Goal: Task Accomplishment & Management: Use online tool/utility

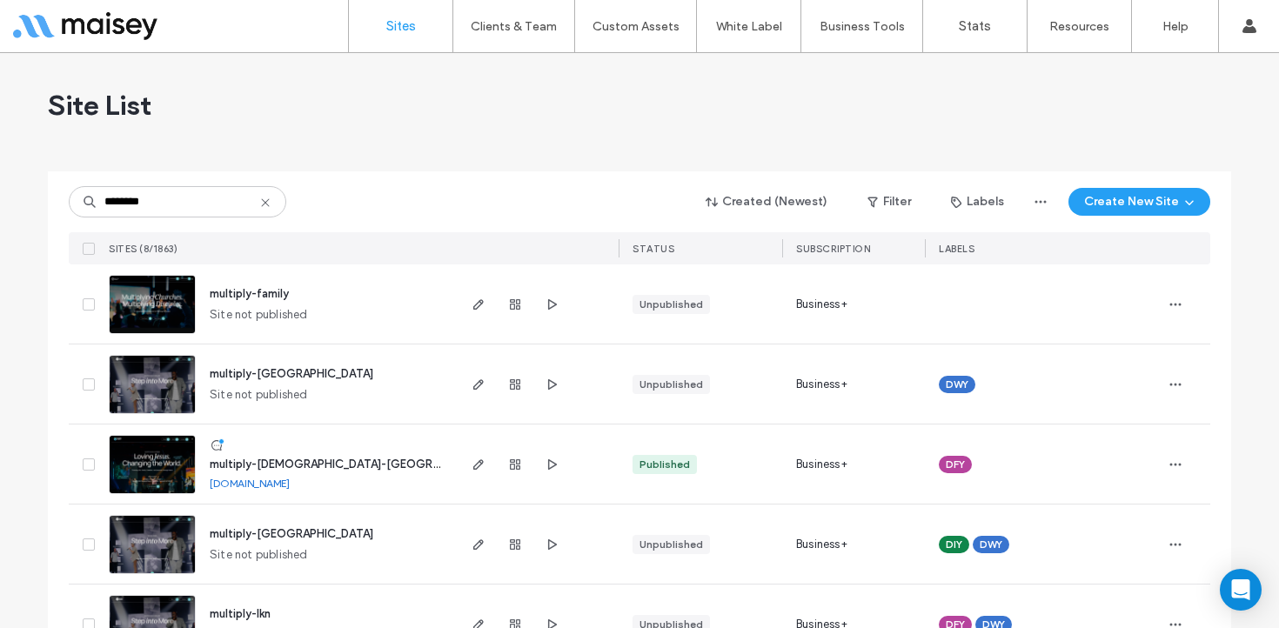
type input "********"
click at [143, 453] on img at bounding box center [152, 495] width 85 height 118
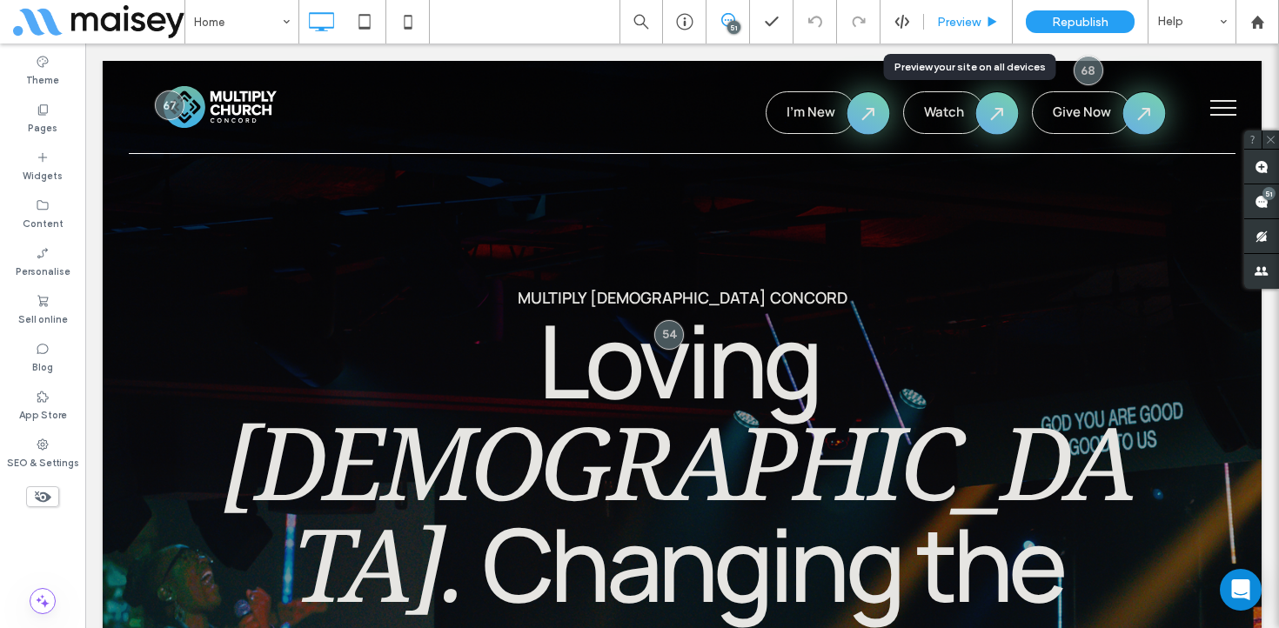
click at [973, 13] on div "Preview" at bounding box center [968, 22] width 89 height 44
click at [982, 21] on div "Preview" at bounding box center [968, 22] width 88 height 15
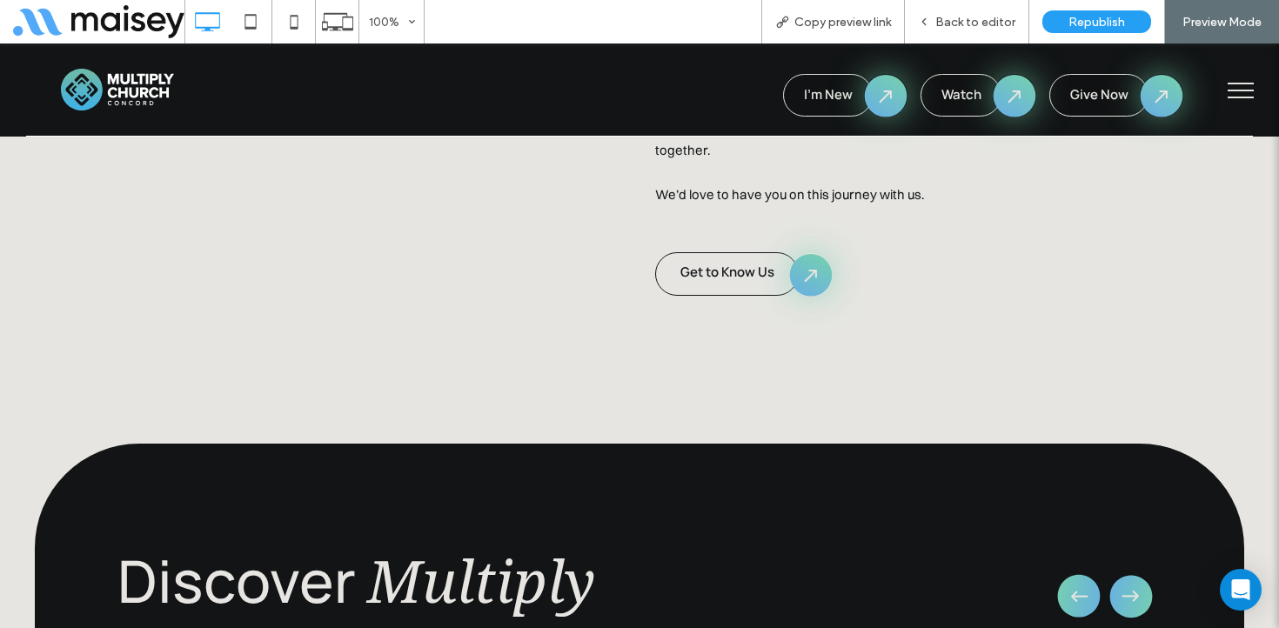
scroll to position [1970, 0]
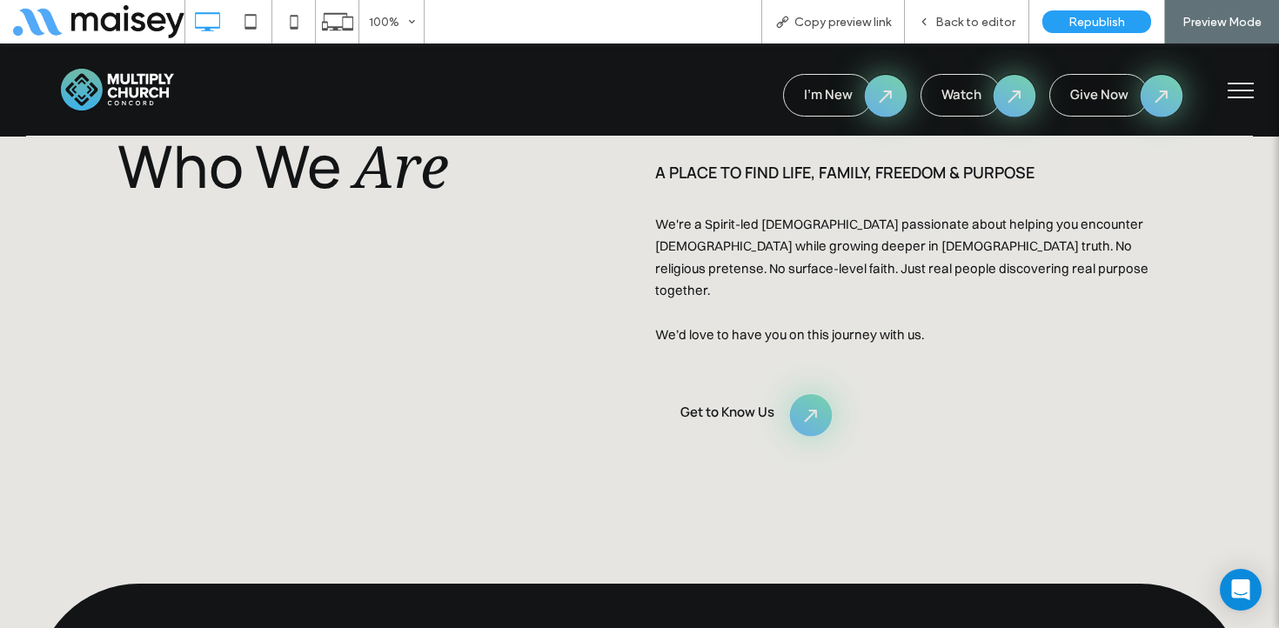
click at [738, 403] on span "Get to Know Us" at bounding box center [727, 412] width 94 height 18
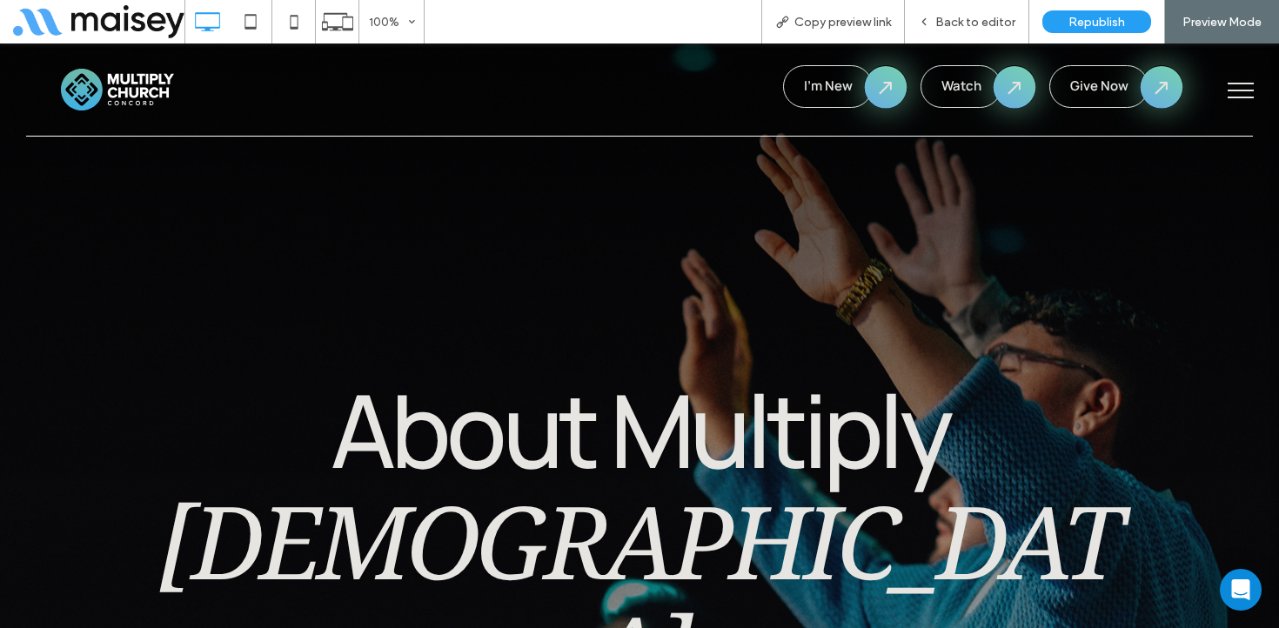
click at [132, 90] on img at bounding box center [117, 90] width 113 height 42
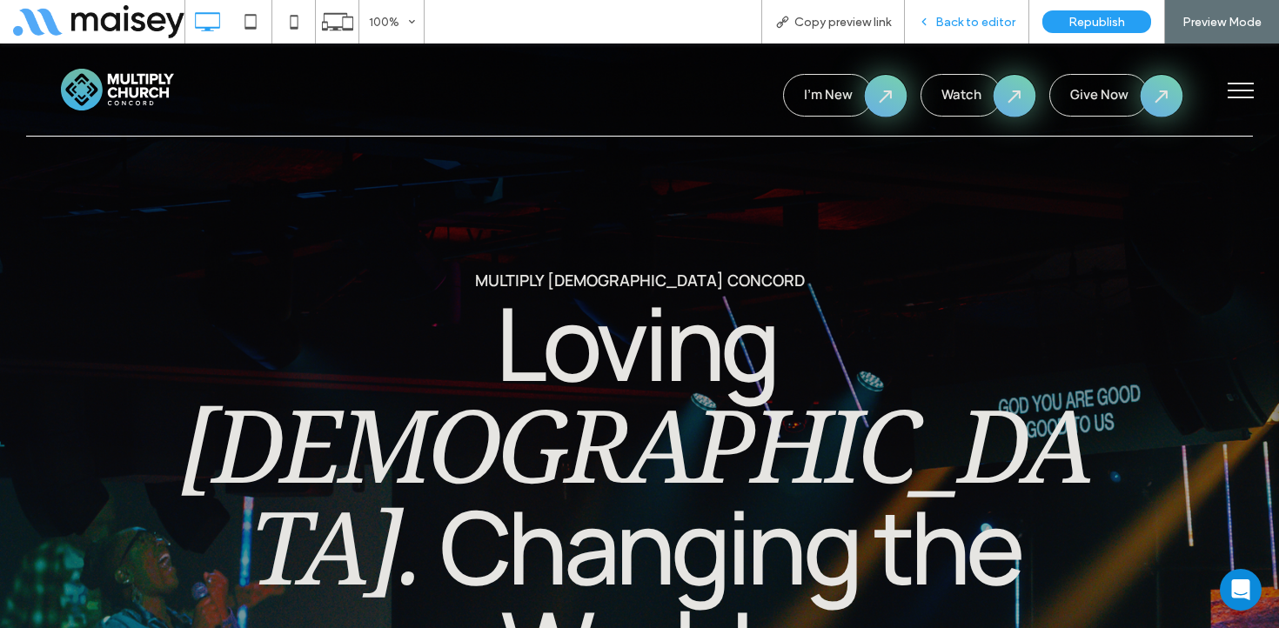
click at [983, 20] on span "Back to editor" at bounding box center [975, 22] width 80 height 15
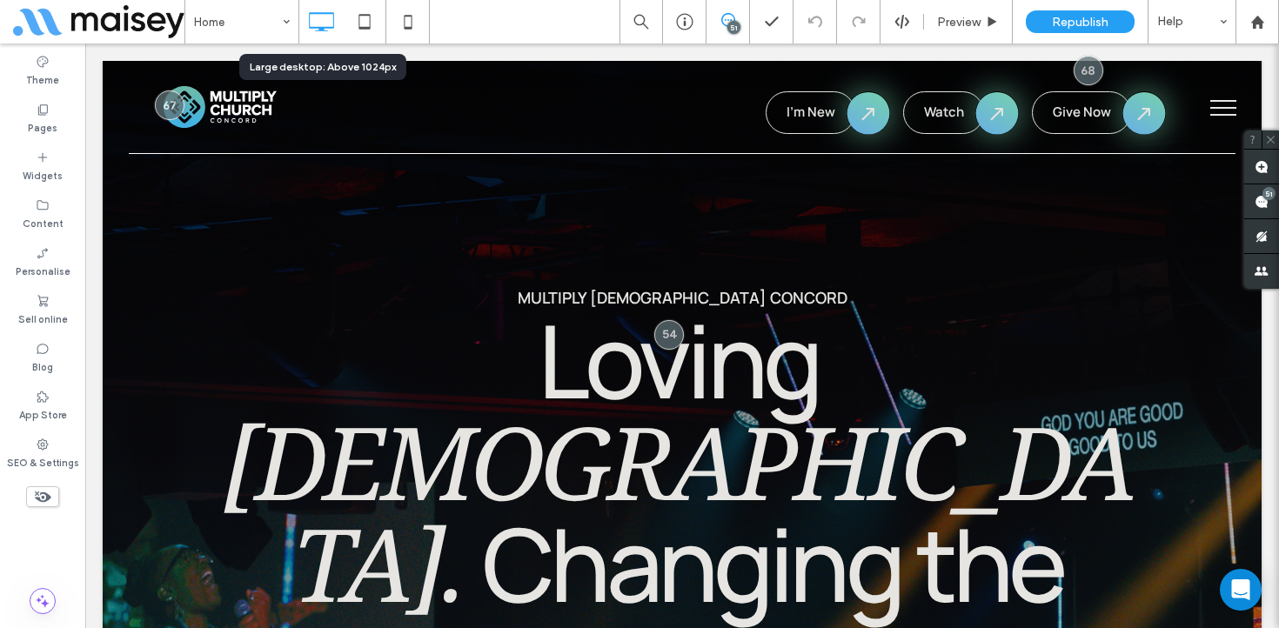
click at [322, 14] on icon at bounding box center [321, 21] width 35 height 35
click at [366, 20] on icon at bounding box center [364, 21] width 35 height 35
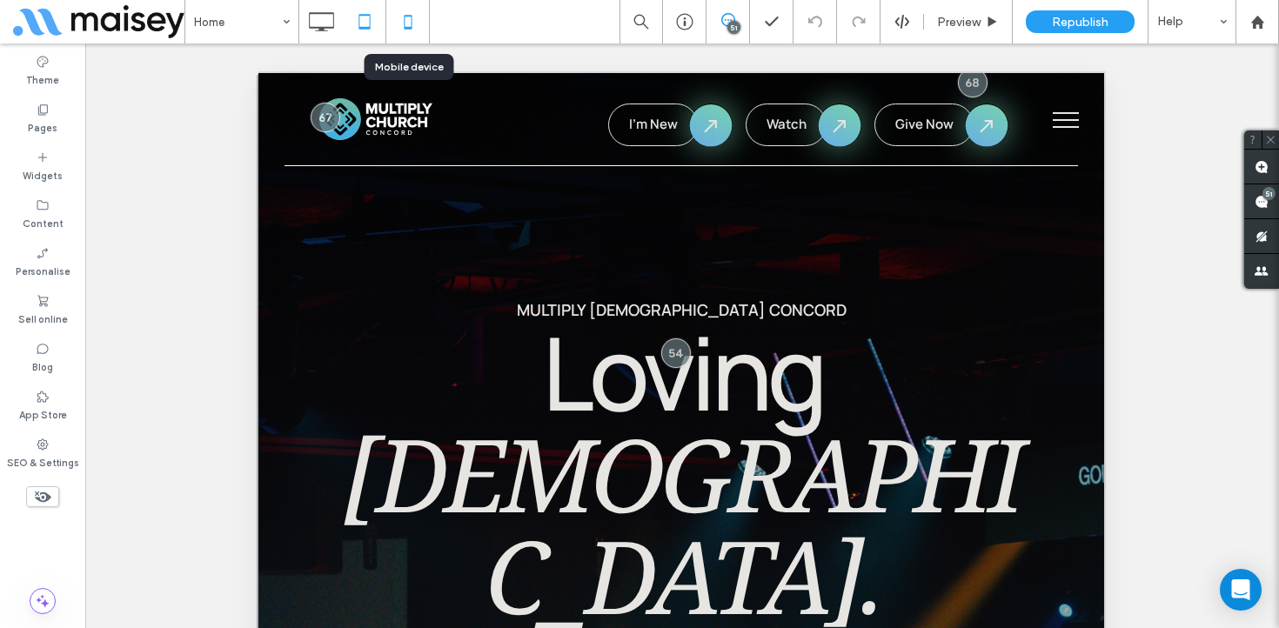
click at [408, 16] on use at bounding box center [408, 22] width 8 height 14
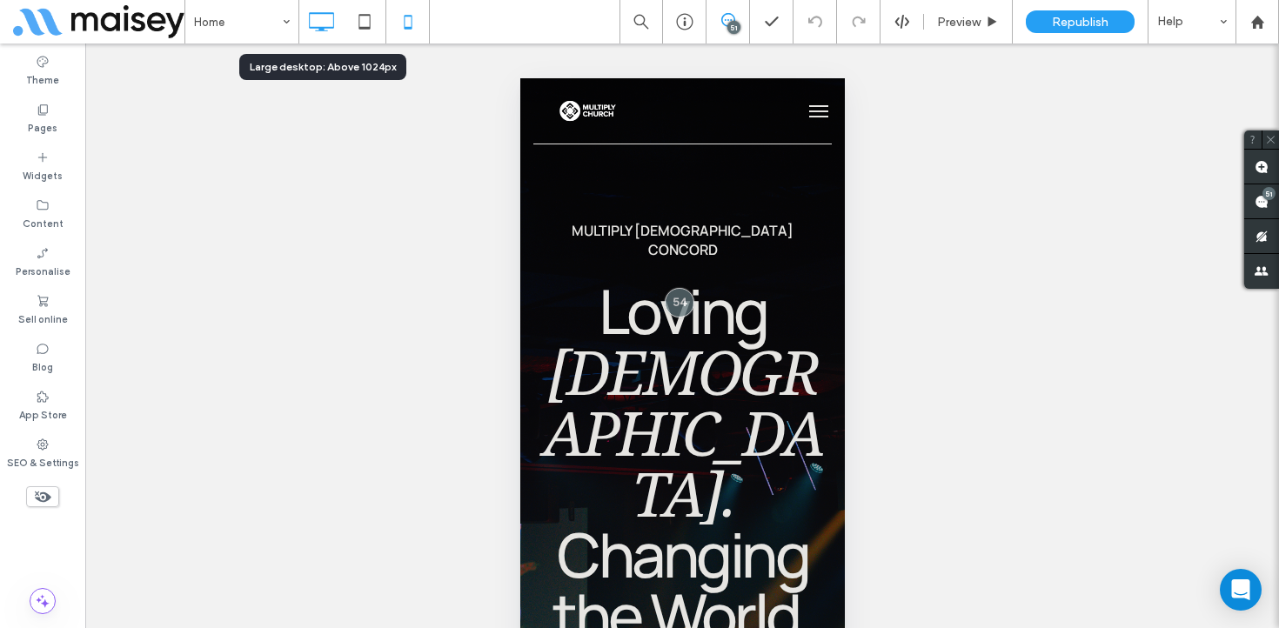
click at [328, 22] on icon at bounding box center [321, 21] width 35 height 35
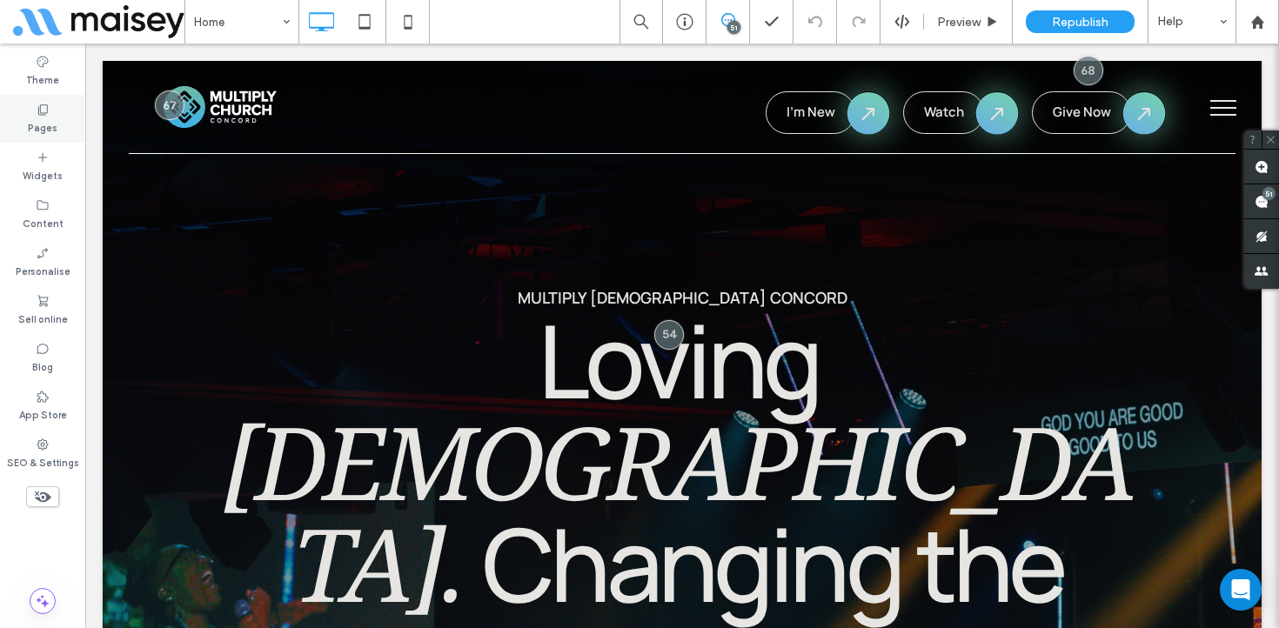
click at [44, 121] on label "Pages" at bounding box center [43, 126] width 30 height 19
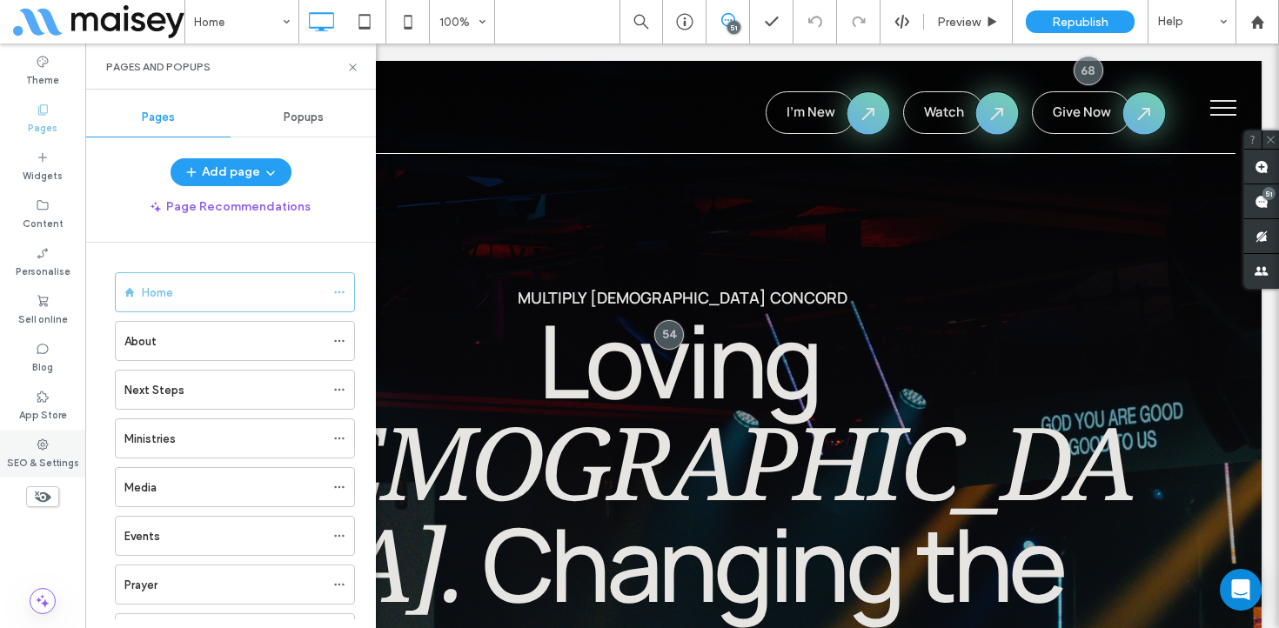
click at [30, 462] on label "SEO & Settings" at bounding box center [43, 461] width 72 height 19
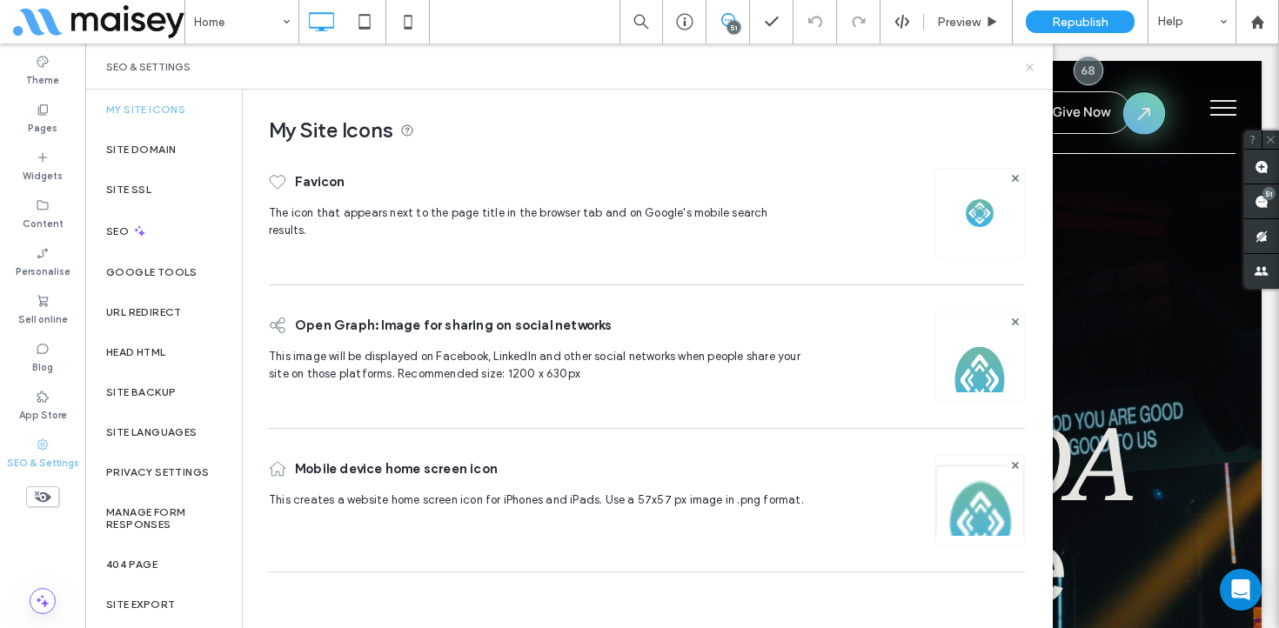
click at [1029, 62] on icon at bounding box center [1029, 67] width 13 height 13
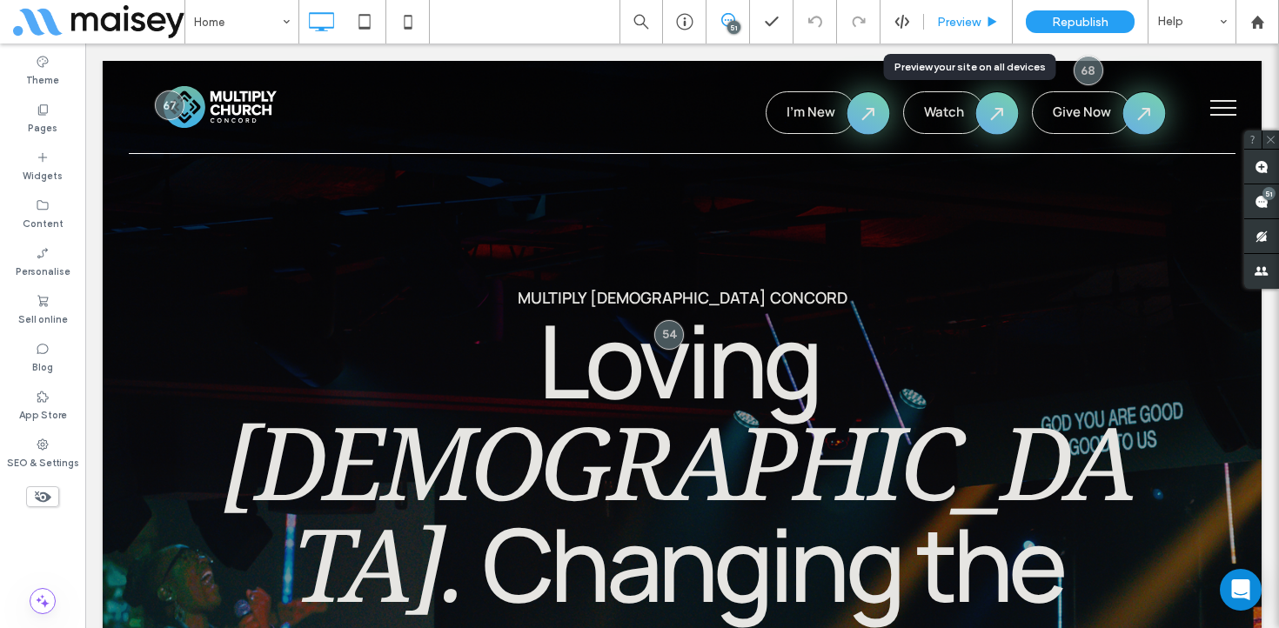
click at [951, 37] on div "Preview" at bounding box center [968, 22] width 89 height 44
click at [955, 6] on div "Preview" at bounding box center [968, 22] width 89 height 44
click at [957, 17] on span "Preview" at bounding box center [959, 22] width 44 height 15
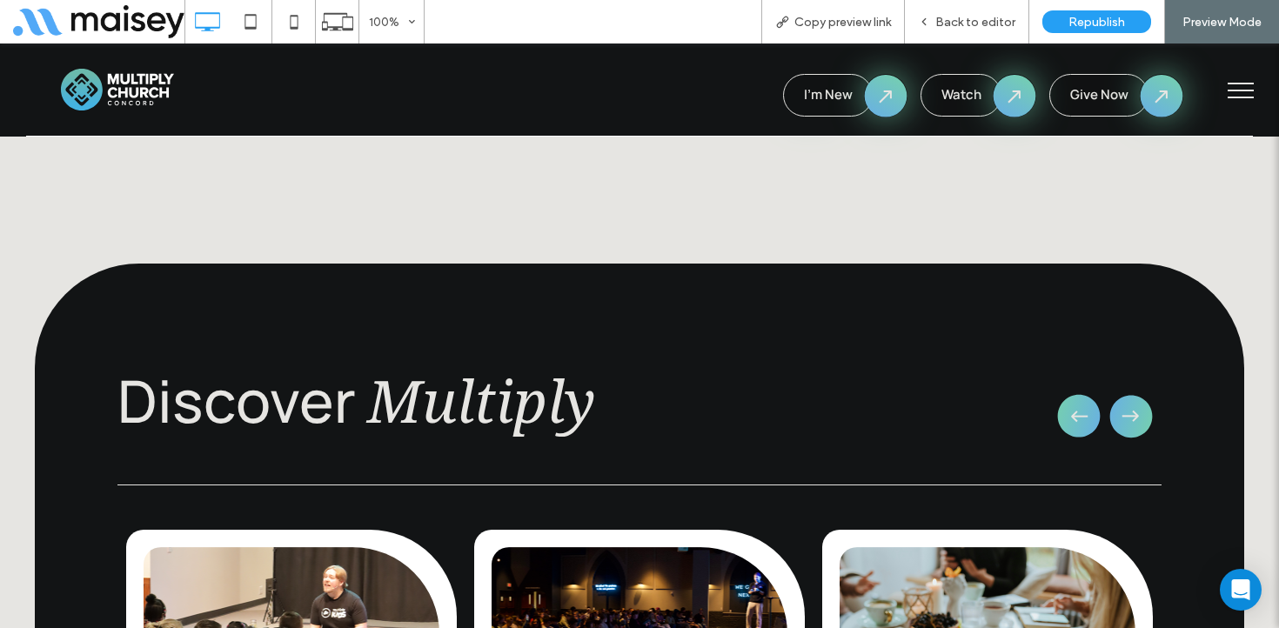
scroll to position [2292, 0]
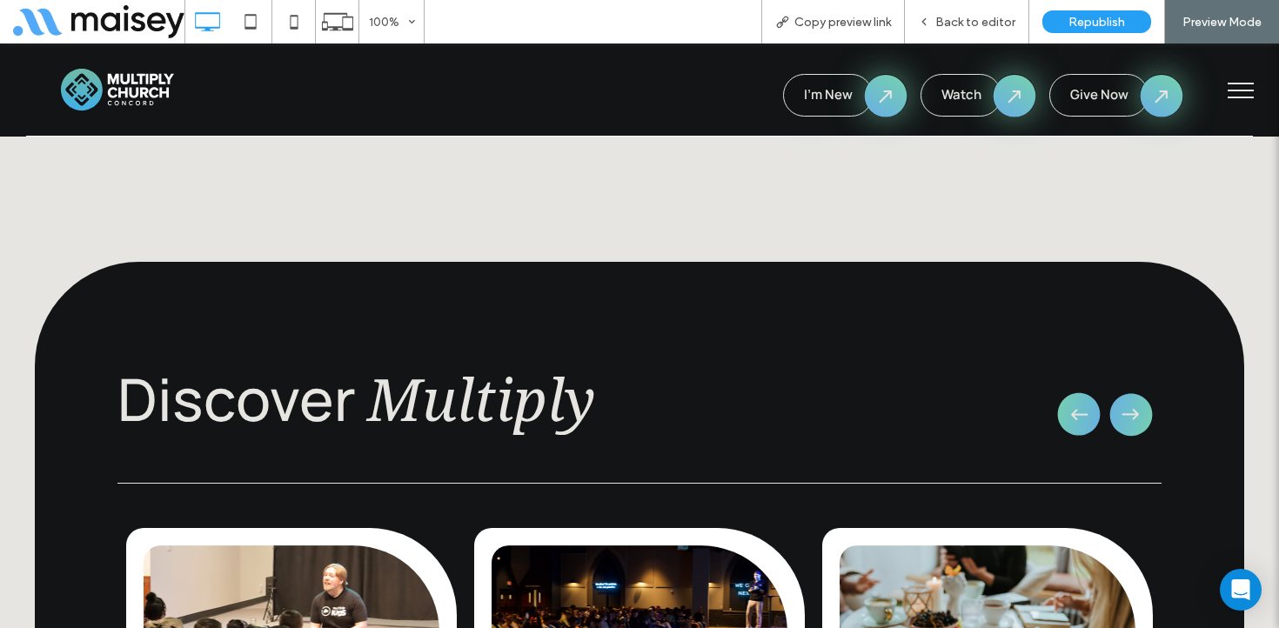
click at [1127, 383] on icon "button" at bounding box center [1131, 414] width 61 height 63
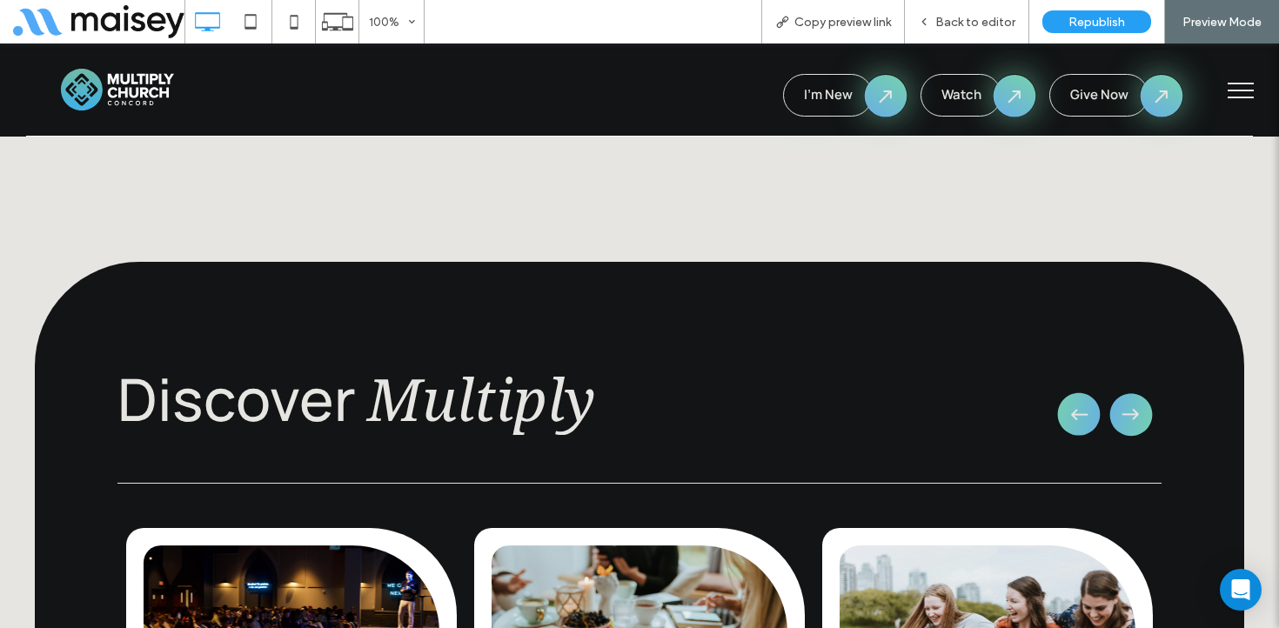
click at [1127, 383] on icon "button" at bounding box center [1131, 414] width 61 height 63
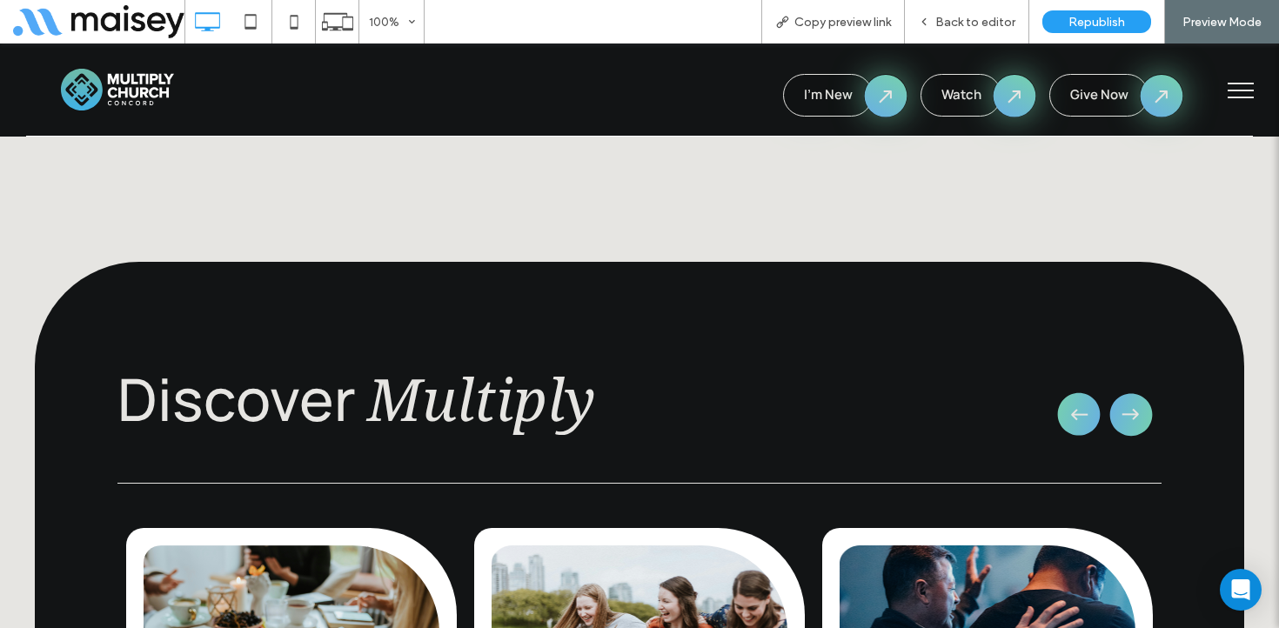
click at [1127, 383] on icon "button" at bounding box center [1131, 414] width 61 height 63
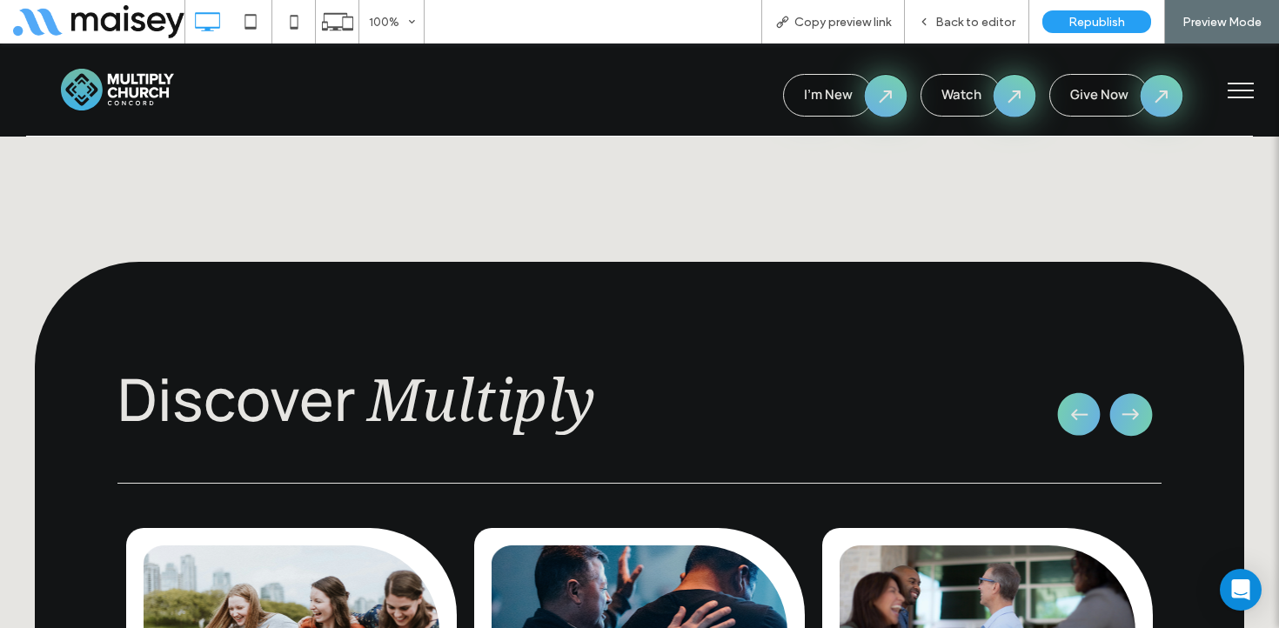
click at [1127, 383] on icon "button" at bounding box center [1131, 414] width 61 height 63
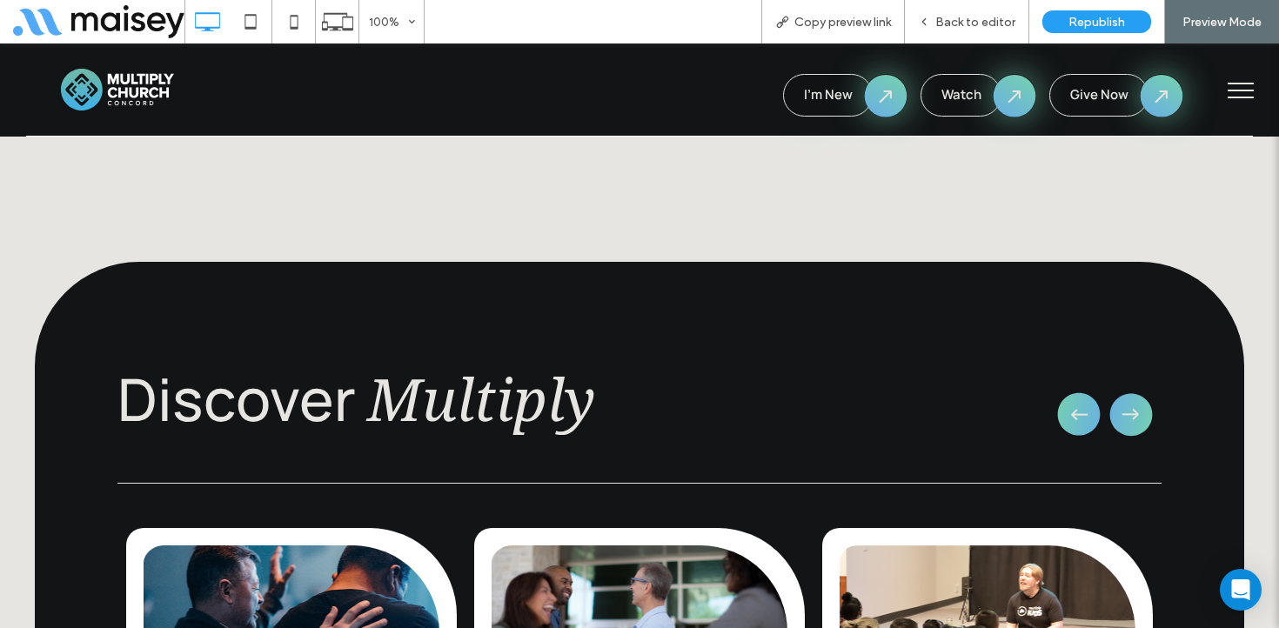
click at [1127, 383] on icon "button" at bounding box center [1131, 414] width 61 height 63
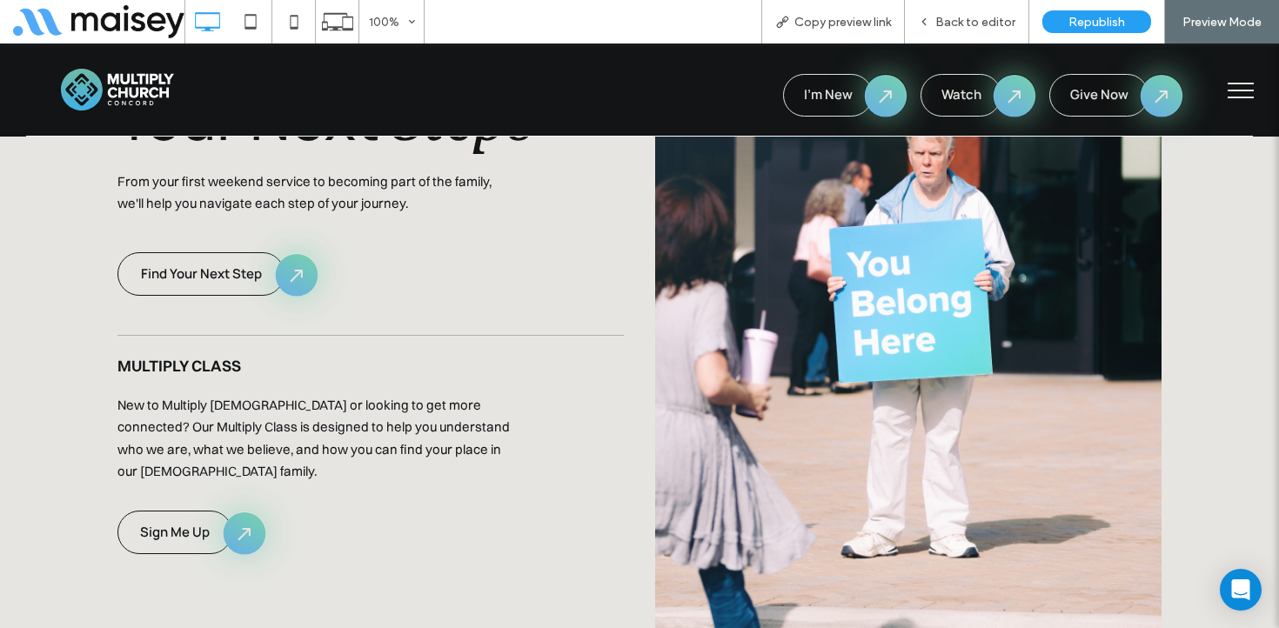
scroll to position [3403, 0]
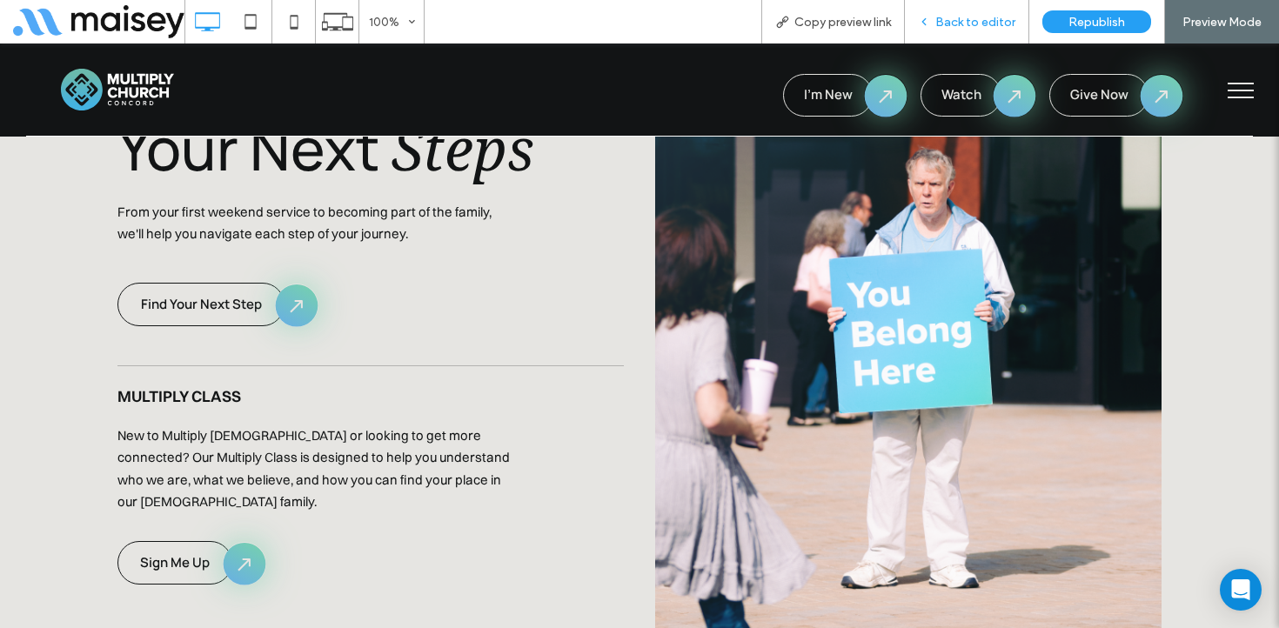
click at [988, 24] on span "Back to editor" at bounding box center [975, 22] width 80 height 15
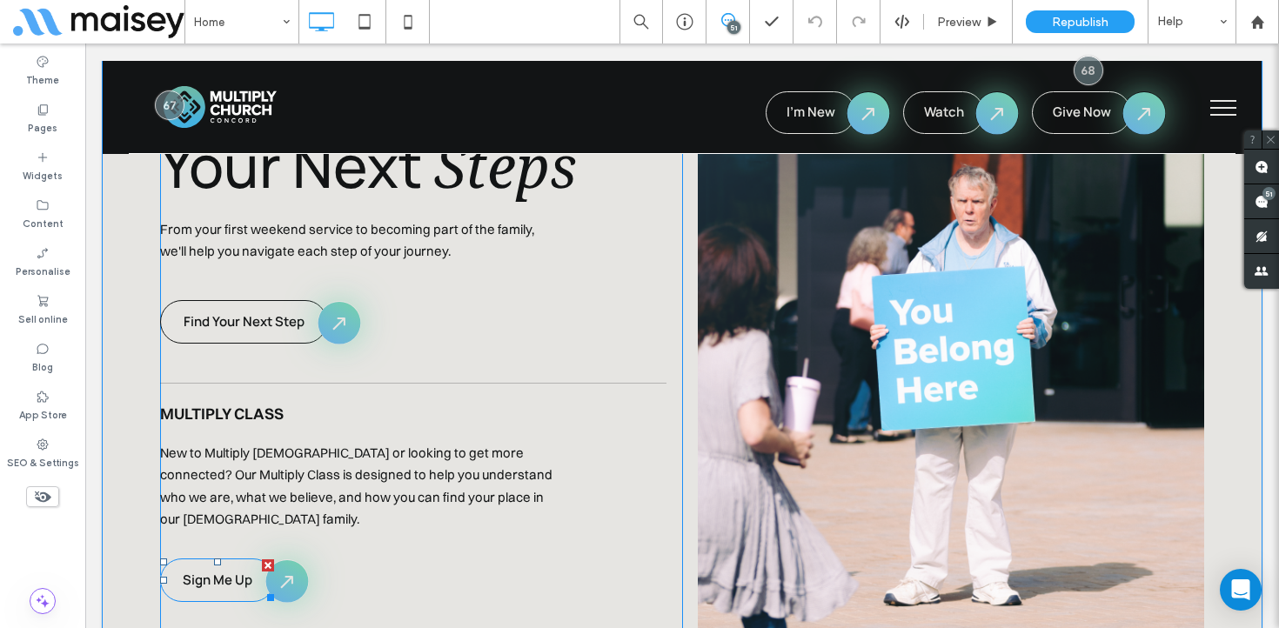
click at [215, 571] on span "Sign Me Up" at bounding box center [218, 580] width 70 height 18
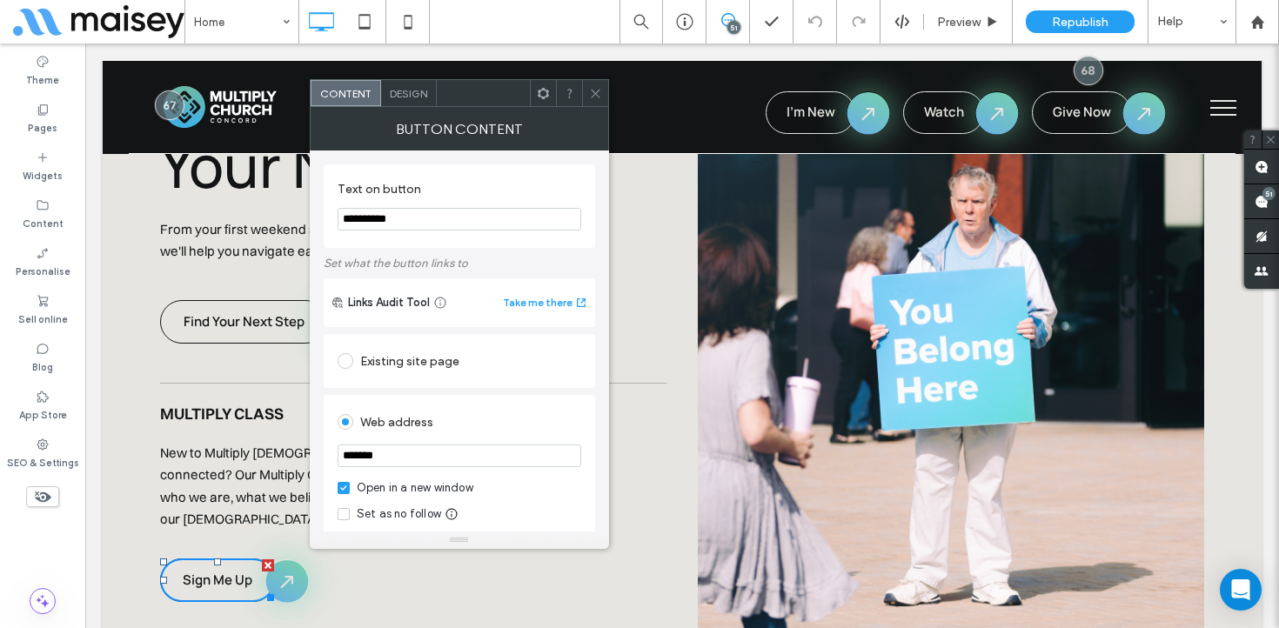
click at [597, 92] on icon at bounding box center [595, 93] width 13 height 13
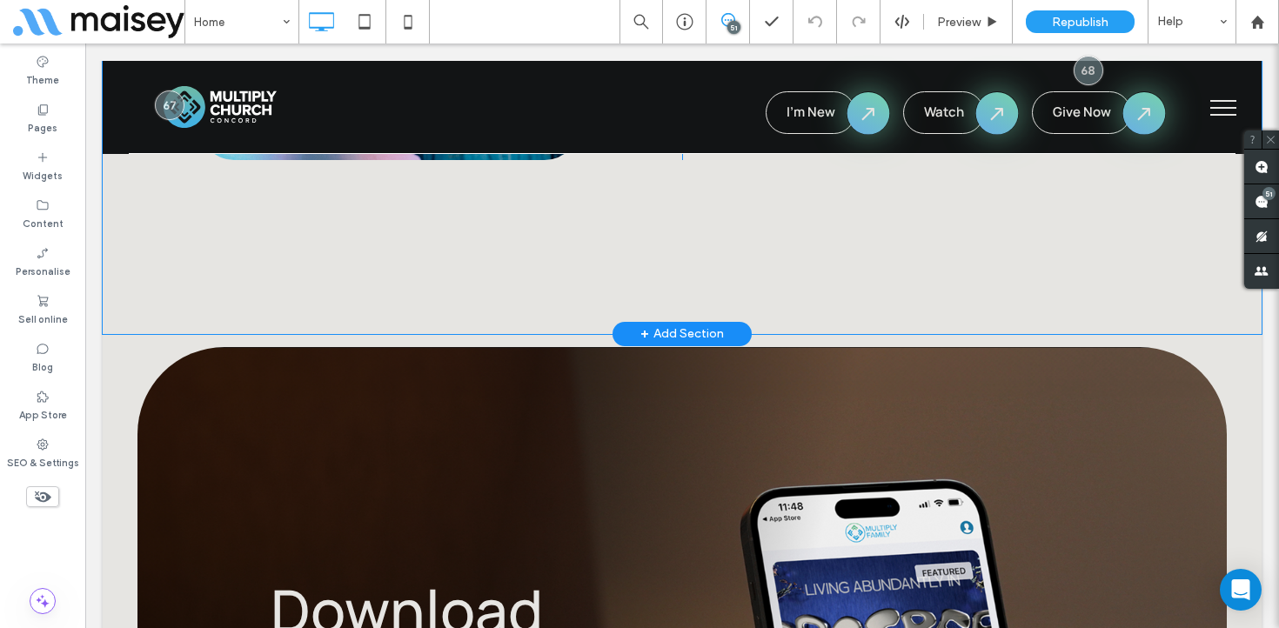
scroll to position [8715, 0]
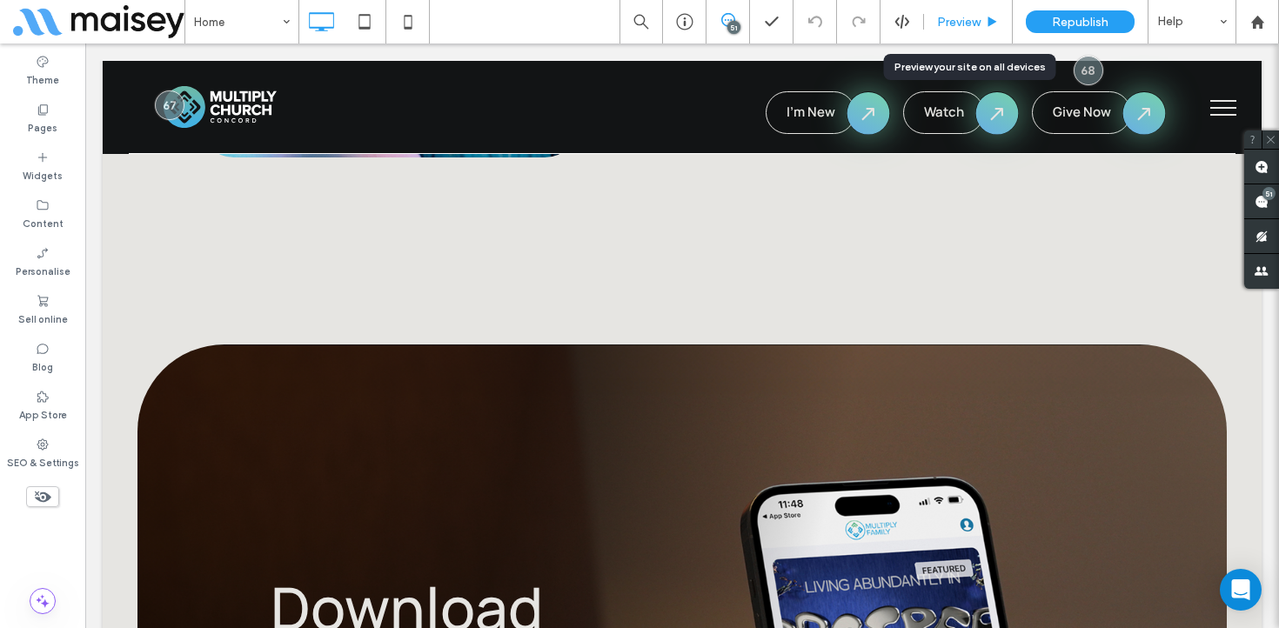
click at [962, 24] on span "Preview" at bounding box center [959, 22] width 44 height 15
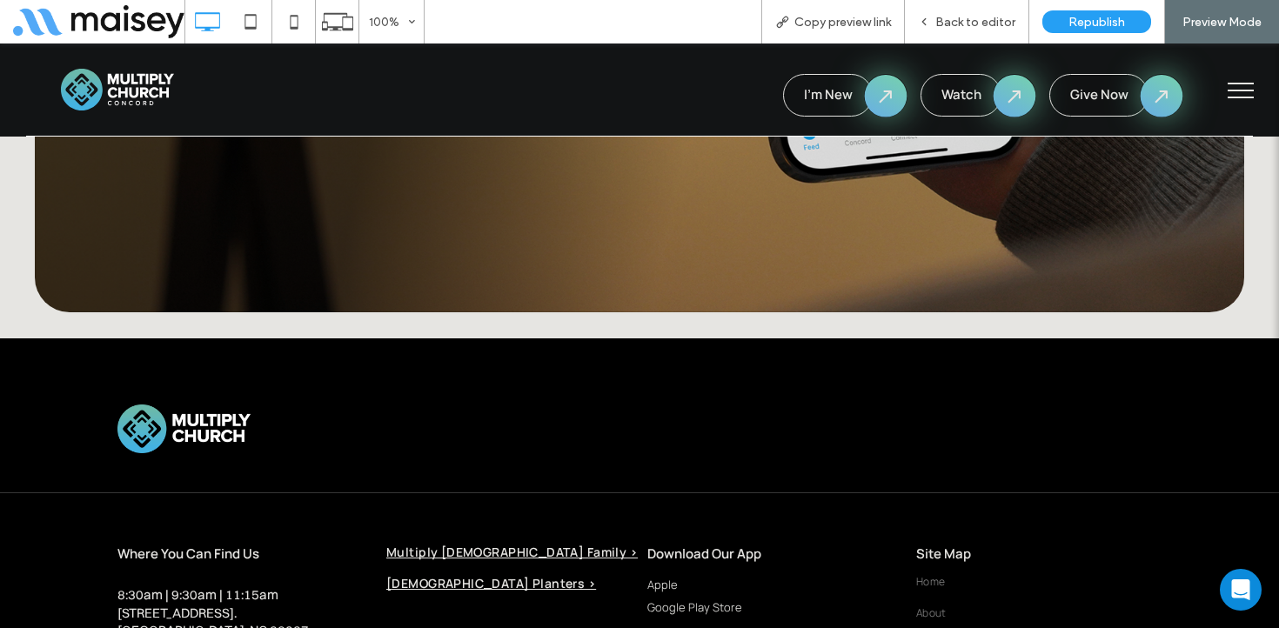
scroll to position [9527, 0]
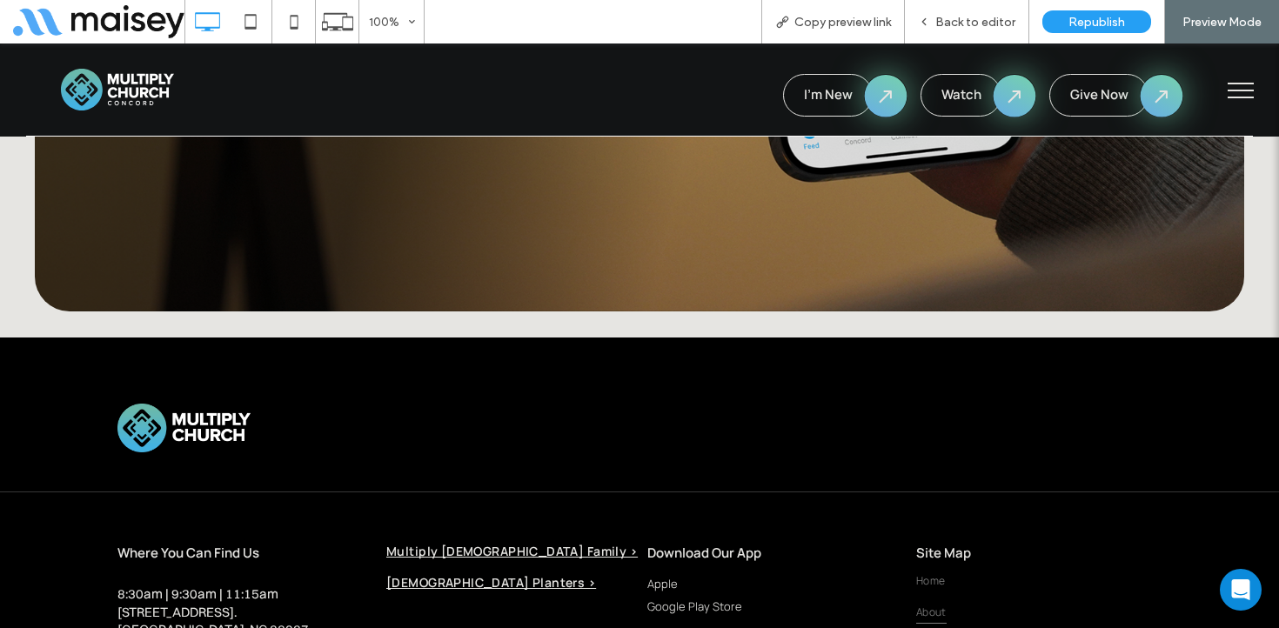
click at [932, 601] on span "About" at bounding box center [931, 612] width 30 height 23
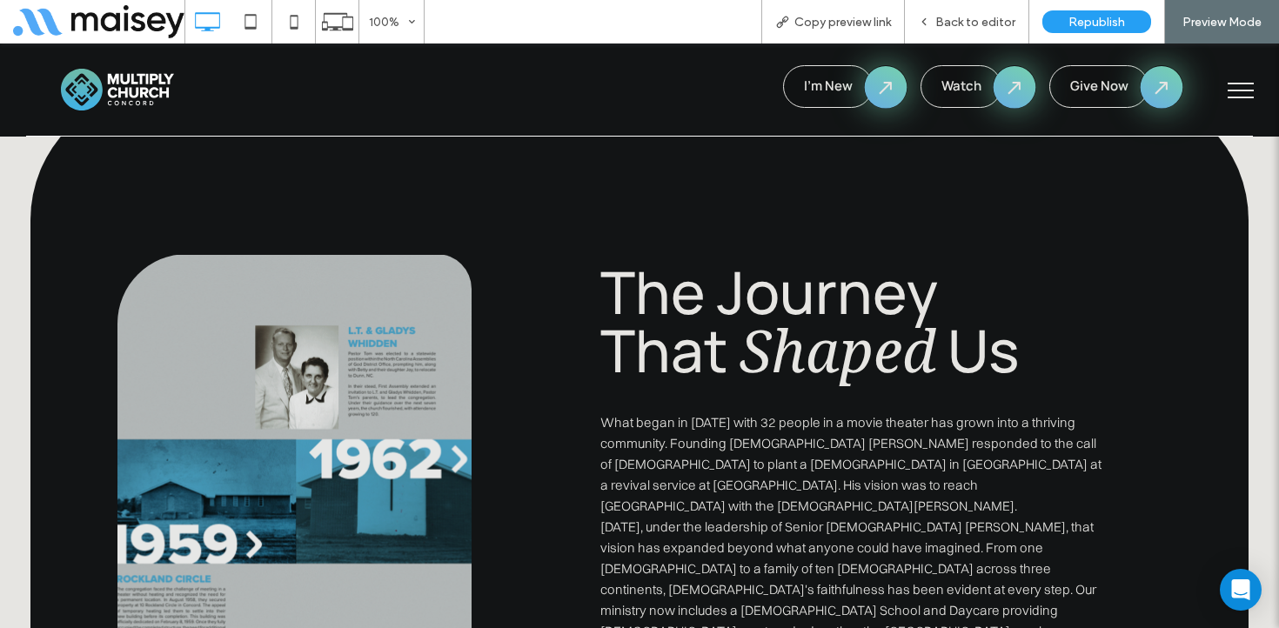
scroll to position [2752, 0]
click at [990, 20] on span "Back to editor" at bounding box center [975, 22] width 80 height 15
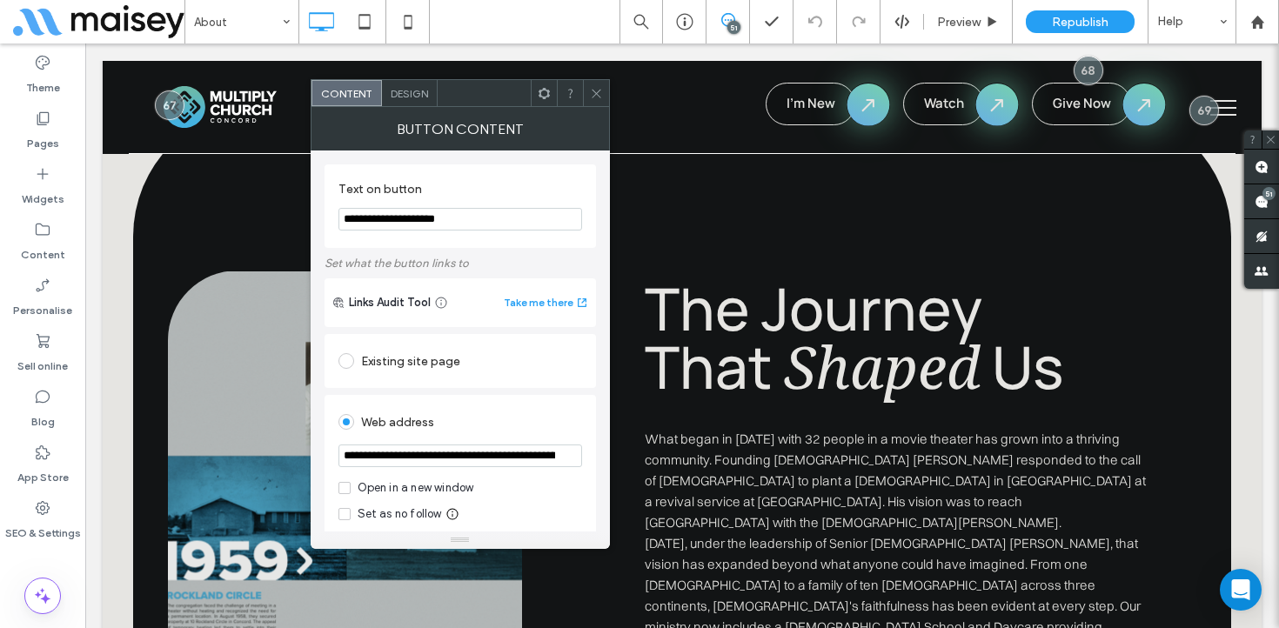
click at [594, 97] on icon at bounding box center [596, 93] width 13 height 13
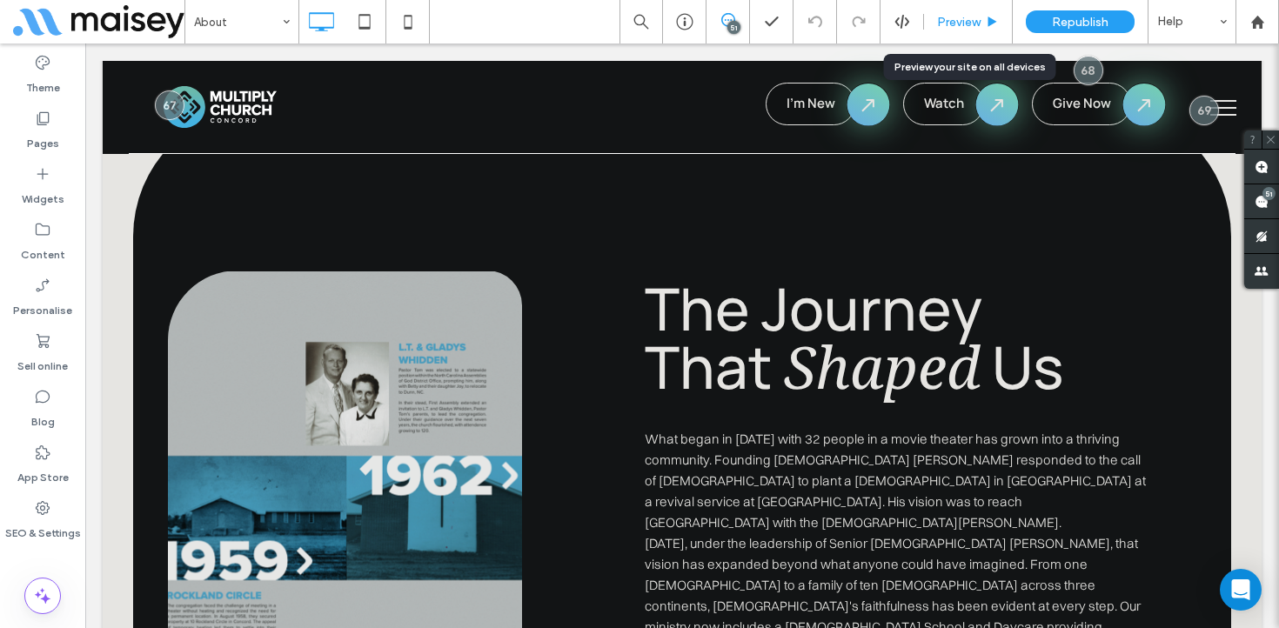
click at [964, 19] on span "Preview" at bounding box center [959, 22] width 44 height 15
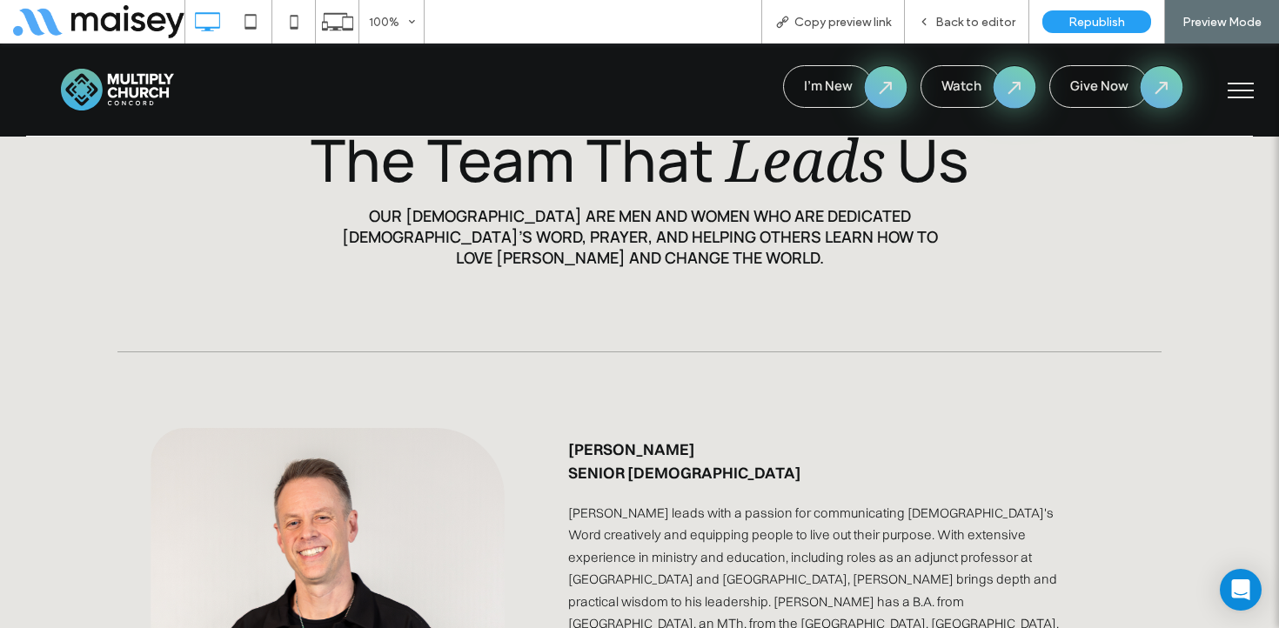
scroll to position [3620, 0]
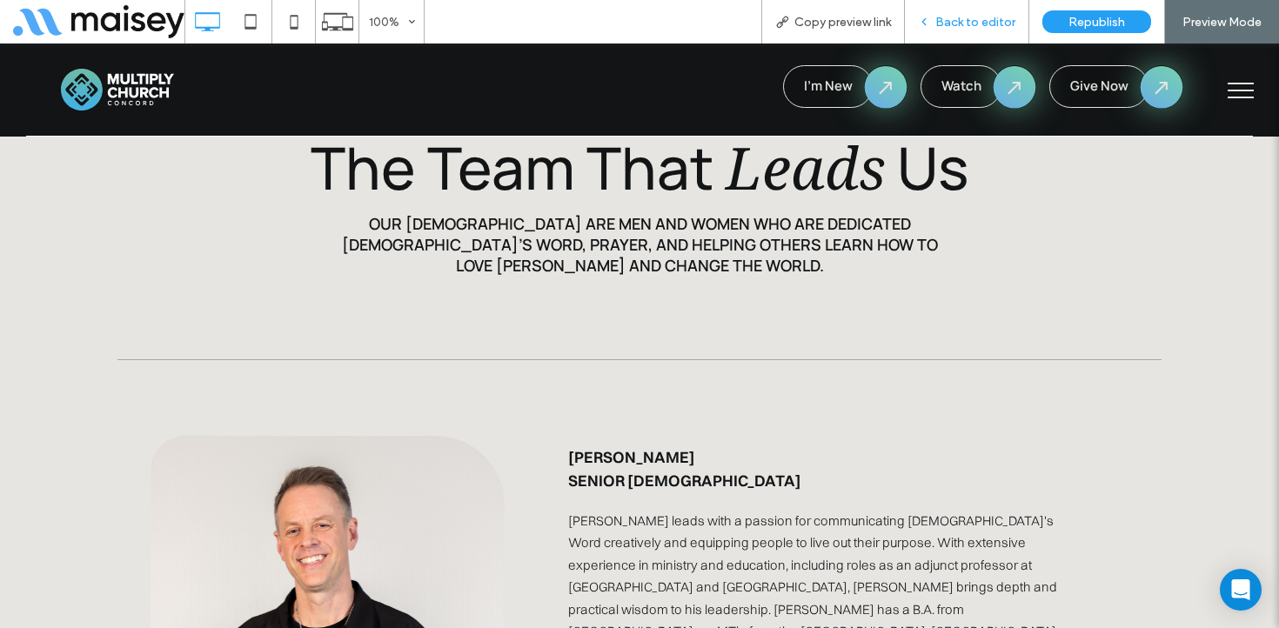
click at [987, 25] on span "Back to editor" at bounding box center [975, 22] width 80 height 15
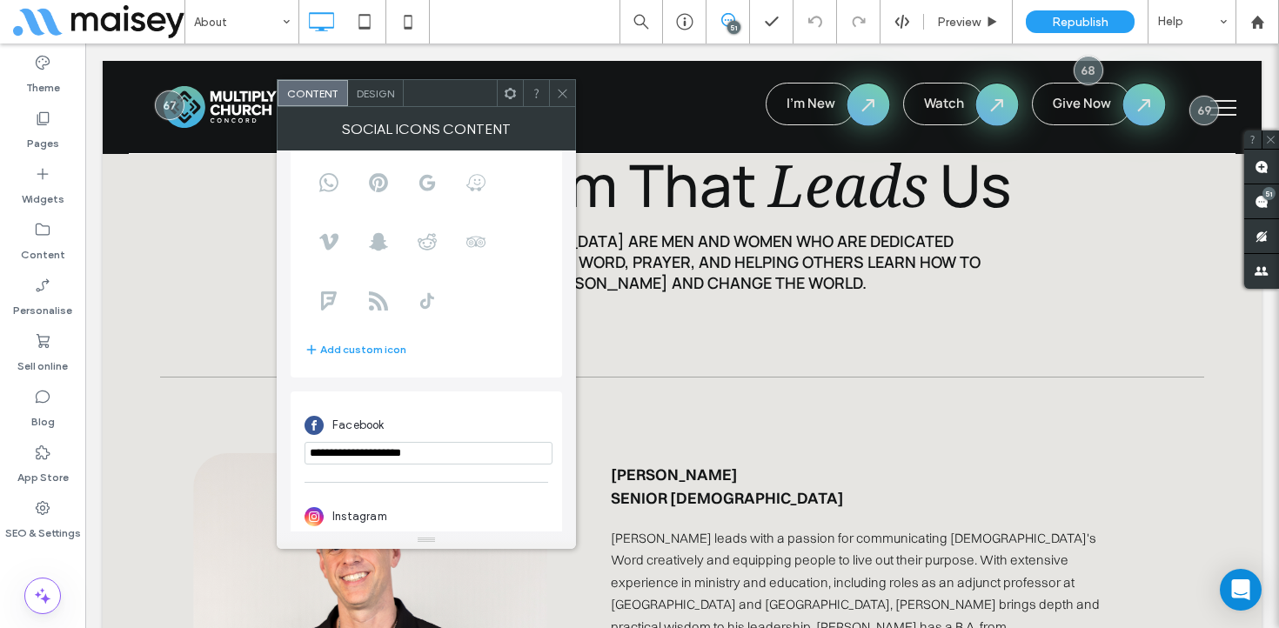
scroll to position [213, 0]
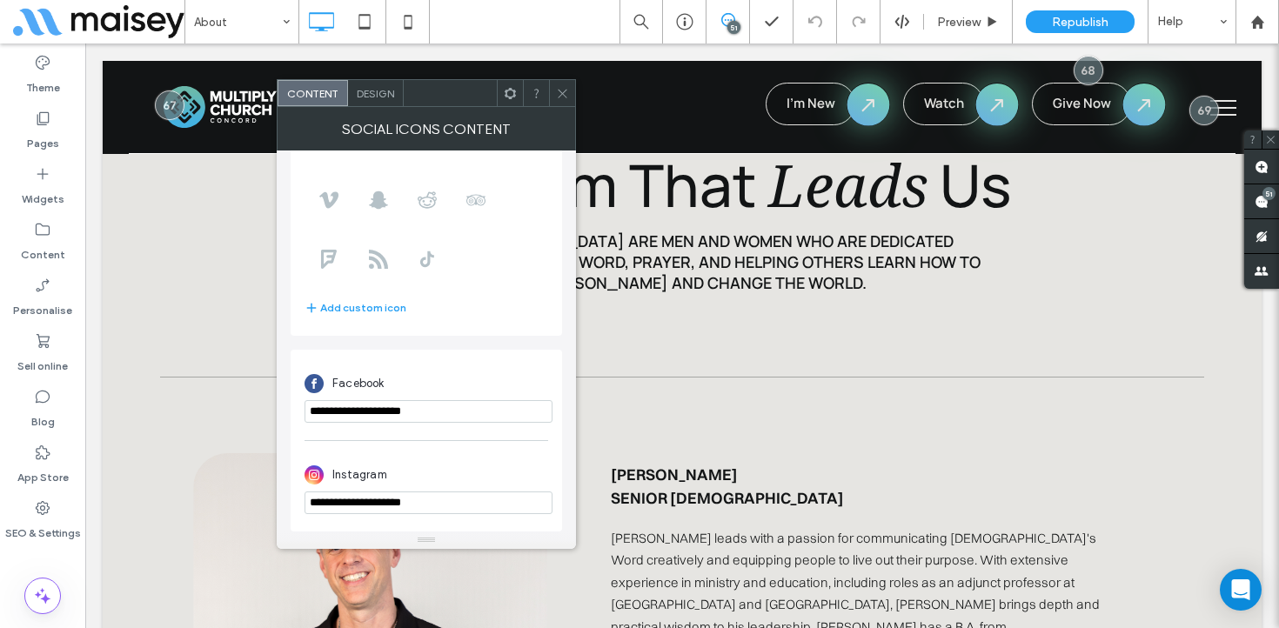
click at [386, 499] on input "**********" at bounding box center [429, 503] width 248 height 23
paste input "**********"
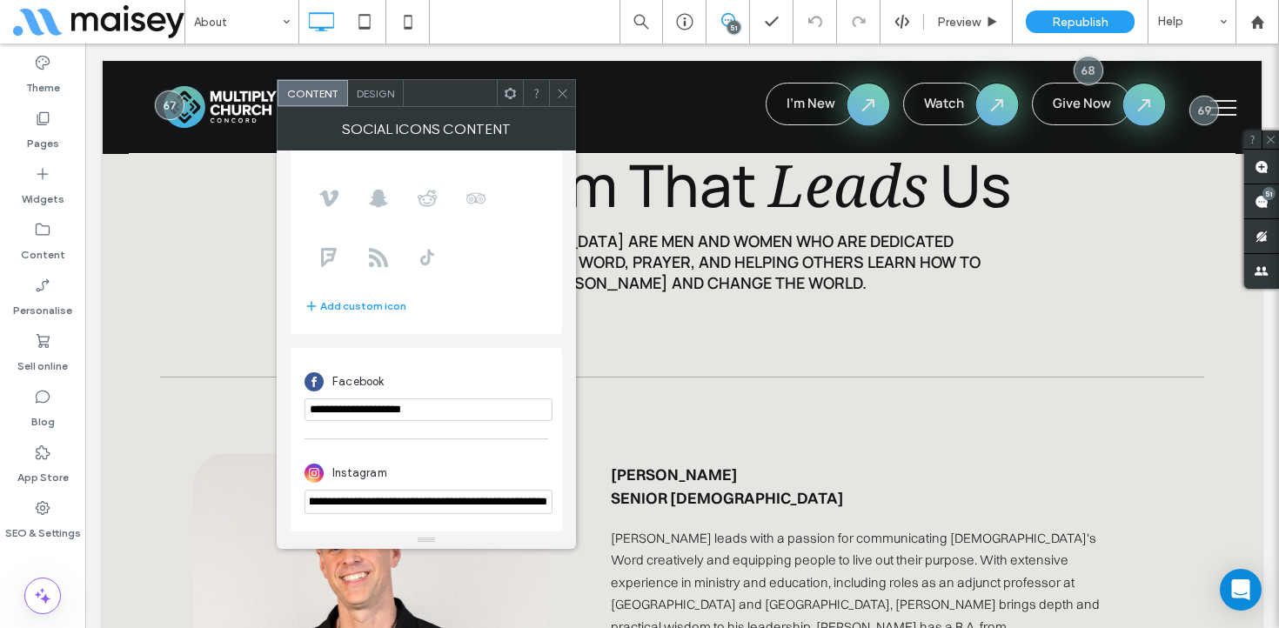
type input "**********"
click at [453, 449] on div "**********" at bounding box center [427, 485] width 244 height 75
click at [564, 92] on icon at bounding box center [562, 93] width 13 height 13
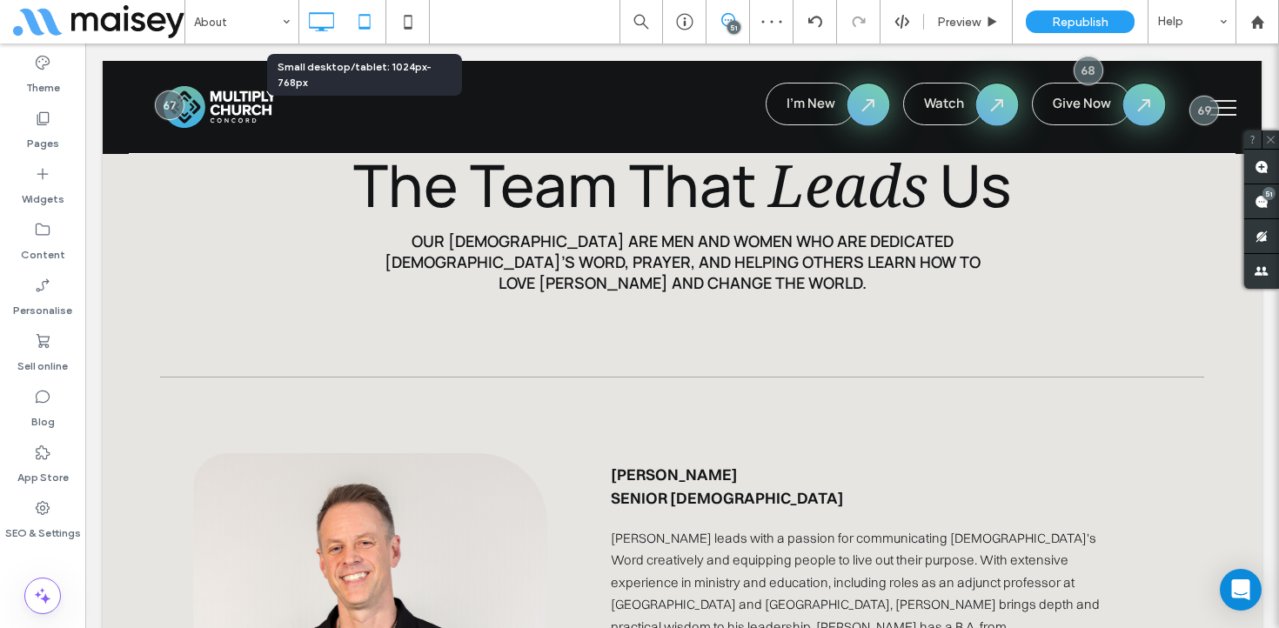
click at [358, 19] on icon at bounding box center [364, 21] width 35 height 35
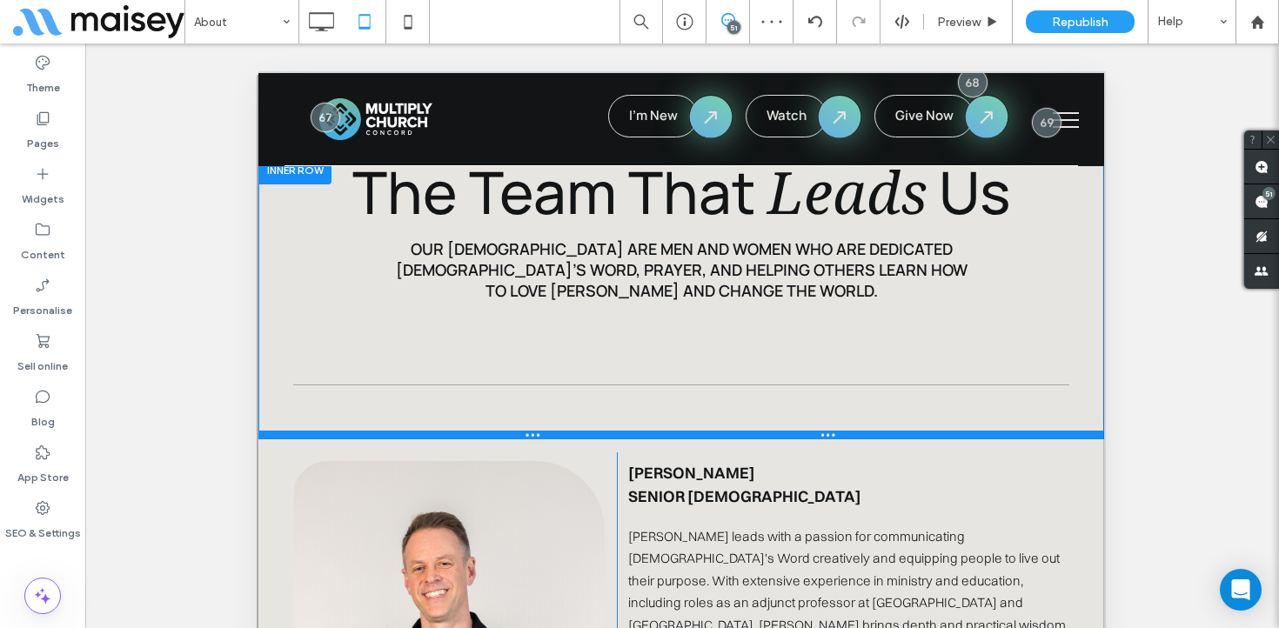
scroll to position [4066, 0]
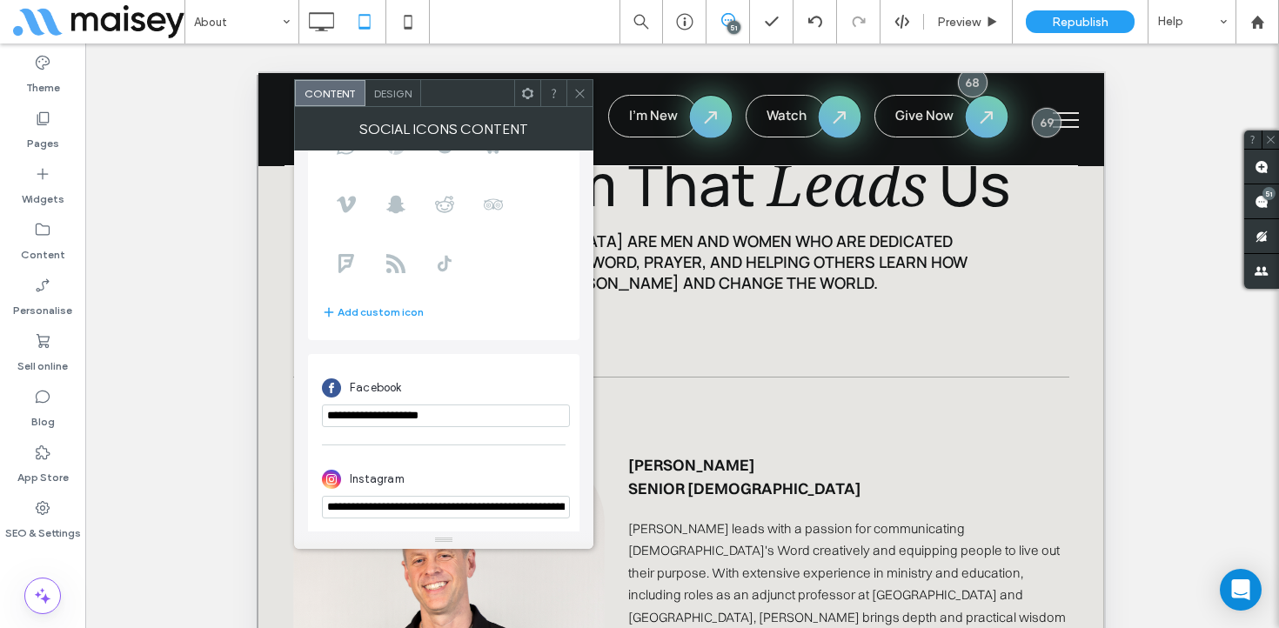
scroll to position [213, 0]
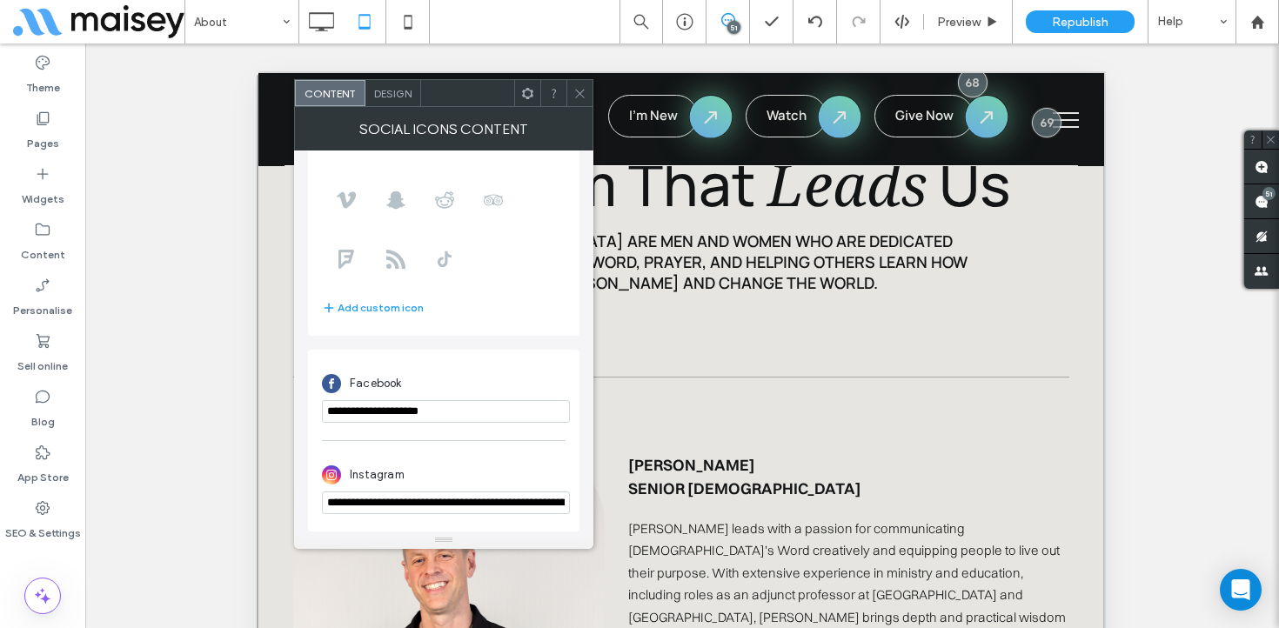
click at [580, 93] on use at bounding box center [579, 93] width 9 height 9
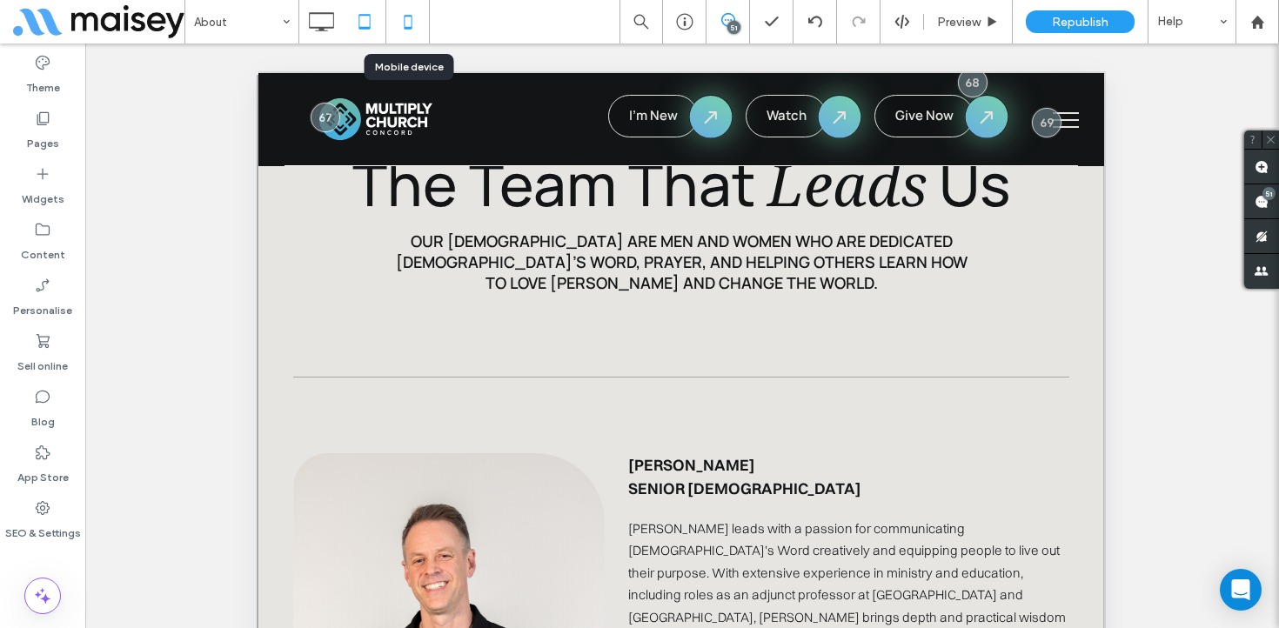
click at [413, 20] on icon at bounding box center [408, 21] width 35 height 35
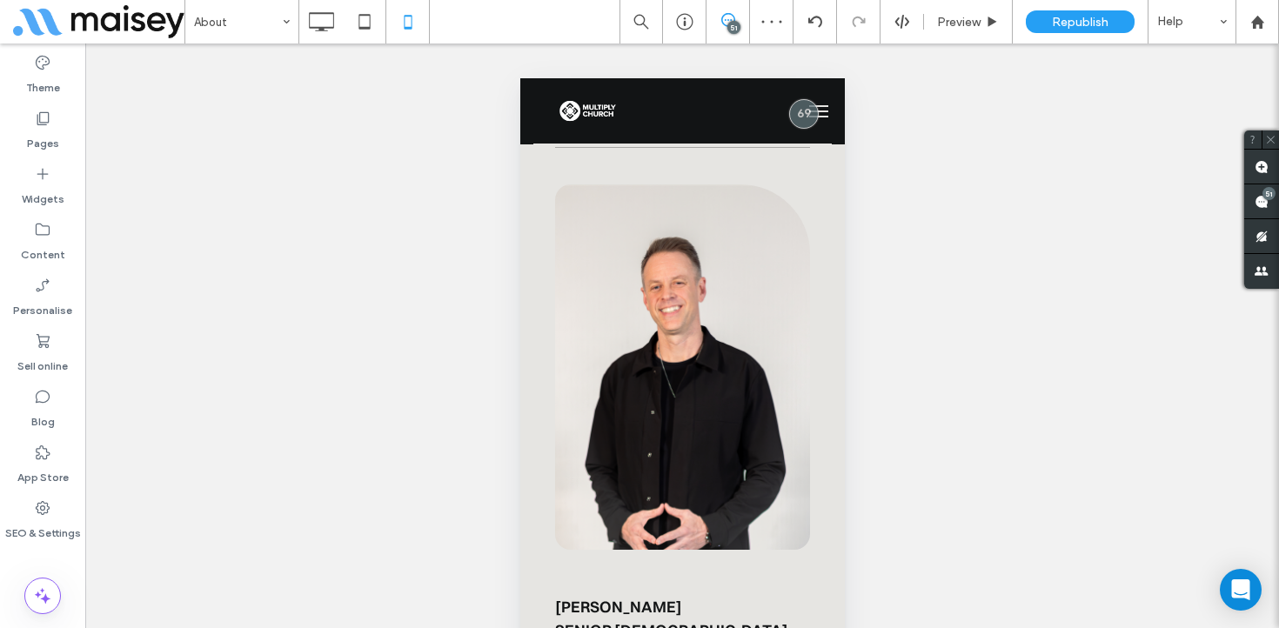
scroll to position [4804, 0]
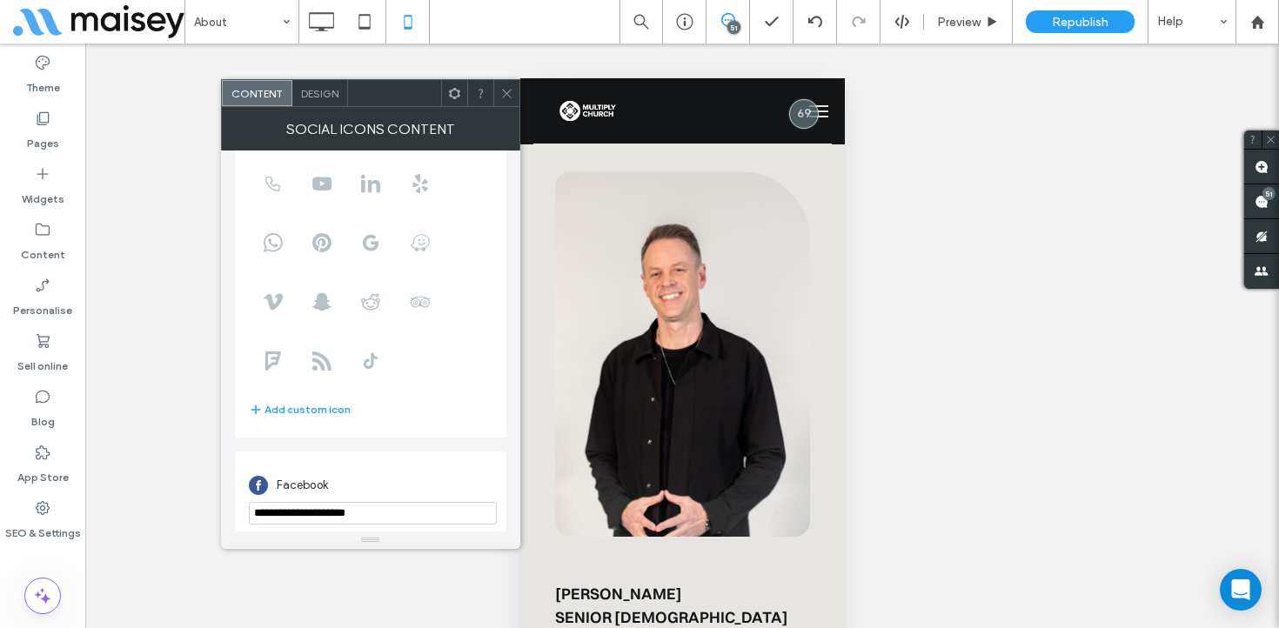
scroll to position [213, 0]
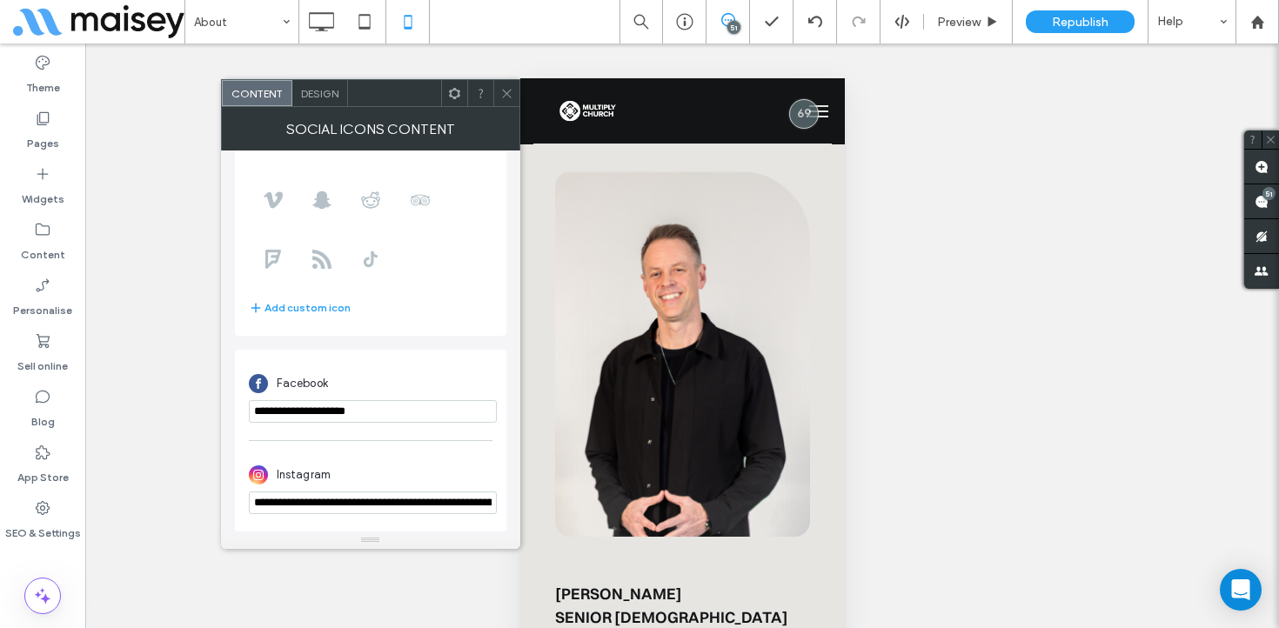
click at [326, 409] on input "**********" at bounding box center [373, 411] width 248 height 23
paste input "**********"
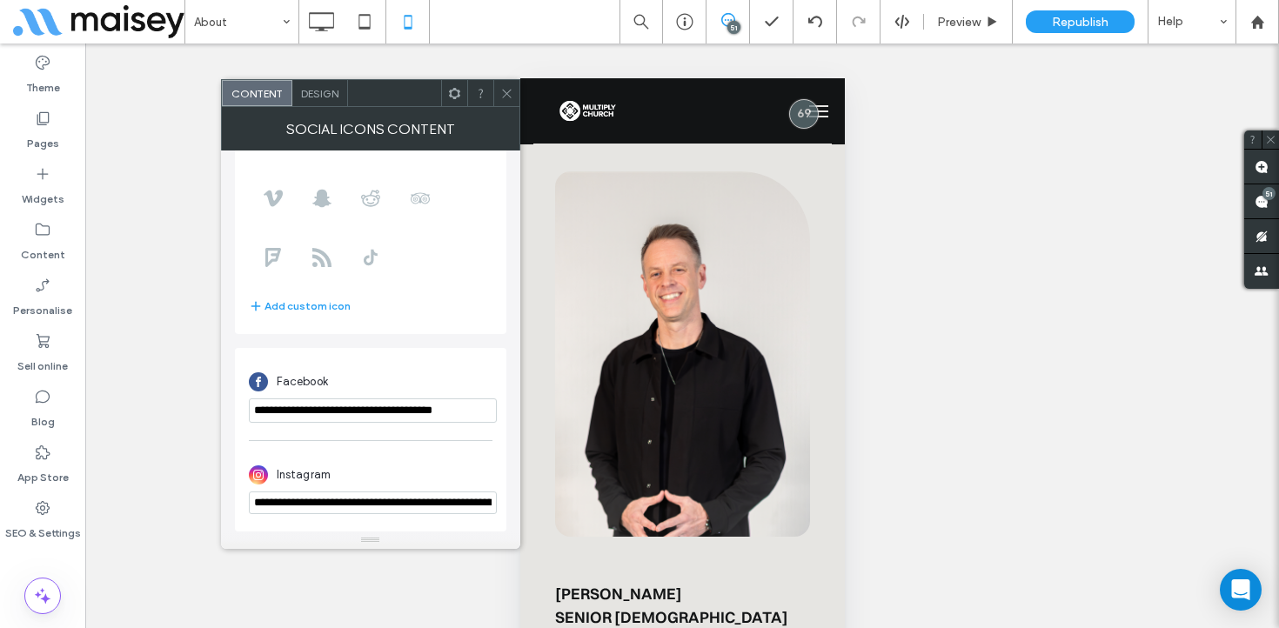
type input "**********"
click at [362, 22] on icon at bounding box center [364, 21] width 35 height 35
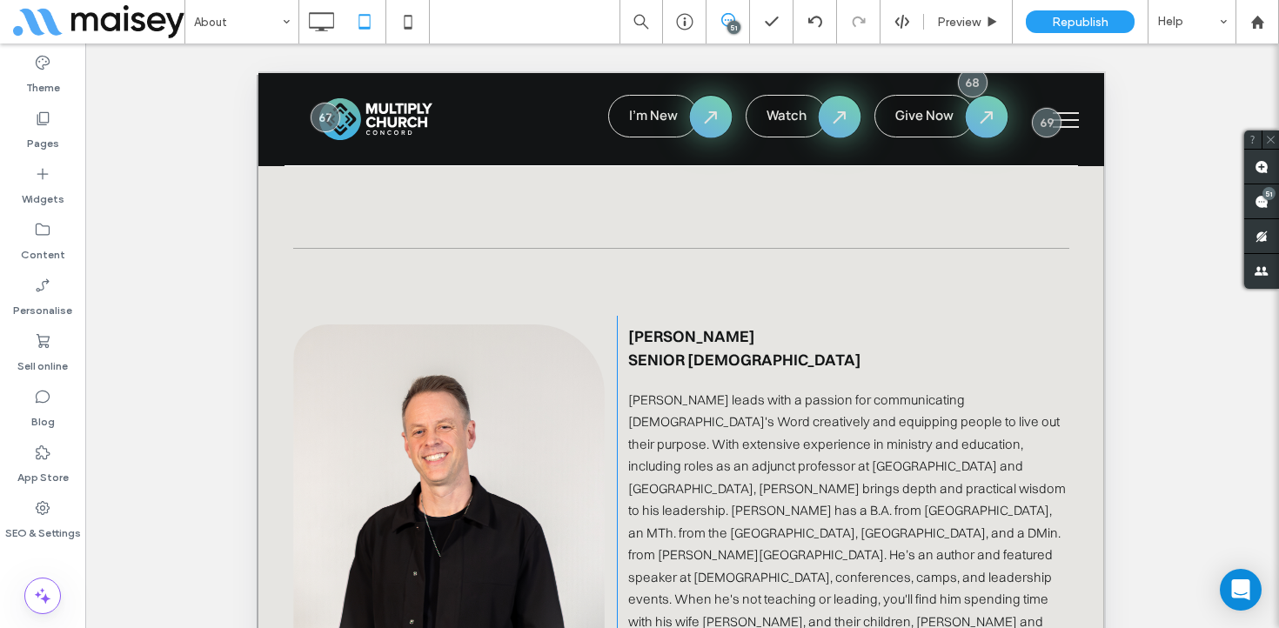
scroll to position [4126, 0]
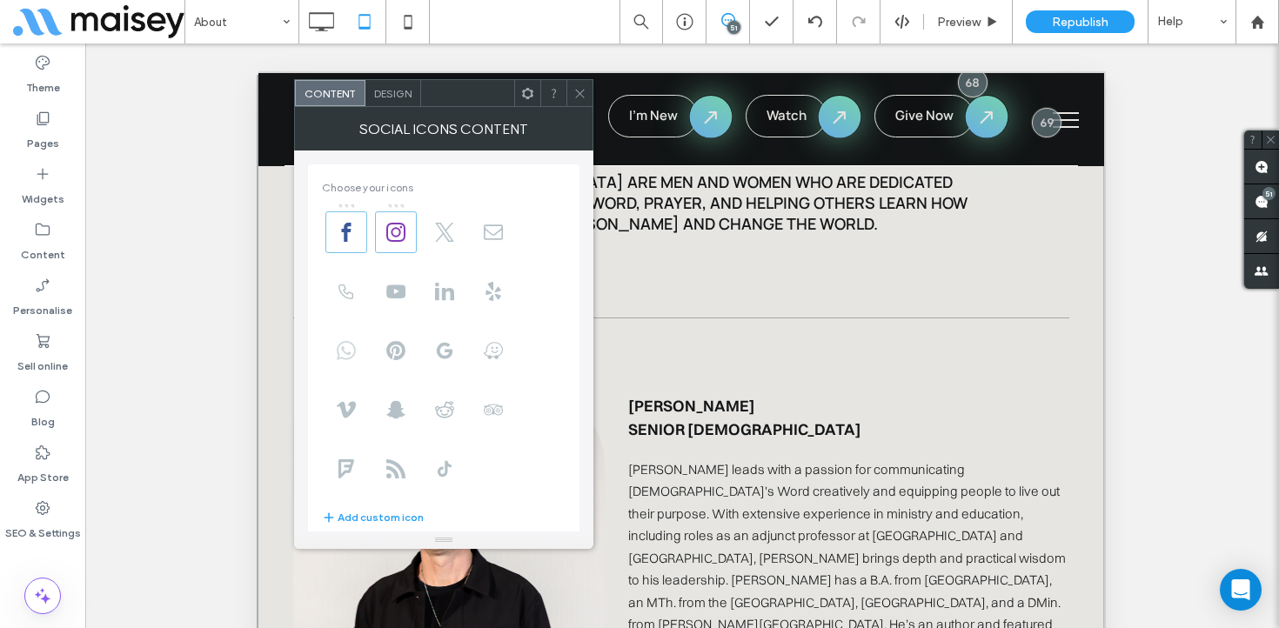
scroll to position [213, 0]
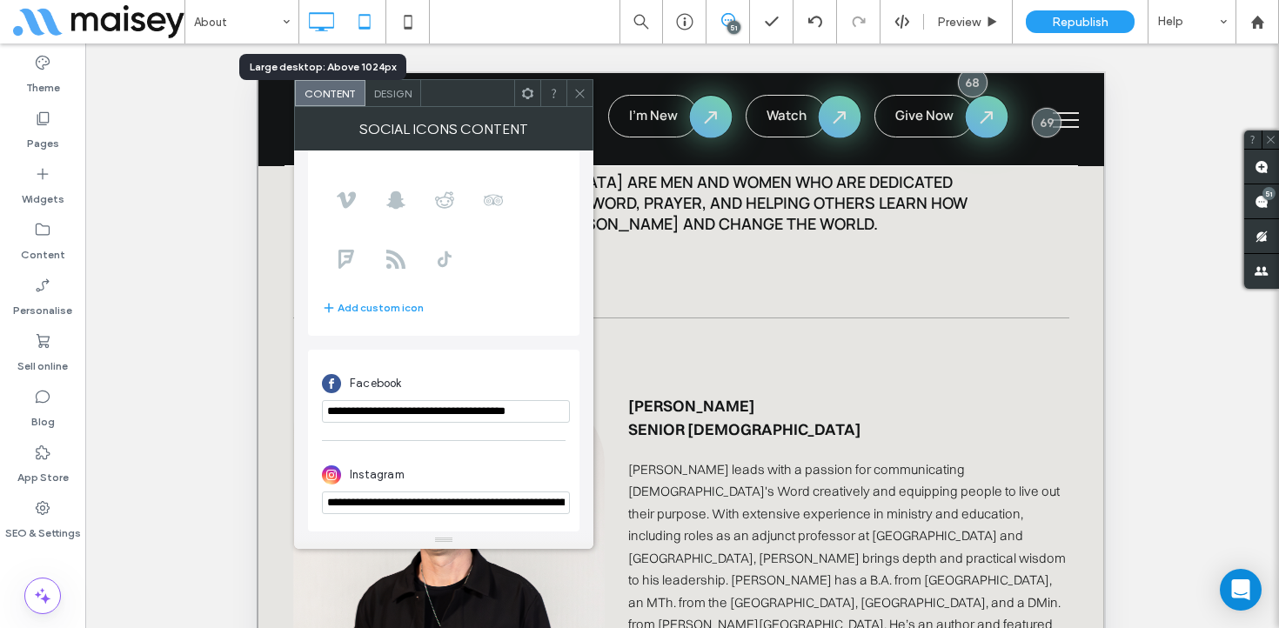
click at [319, 19] on icon at bounding box center [321, 21] width 35 height 35
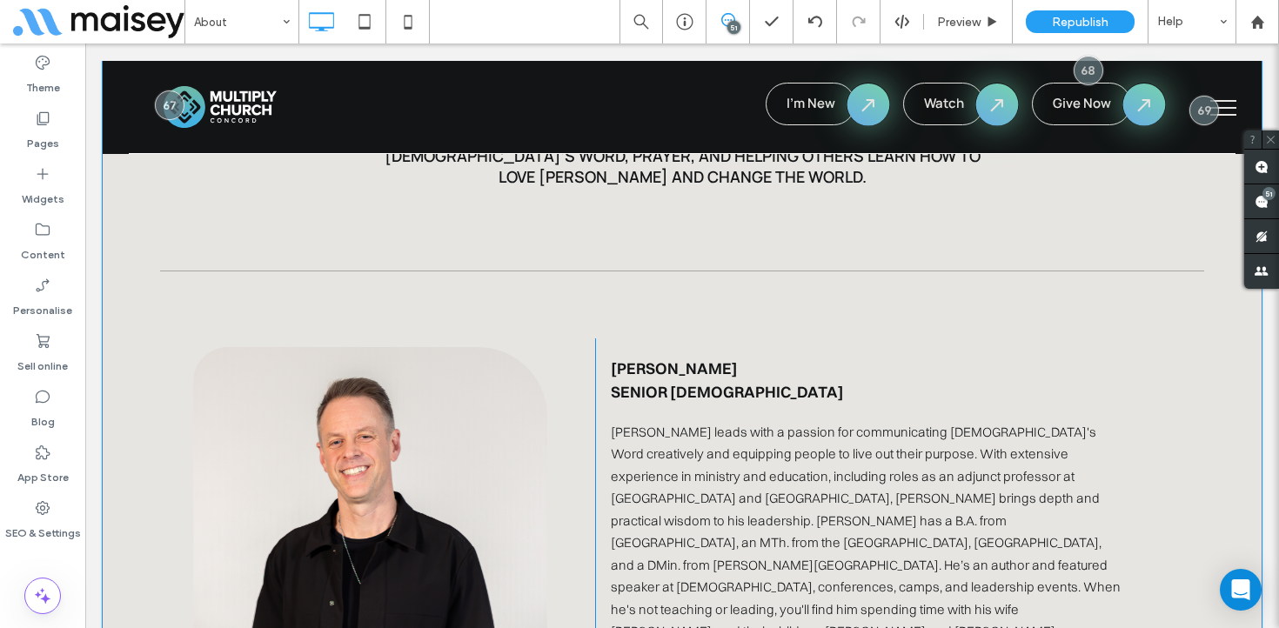
scroll to position [3666, 0]
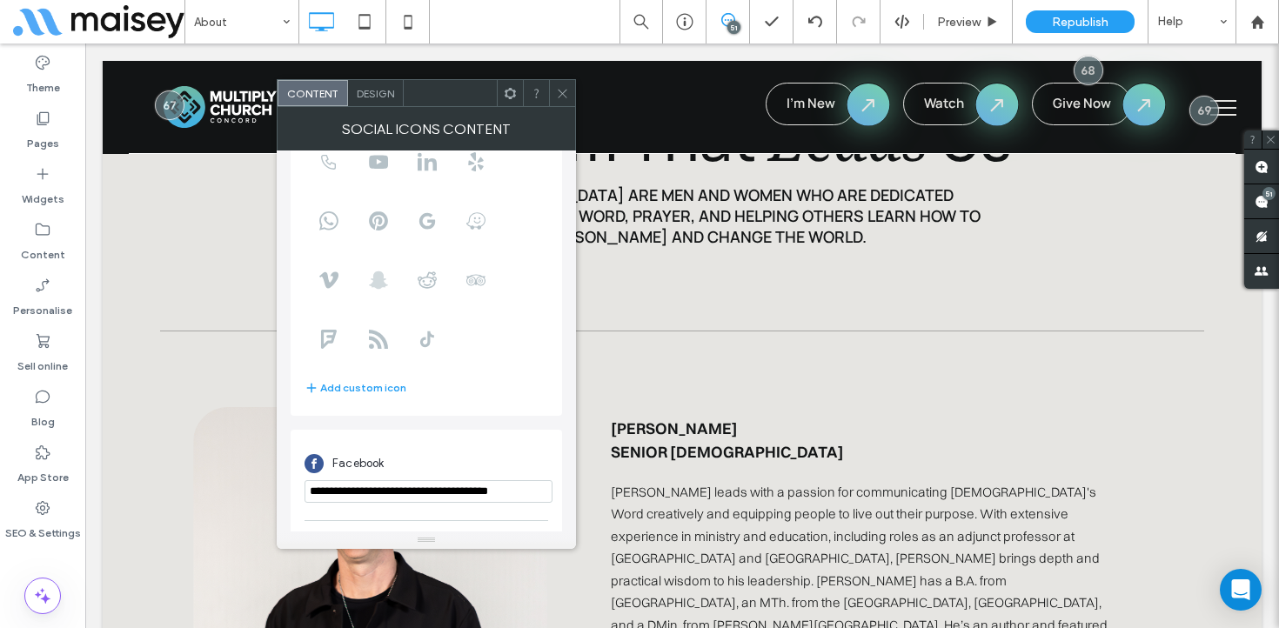
scroll to position [213, 0]
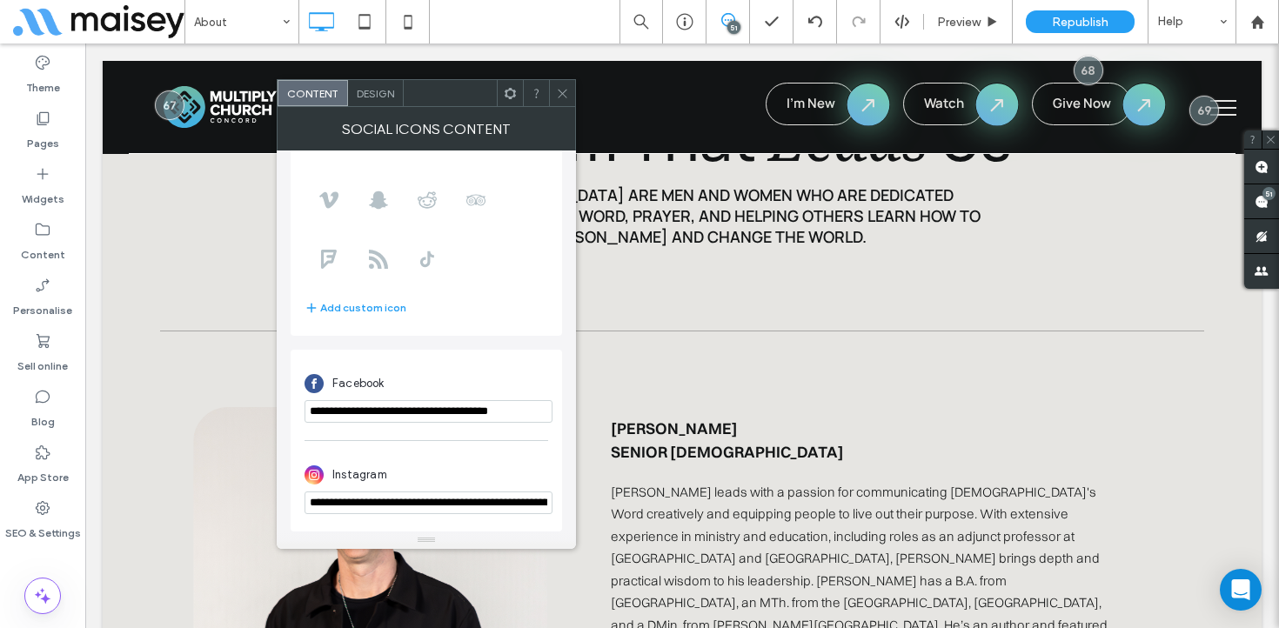
click at [562, 97] on icon at bounding box center [562, 93] width 13 height 13
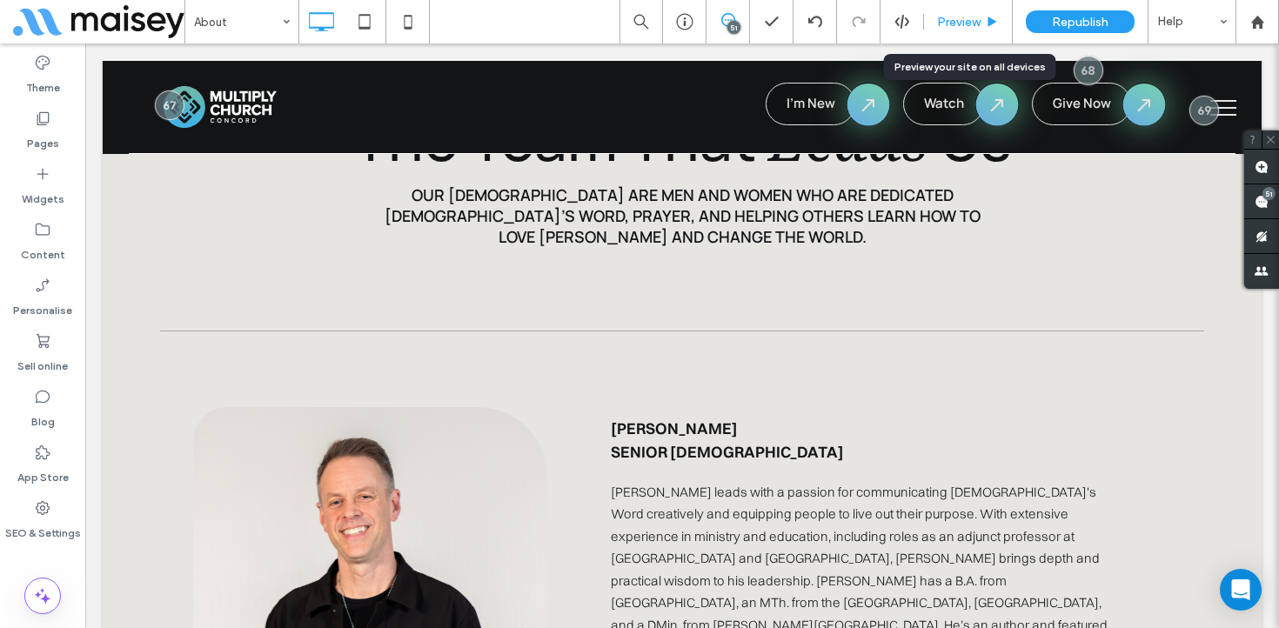
click at [958, 30] on div "Preview" at bounding box center [968, 22] width 89 height 44
click at [958, 23] on span "Preview" at bounding box center [959, 22] width 44 height 15
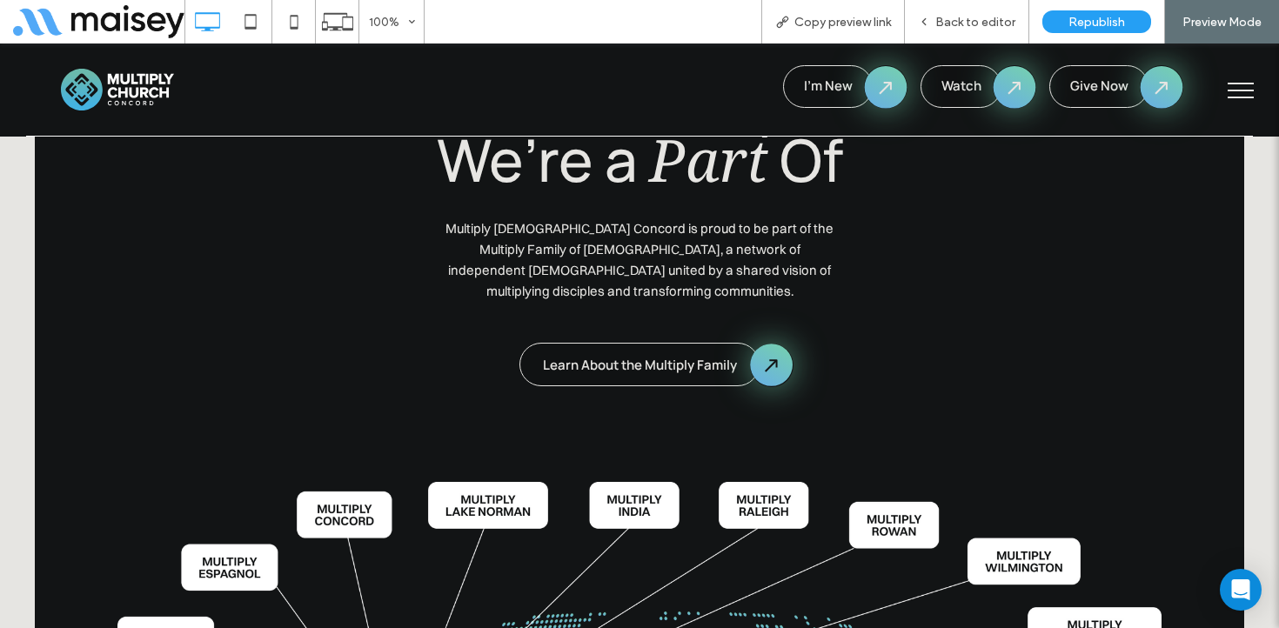
scroll to position [8071, 0]
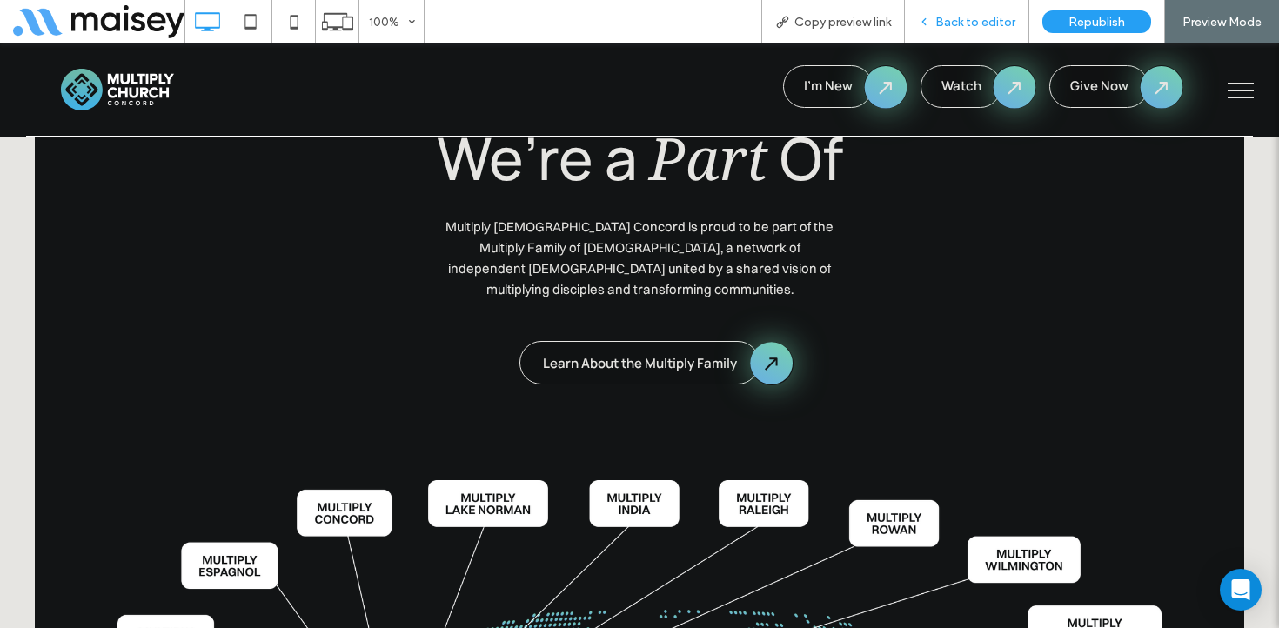
click at [973, 18] on span "Back to editor" at bounding box center [975, 22] width 80 height 15
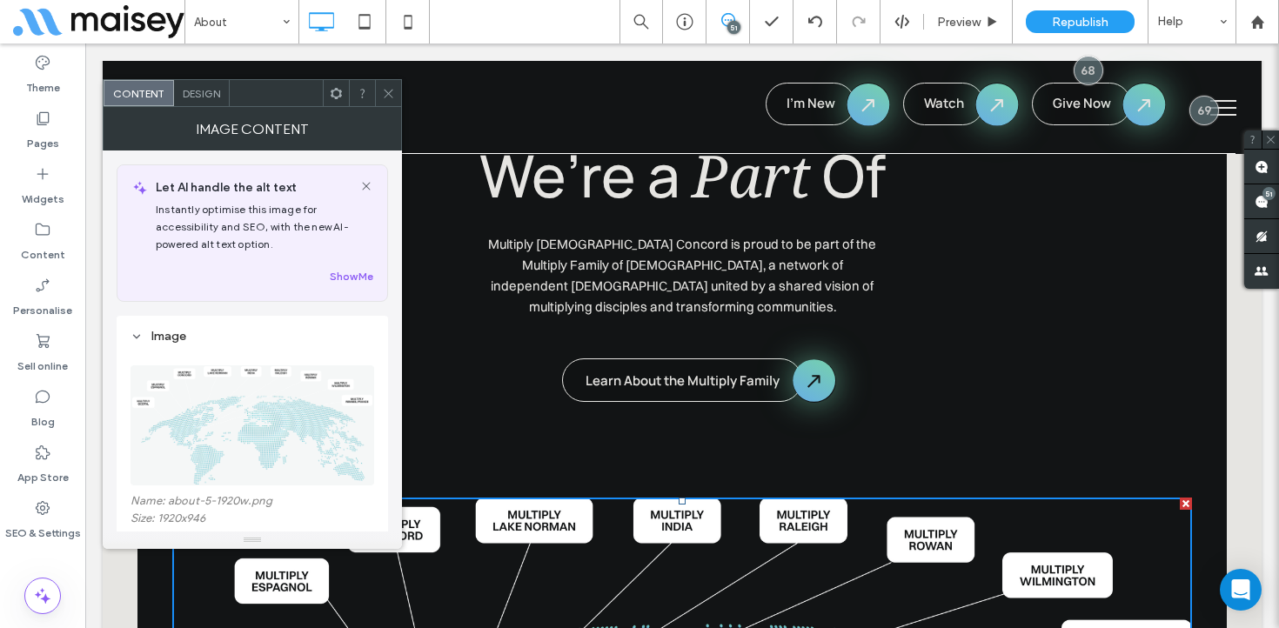
scroll to position [87, 0]
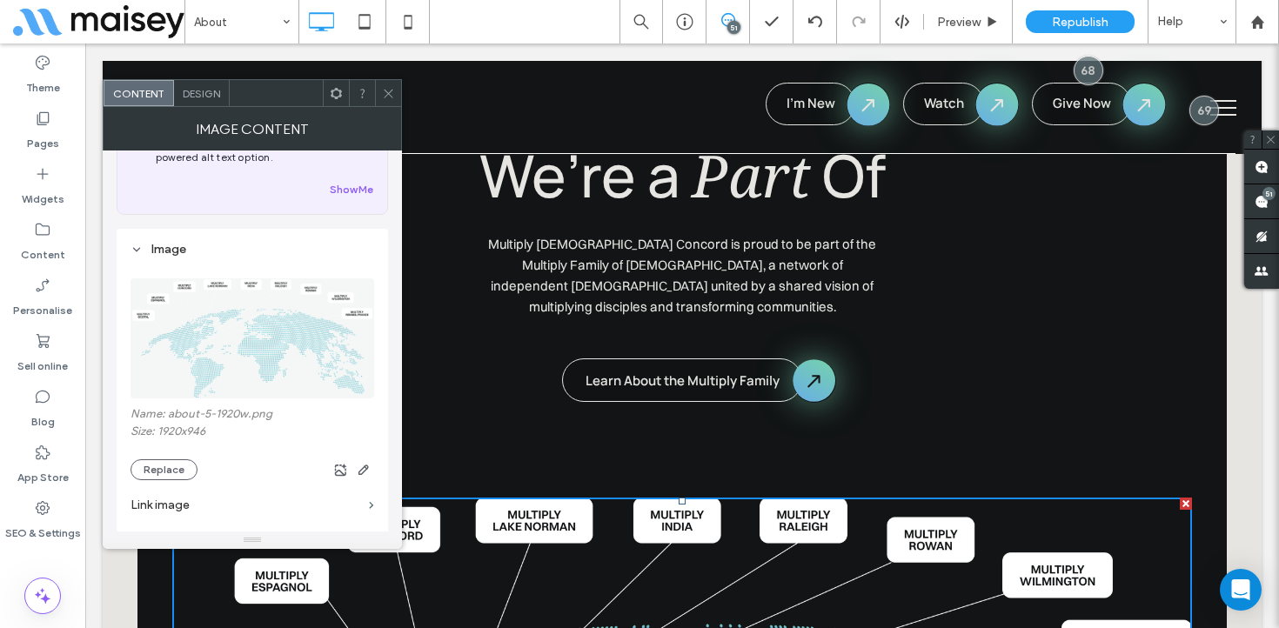
click at [385, 92] on icon at bounding box center [388, 93] width 13 height 13
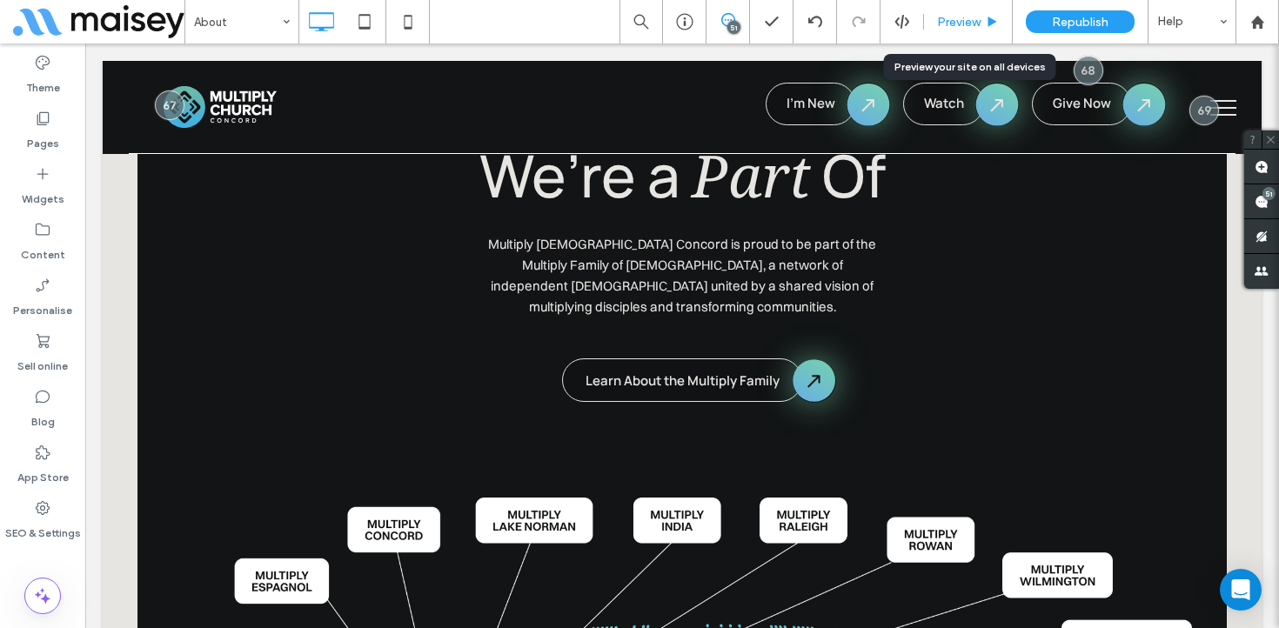
click at [964, 28] on span "Preview" at bounding box center [959, 22] width 44 height 15
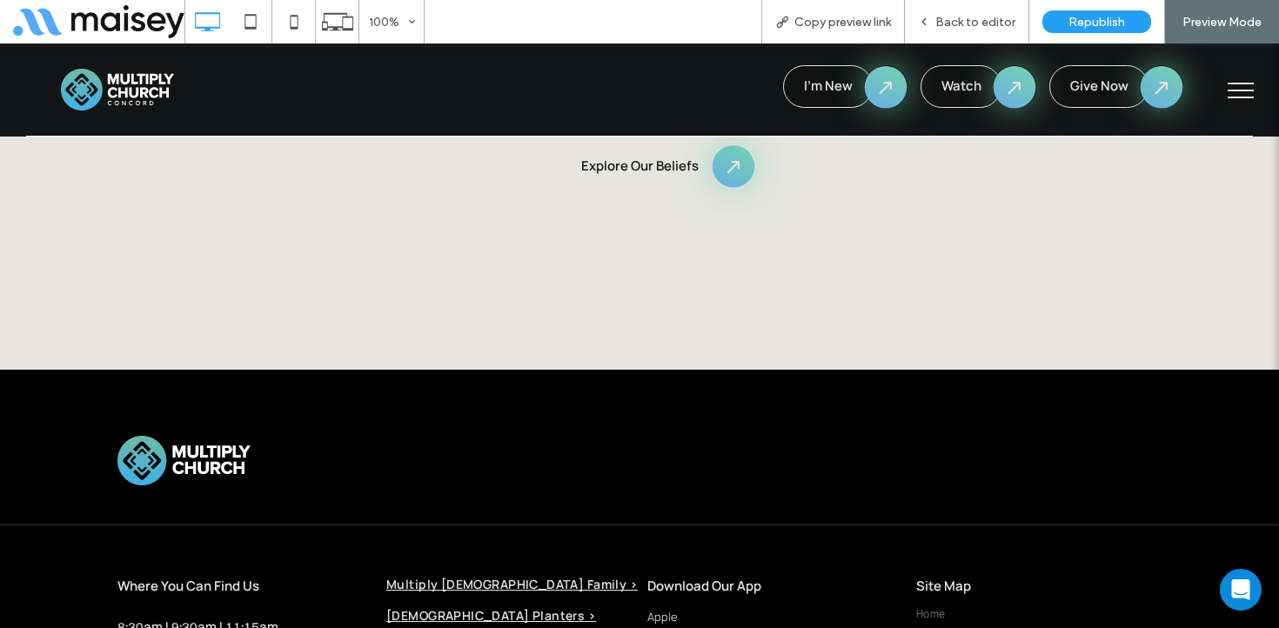
scroll to position [9588, 0]
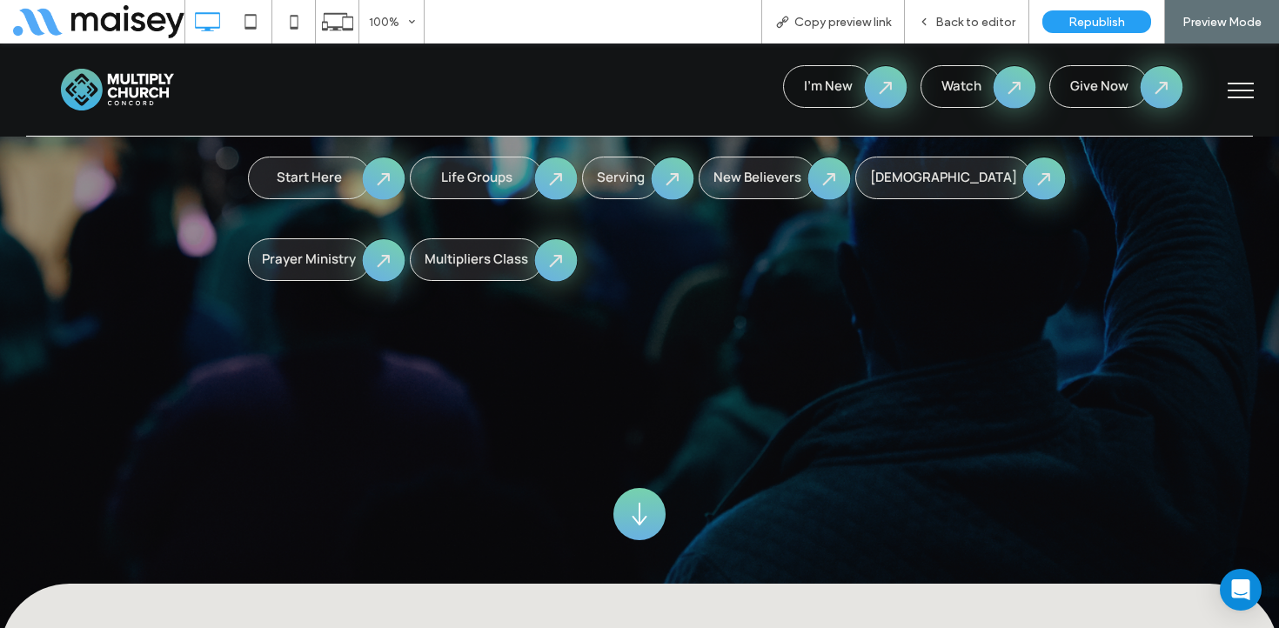
scroll to position [372, 0]
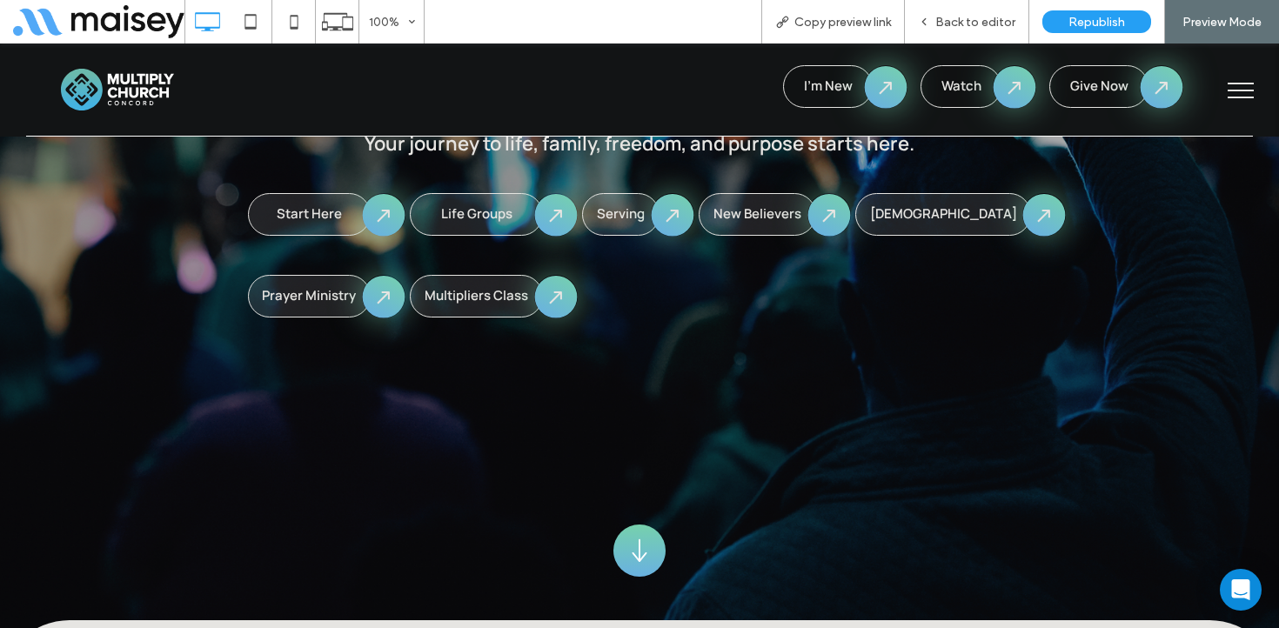
click at [513, 212] on span "Life Groups" at bounding box center [476, 214] width 71 height 20
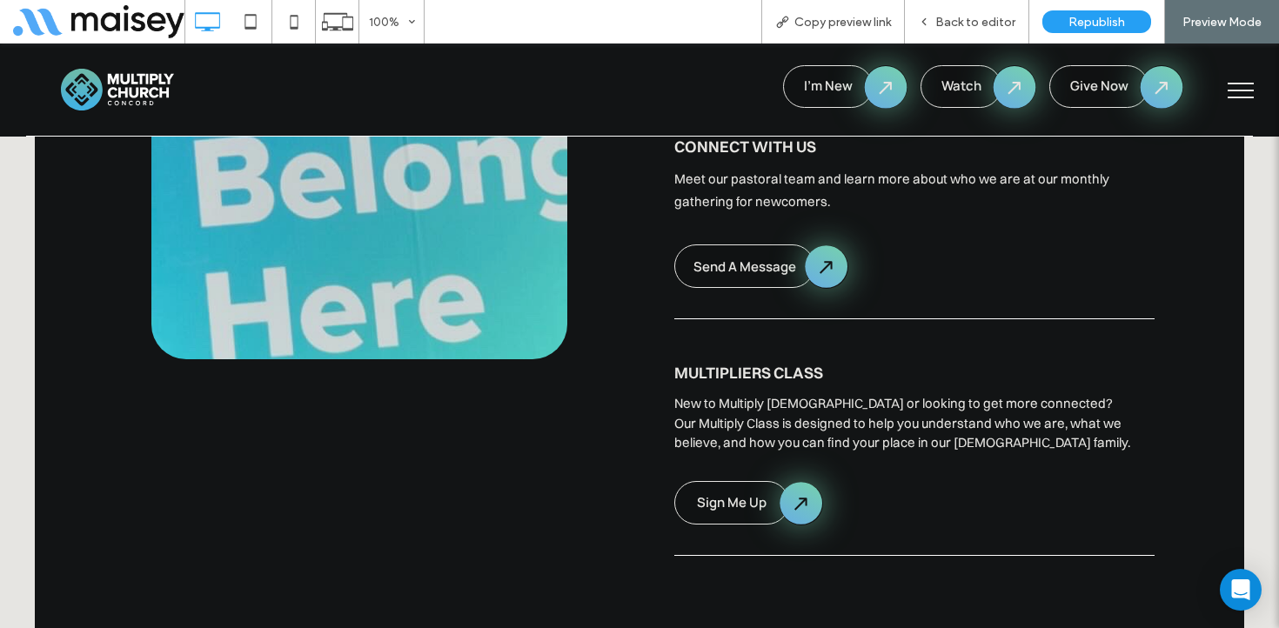
scroll to position [2108, 0]
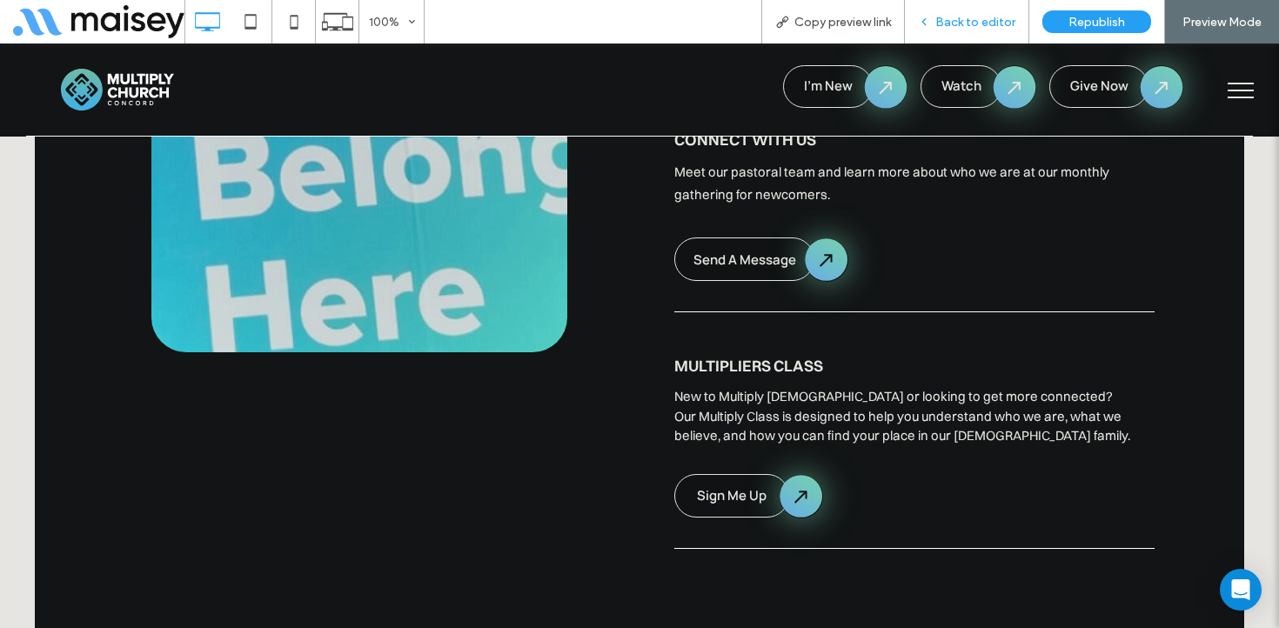
click at [997, 24] on span "Back to editor" at bounding box center [975, 22] width 80 height 15
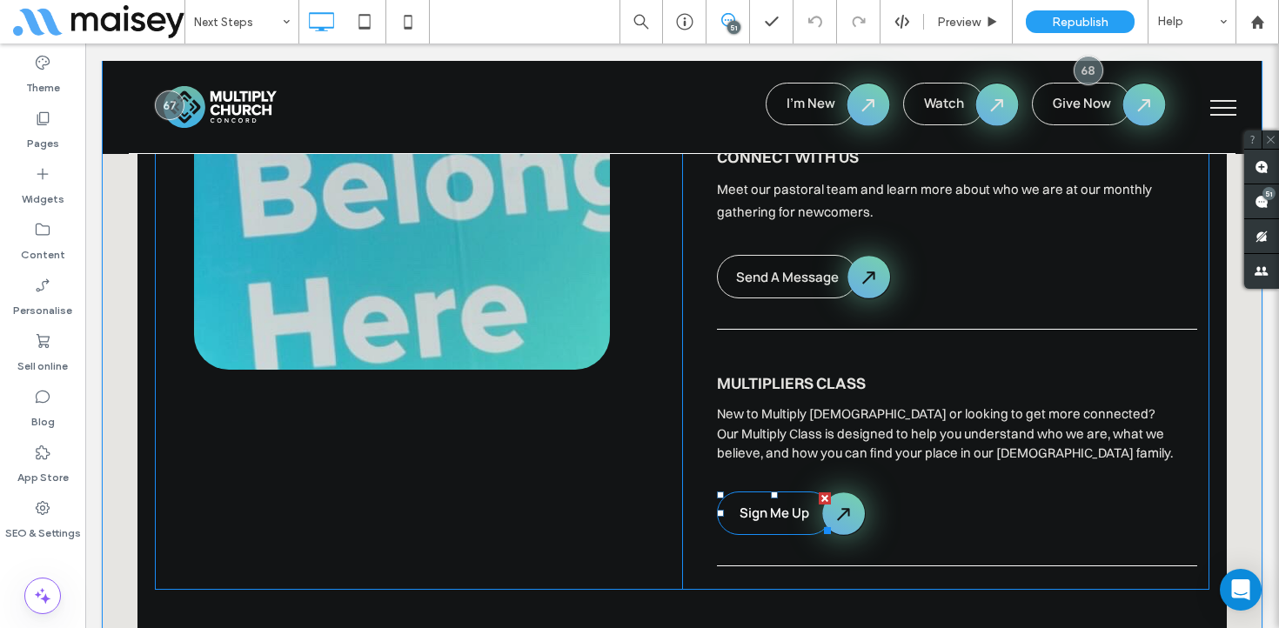
click at [749, 492] on link "Sign Me Up" at bounding box center [774, 514] width 115 height 44
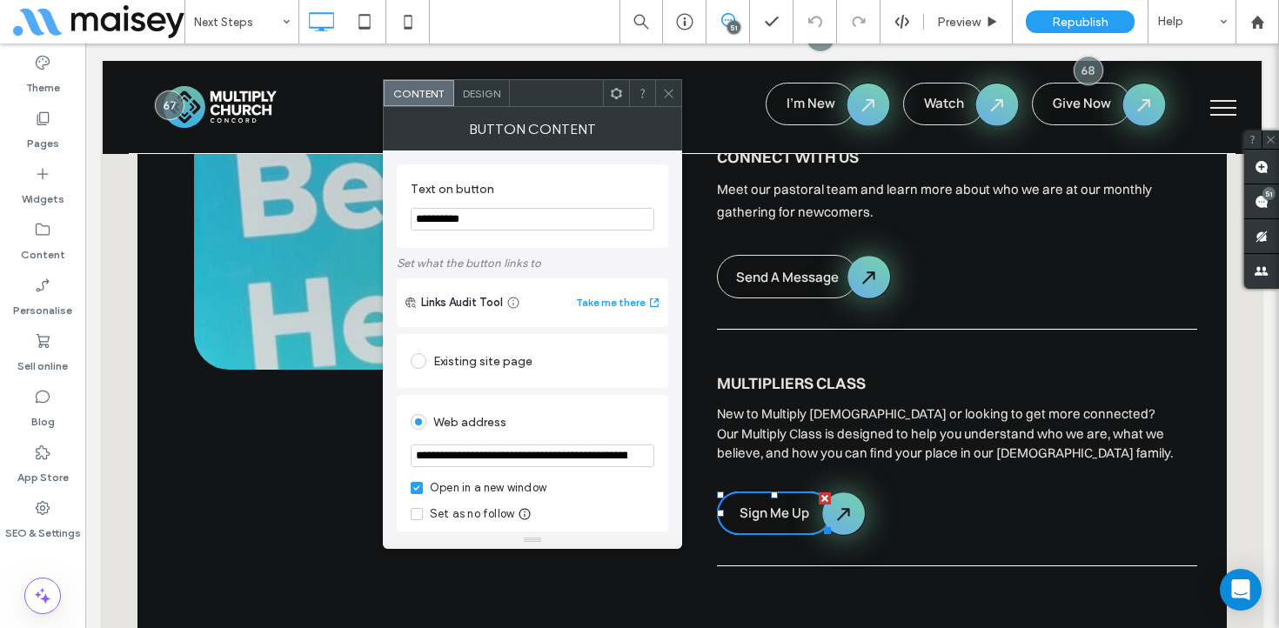
click at [667, 87] on icon at bounding box center [668, 93] width 13 height 13
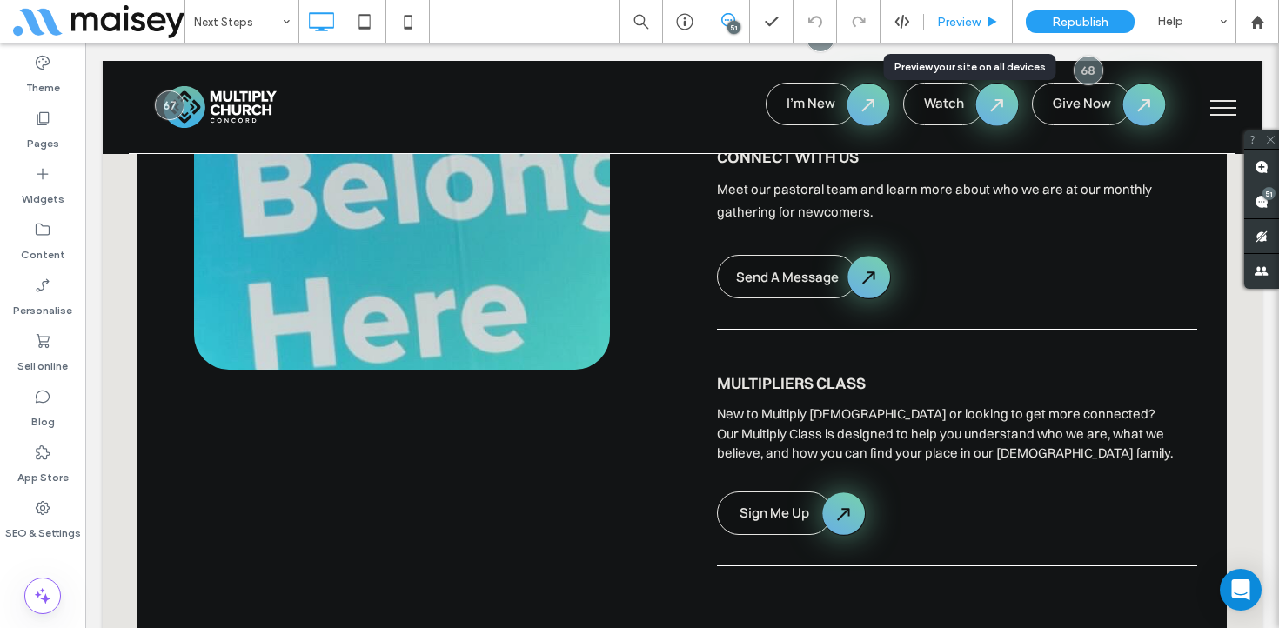
click at [952, 13] on div "Preview" at bounding box center [968, 22] width 89 height 44
drag, startPoint x: 975, startPoint y: 29, endPoint x: 882, endPoint y: 2, distance: 97.8
click at [975, 29] on div "Preview" at bounding box center [968, 22] width 89 height 44
click at [964, 8] on div "Preview" at bounding box center [968, 22] width 89 height 44
click at [967, 25] on span "Preview" at bounding box center [959, 22] width 44 height 15
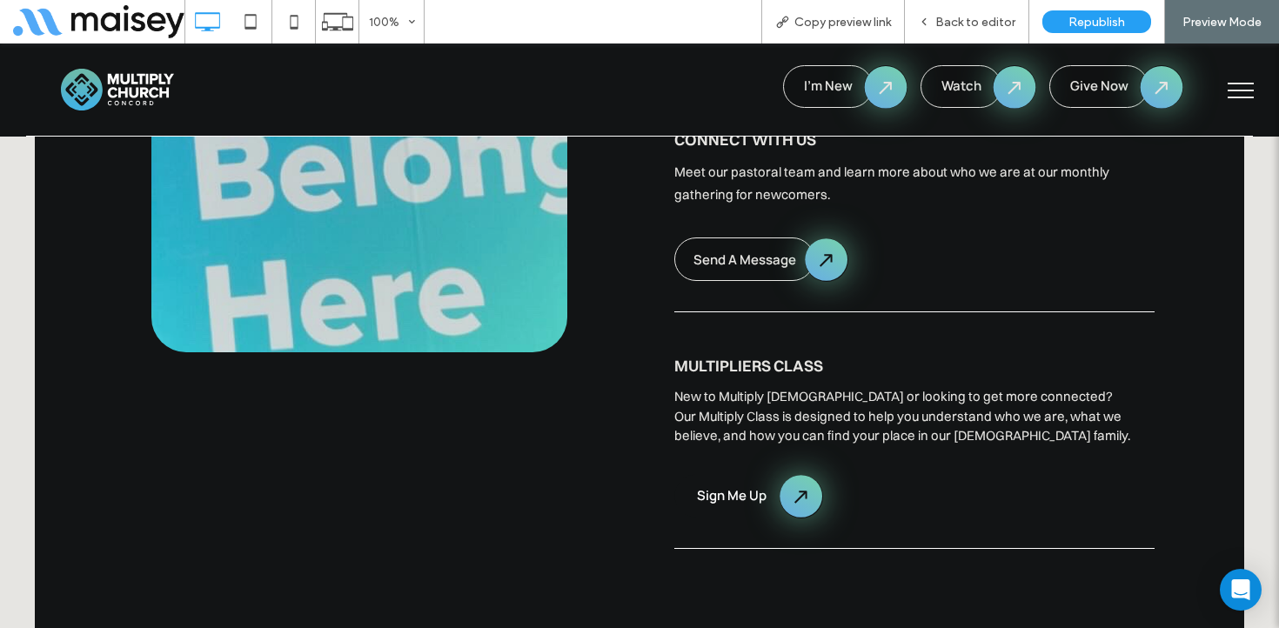
click at [717, 474] on link "Sign Me Up" at bounding box center [731, 496] width 115 height 44
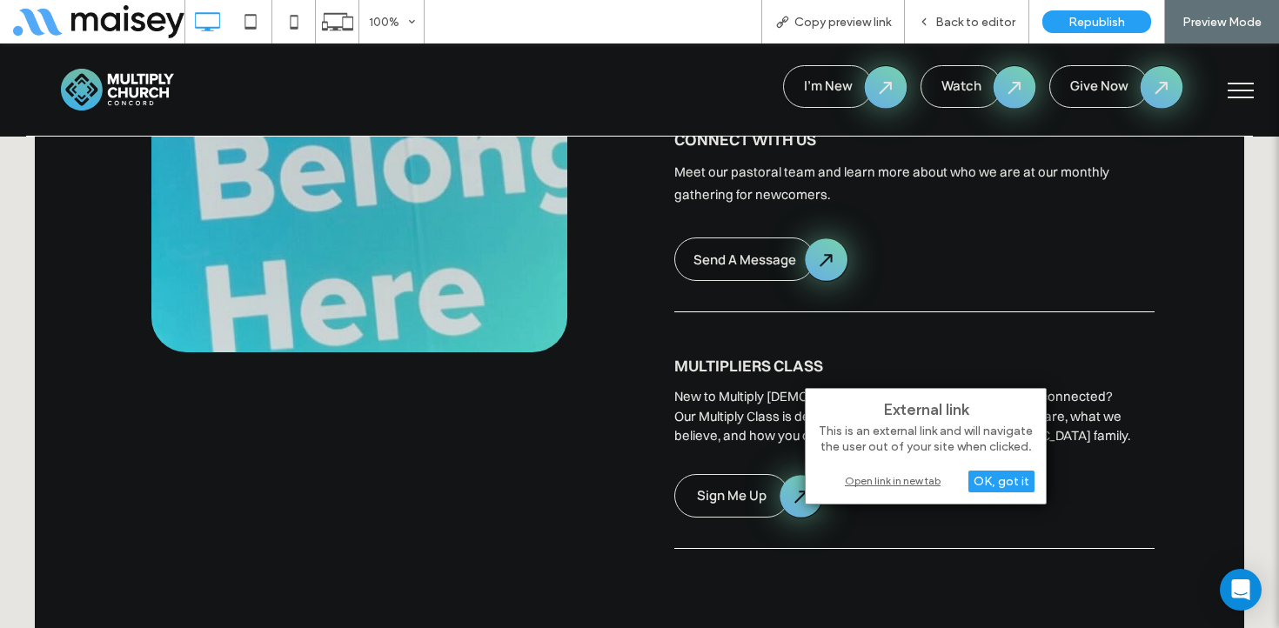
click at [872, 474] on div "Open link in new tab" at bounding box center [926, 481] width 218 height 18
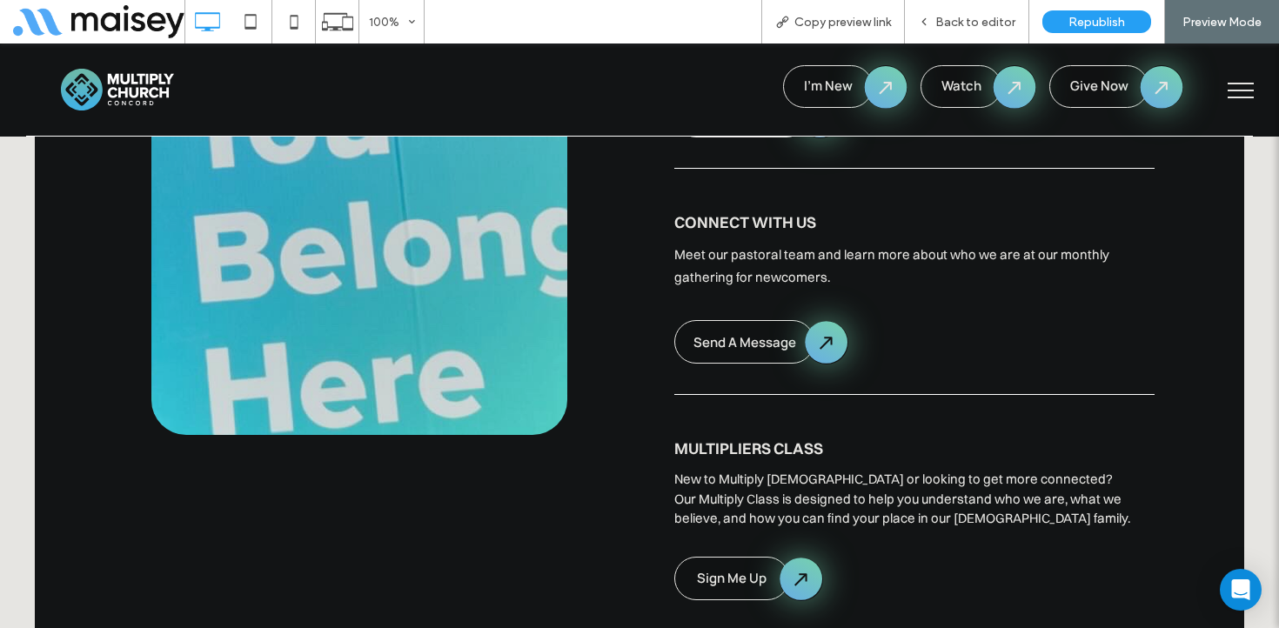
scroll to position [2034, 0]
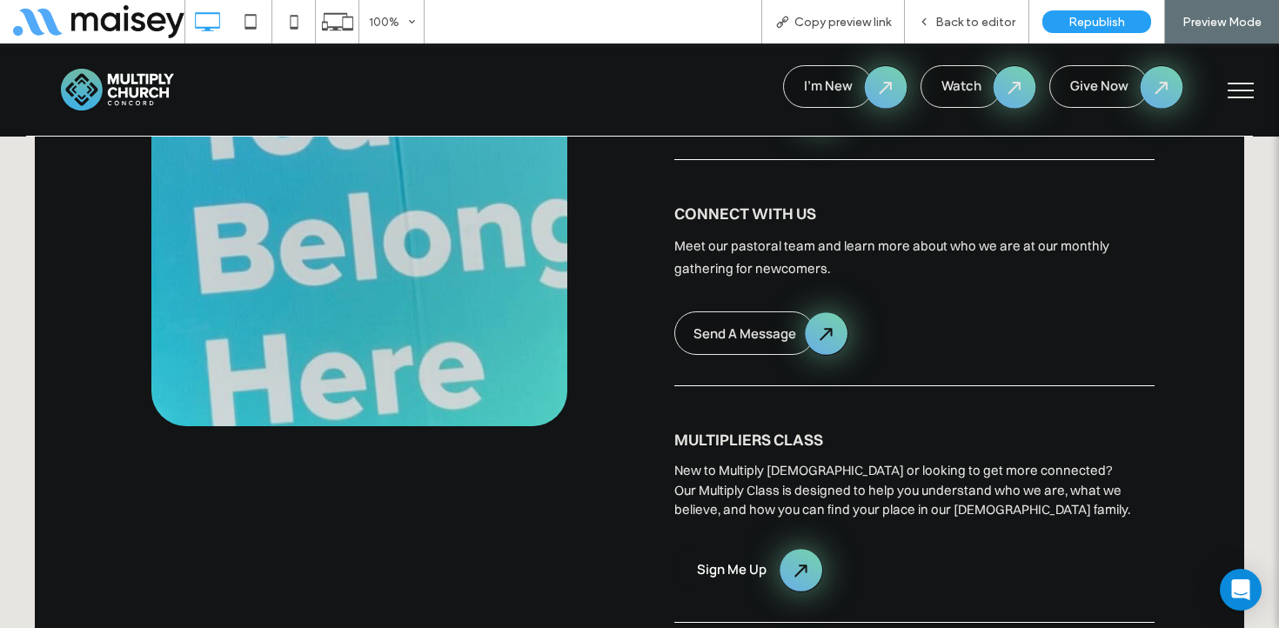
click at [715, 560] on span "Sign Me Up" at bounding box center [732, 569] width 70 height 18
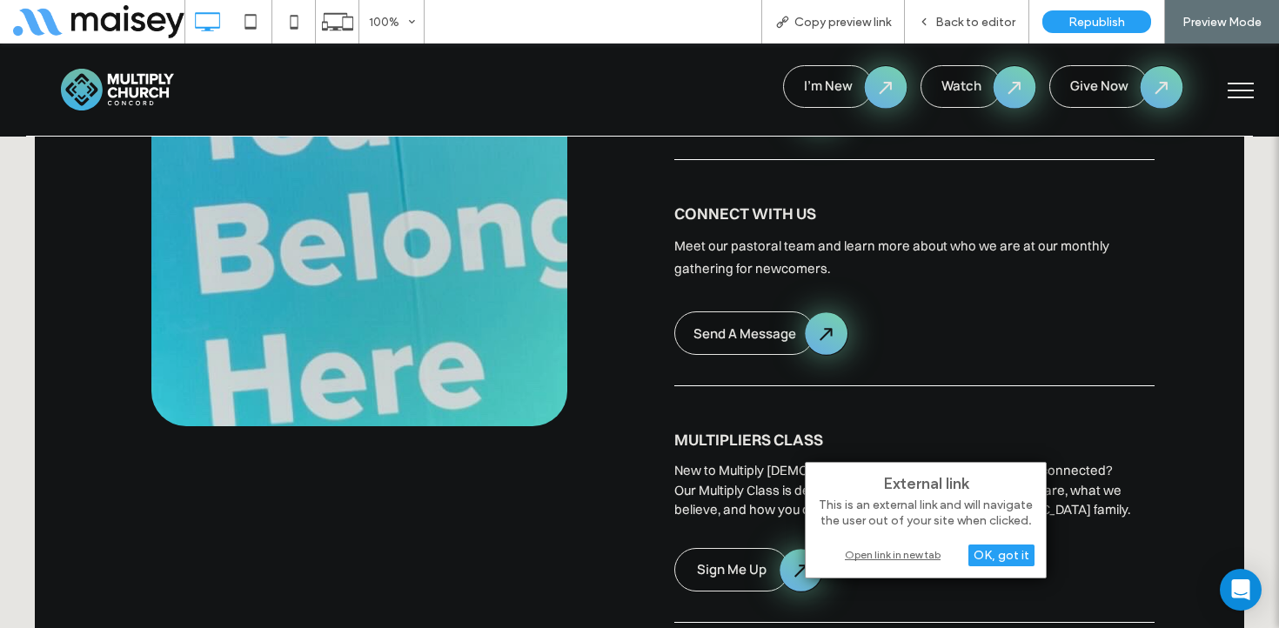
click at [910, 550] on div "Open link in new tab" at bounding box center [926, 555] width 218 height 18
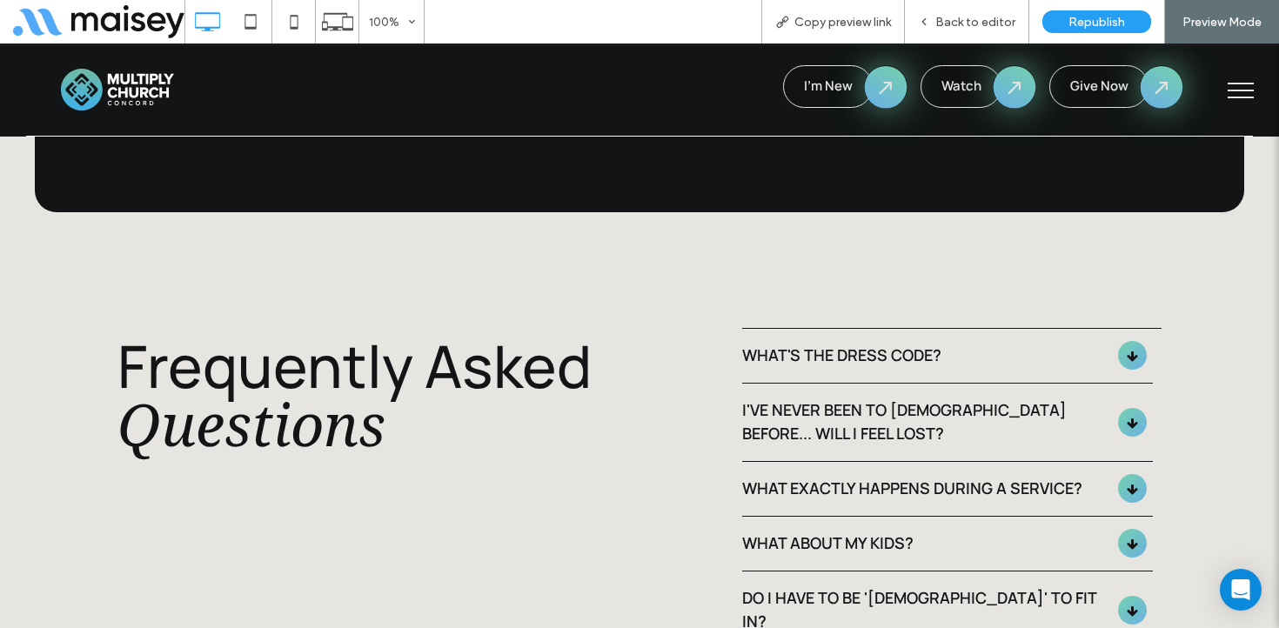
scroll to position [4629, 0]
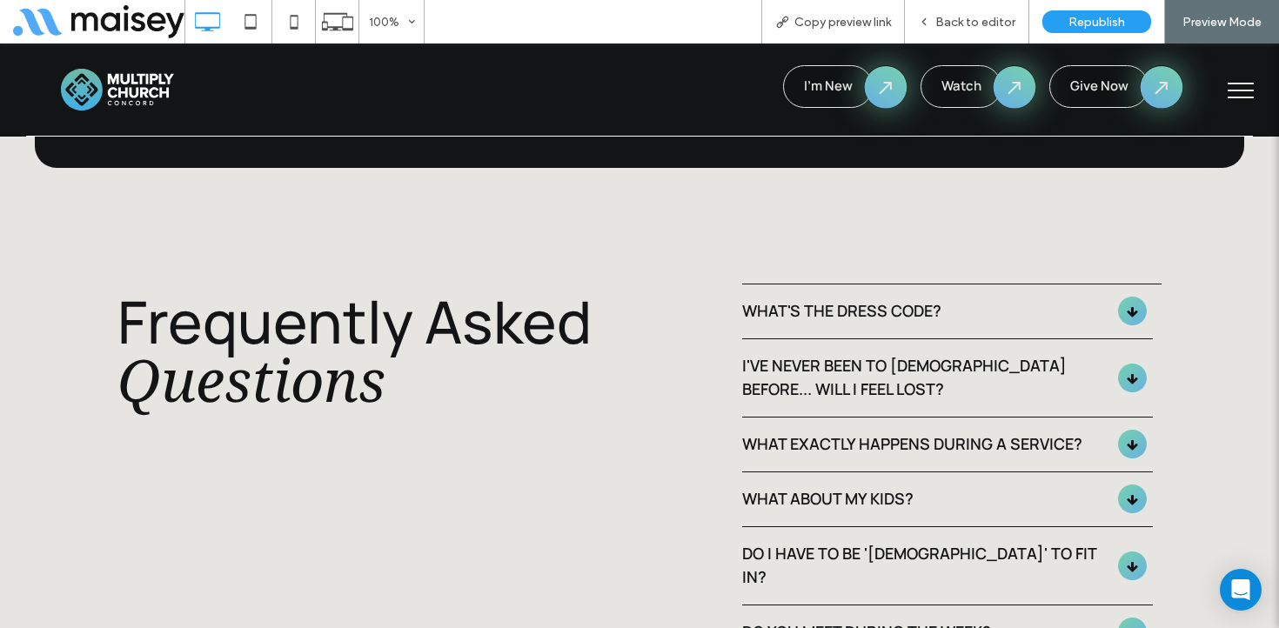
click at [904, 354] on div "I've never been to church before... will I feel lost?" at bounding box center [922, 377] width 360 height 47
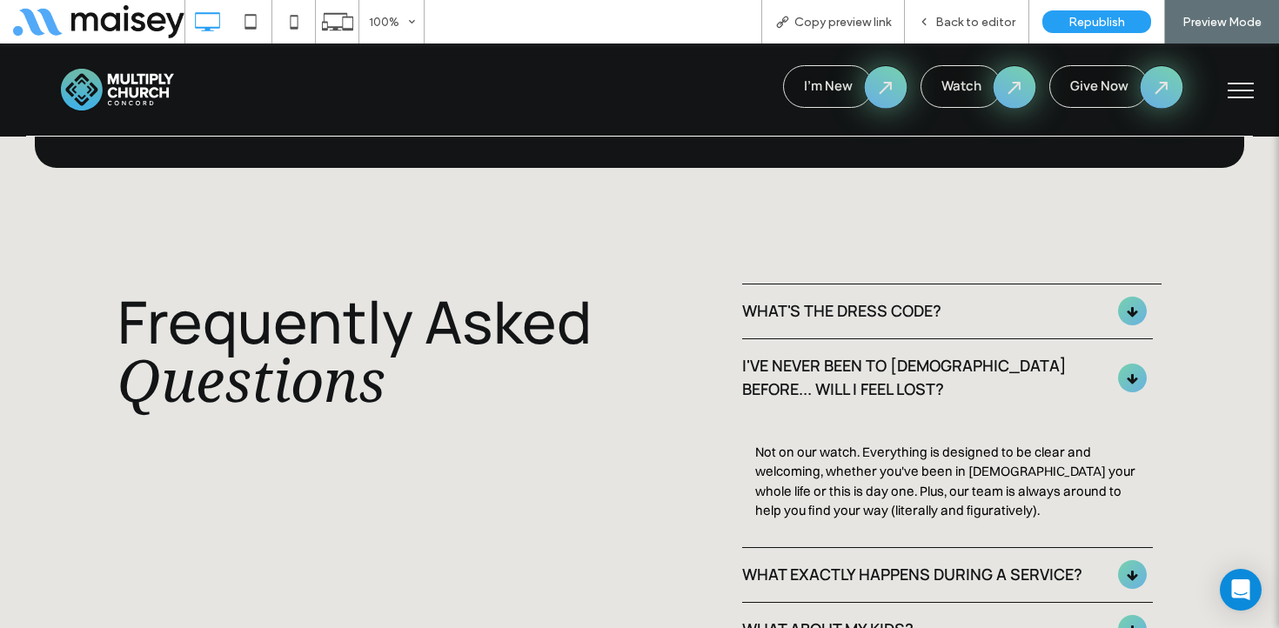
click at [904, 354] on div "I've never been to church before... will I feel lost?" at bounding box center [922, 377] width 360 height 47
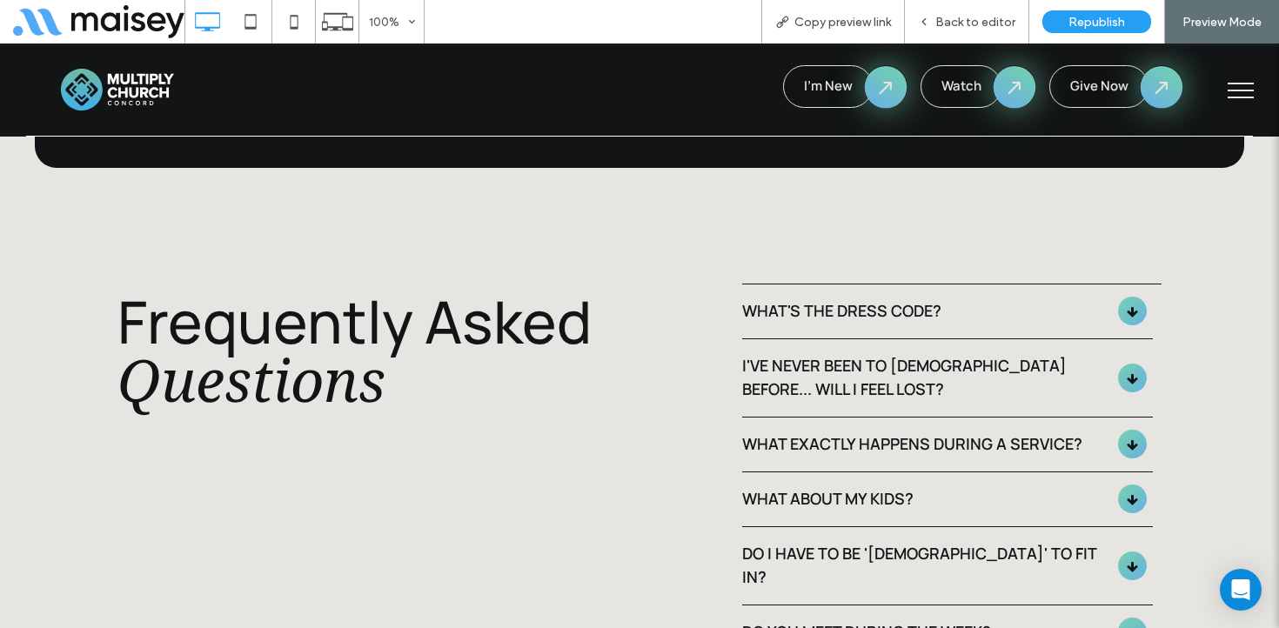
click at [849, 473] on div "What about my kids?" at bounding box center [930, 500] width 376 height 54
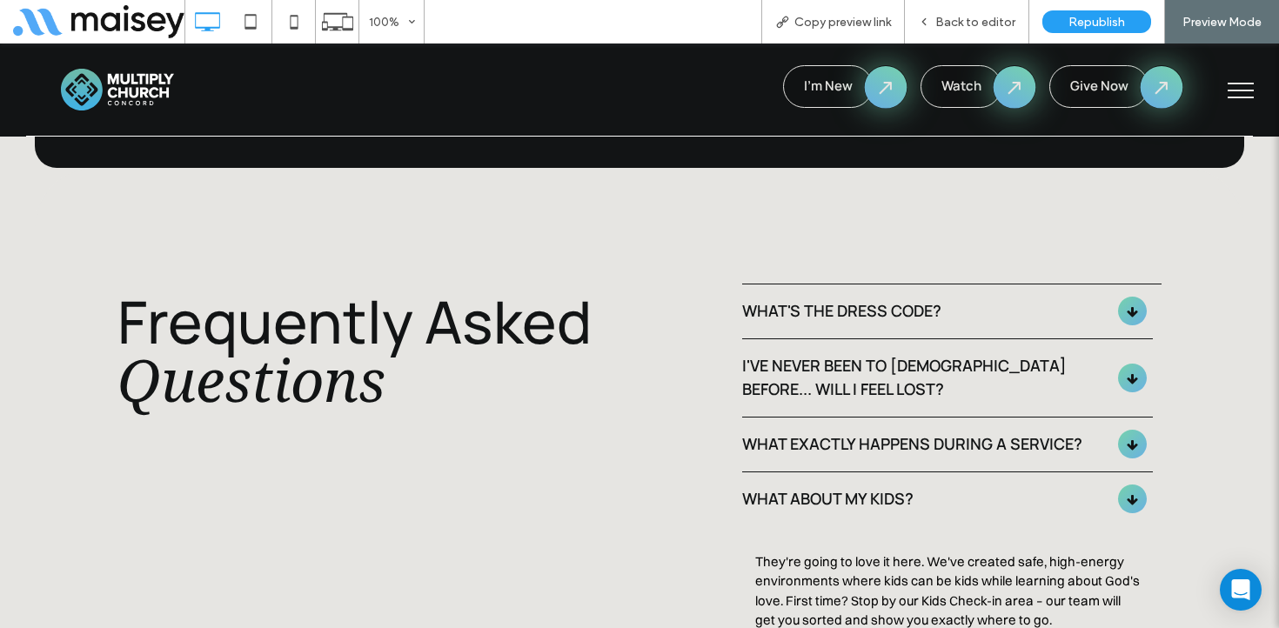
click at [849, 473] on div "What about my kids?" at bounding box center [930, 500] width 376 height 54
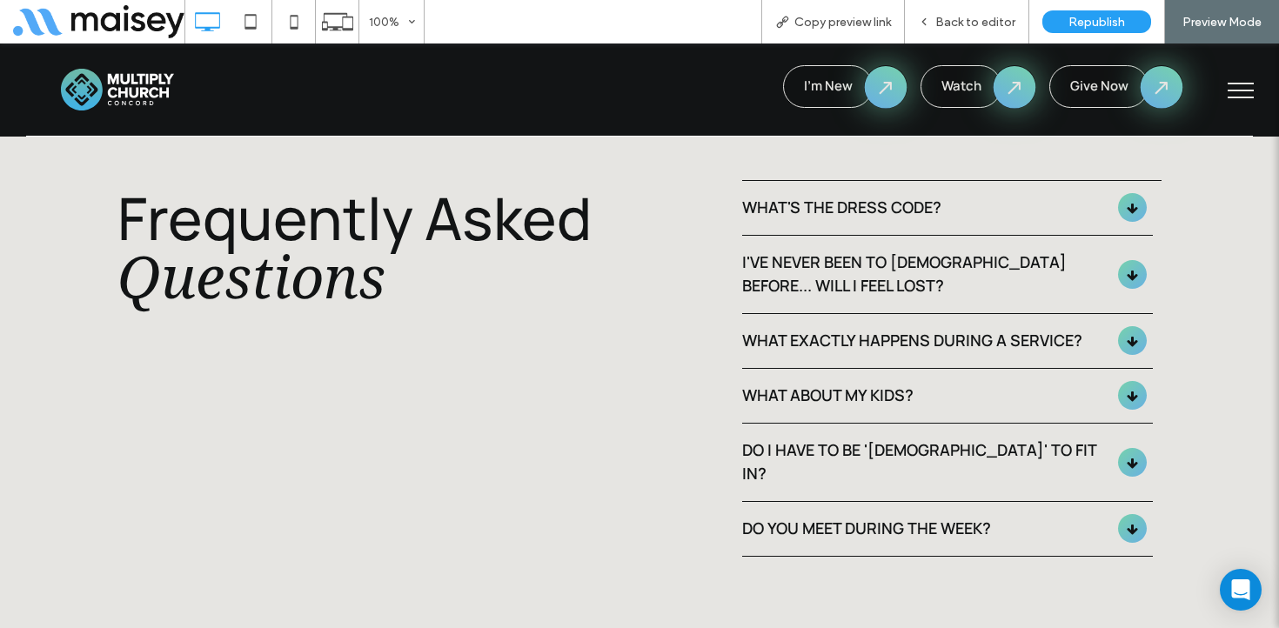
scroll to position [4763, 0]
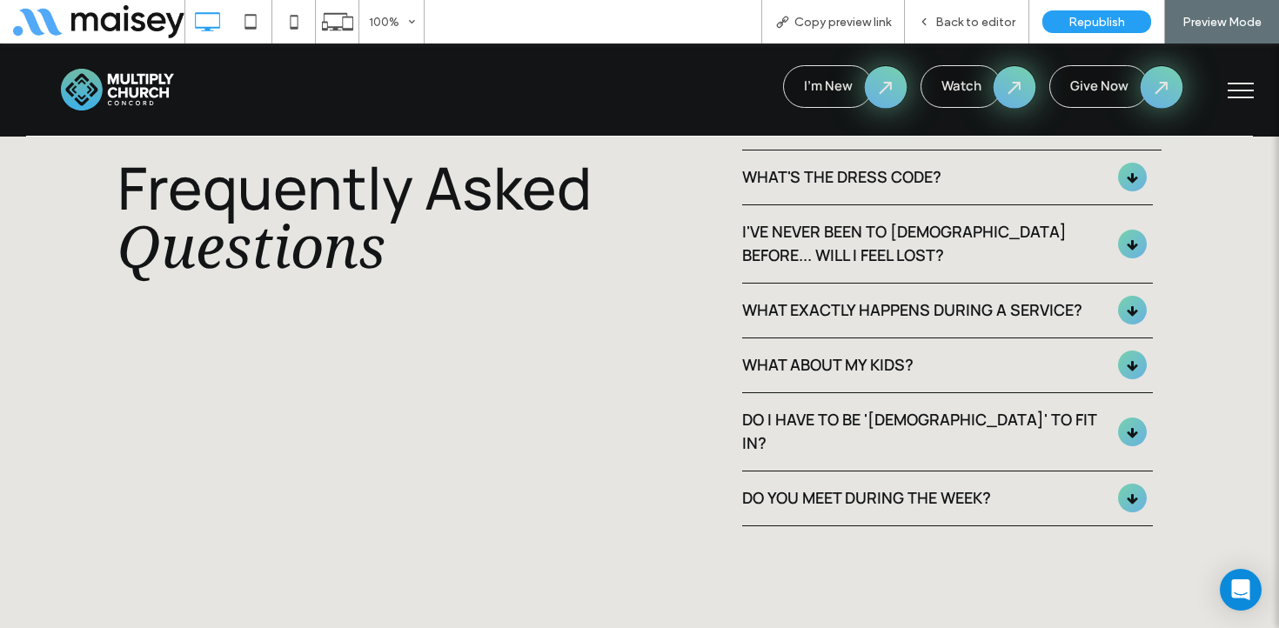
click at [861, 486] on div "Do you meet during the week?" at bounding box center [922, 497] width 360 height 23
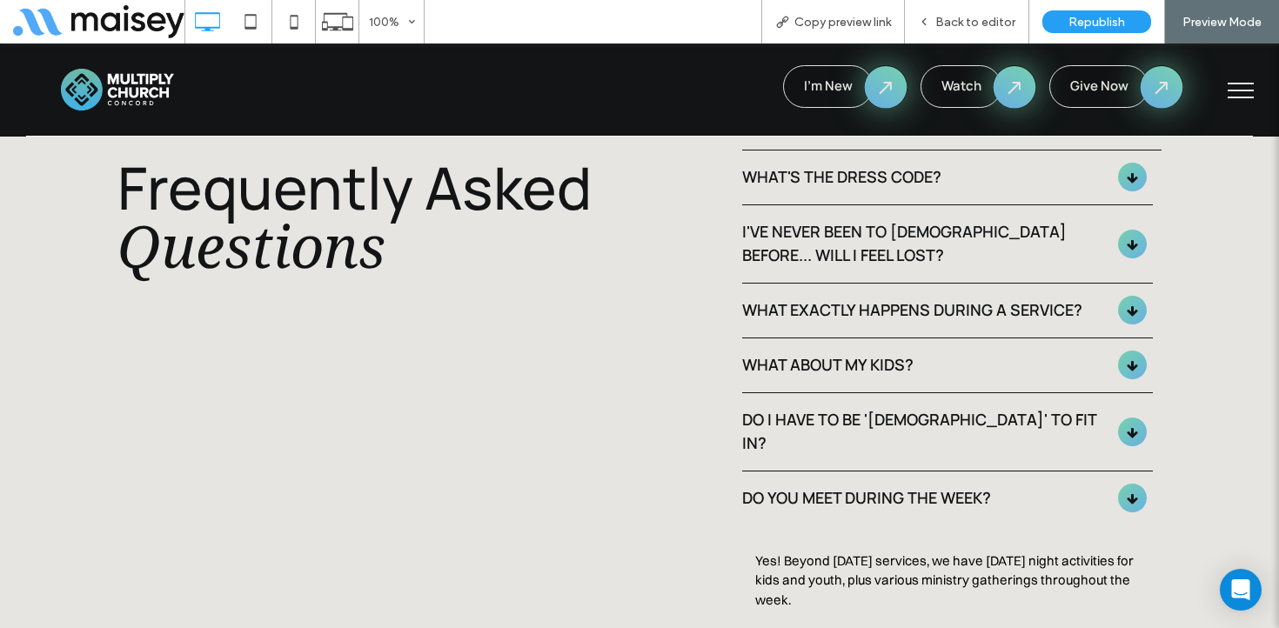
click at [861, 486] on div "Do you meet during the week?" at bounding box center [922, 497] width 360 height 23
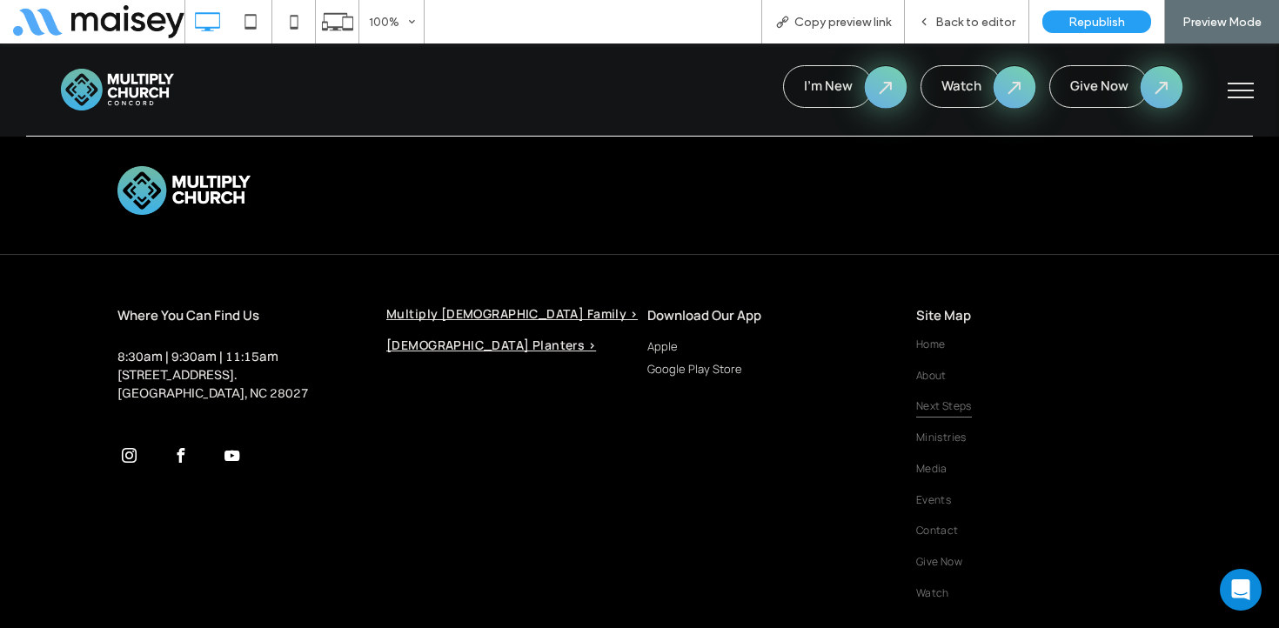
scroll to position [6098, 0]
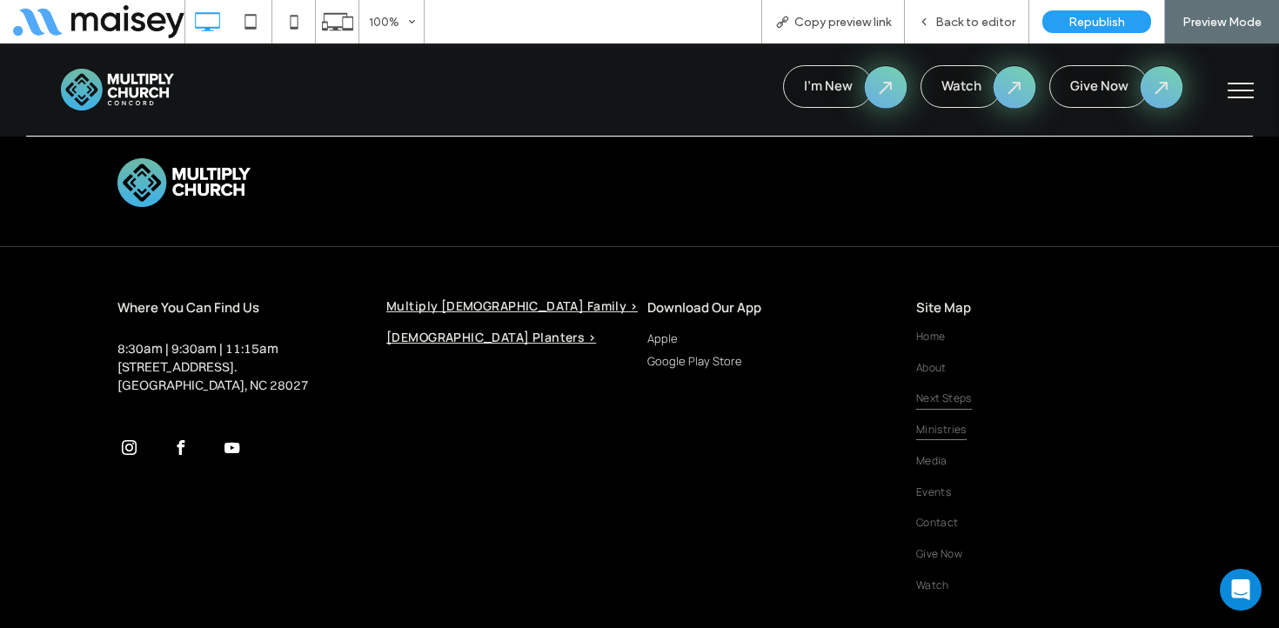
click at [953, 419] on span "Ministries" at bounding box center [941, 430] width 50 height 23
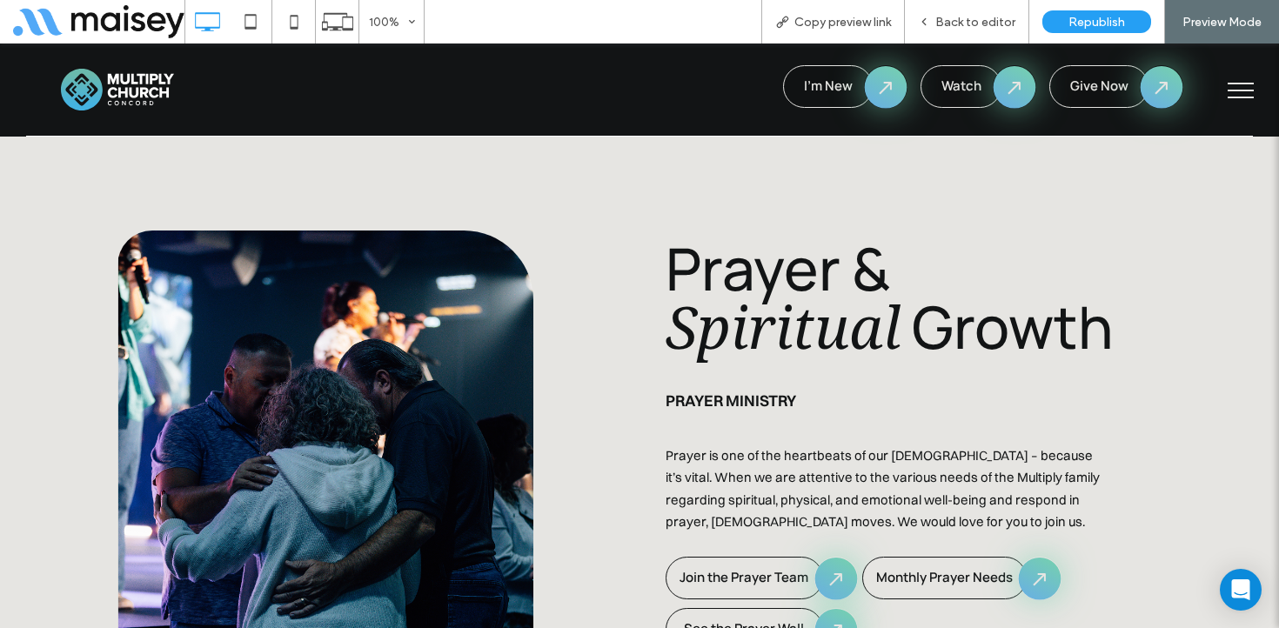
scroll to position [4866, 0]
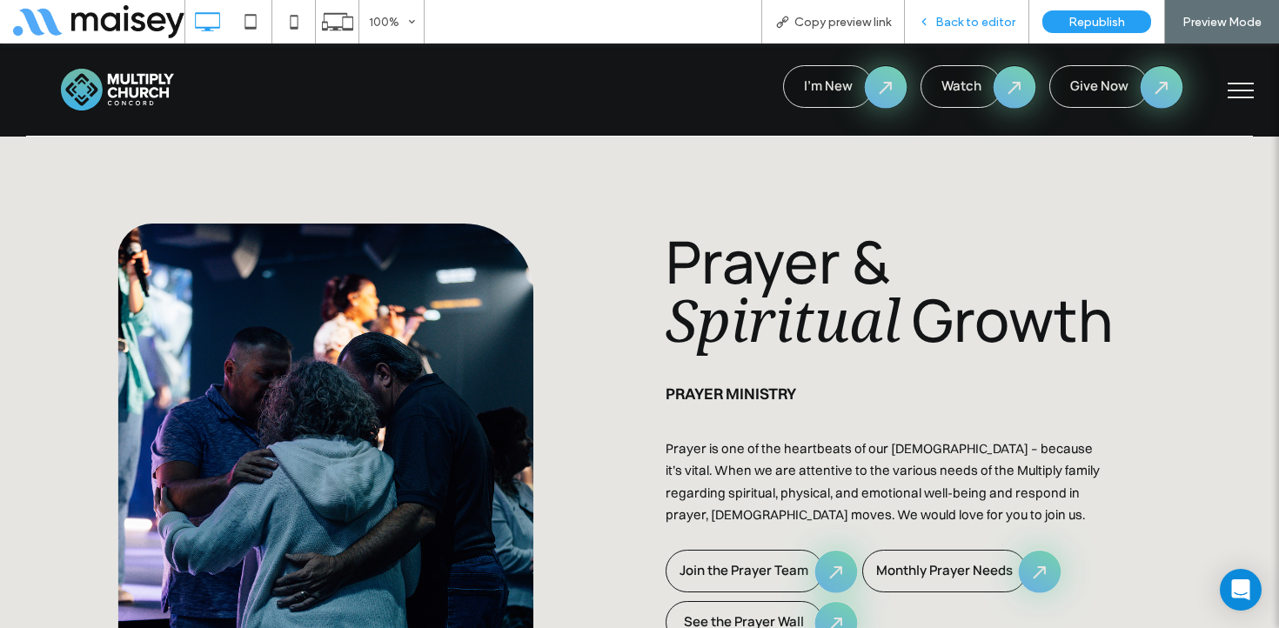
click at [977, 31] on div "Back to editor" at bounding box center [967, 22] width 124 height 44
click at [974, 20] on span "Back to editor" at bounding box center [975, 22] width 80 height 15
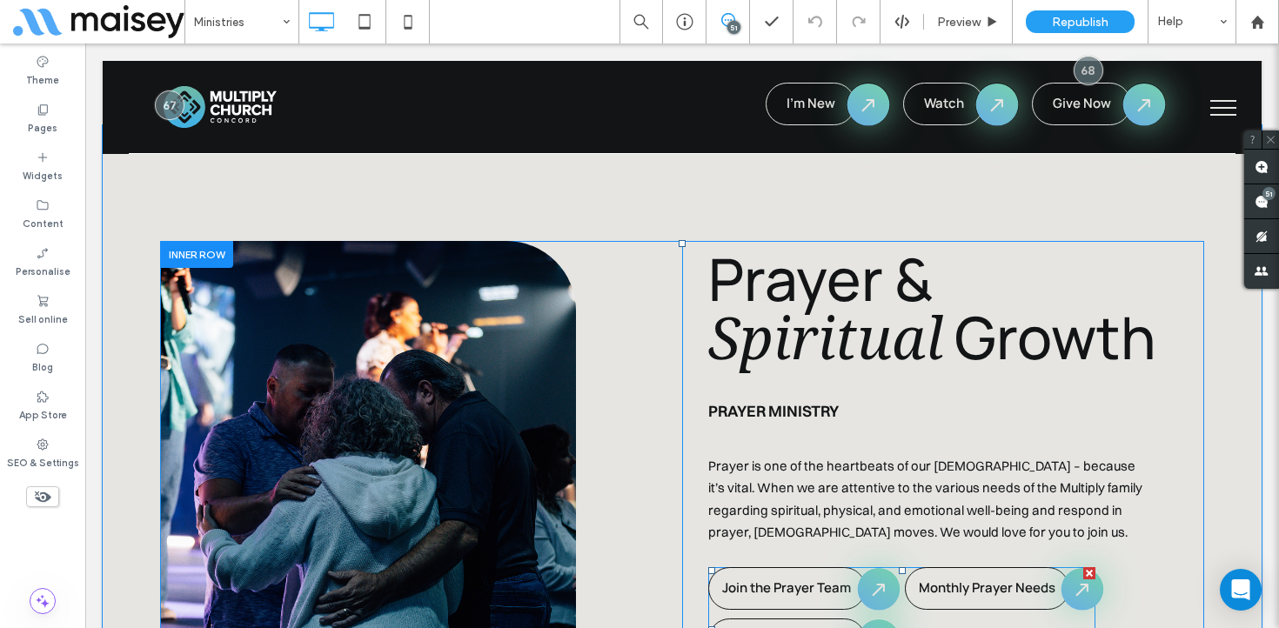
click at [808, 567] on span at bounding box center [901, 629] width 387 height 125
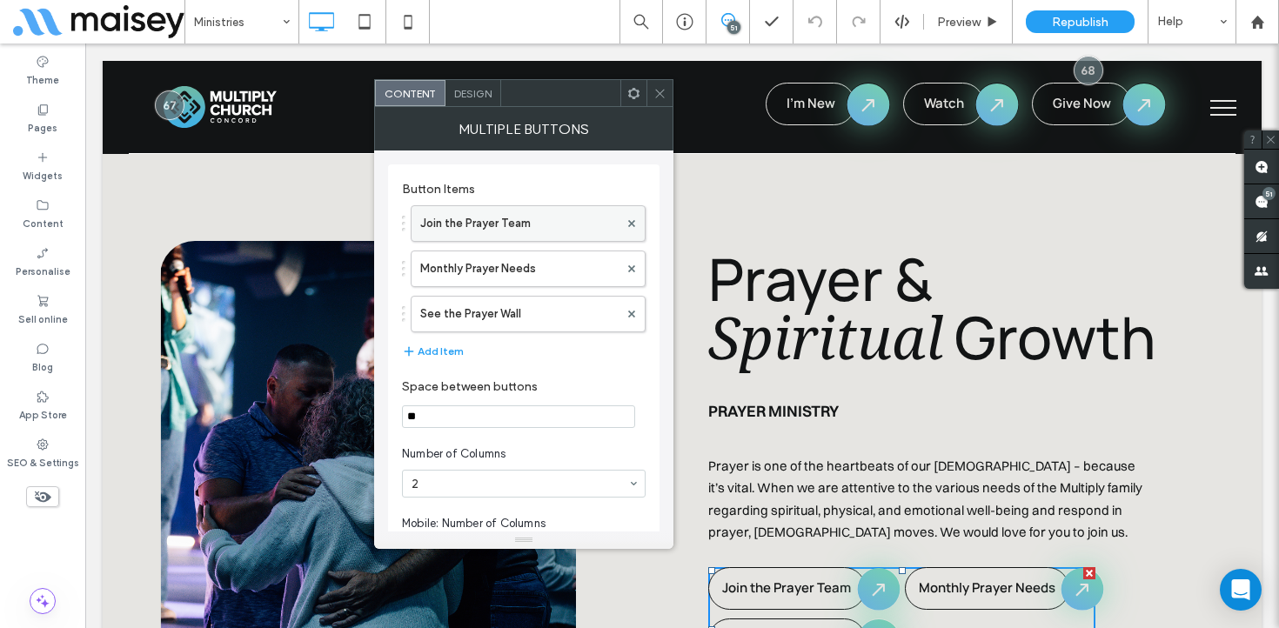
click at [521, 217] on label "Join the Prayer Team" at bounding box center [519, 223] width 198 height 35
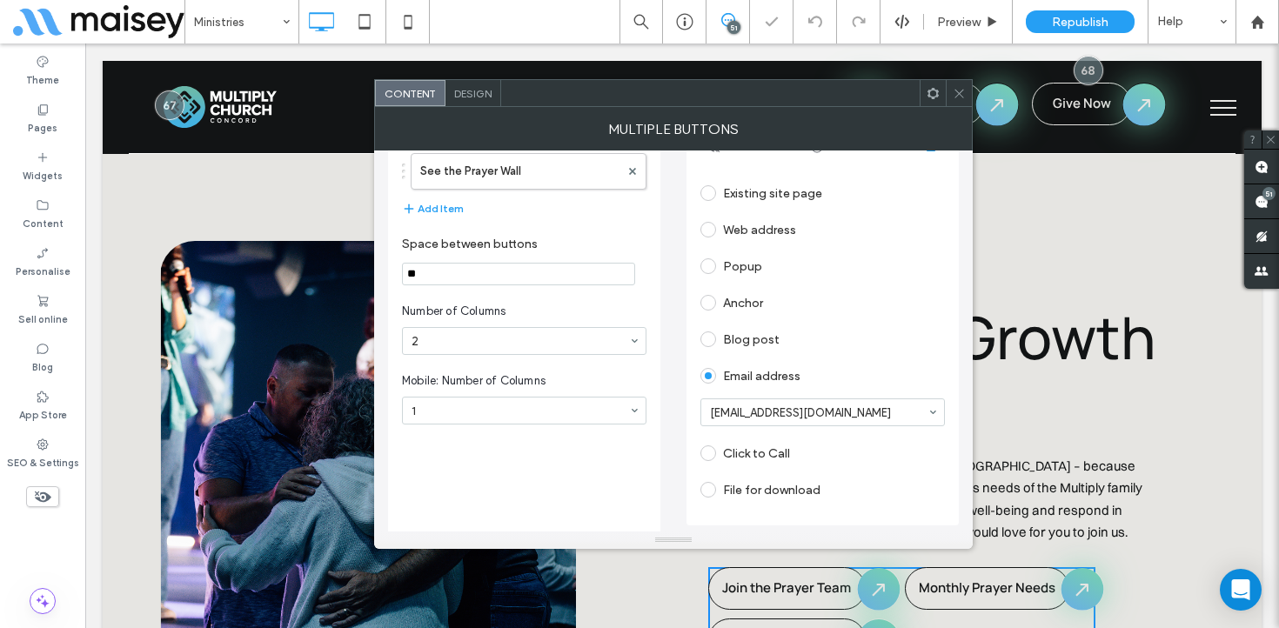
scroll to position [147, 0]
click at [966, 97] on div at bounding box center [959, 93] width 26 height 26
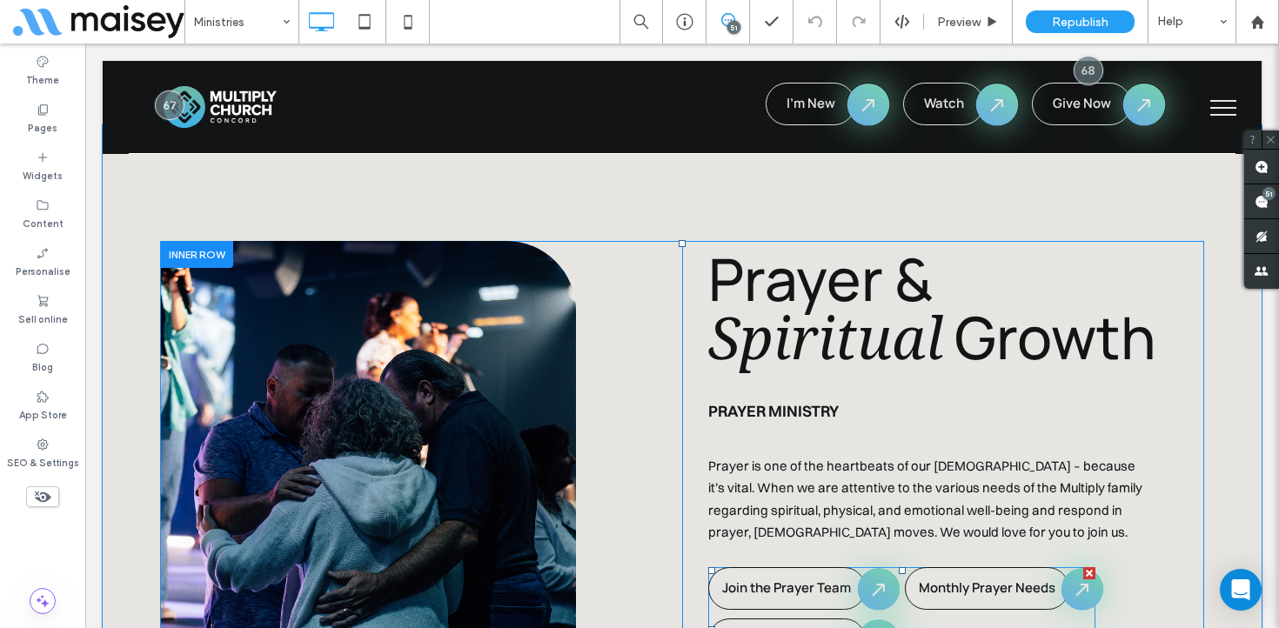
click at [949, 567] on span at bounding box center [901, 629] width 387 height 125
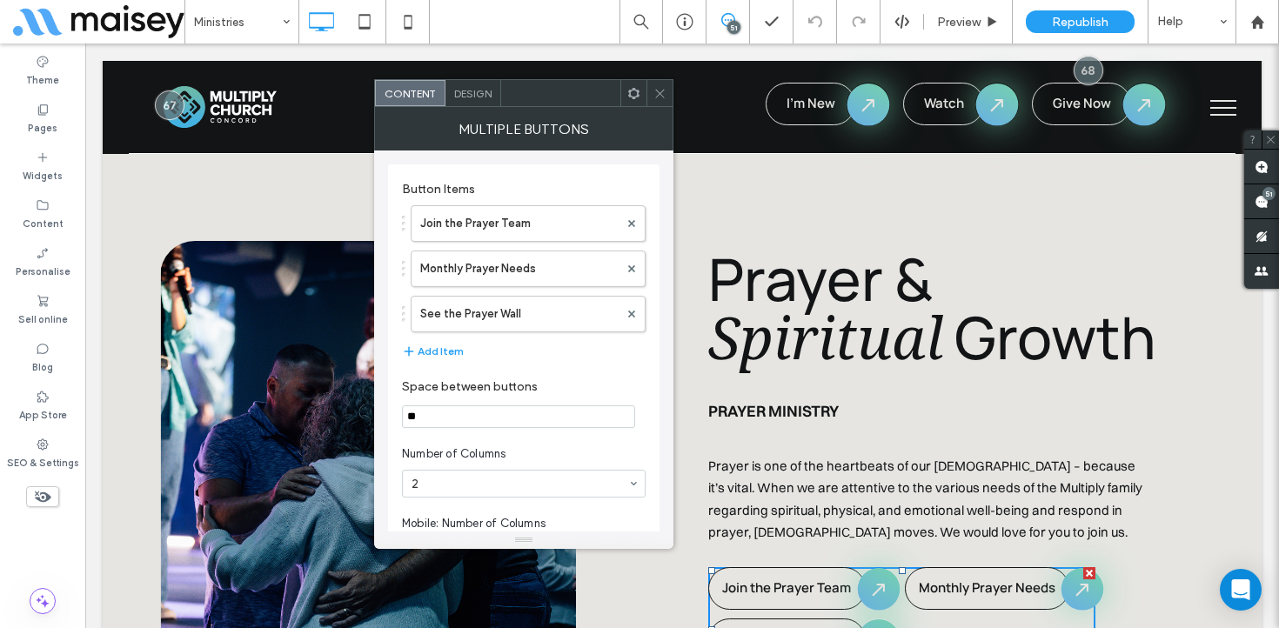
click at [660, 93] on icon at bounding box center [660, 93] width 13 height 13
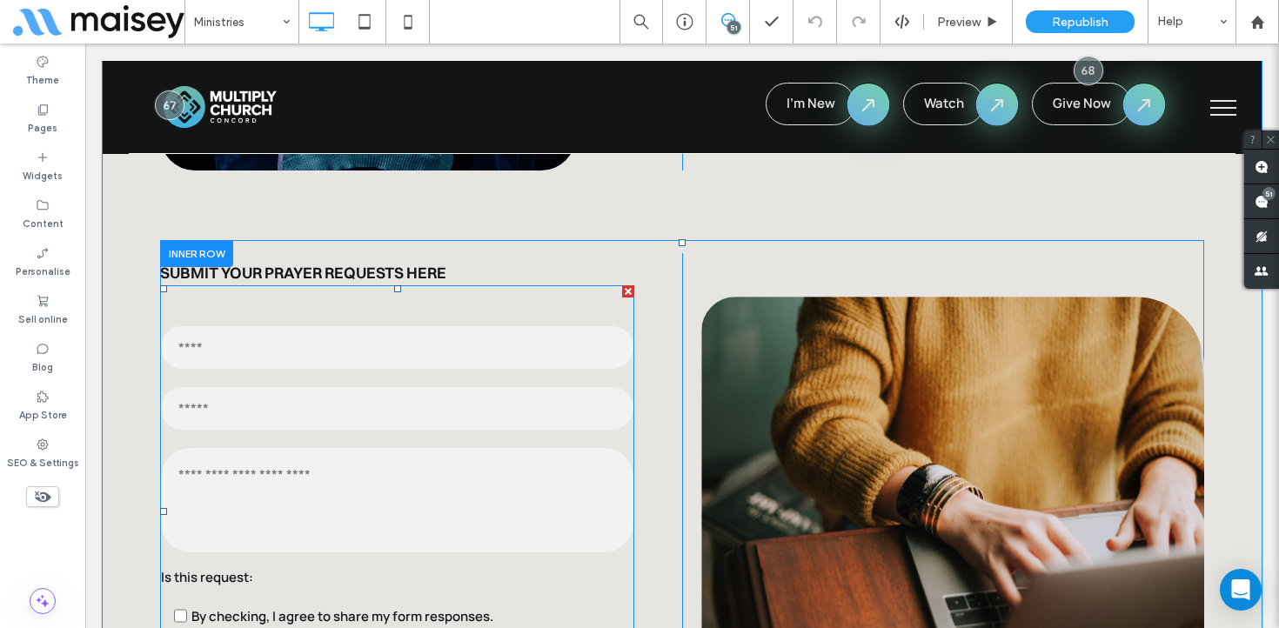
scroll to position [5398, 0]
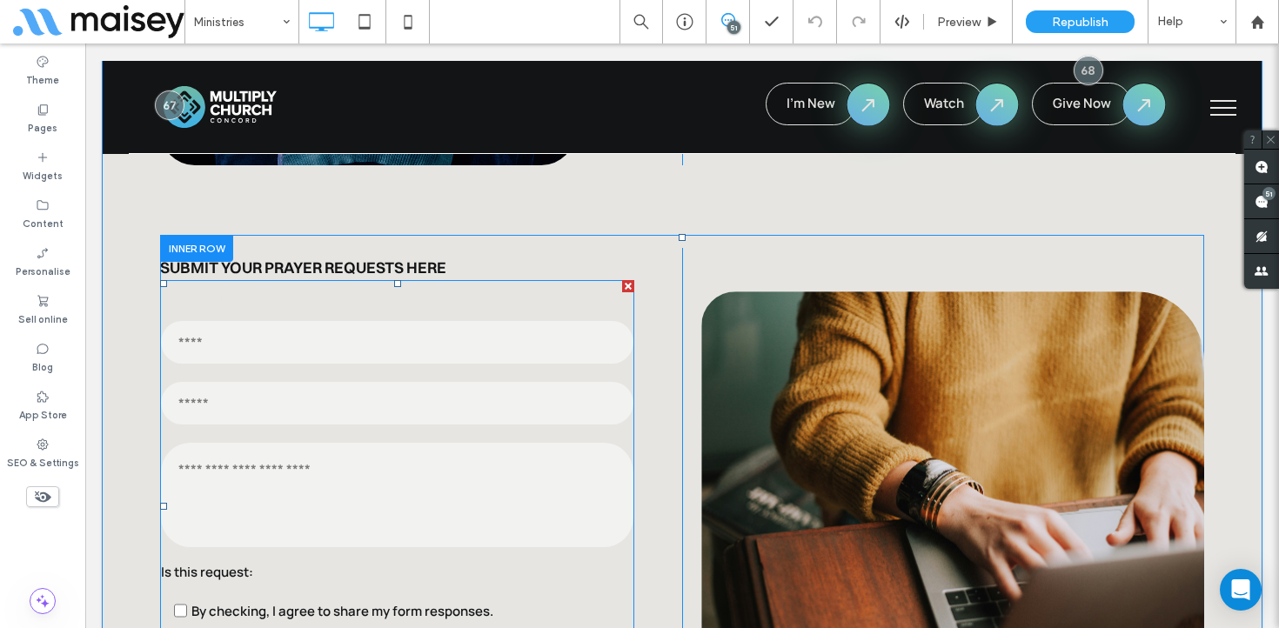
click at [298, 443] on textarea at bounding box center [397, 495] width 473 height 104
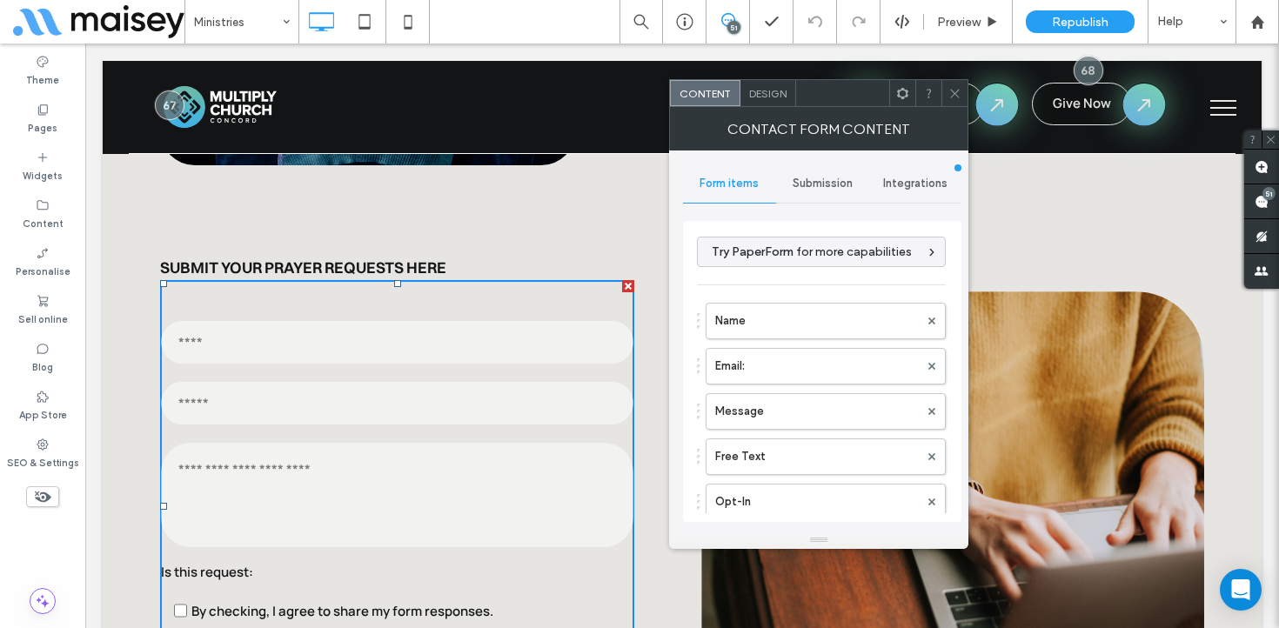
click at [814, 186] on span "Submission" at bounding box center [823, 184] width 60 height 14
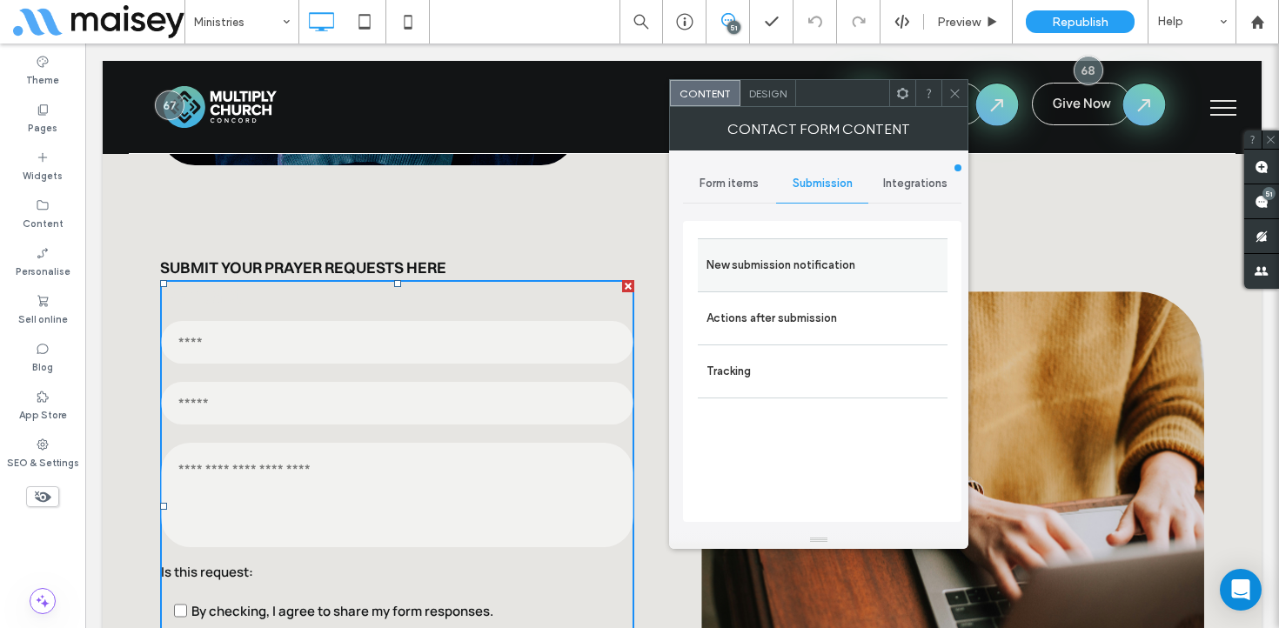
click at [792, 280] on label "New submission notification" at bounding box center [823, 265] width 232 height 35
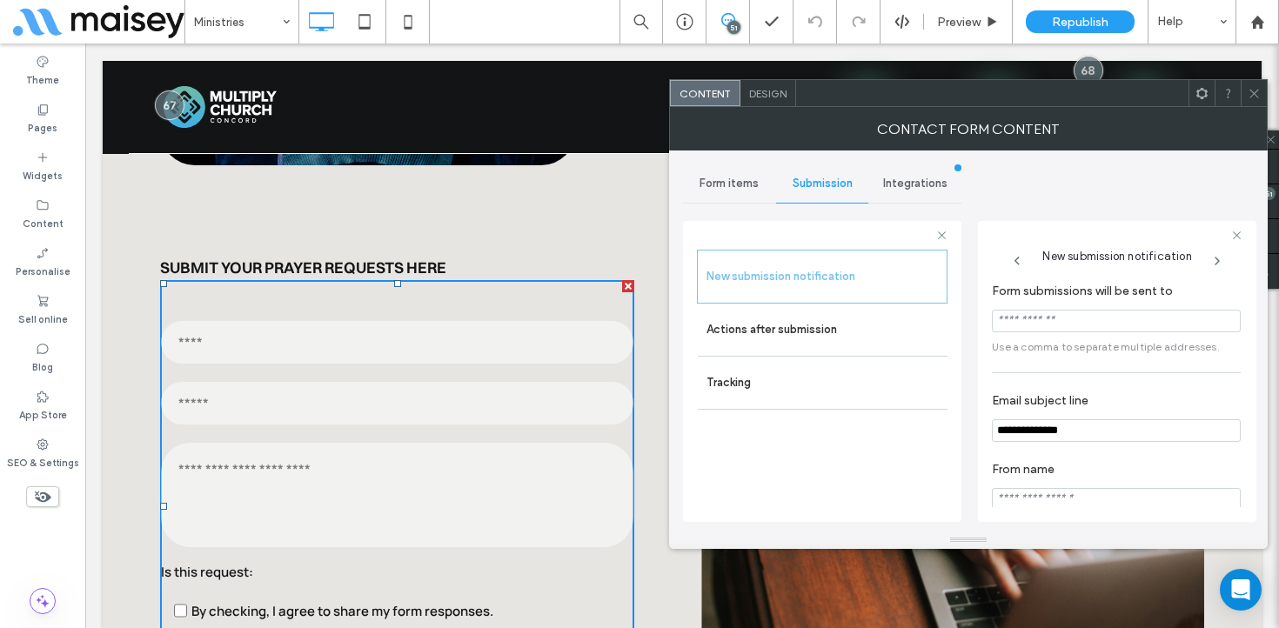
click at [1070, 332] on input "Form submissions will be sent to" at bounding box center [1116, 321] width 249 height 23
type input "**********"
click at [1257, 98] on icon at bounding box center [1254, 93] width 13 height 13
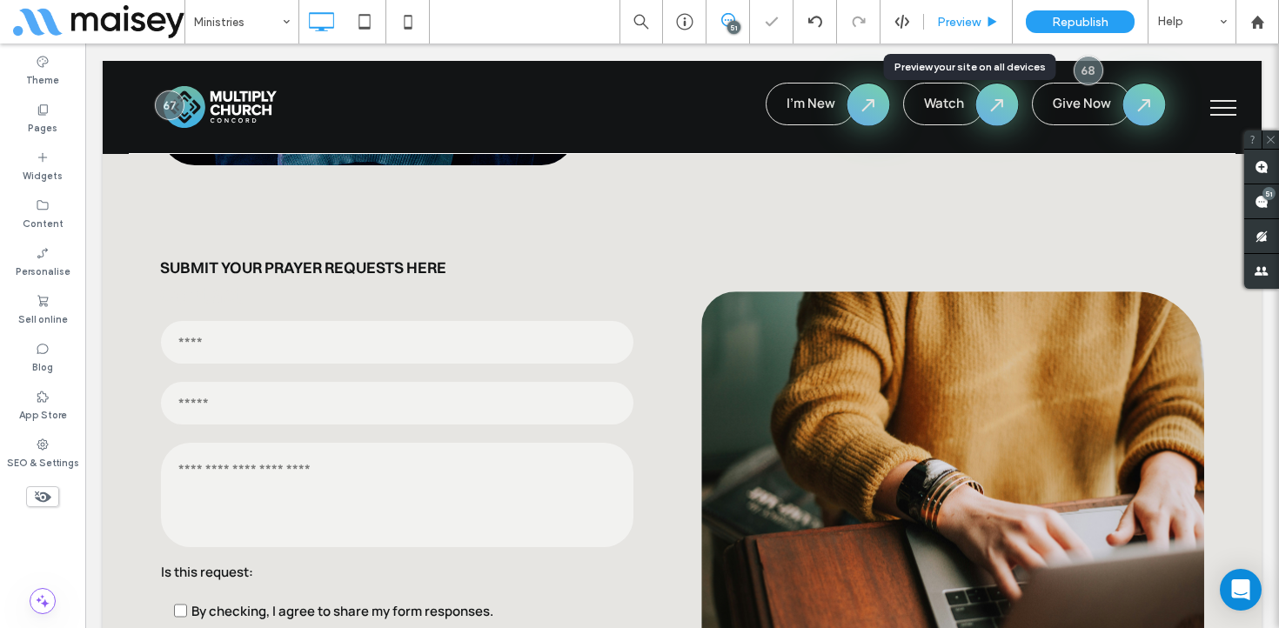
click at [981, 30] on div "Preview" at bounding box center [968, 22] width 89 height 44
click at [966, 21] on span "Preview" at bounding box center [959, 22] width 44 height 15
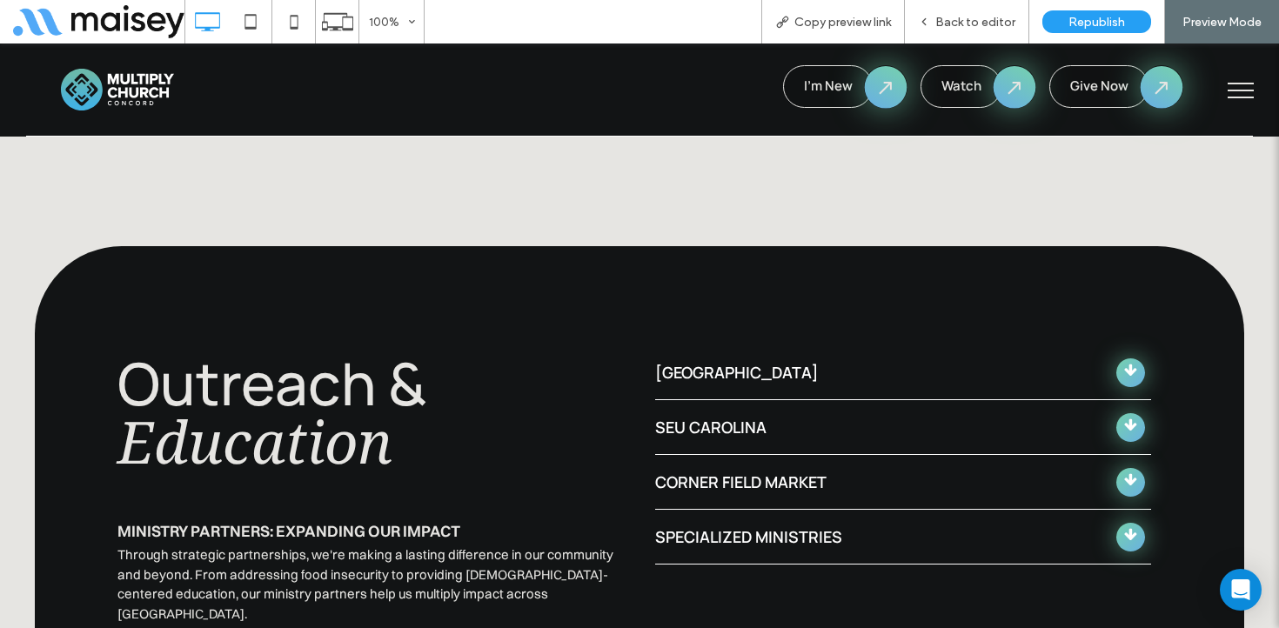
scroll to position [6066, 0]
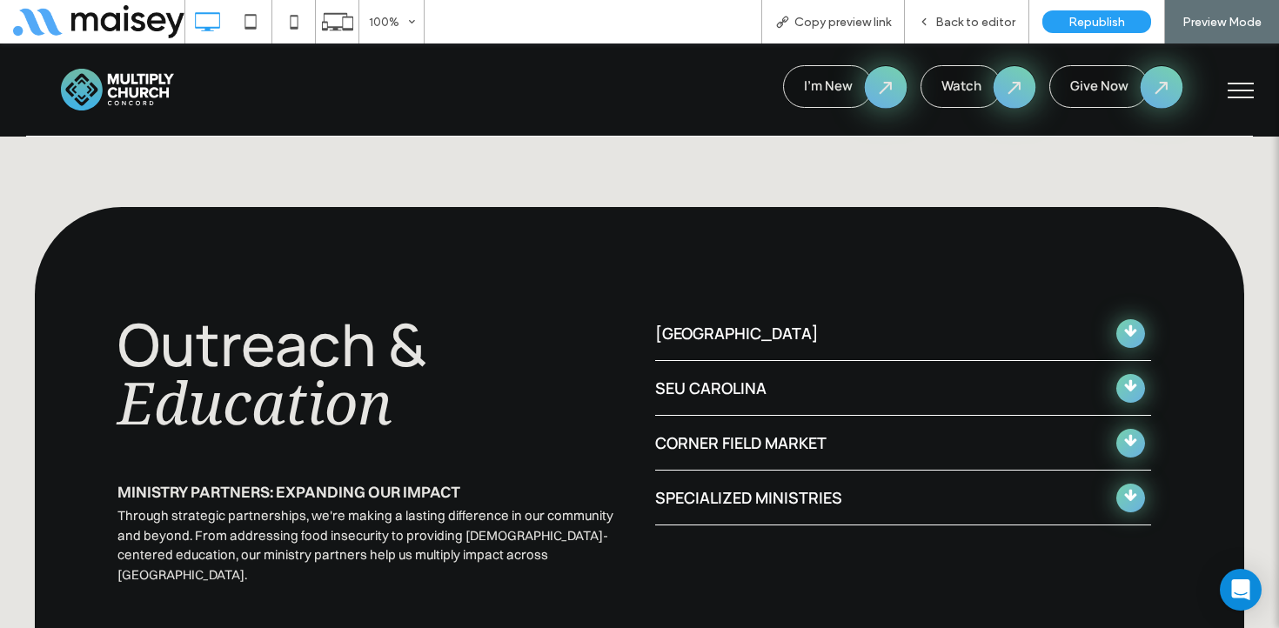
click at [803, 361] on div "SEU Carolina" at bounding box center [885, 388] width 461 height 54
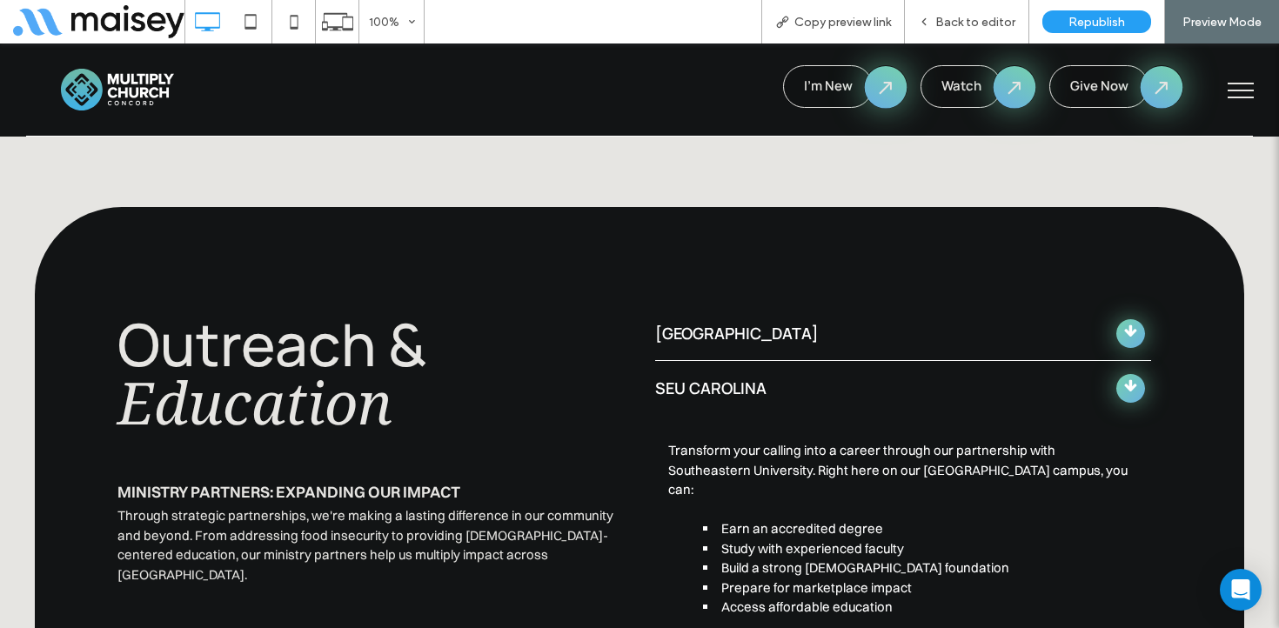
click at [803, 361] on div "SEU Carolina" at bounding box center [885, 388] width 461 height 54
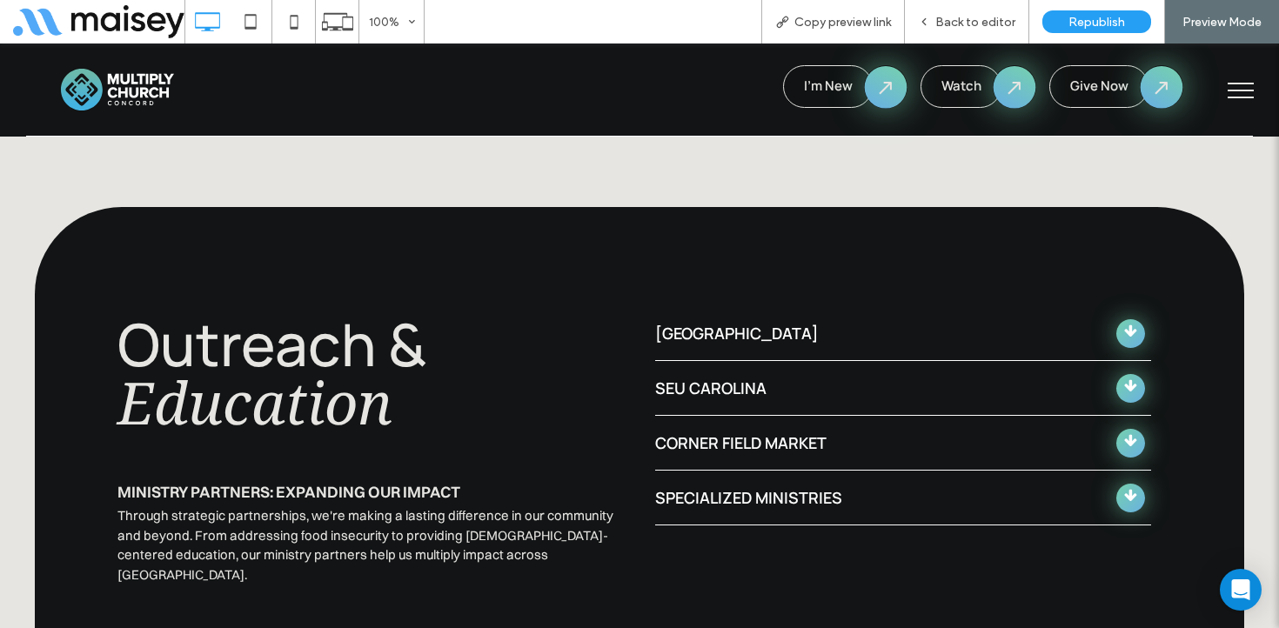
scroll to position [6129, 0]
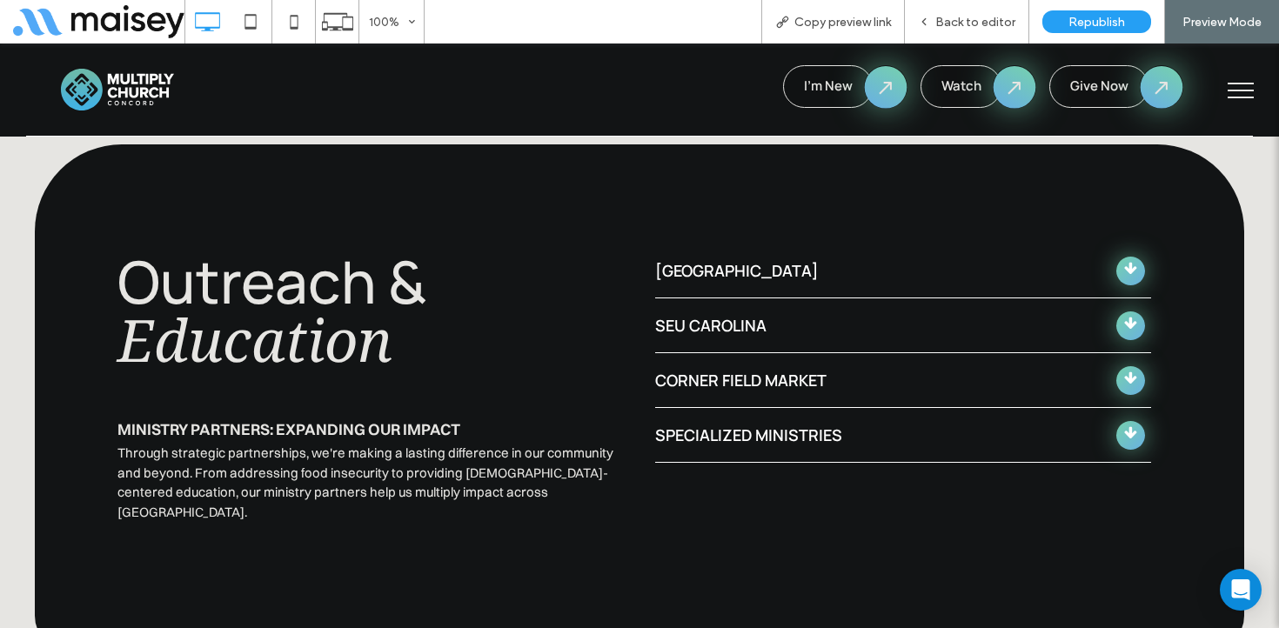
click at [789, 424] on div "Specialized Ministries" at bounding box center [878, 435] width 446 height 23
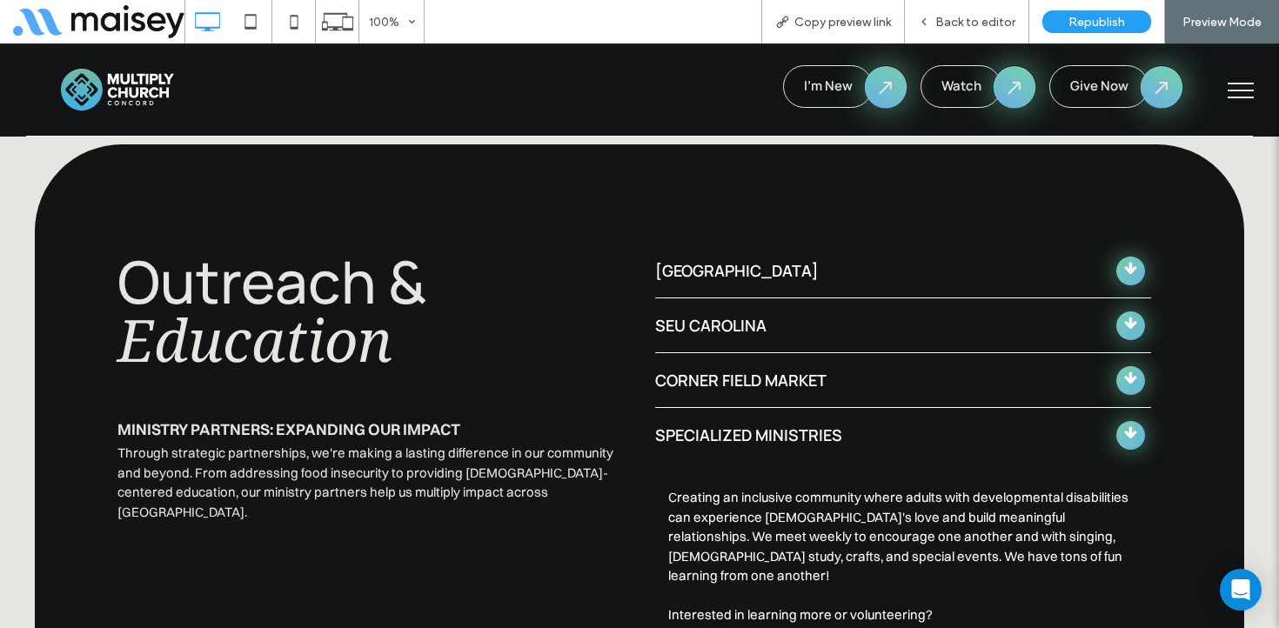
click at [785, 424] on div "Specialized Ministries" at bounding box center [878, 435] width 446 height 23
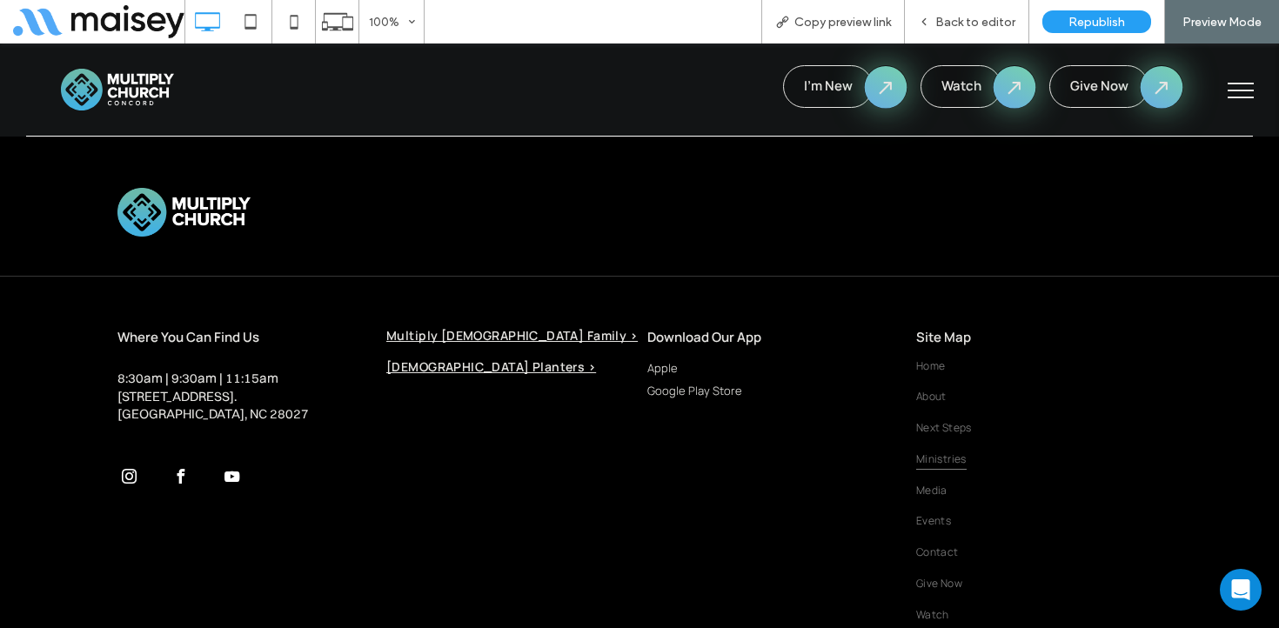
scroll to position [6720, 0]
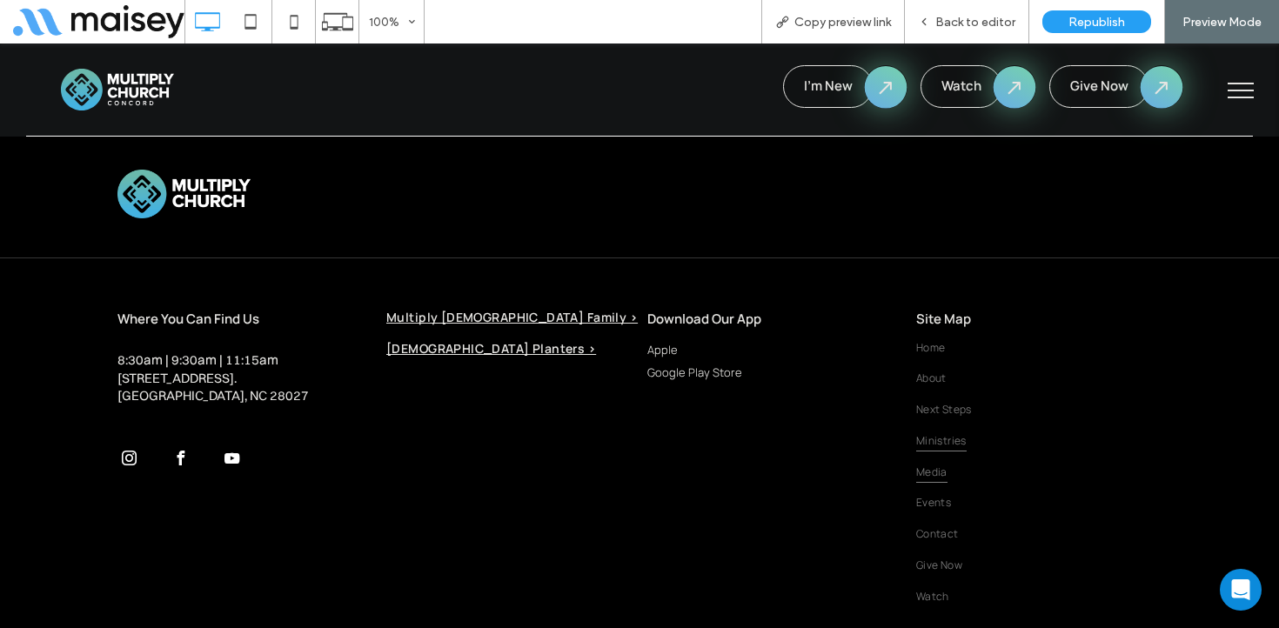
click at [932, 460] on span "Media" at bounding box center [931, 471] width 31 height 23
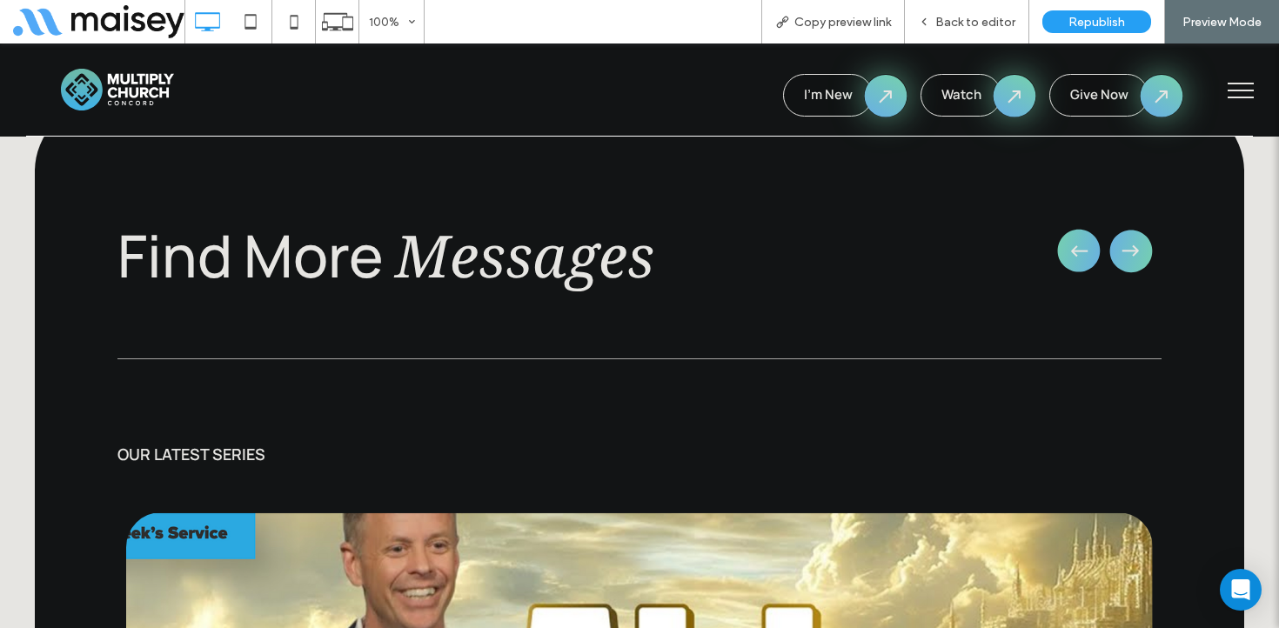
scroll to position [1514, 0]
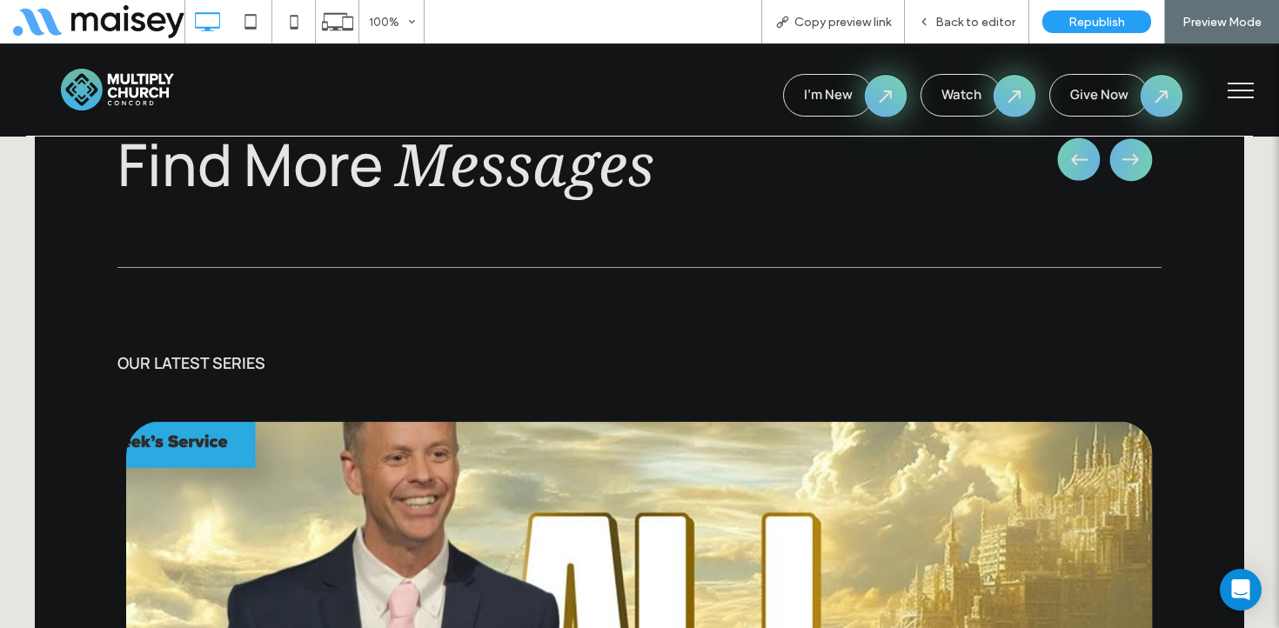
click at [1139, 151] on icon "button" at bounding box center [1131, 159] width 61 height 63
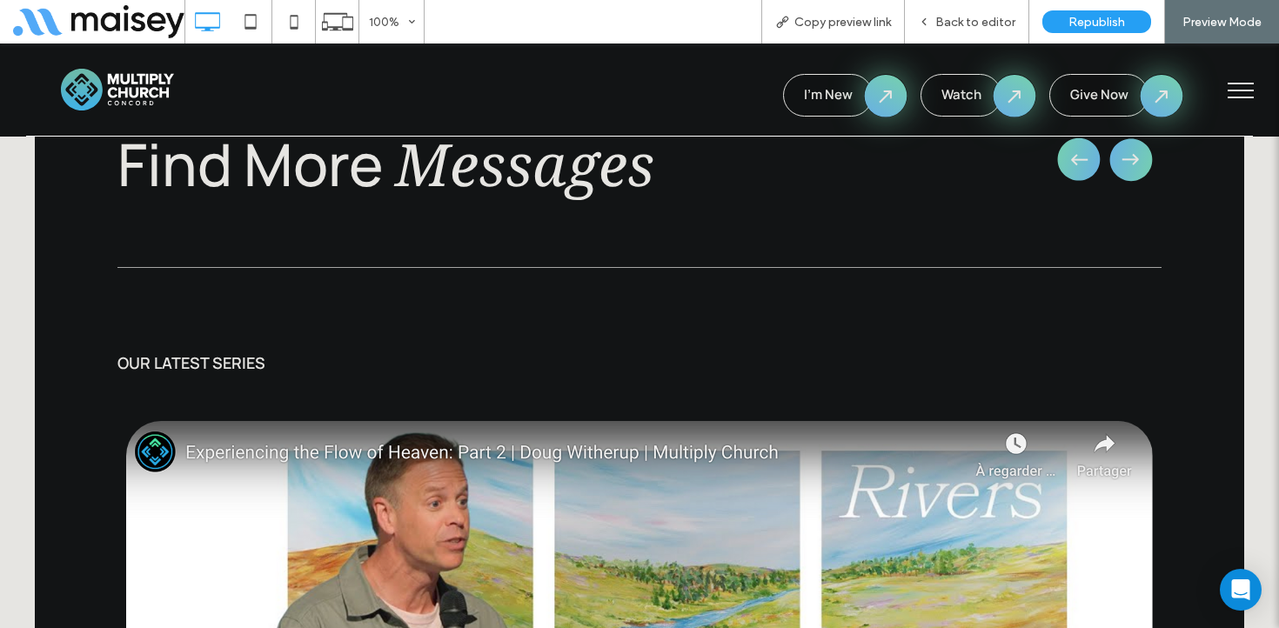
click at [1130, 168] on icon "button" at bounding box center [1131, 159] width 61 height 63
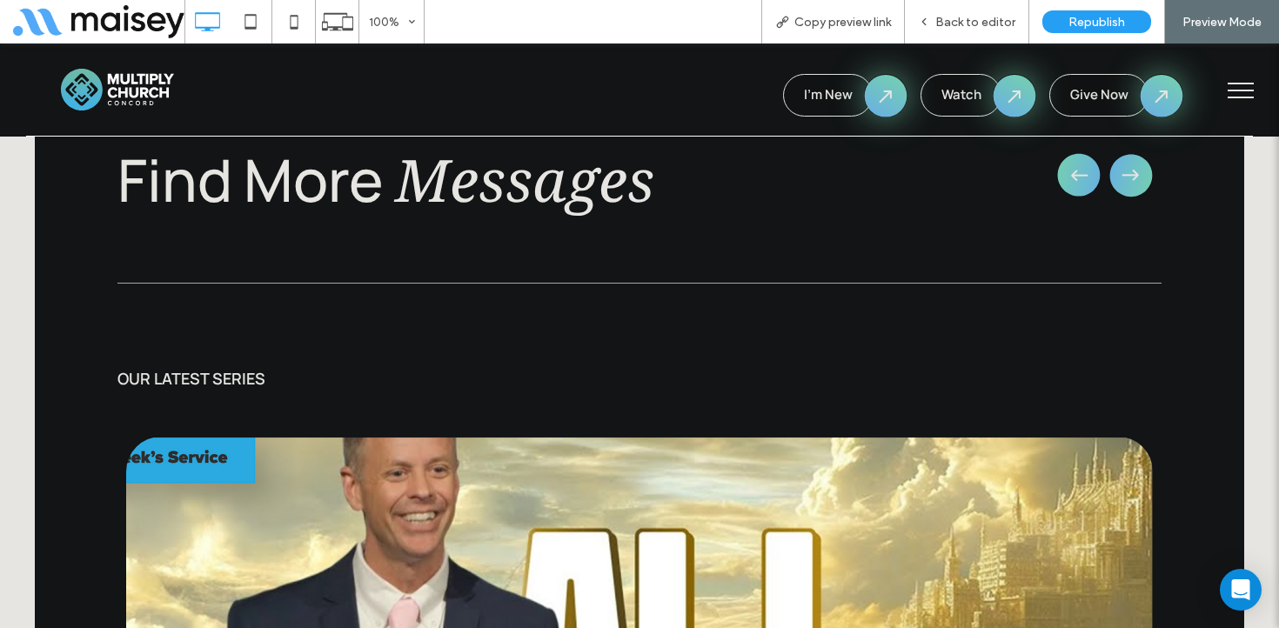
scroll to position [1482, 0]
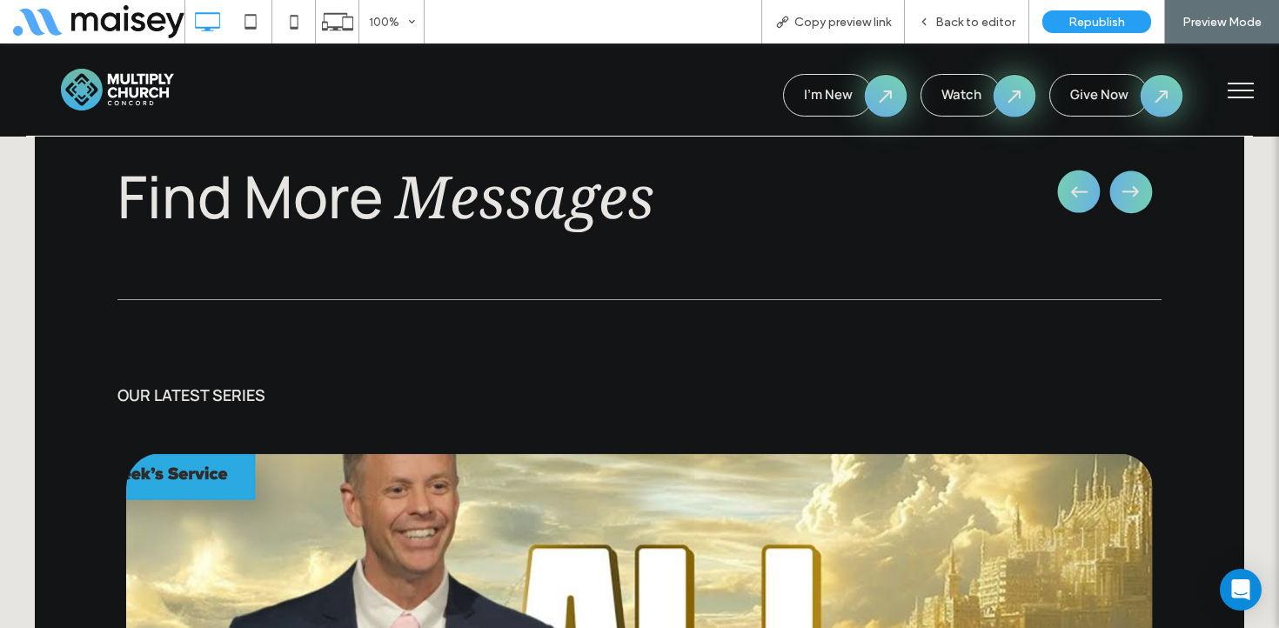
click at [1127, 184] on icon "button" at bounding box center [1131, 191] width 61 height 63
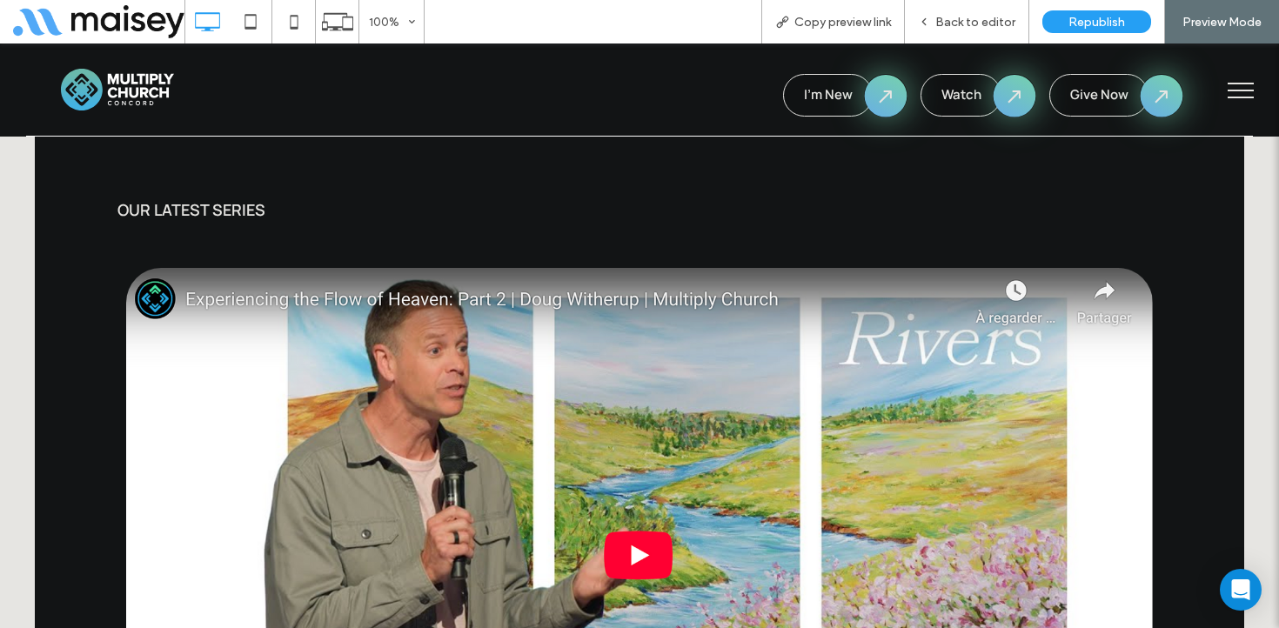
scroll to position [1729, 0]
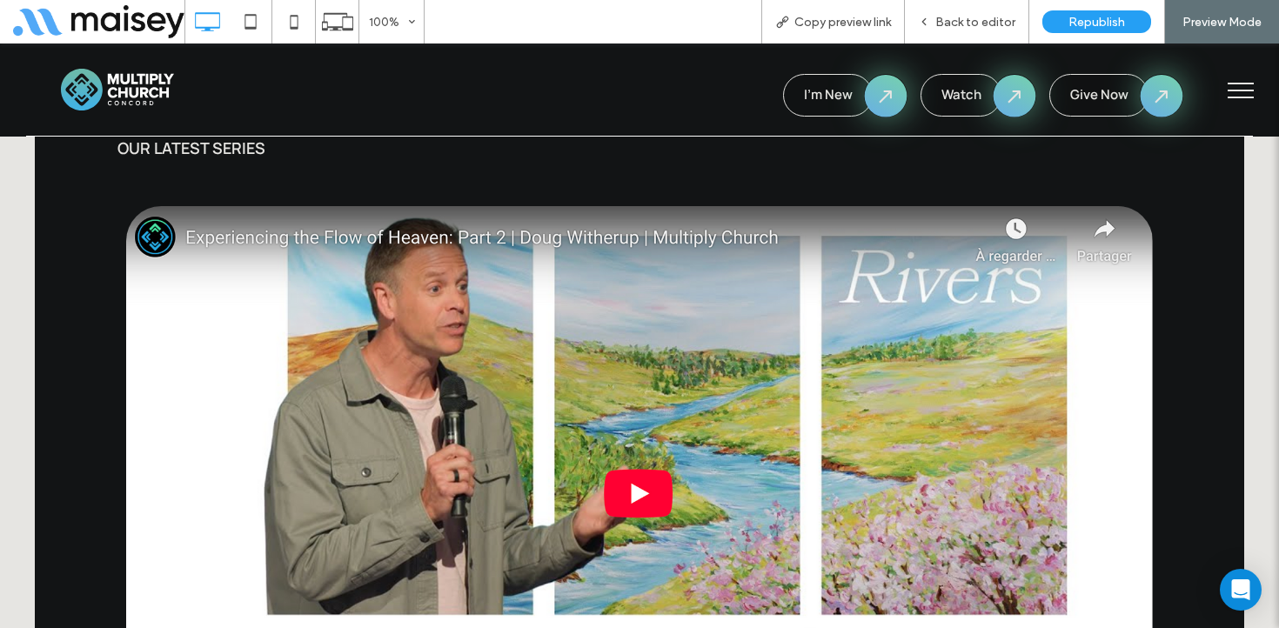
click at [638, 479] on video "Your browser does not support the video tag." at bounding box center [639, 493] width 1027 height 575
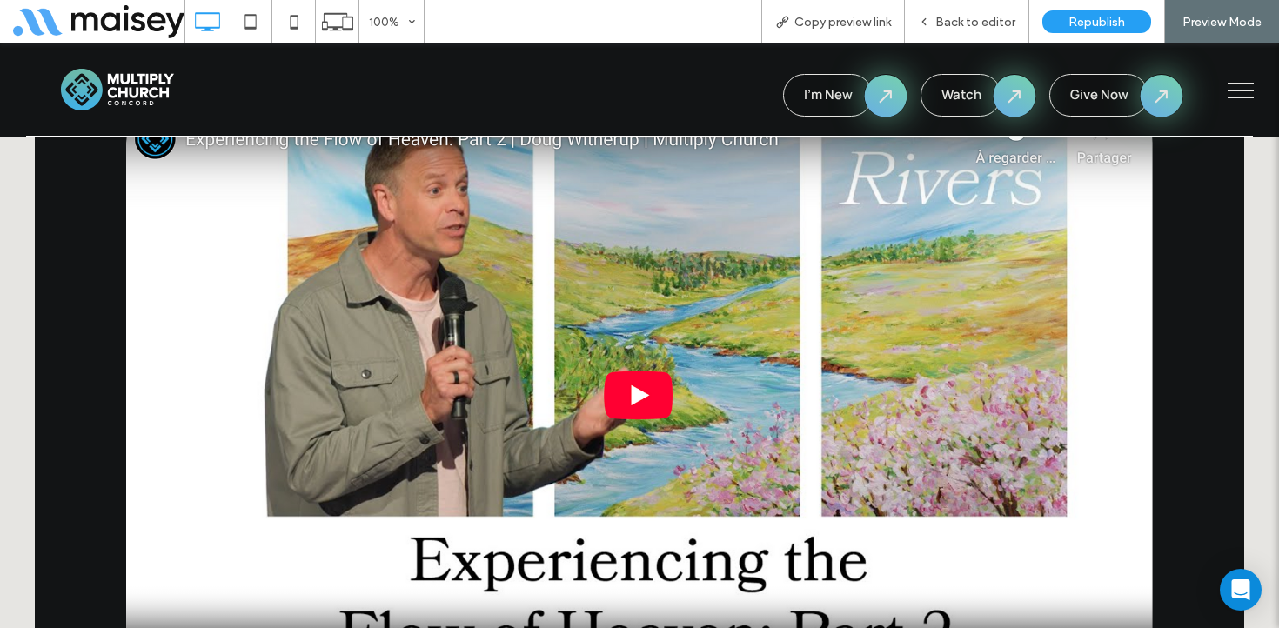
scroll to position [1833, 0]
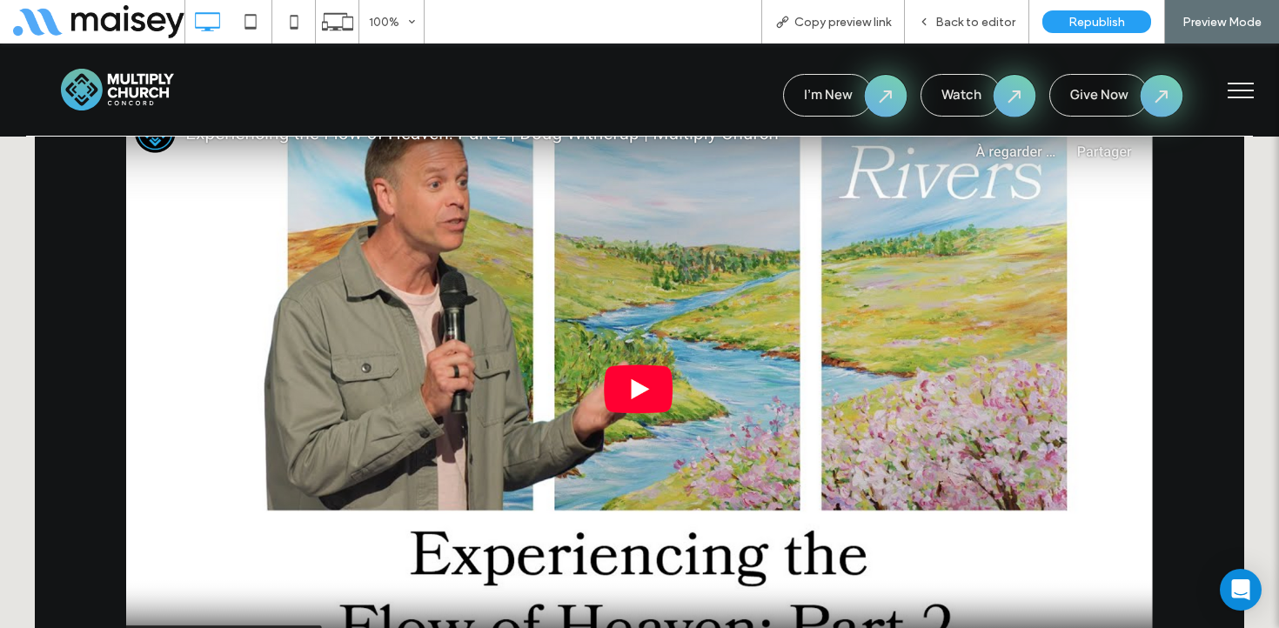
click at [642, 419] on video "Your browser does not support the video tag." at bounding box center [639, 389] width 1027 height 575
click at [641, 391] on video "Your browser does not support the video tag." at bounding box center [639, 389] width 1027 height 575
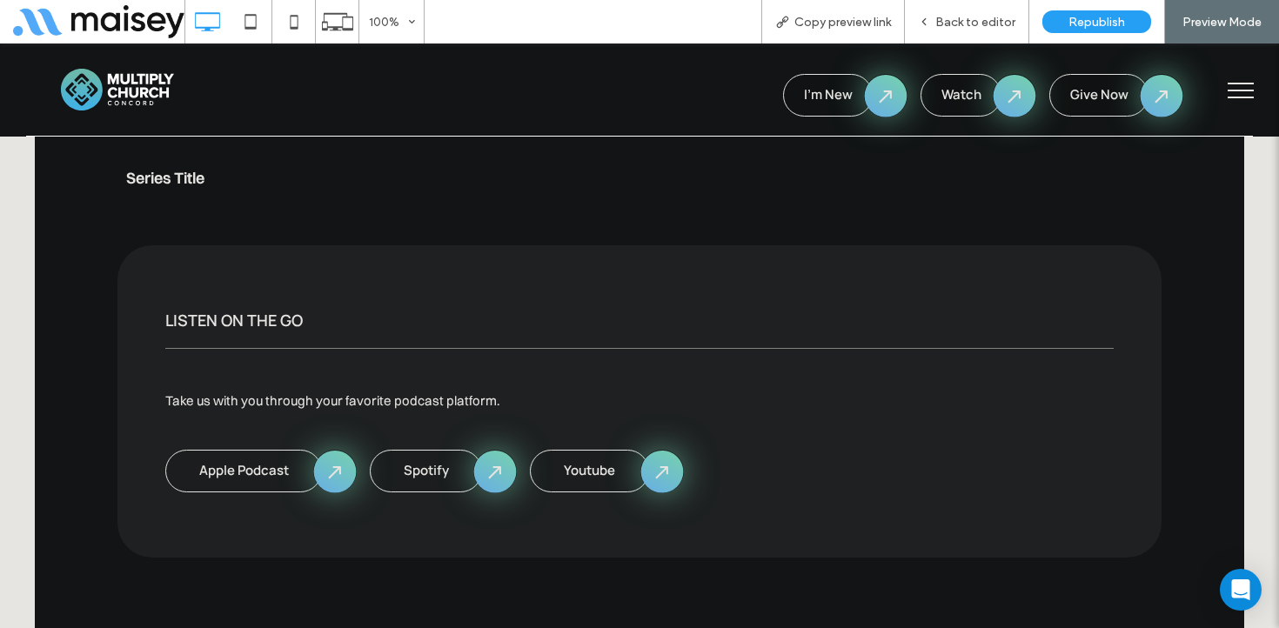
scroll to position [2403, 0]
click at [947, 23] on span "Back to editor" at bounding box center [975, 22] width 80 height 15
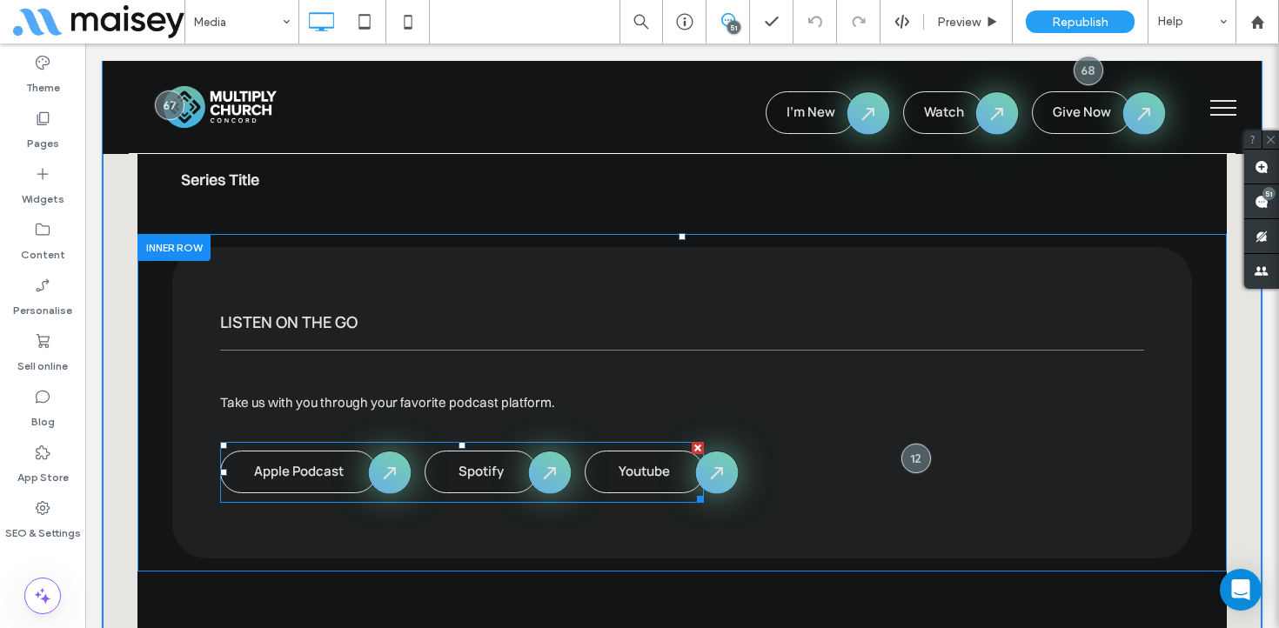
click at [571, 472] on span at bounding box center [462, 472] width 484 height 61
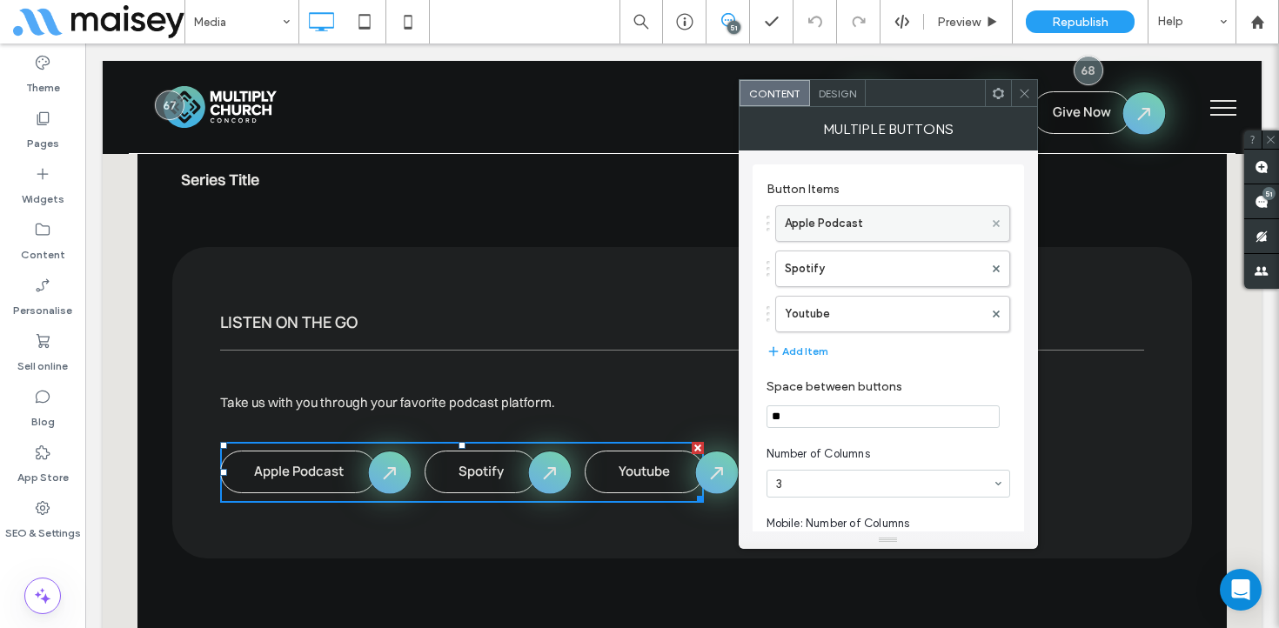
click at [997, 223] on icon at bounding box center [996, 223] width 7 height 7
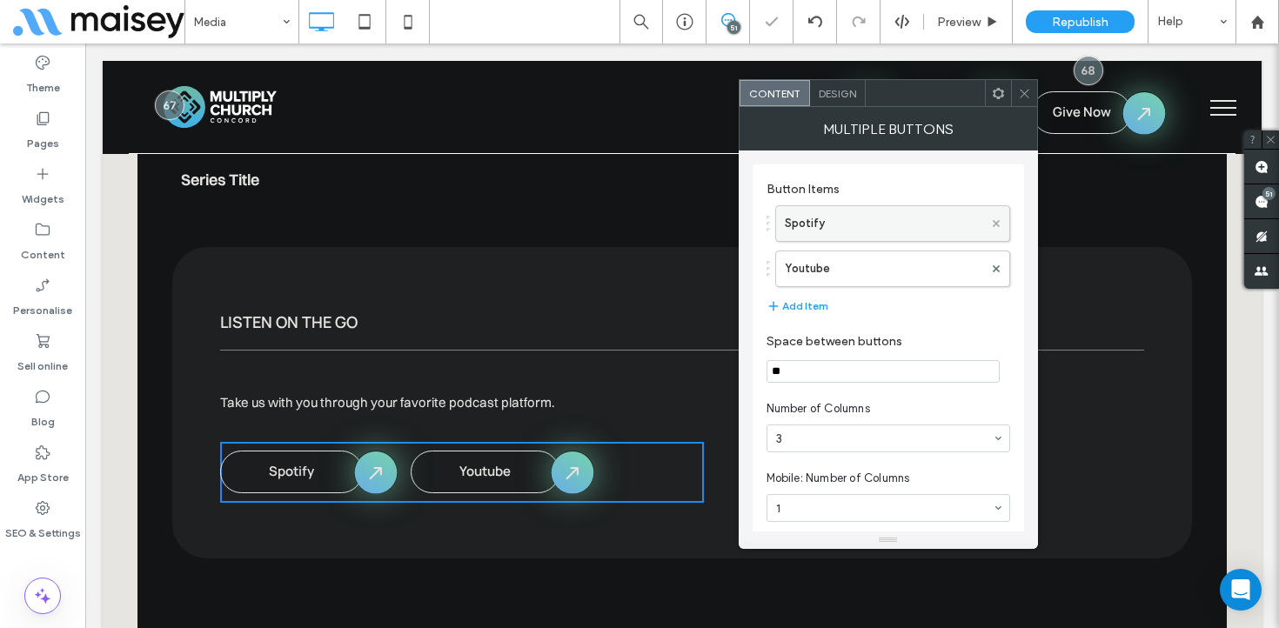
click at [996, 221] on icon at bounding box center [996, 223] width 7 height 7
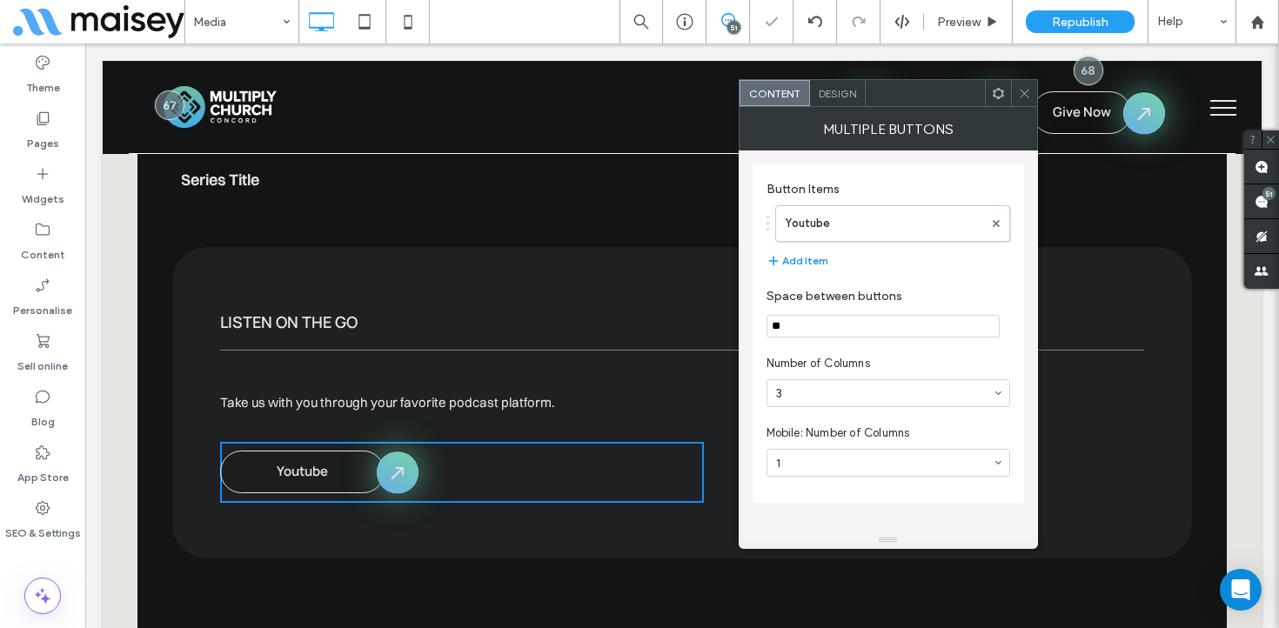
click at [817, 266] on button "Add Item" at bounding box center [798, 261] width 62 height 21
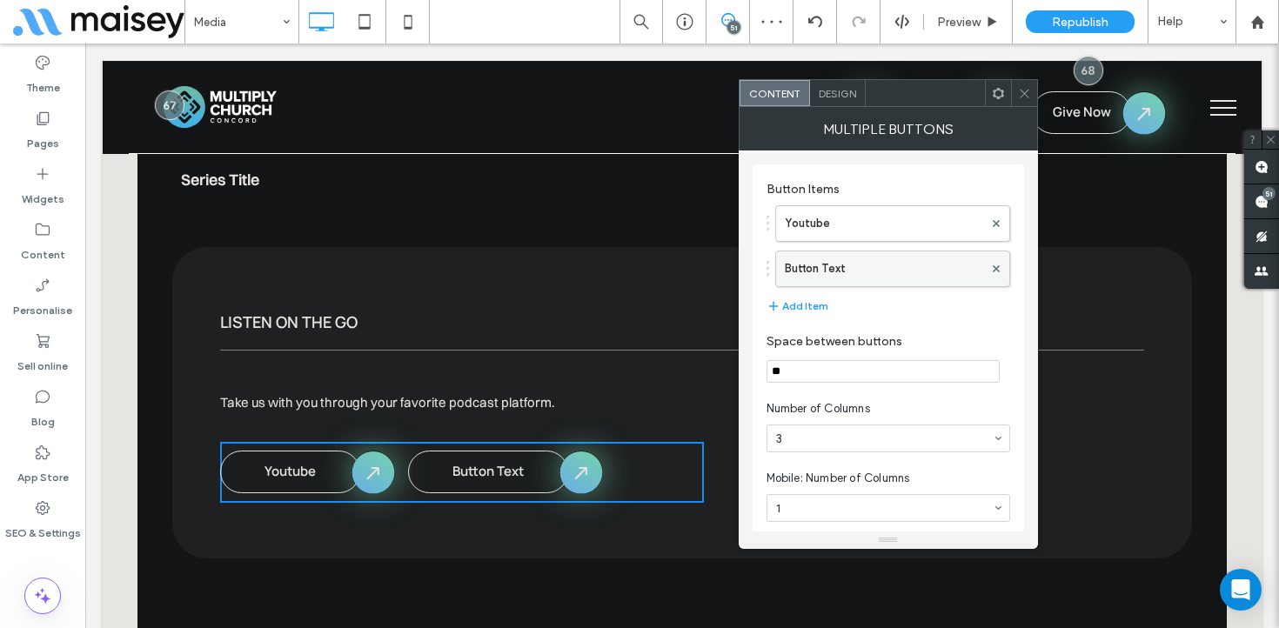
click at [898, 261] on label "Button Text" at bounding box center [884, 268] width 198 height 35
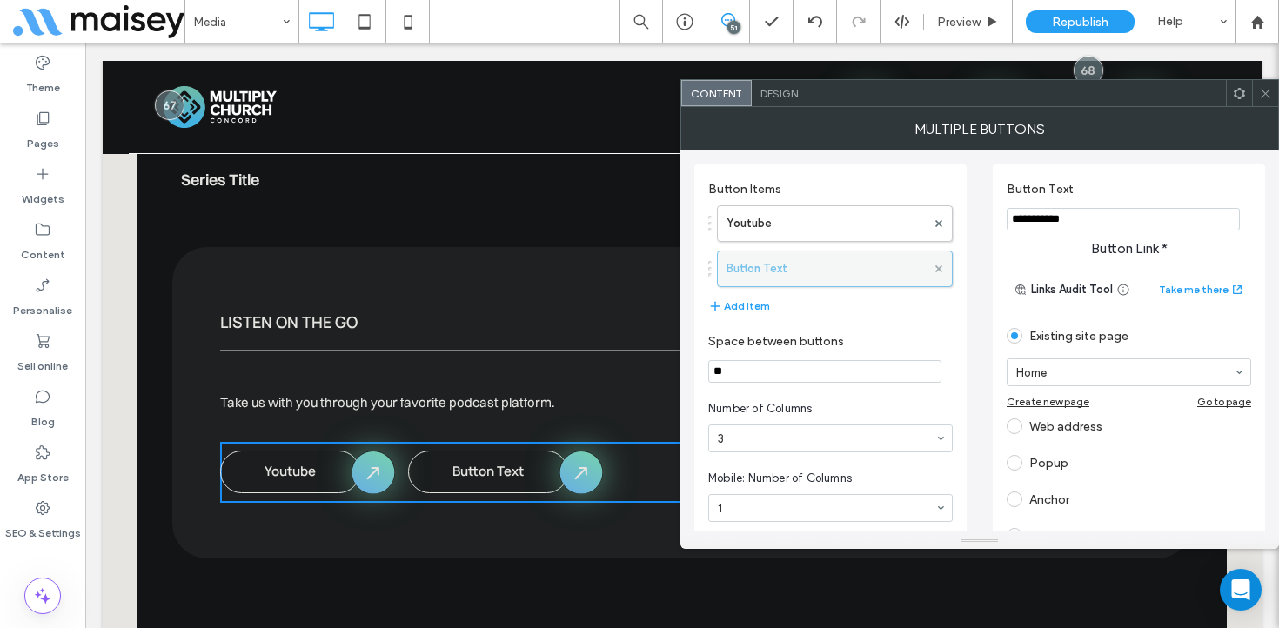
click at [938, 269] on use at bounding box center [938, 268] width 7 height 7
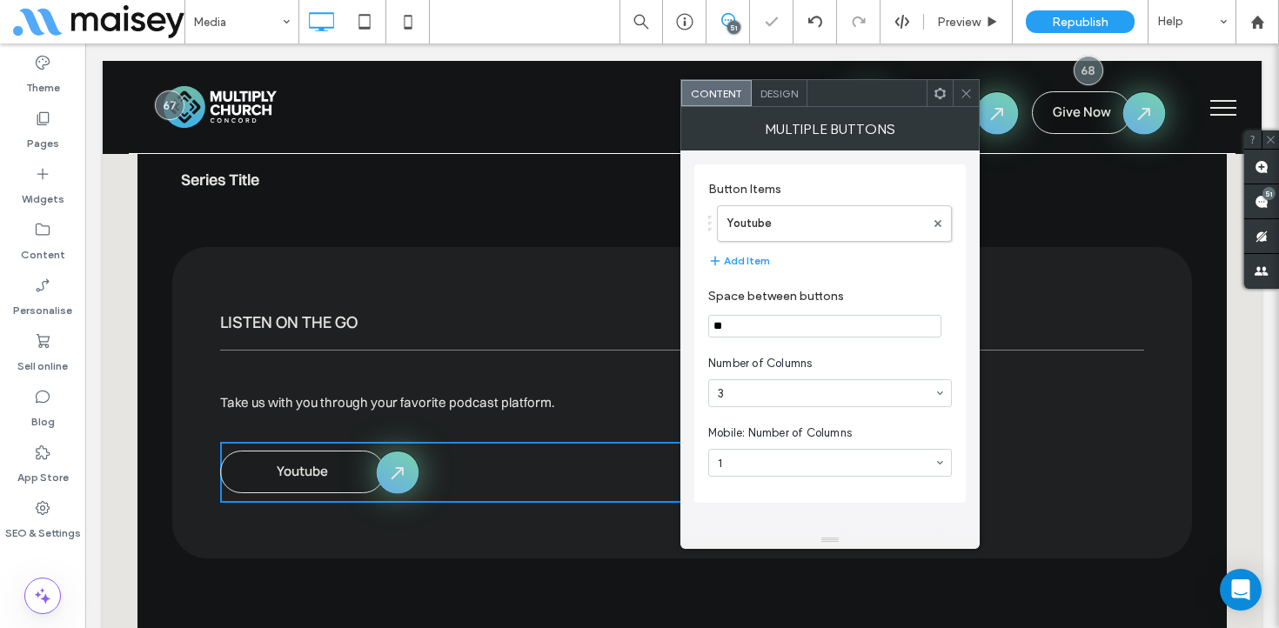
click at [962, 89] on icon at bounding box center [966, 93] width 13 height 13
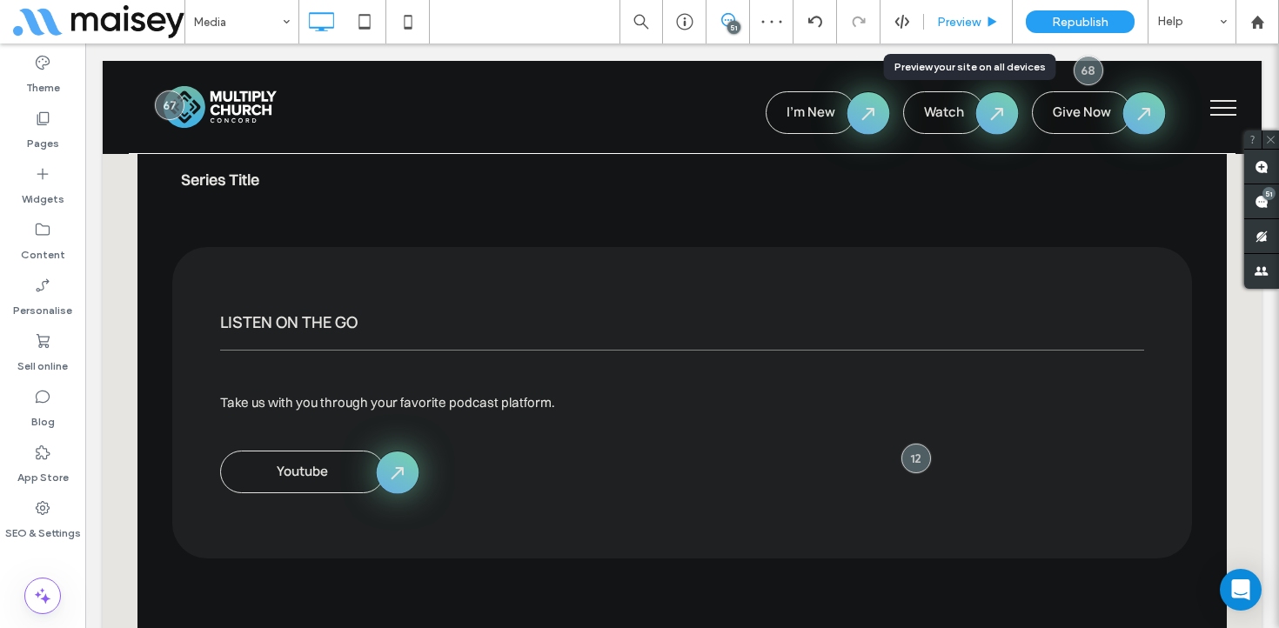
click at [969, 10] on div "Preview" at bounding box center [968, 22] width 89 height 44
click at [979, 15] on span "Preview" at bounding box center [959, 22] width 44 height 15
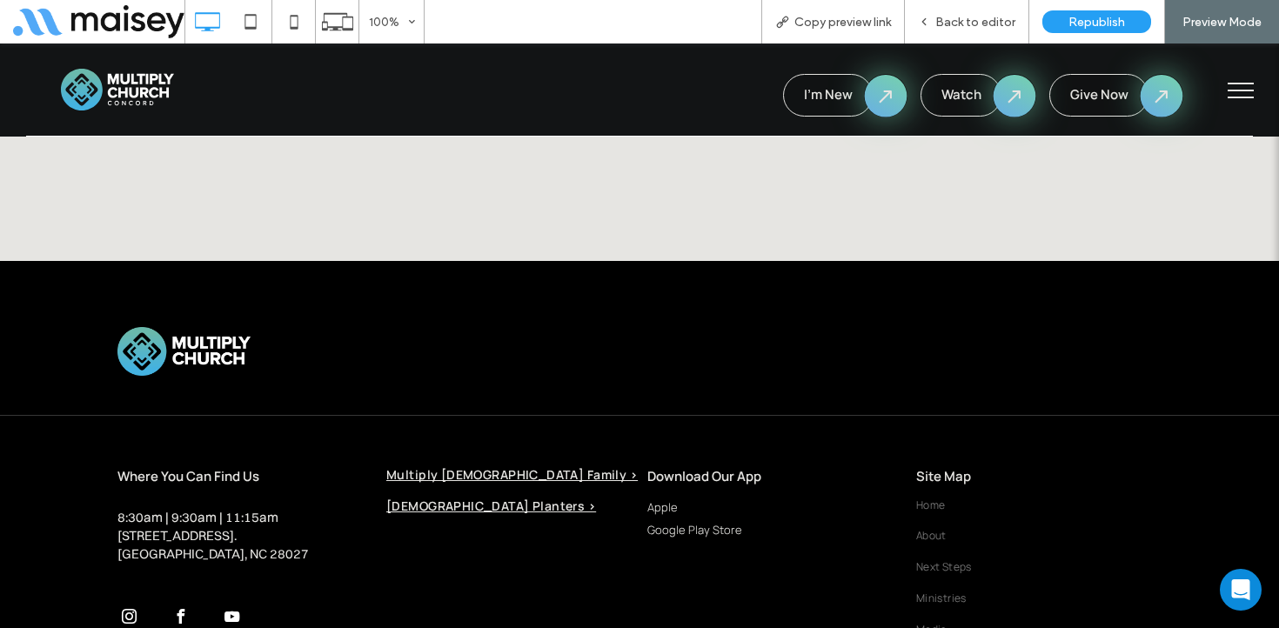
scroll to position [4160, 0]
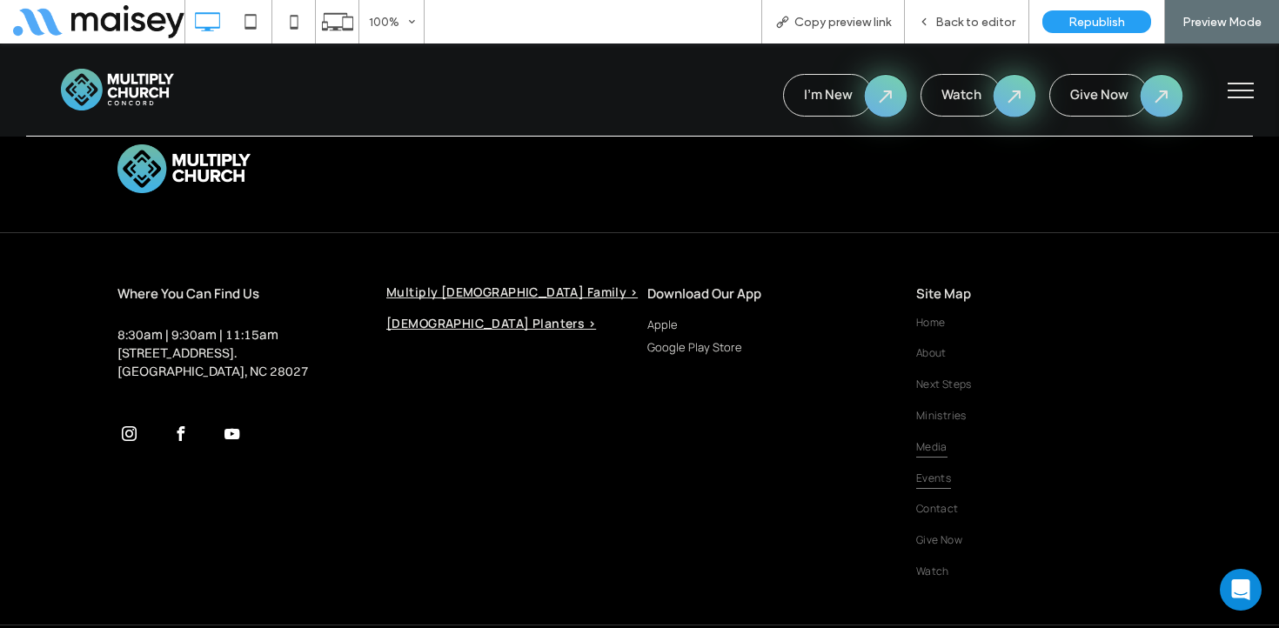
click at [939, 466] on span "Events" at bounding box center [933, 477] width 35 height 23
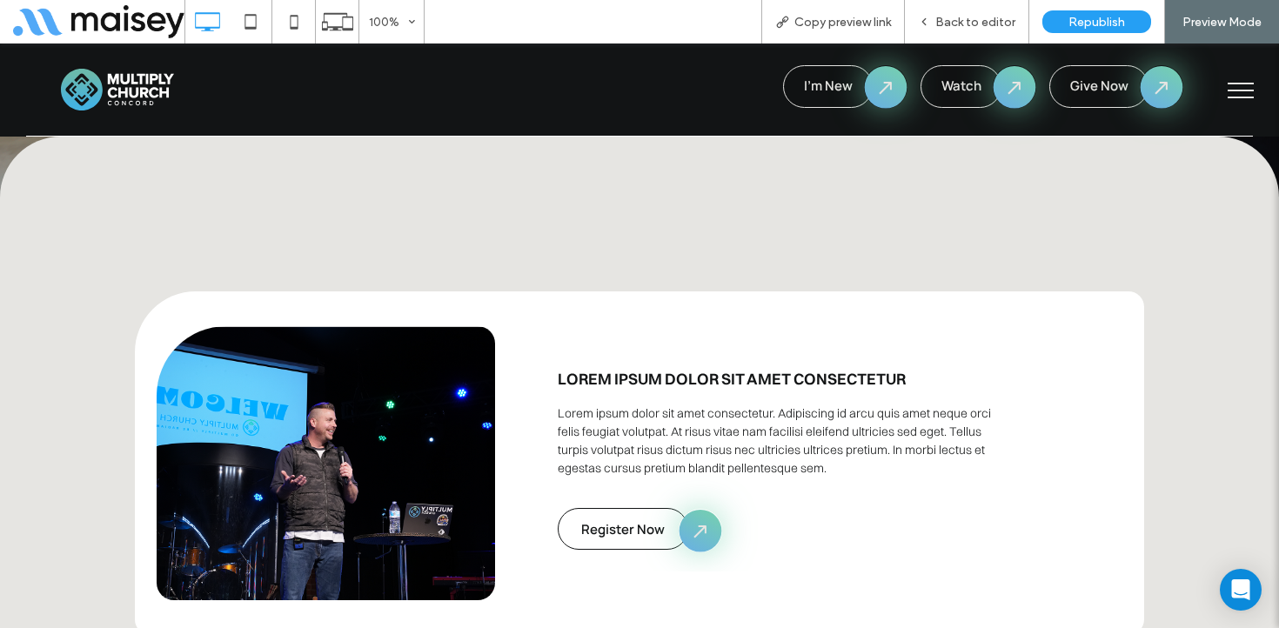
scroll to position [622, 0]
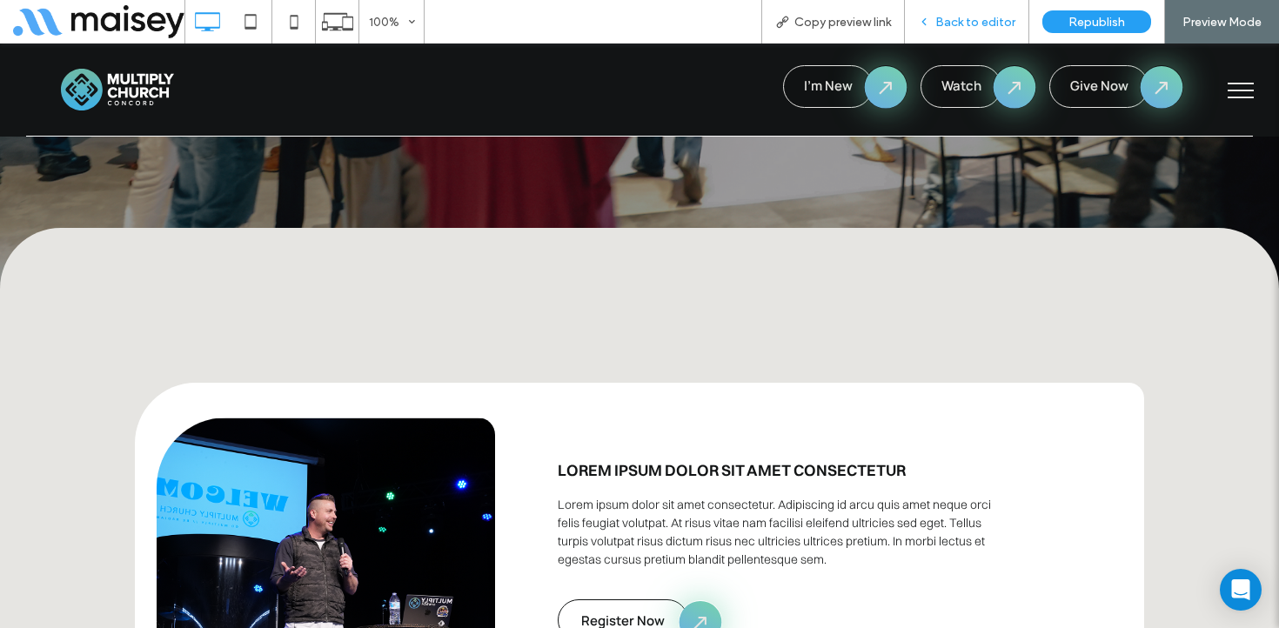
click at [959, 20] on span "Back to editor" at bounding box center [975, 22] width 80 height 15
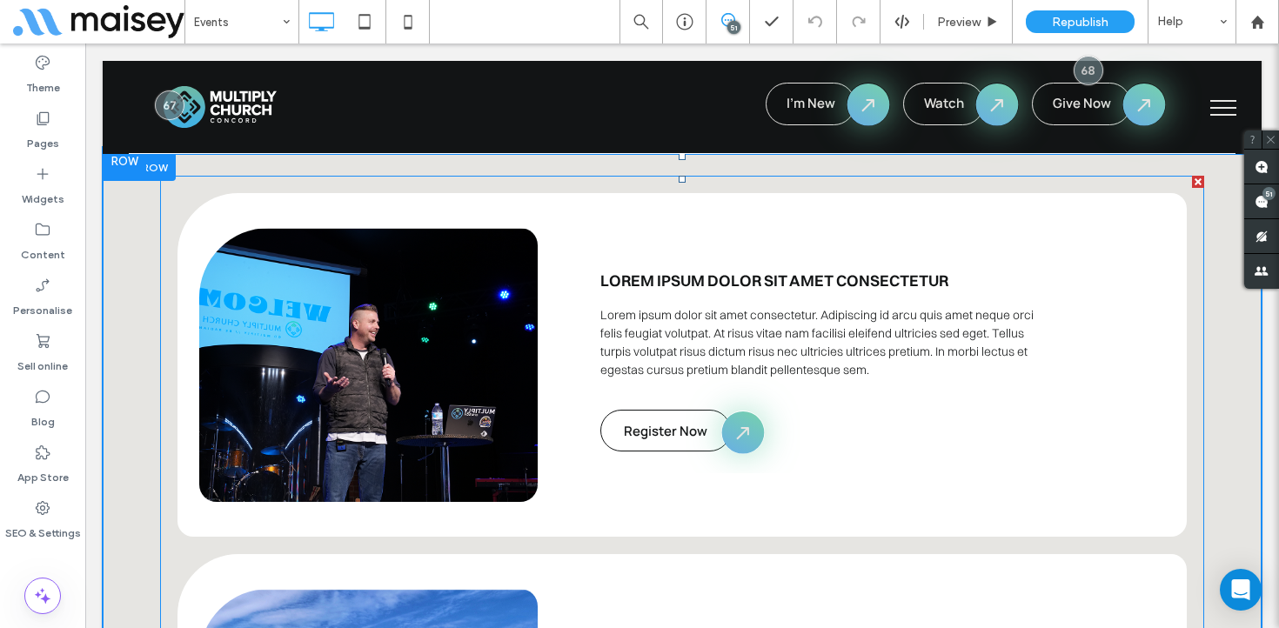
scroll to position [875, 0]
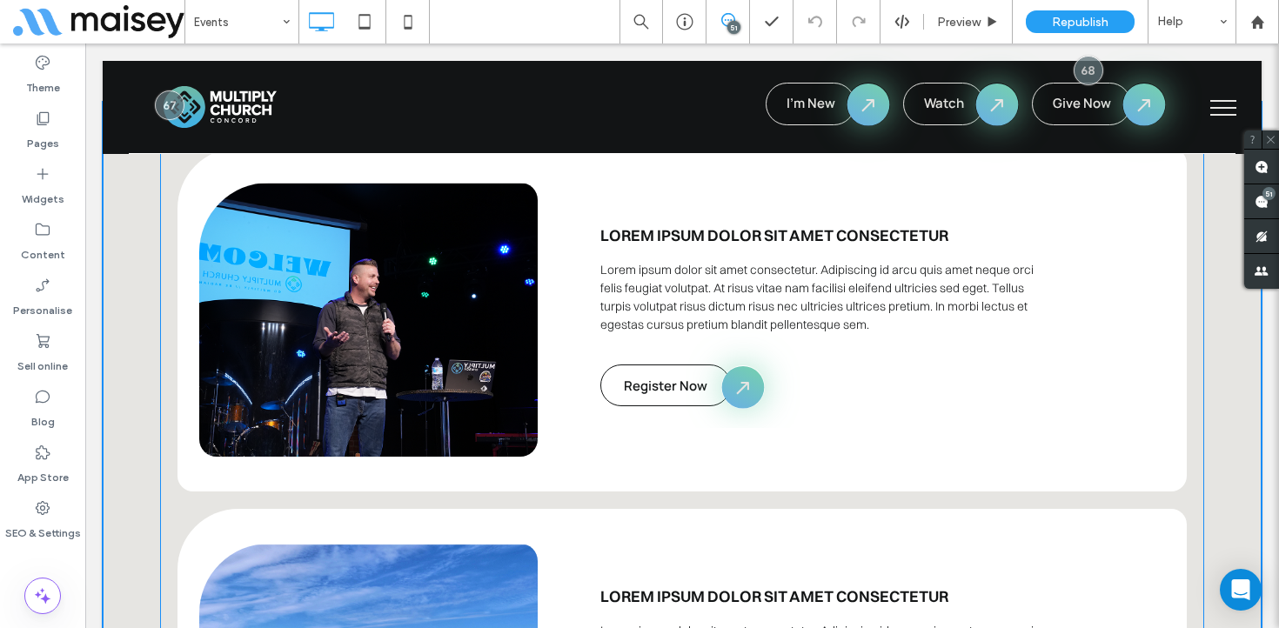
click at [774, 302] on p "Lorem ipsum dolor sit amet consectetur. Adipiscing id arcu quis amet neque orci…" at bounding box center [827, 301] width 454 height 110
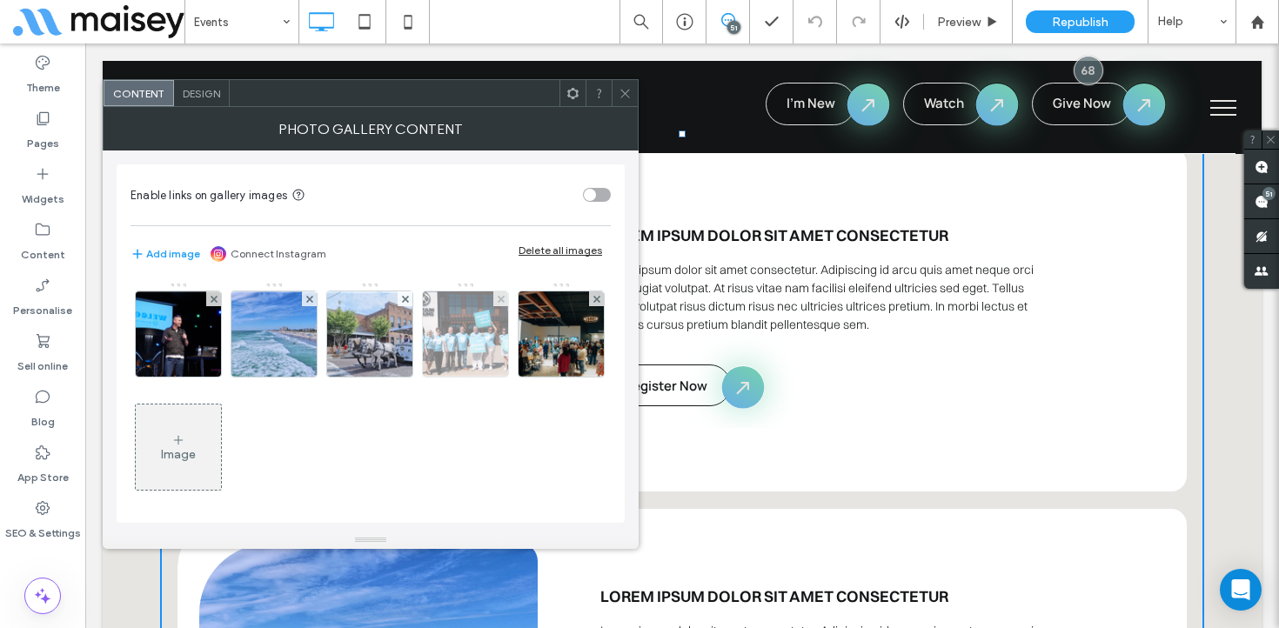
click at [463, 354] on img at bounding box center [465, 334] width 131 height 85
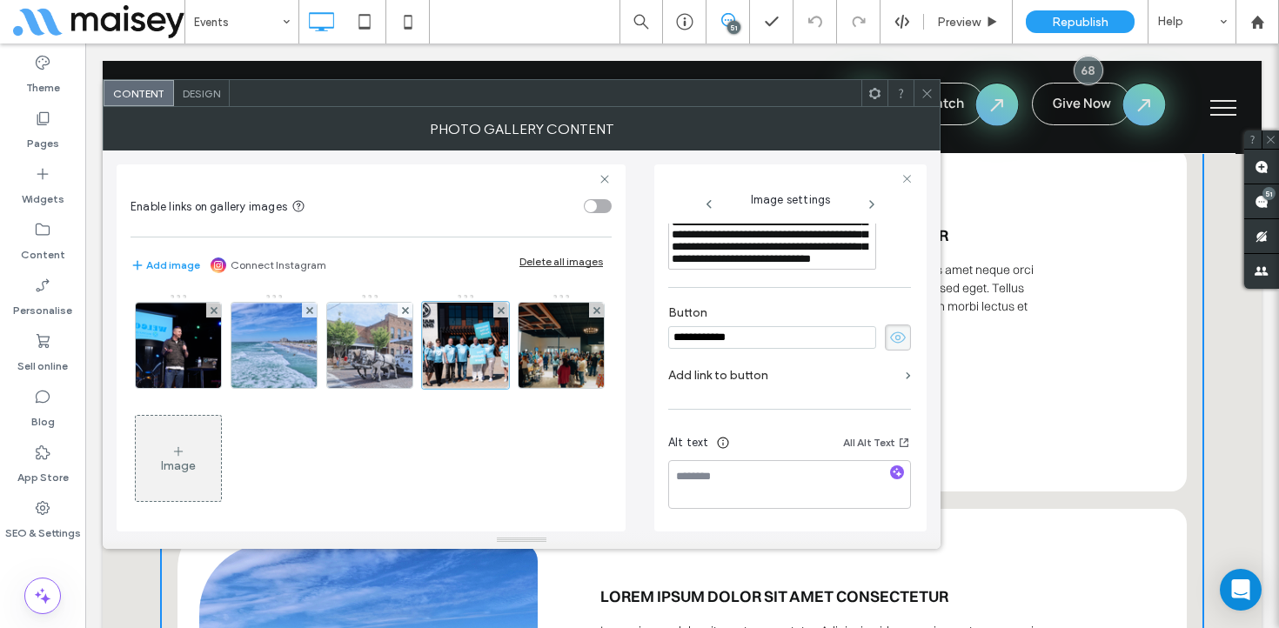
scroll to position [526, 0]
click at [848, 371] on label "Add link to button" at bounding box center [783, 375] width 231 height 32
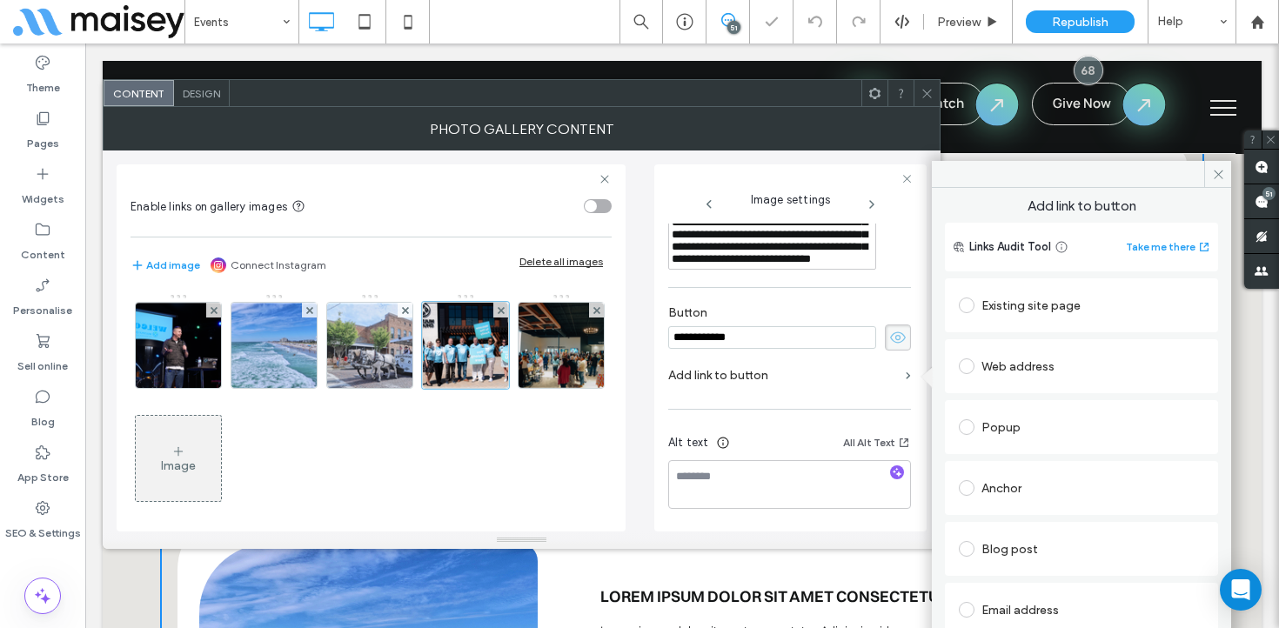
click at [1039, 371] on div "Web address" at bounding box center [1081, 366] width 245 height 28
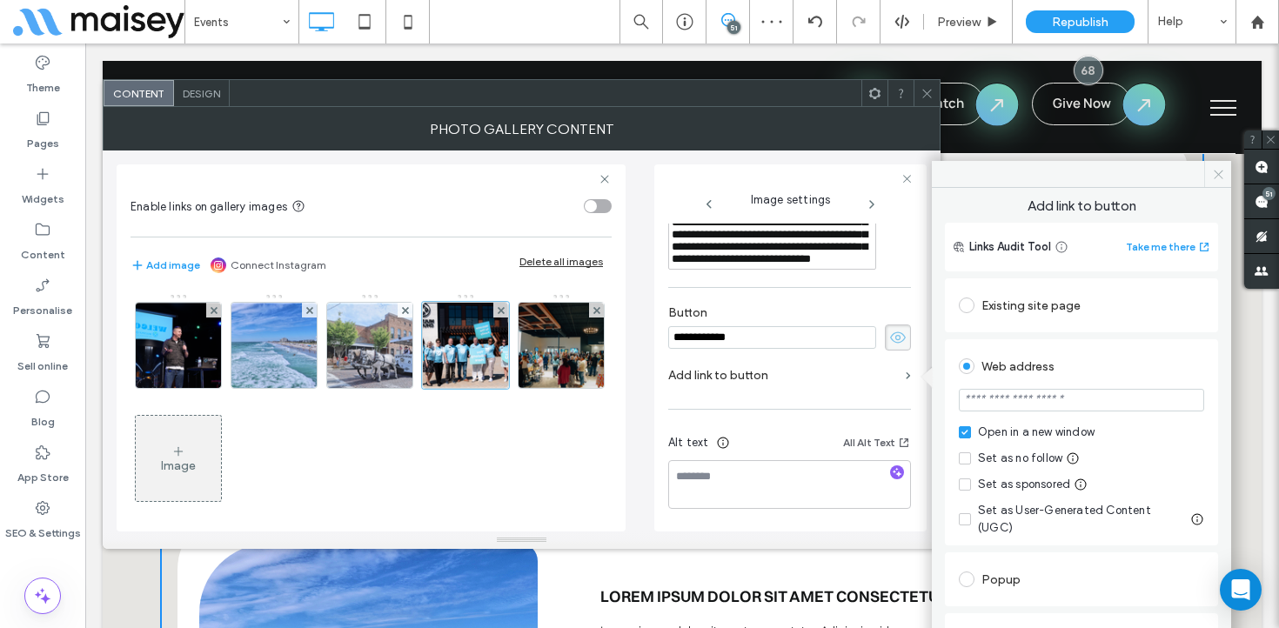
click at [1223, 171] on icon at bounding box center [1218, 174] width 13 height 13
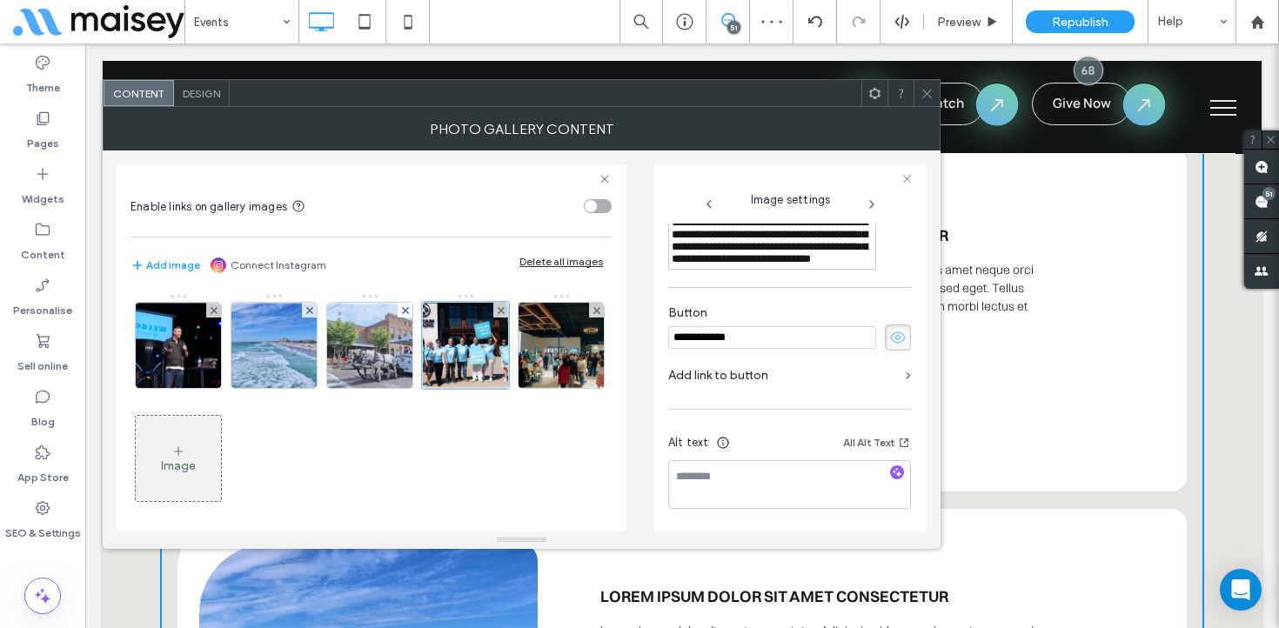
click at [932, 99] on icon at bounding box center [927, 93] width 13 height 13
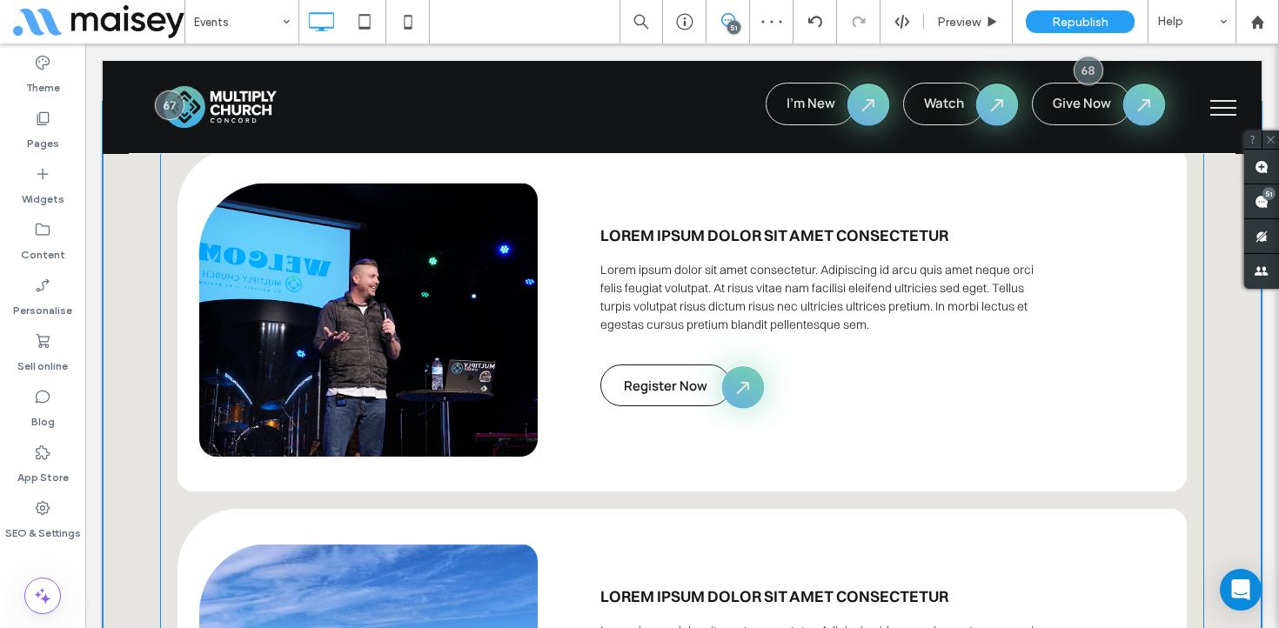
click at [439, 325] on link at bounding box center [368, 320] width 339 height 274
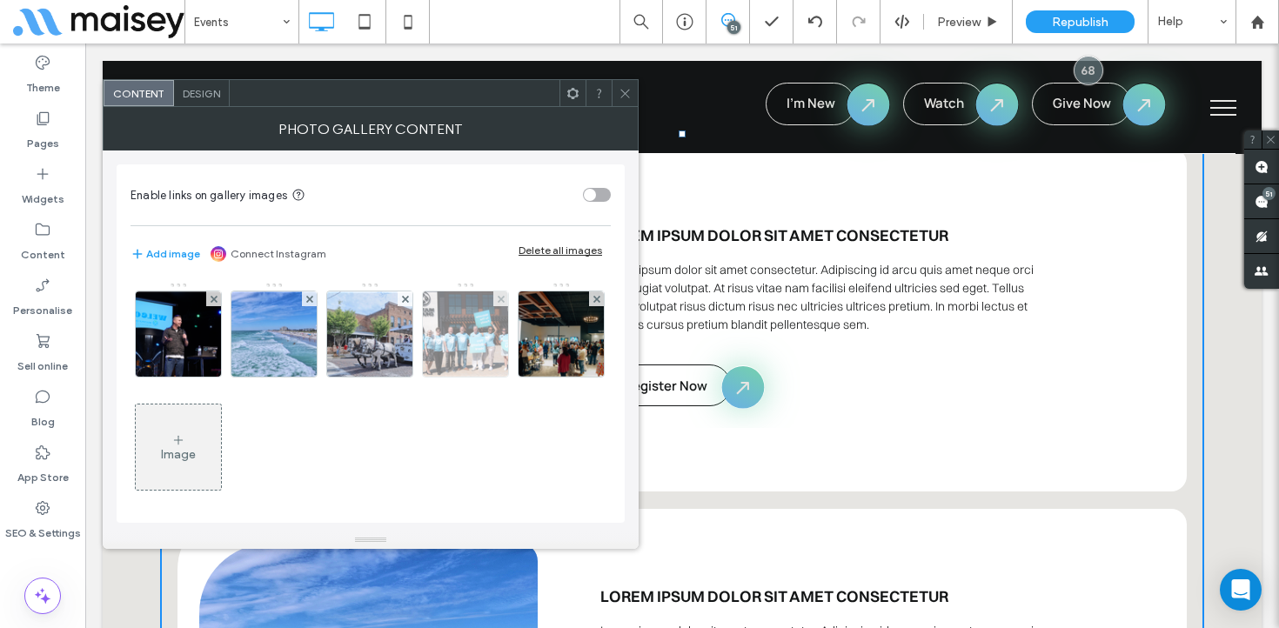
click at [458, 332] on img at bounding box center [465, 334] width 131 height 85
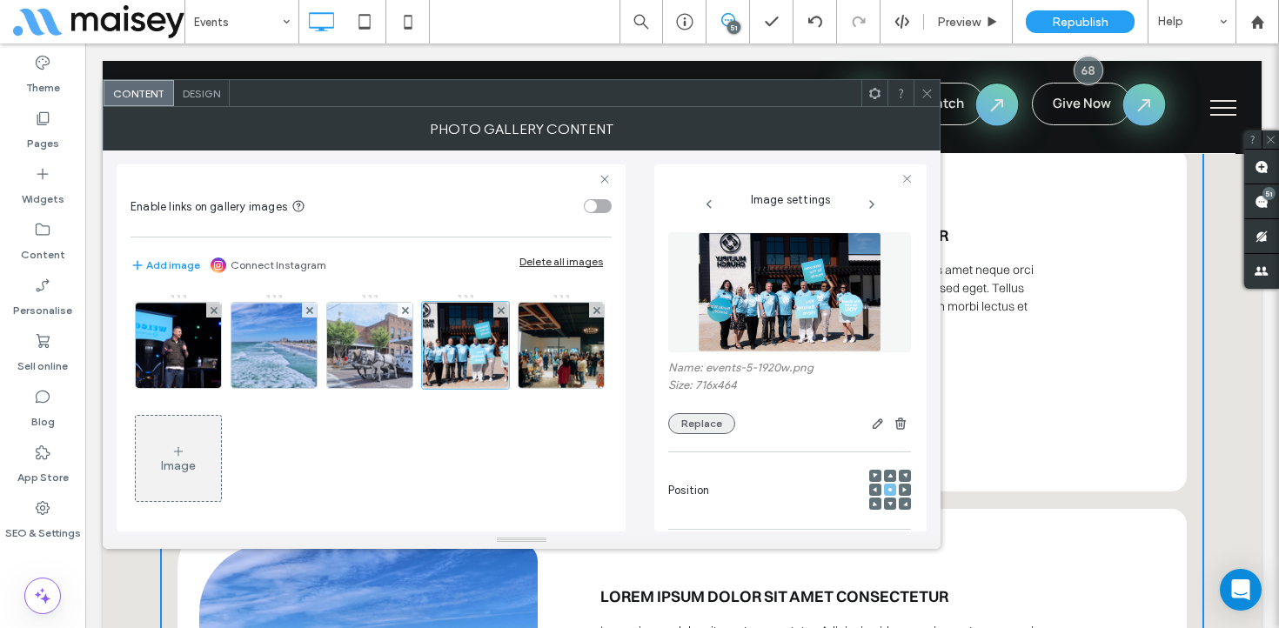
click at [705, 431] on button "Replace" at bounding box center [701, 423] width 67 height 21
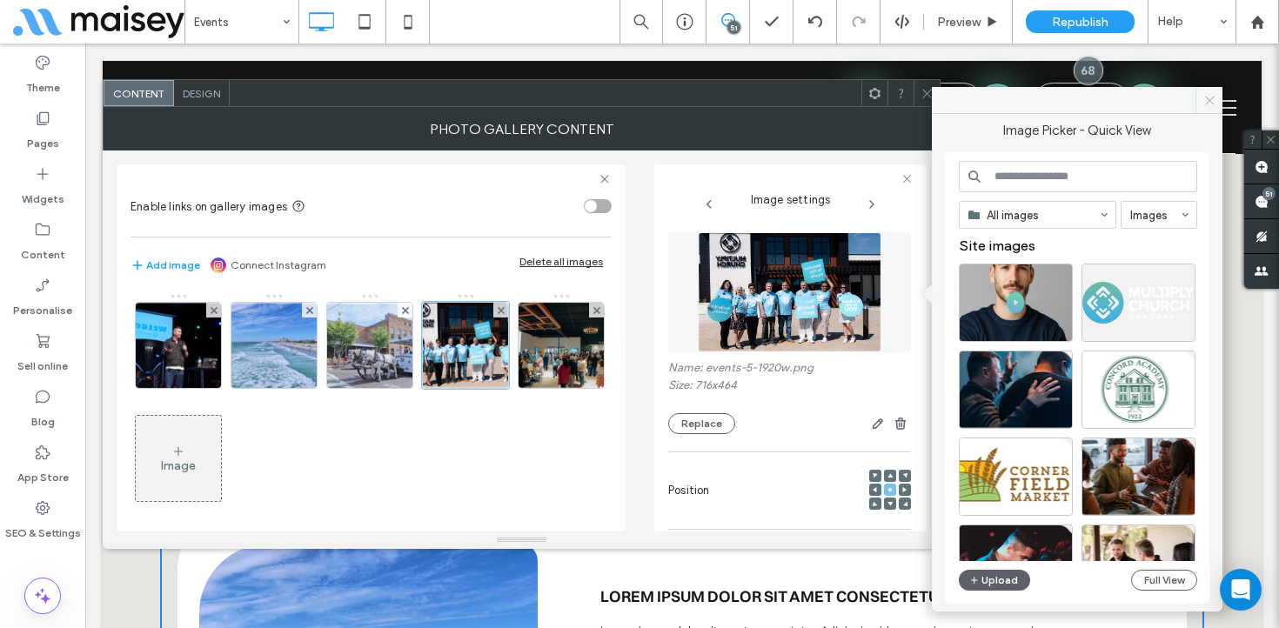
click at [1208, 100] on icon at bounding box center [1209, 100] width 13 height 13
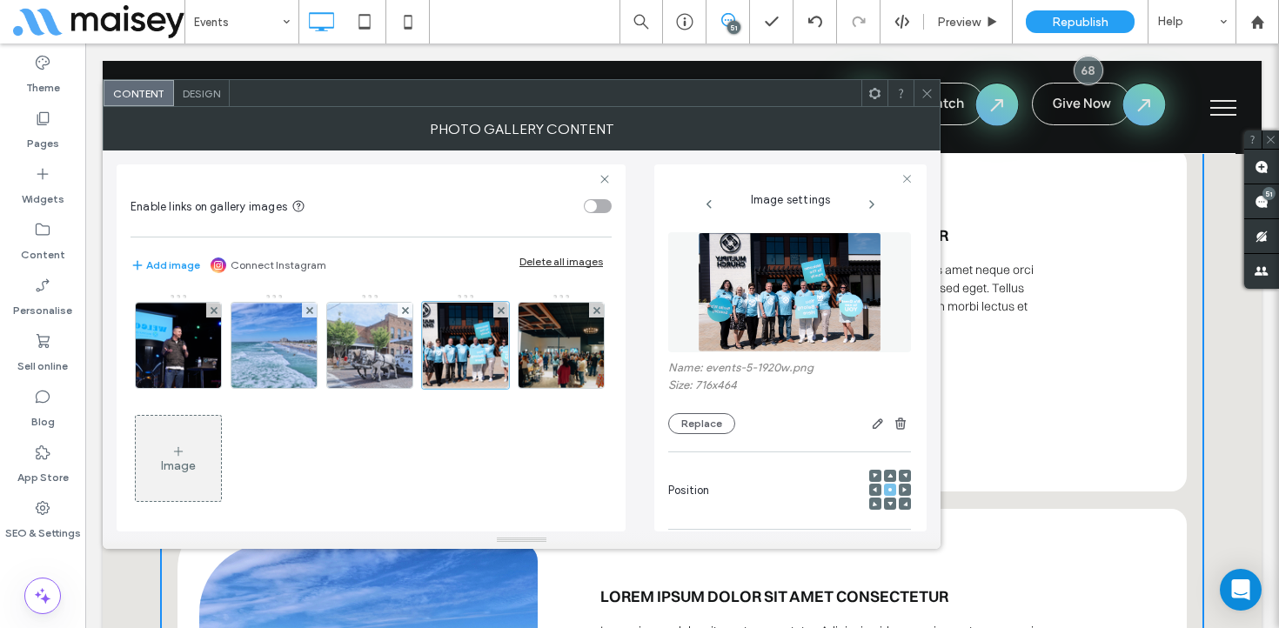
click at [921, 93] on icon at bounding box center [927, 93] width 13 height 13
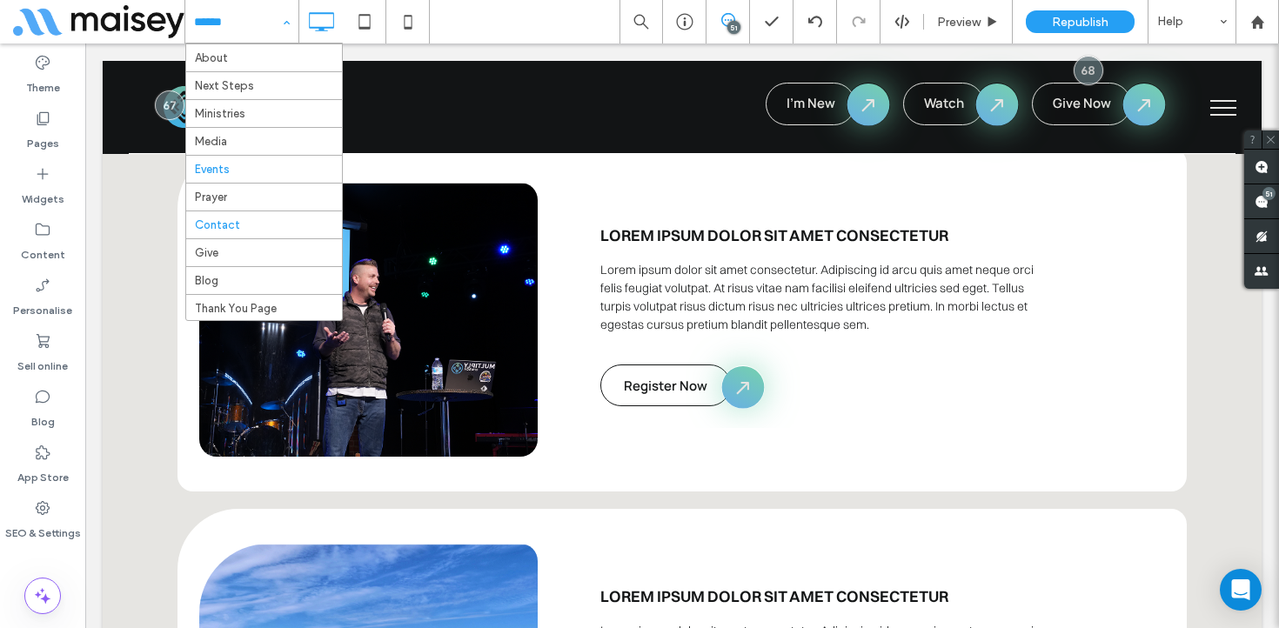
scroll to position [37, 0]
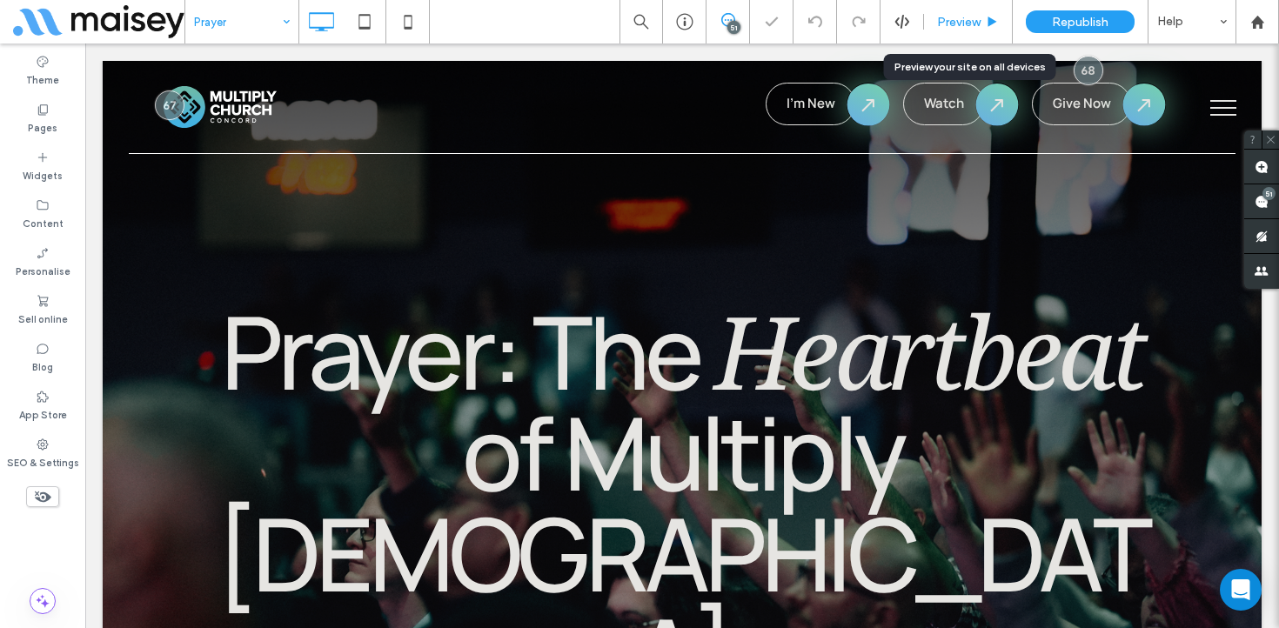
click at [962, 35] on div "Preview" at bounding box center [968, 22] width 89 height 44
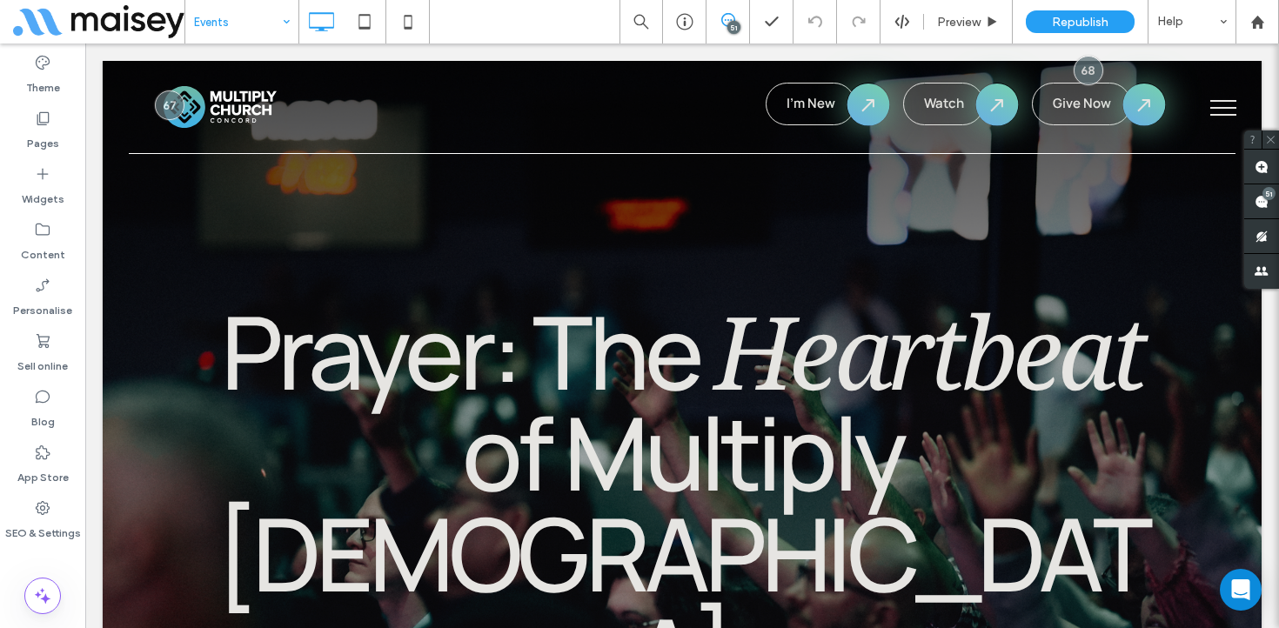
click at [258, 19] on input at bounding box center [237, 22] width 87 height 44
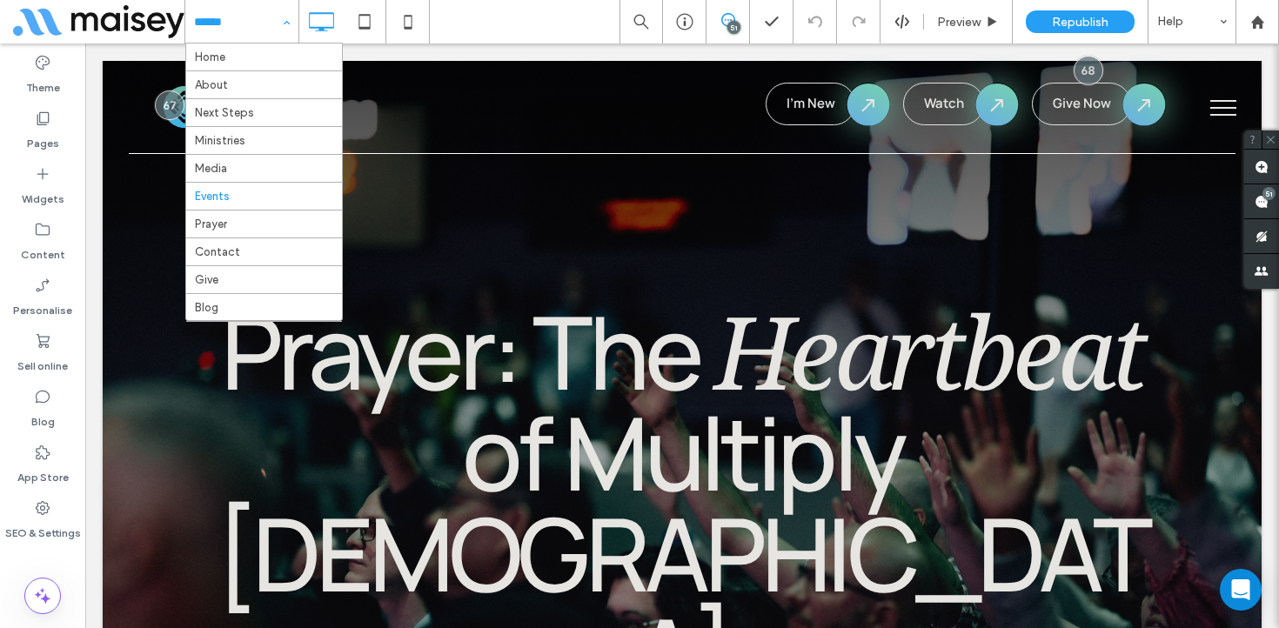
scroll to position [37, 0]
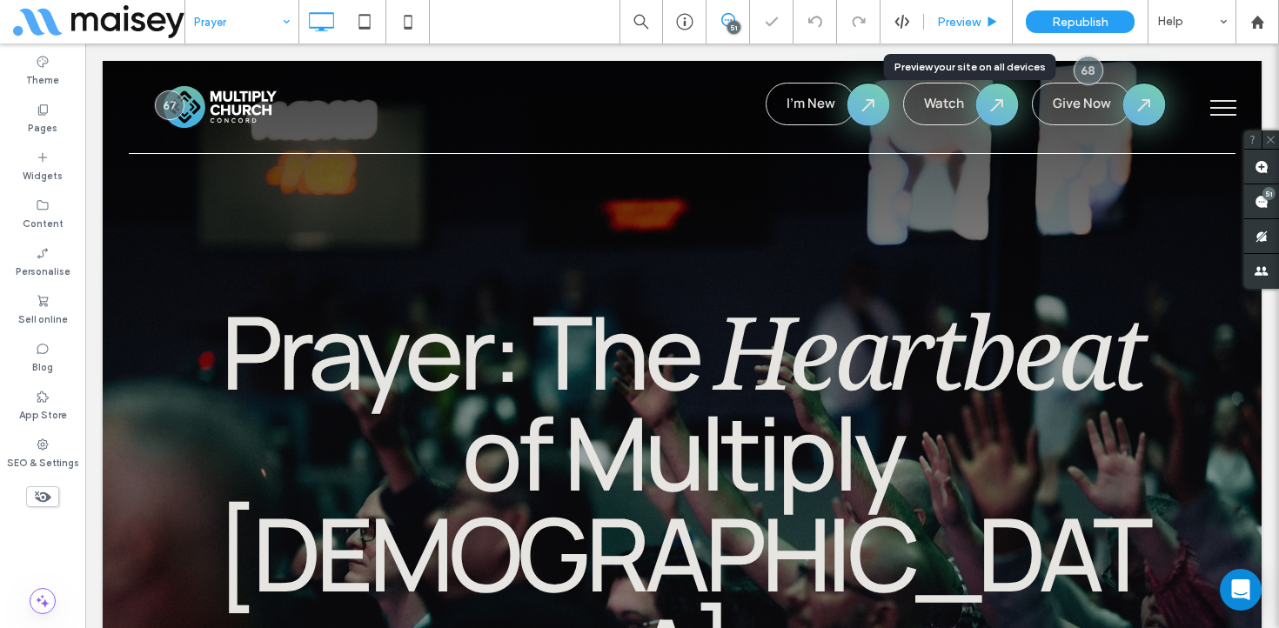
click at [978, 11] on div "Preview" at bounding box center [968, 22] width 89 height 44
click at [977, 23] on span "Preview" at bounding box center [959, 22] width 44 height 15
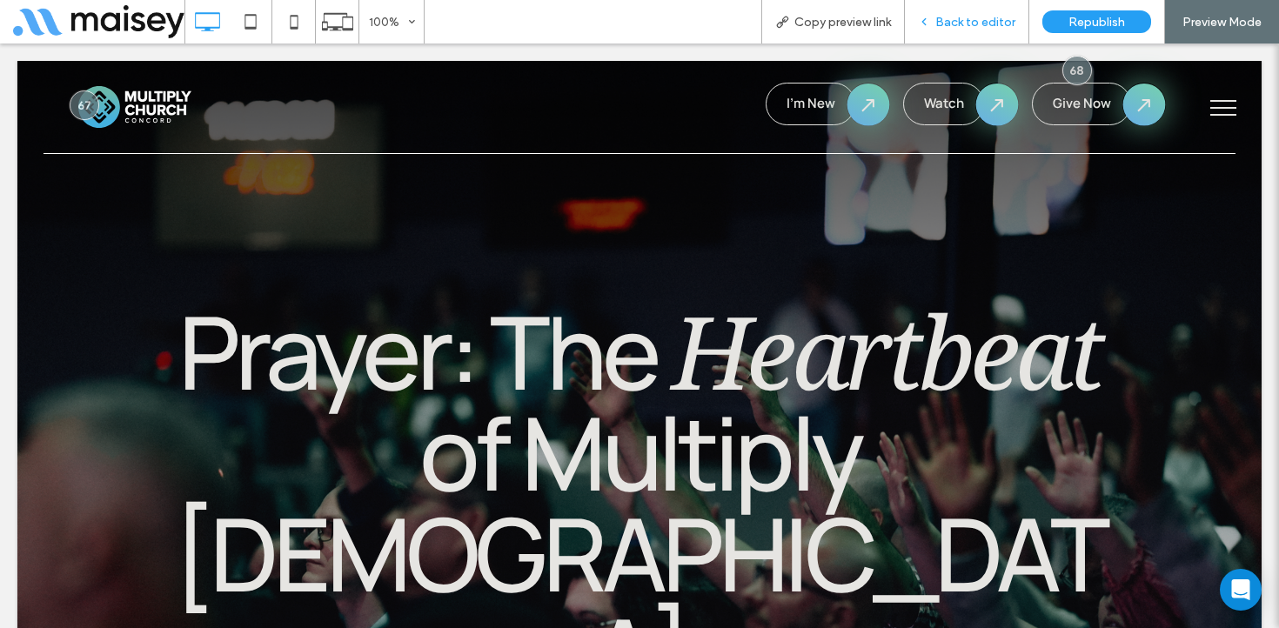
click at [982, 22] on span "Back to editor" at bounding box center [975, 22] width 80 height 15
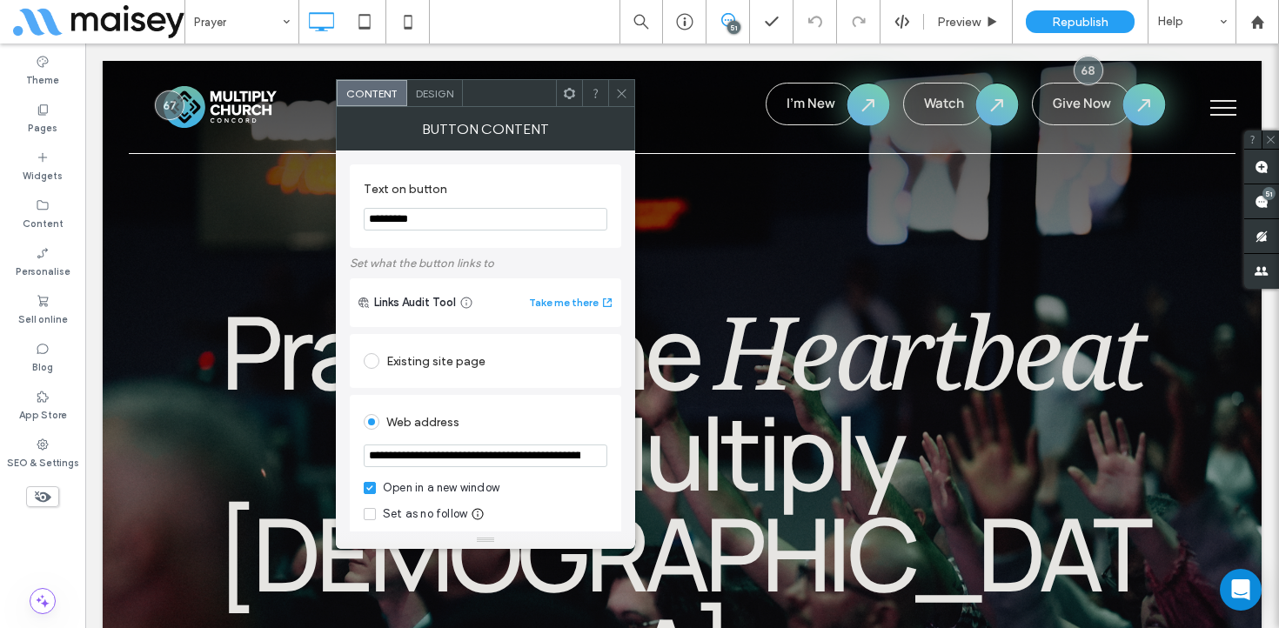
click at [620, 89] on icon at bounding box center [621, 93] width 13 height 13
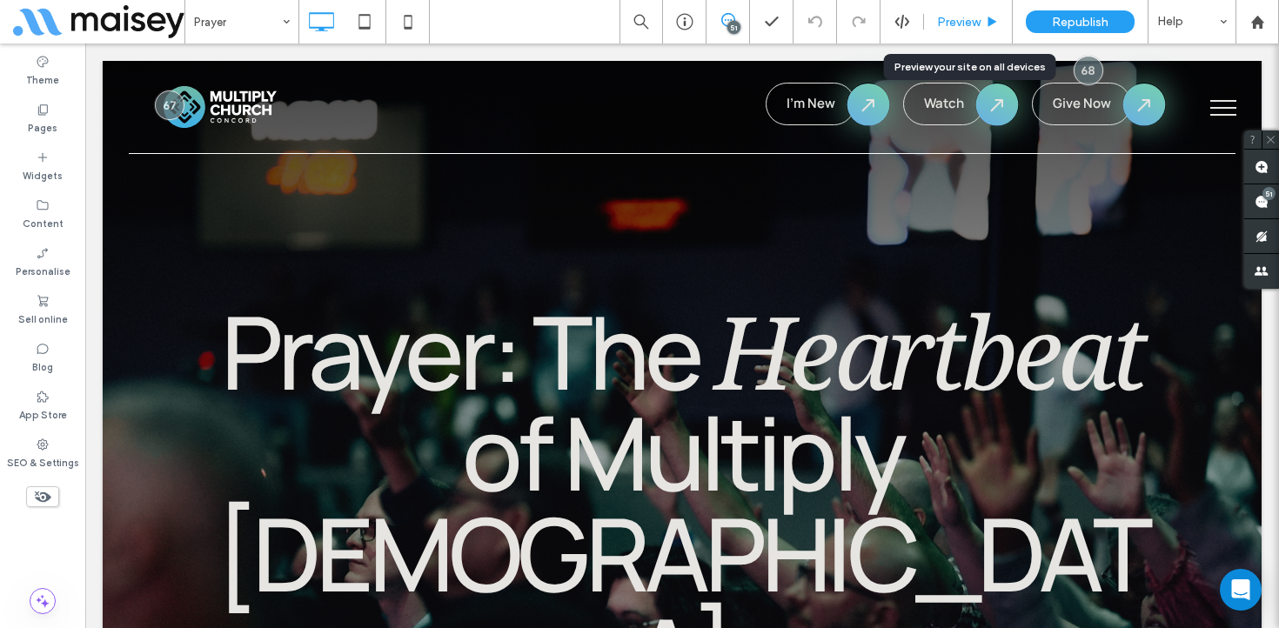
click at [984, 11] on div "Preview" at bounding box center [968, 22] width 89 height 44
click at [980, 21] on span "Preview" at bounding box center [959, 22] width 44 height 15
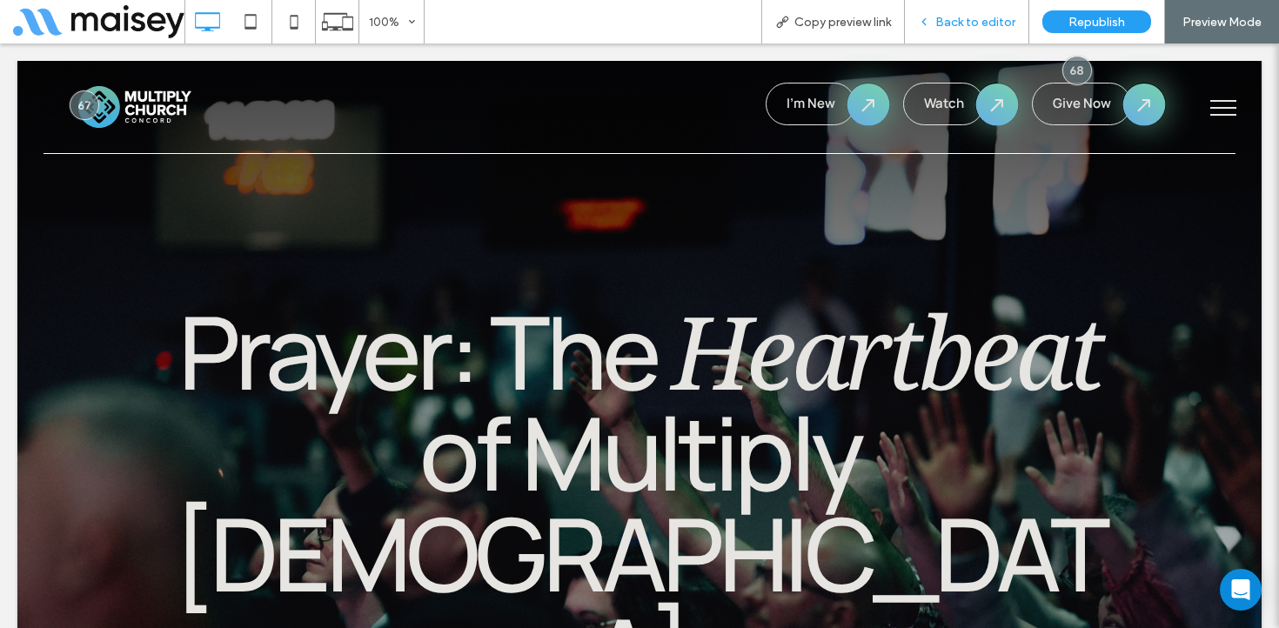
click at [981, 27] on span "Back to editor" at bounding box center [975, 22] width 80 height 15
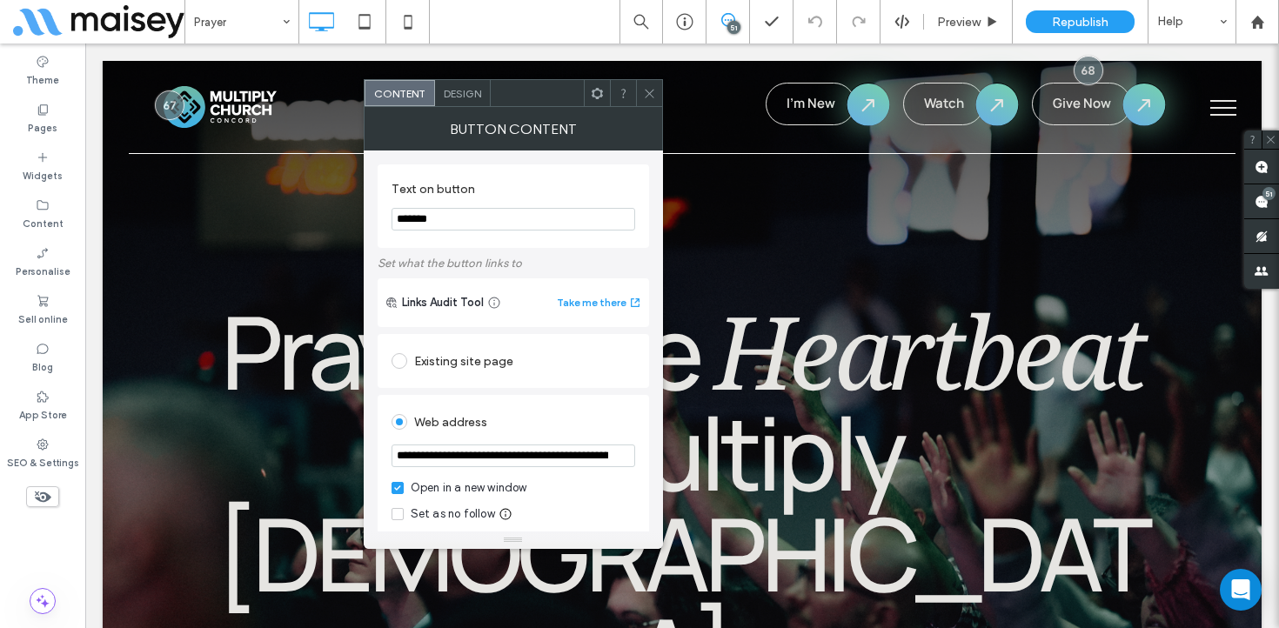
click at [652, 94] on icon at bounding box center [649, 93] width 13 height 13
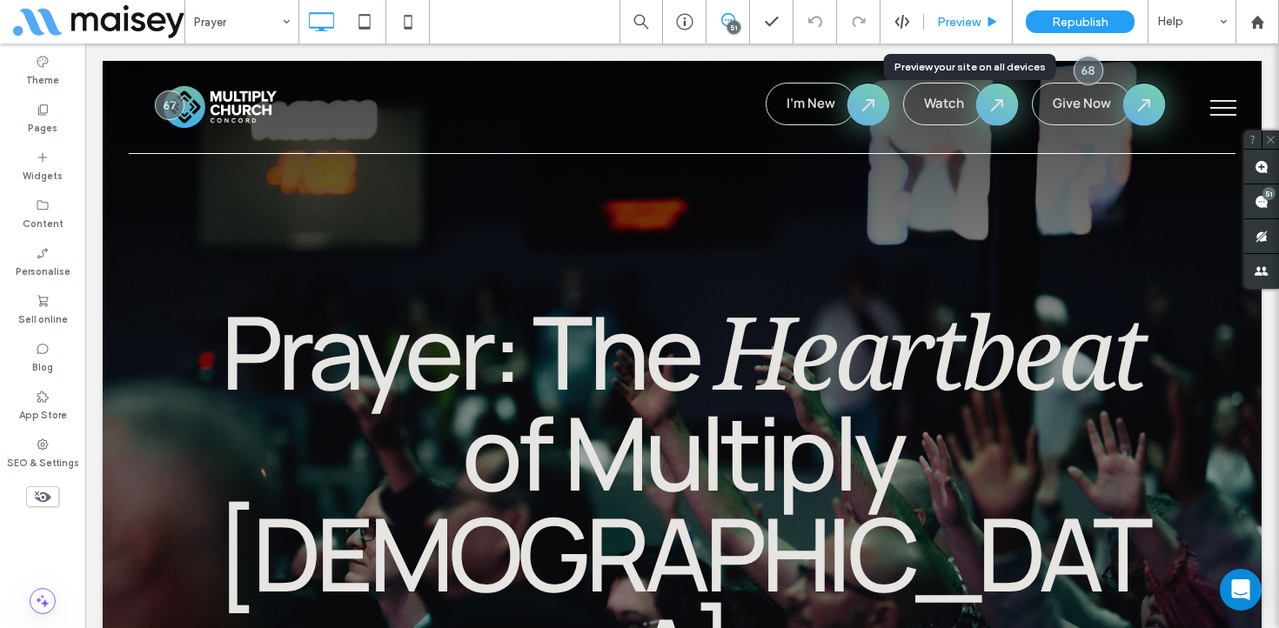
click at [975, 2] on div "Preview" at bounding box center [968, 22] width 89 height 44
click at [967, 28] on span "Preview" at bounding box center [959, 22] width 44 height 15
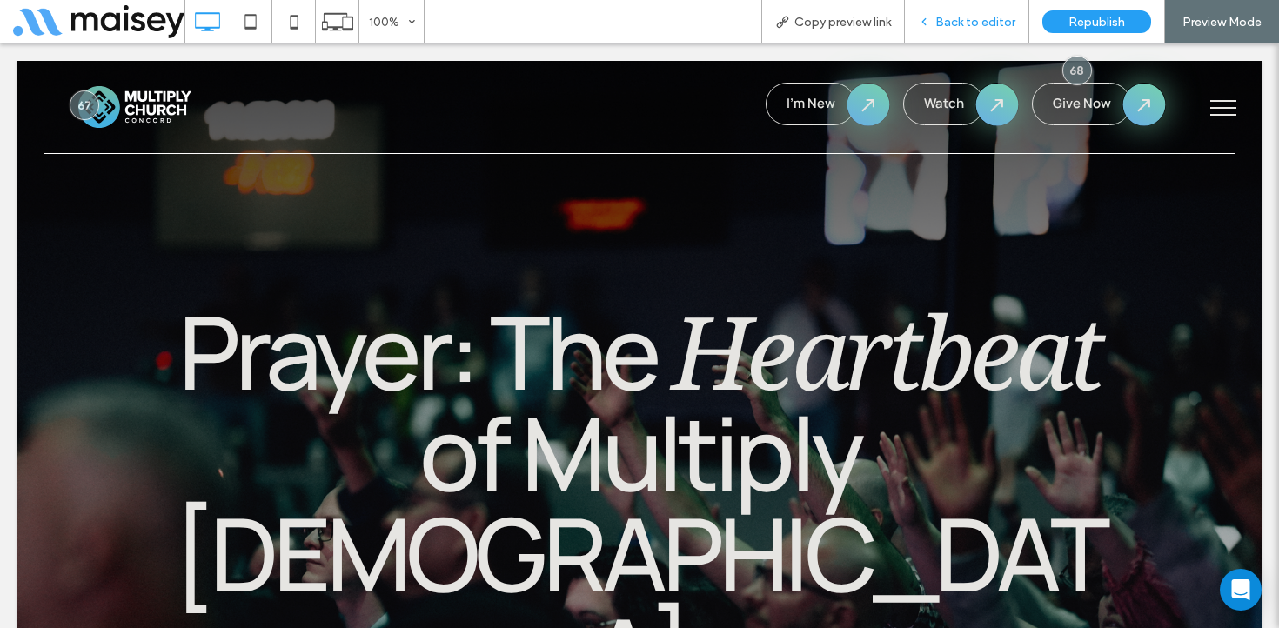
click at [971, 23] on span "Back to editor" at bounding box center [975, 22] width 80 height 15
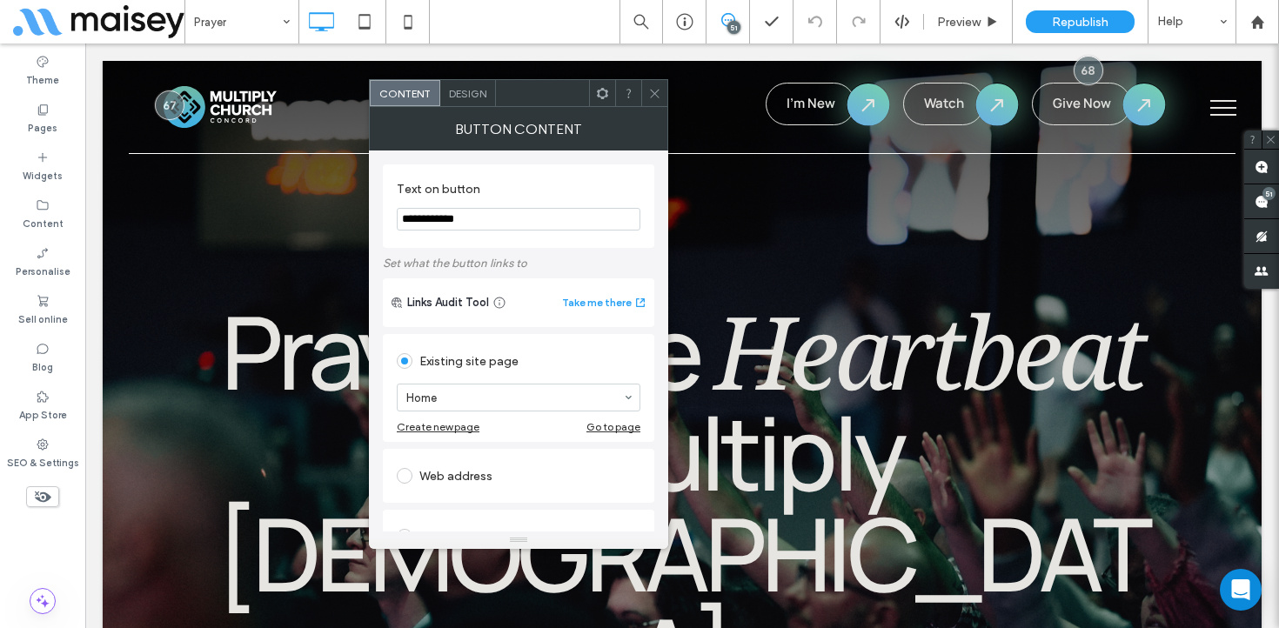
scroll to position [47, 0]
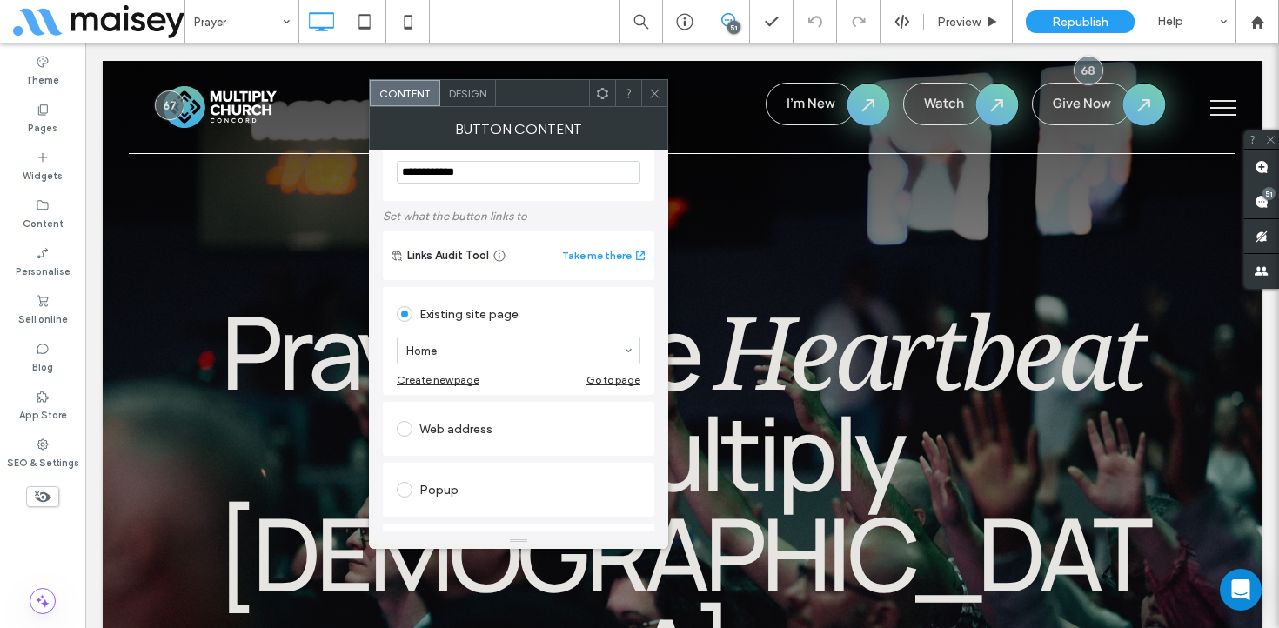
click at [486, 433] on div "Web address" at bounding box center [519, 429] width 244 height 28
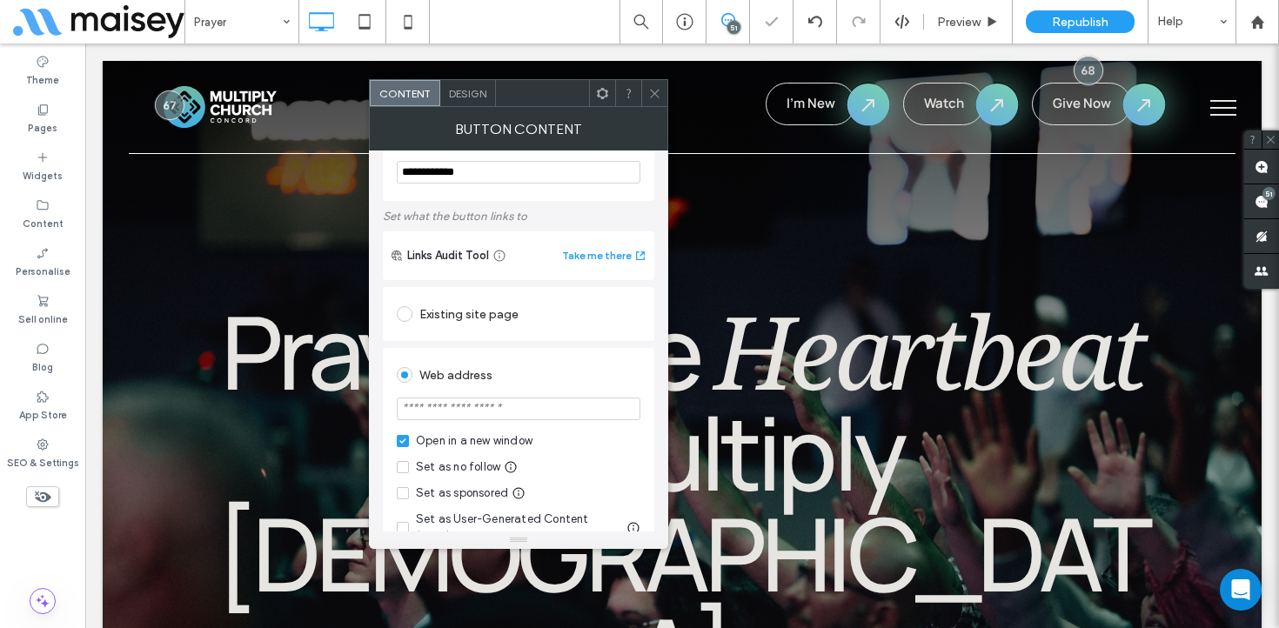
click at [486, 408] on input "url" at bounding box center [519, 409] width 244 height 23
paste input "**********"
type input "**********"
click at [559, 375] on div "Web address" at bounding box center [519, 375] width 244 height 28
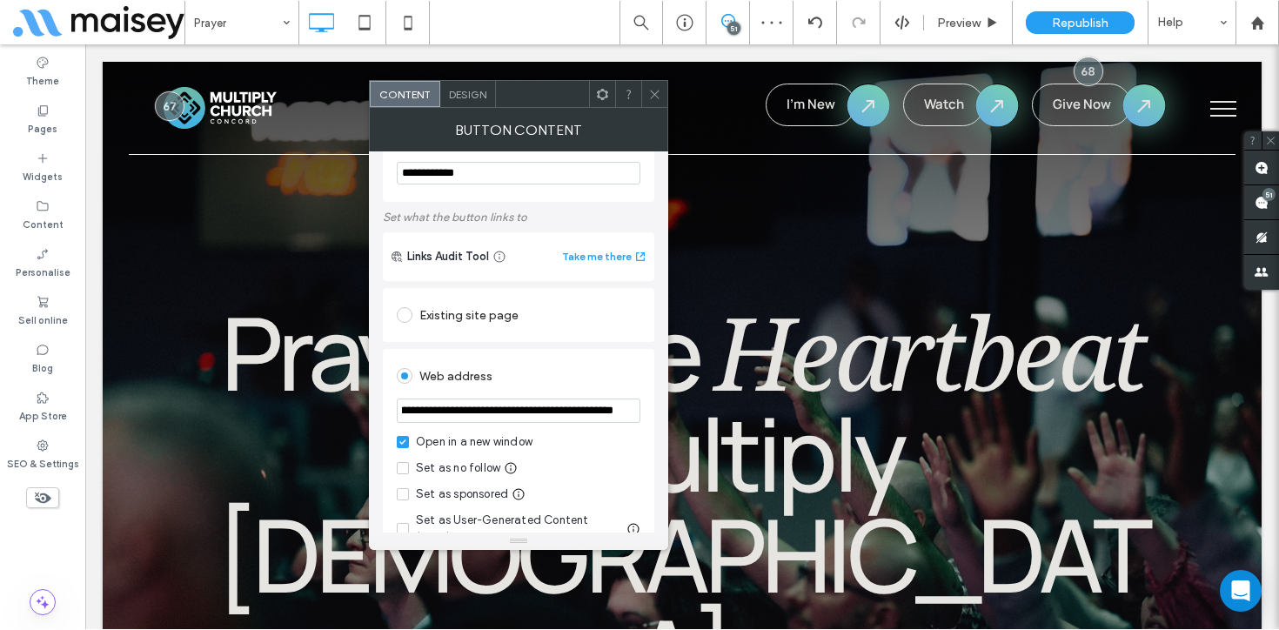
scroll to position [0, 0]
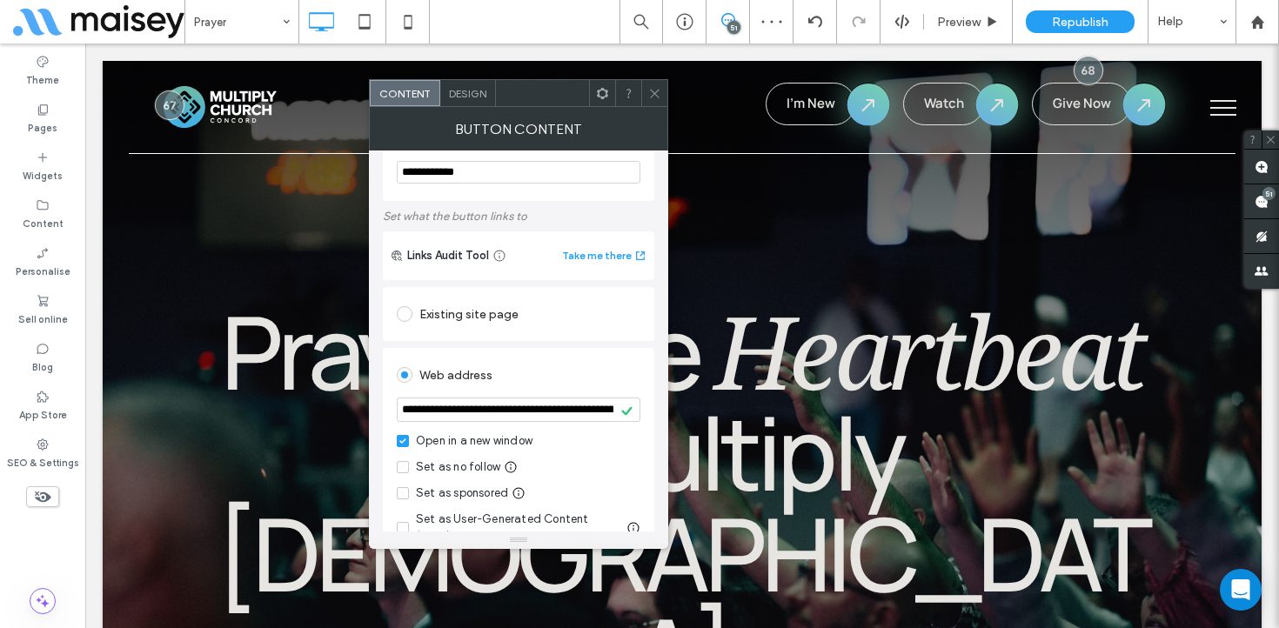
click at [657, 87] on icon at bounding box center [654, 93] width 13 height 13
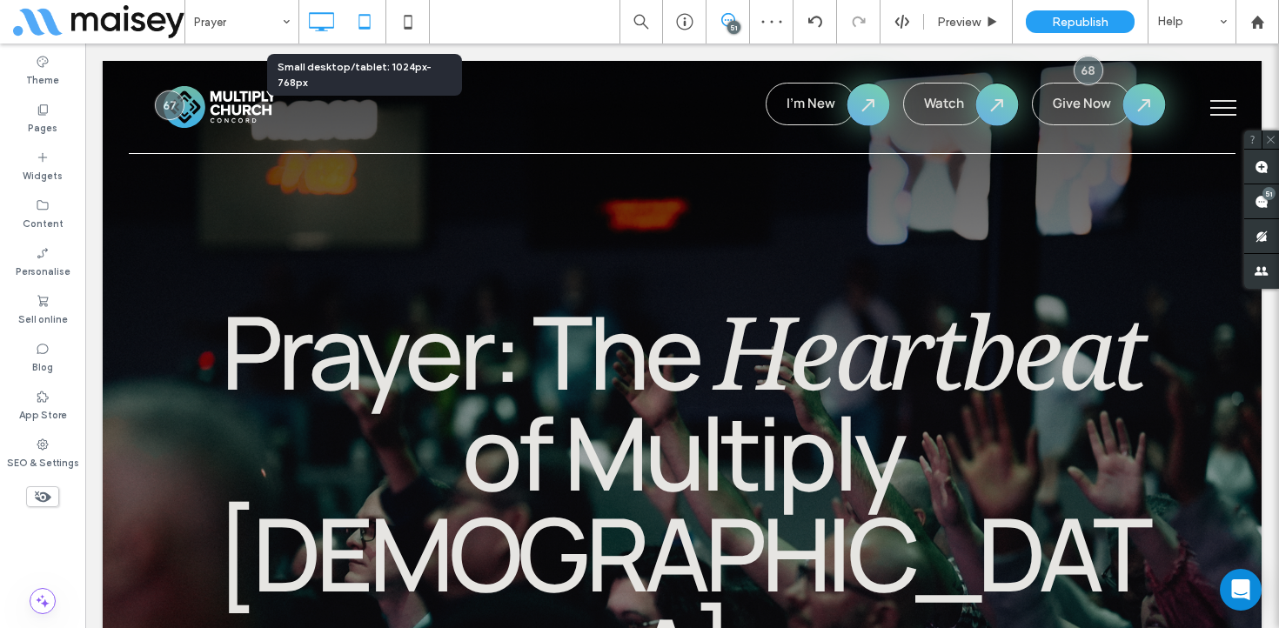
click at [371, 31] on icon at bounding box center [364, 21] width 35 height 35
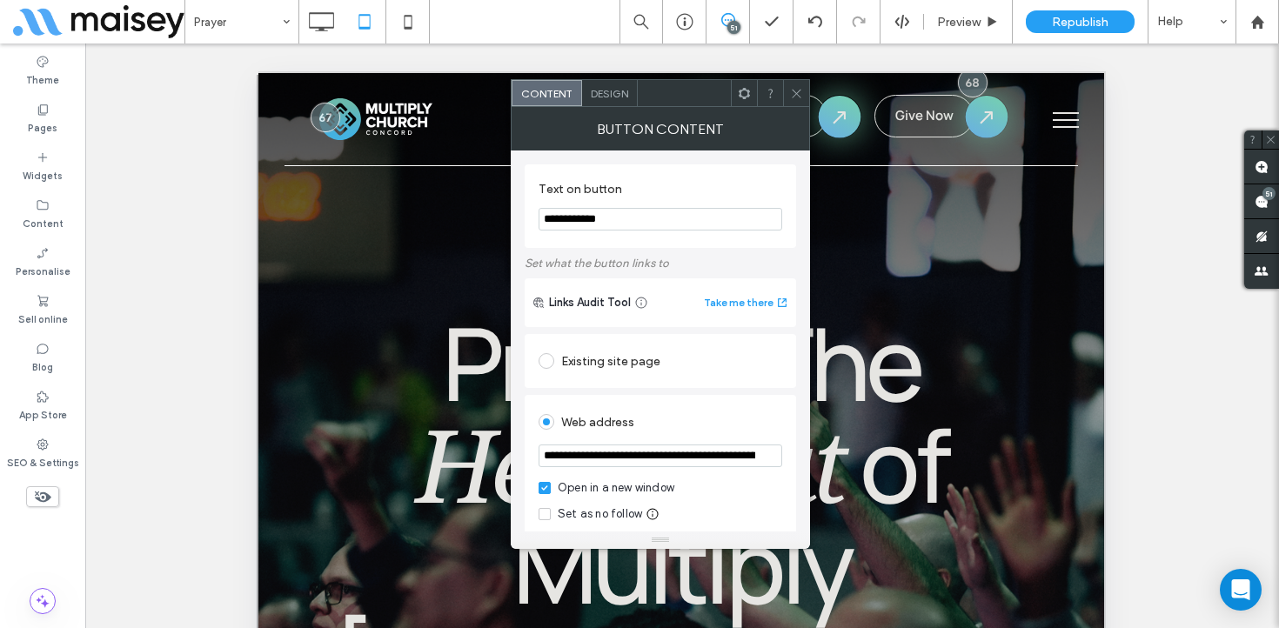
click at [798, 93] on icon at bounding box center [796, 93] width 13 height 13
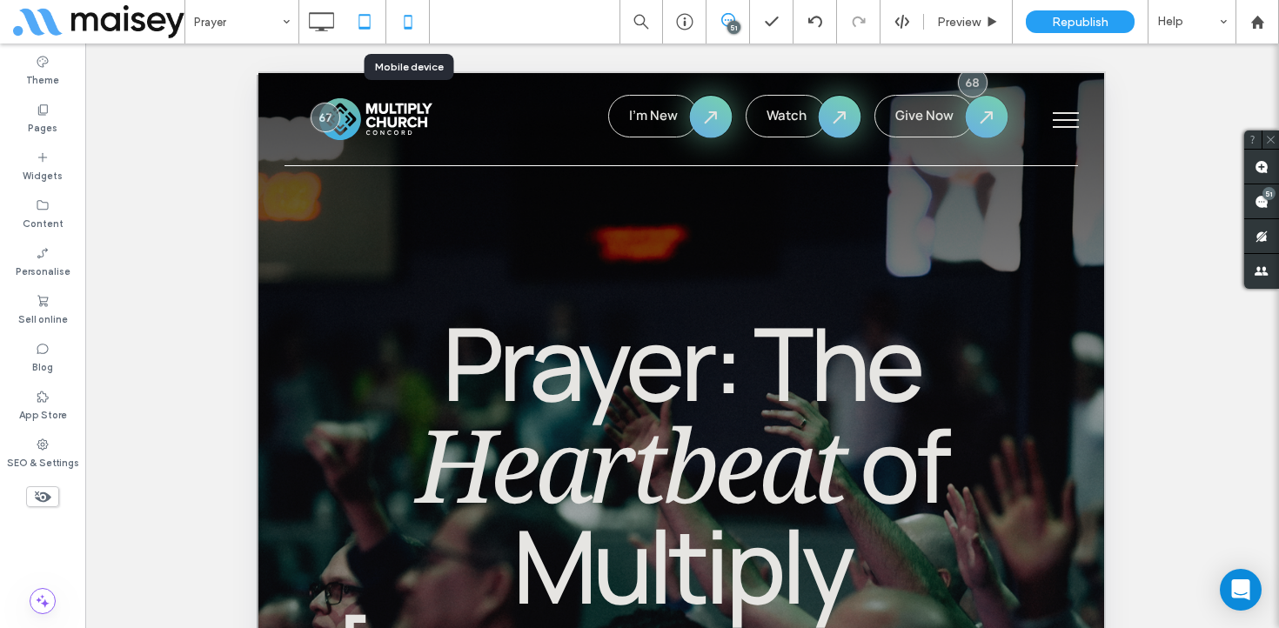
click at [409, 24] on icon at bounding box center [408, 21] width 35 height 35
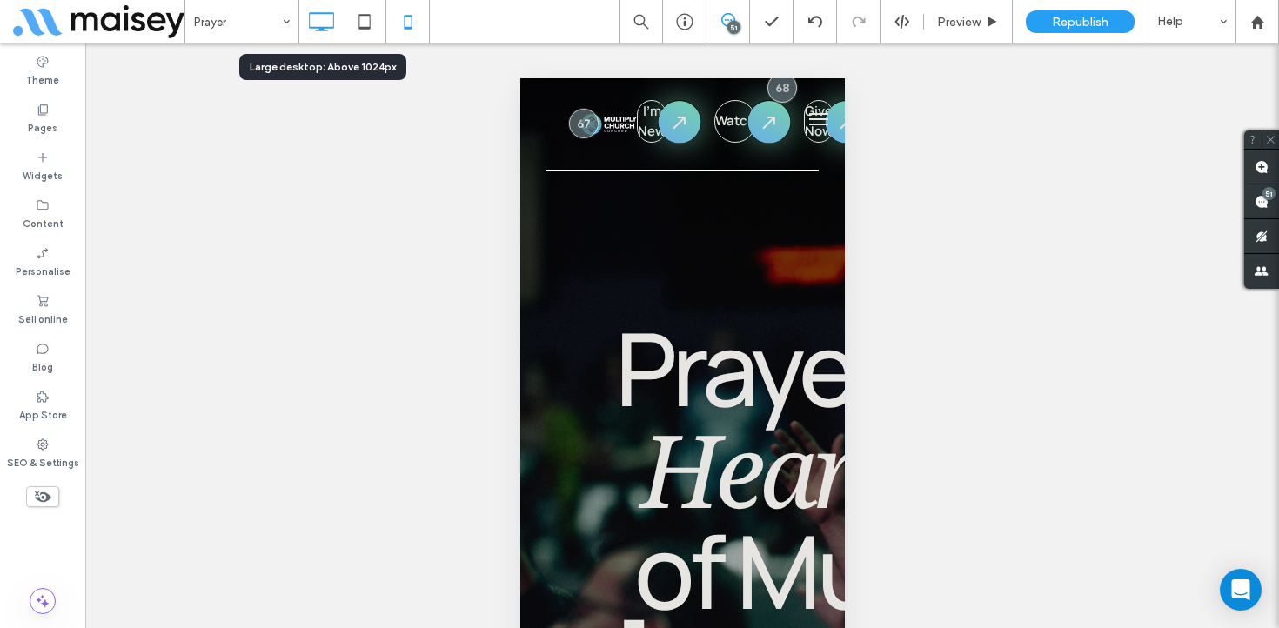
click at [316, 13] on use at bounding box center [321, 21] width 25 height 19
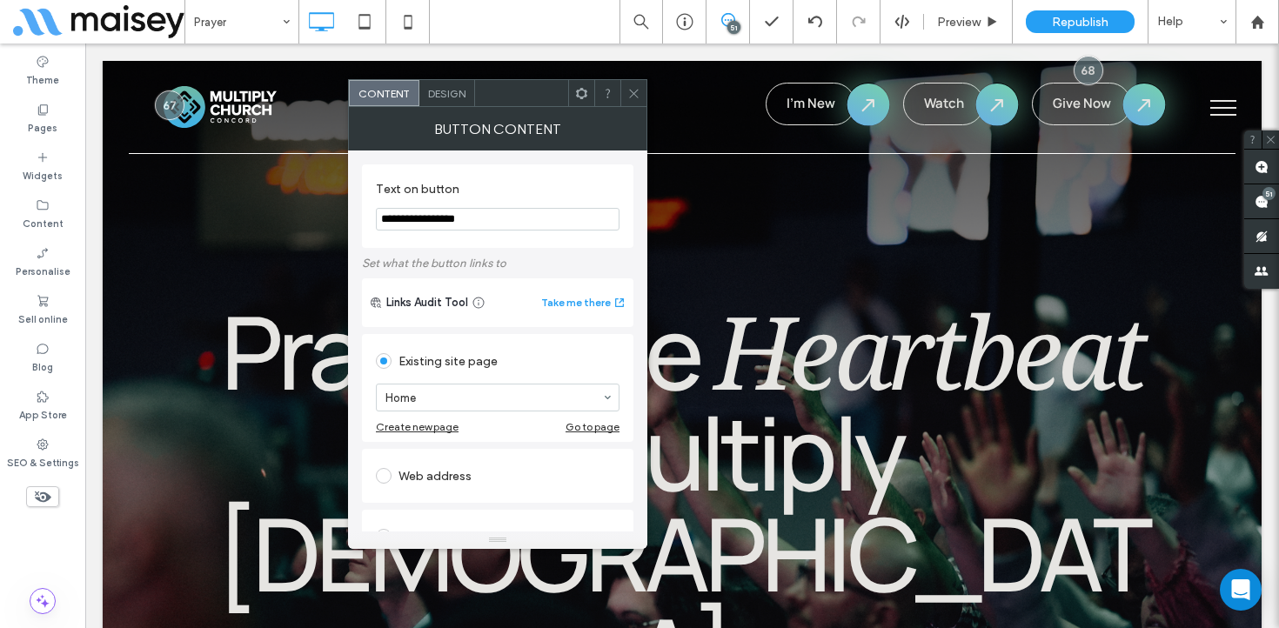
click at [634, 85] on span at bounding box center [633, 93] width 13 height 26
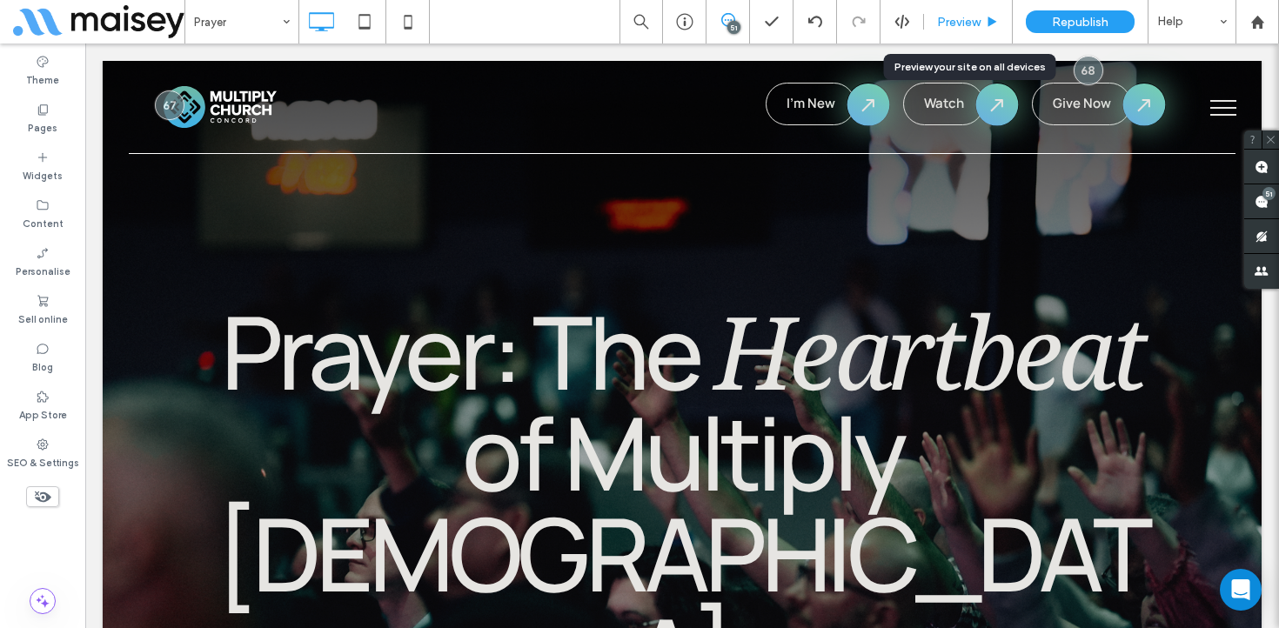
click at [975, 20] on span "Preview" at bounding box center [959, 22] width 44 height 15
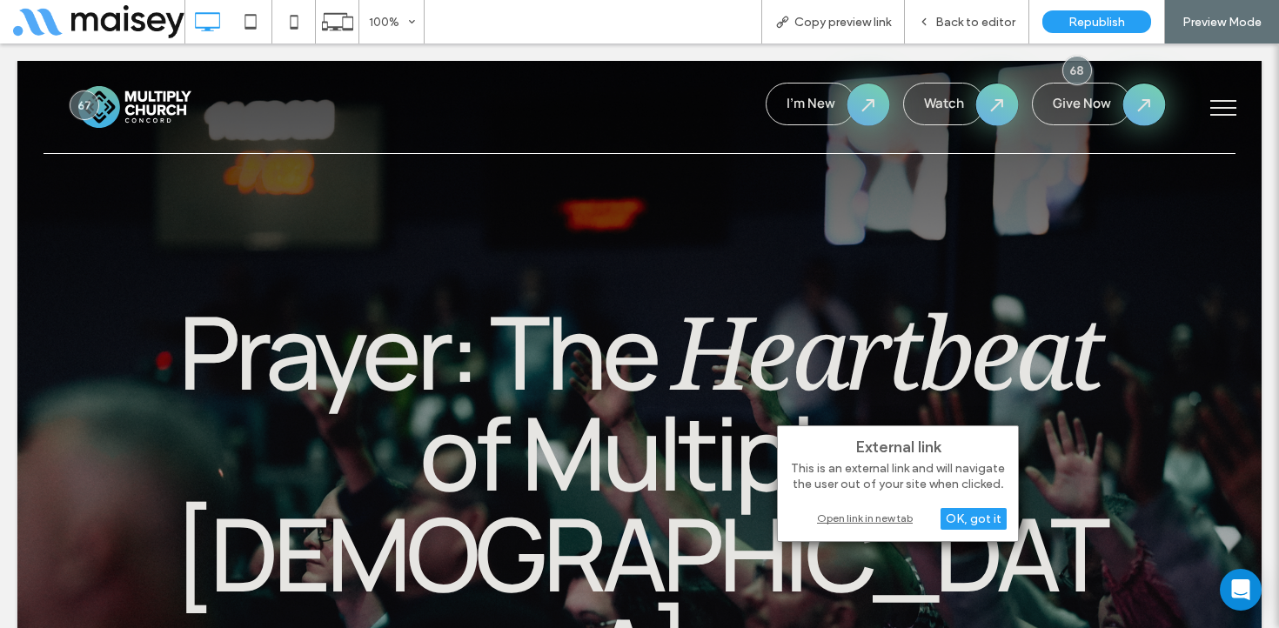
click at [838, 517] on div "Open link in new tab" at bounding box center [898, 518] width 218 height 18
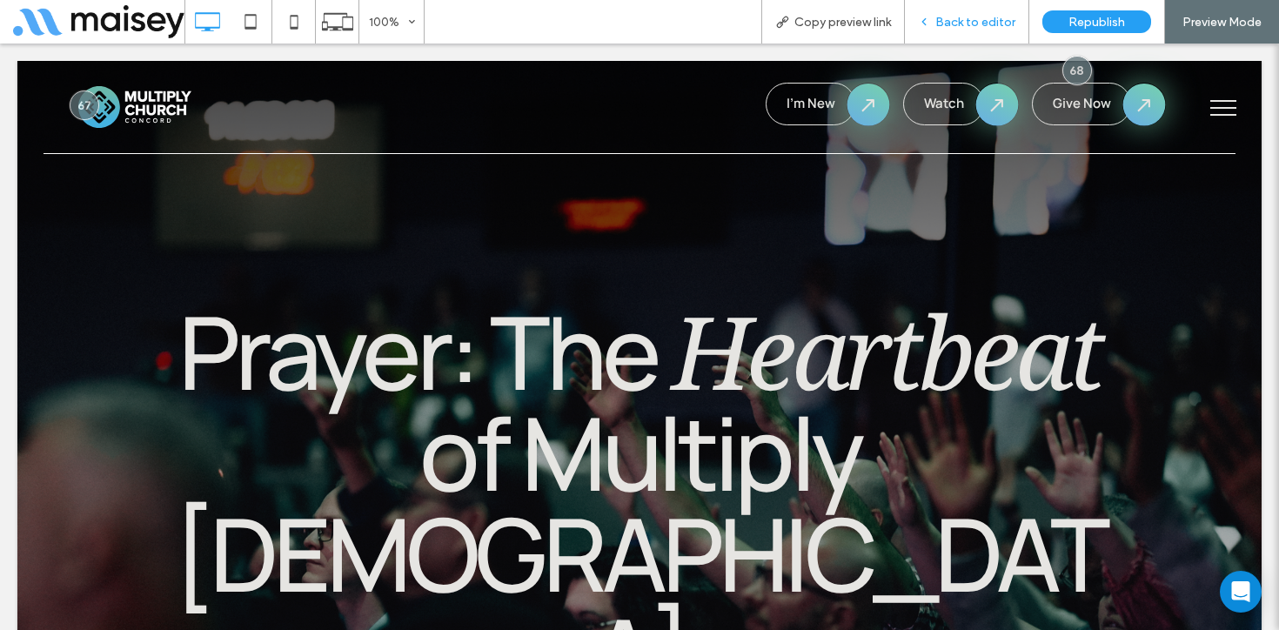
click at [974, 23] on span "Back to editor" at bounding box center [975, 22] width 80 height 15
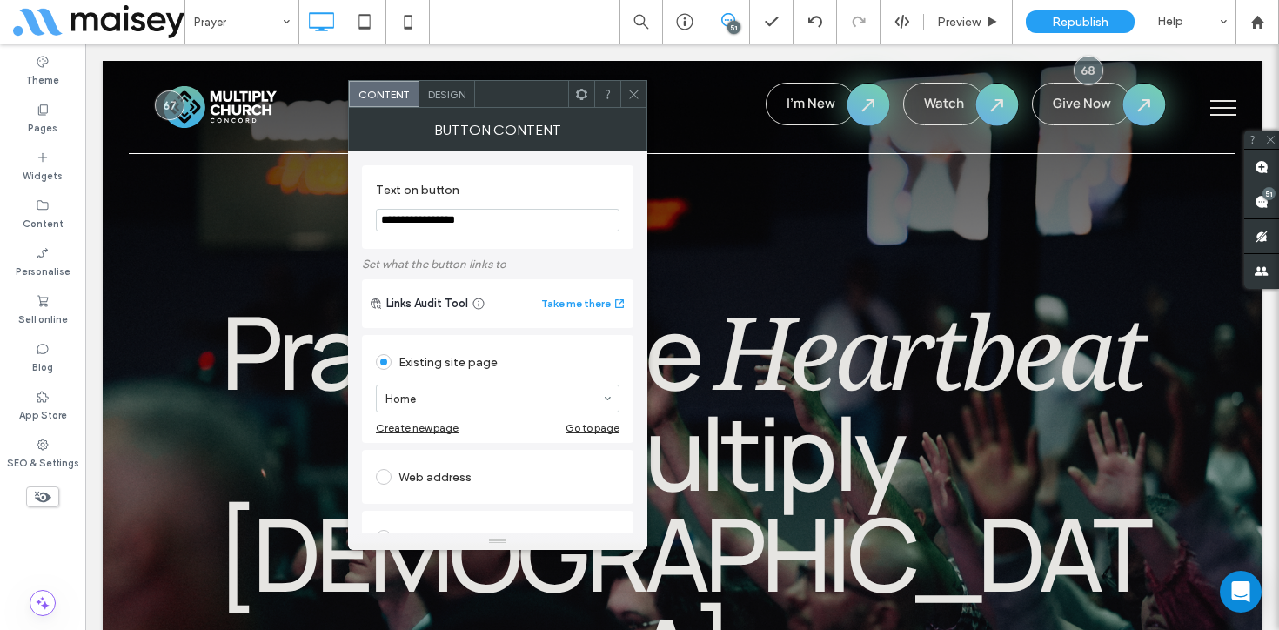
click at [465, 465] on div "Web address" at bounding box center [498, 477] width 244 height 28
click at [453, 465] on input "url" at bounding box center [498, 457] width 244 height 23
paste input "**********"
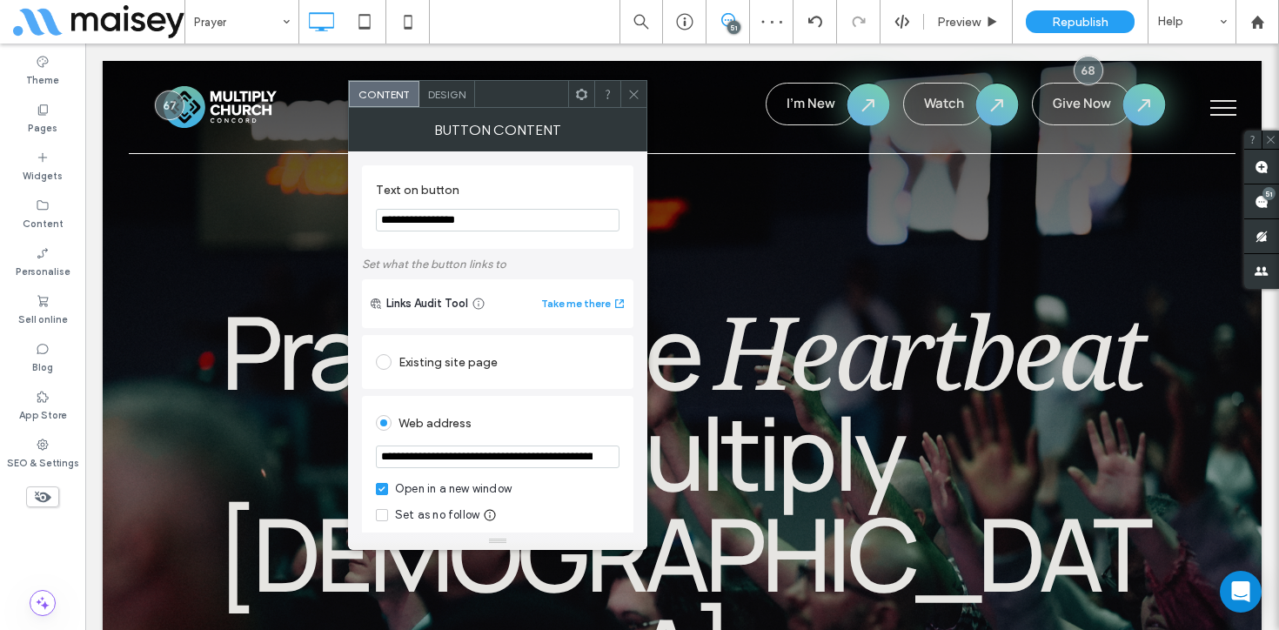
scroll to position [0, 164]
type input "**********"
click at [546, 422] on div "Web address" at bounding box center [498, 423] width 244 height 28
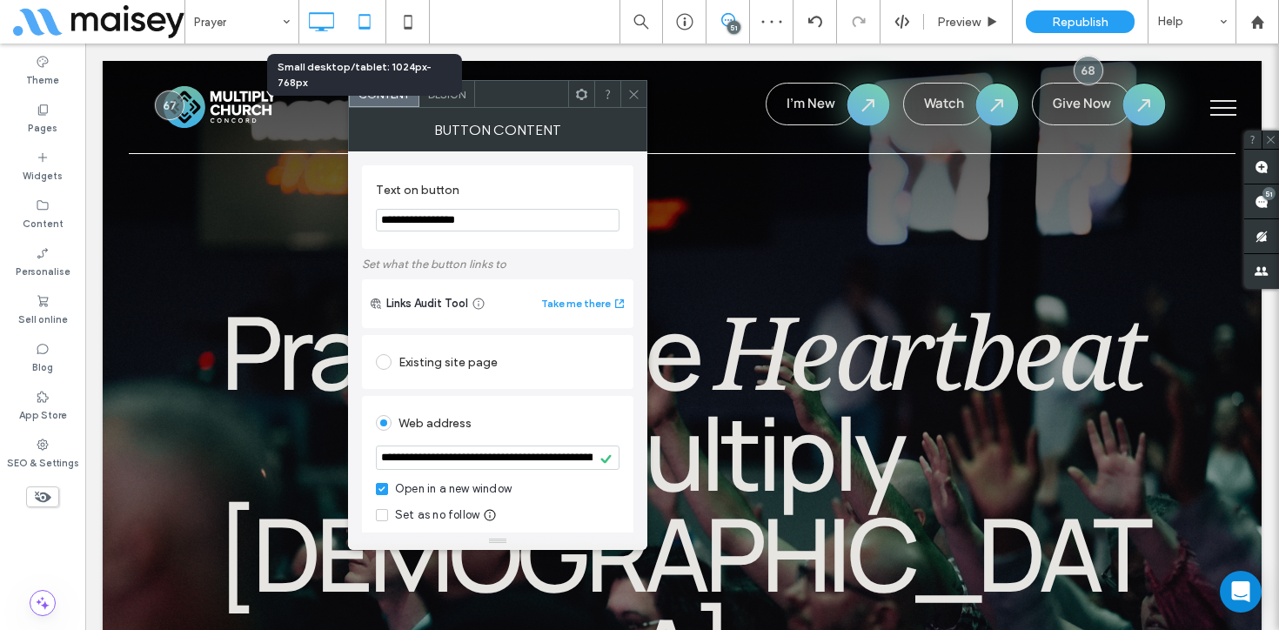
click at [364, 34] on icon at bounding box center [364, 21] width 35 height 35
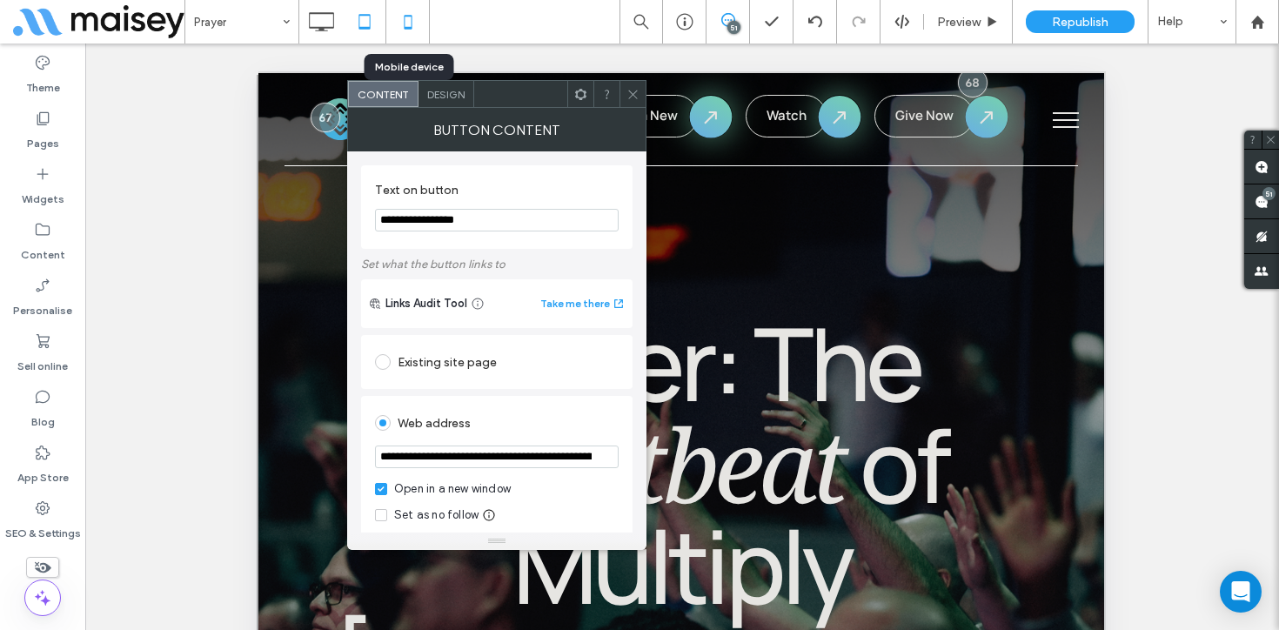
click at [395, 17] on icon at bounding box center [408, 21] width 35 height 35
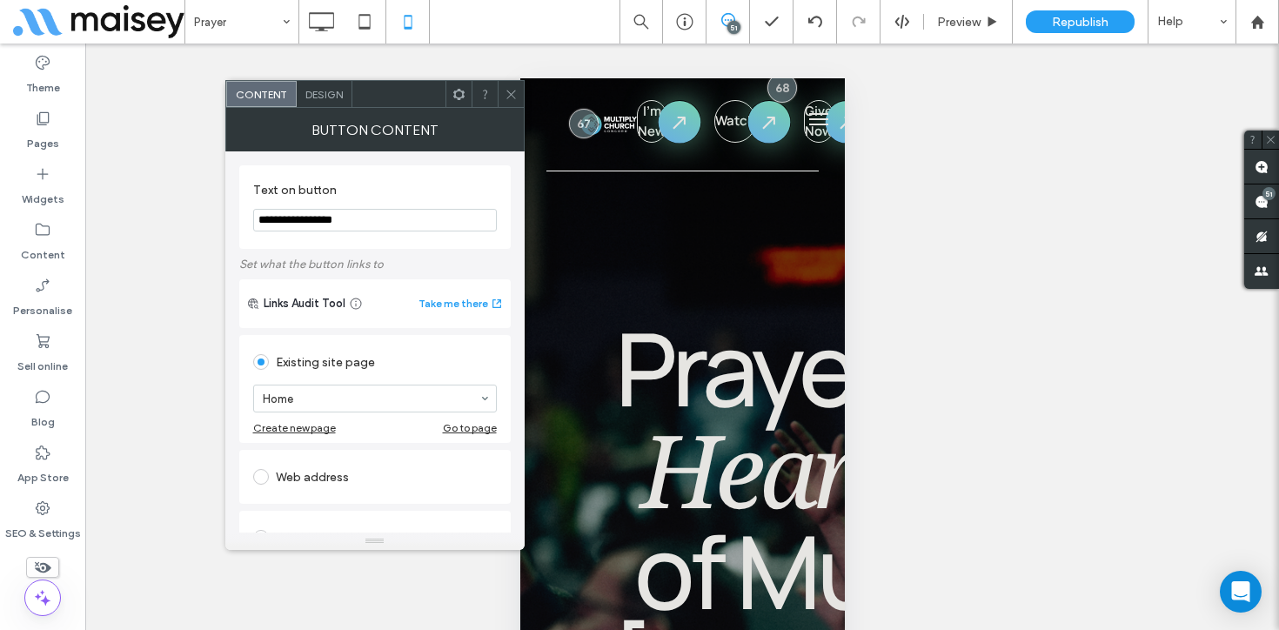
click at [311, 476] on div "Web address" at bounding box center [375, 477] width 244 height 28
click at [312, 464] on input "url" at bounding box center [375, 457] width 244 height 23
paste input "**********"
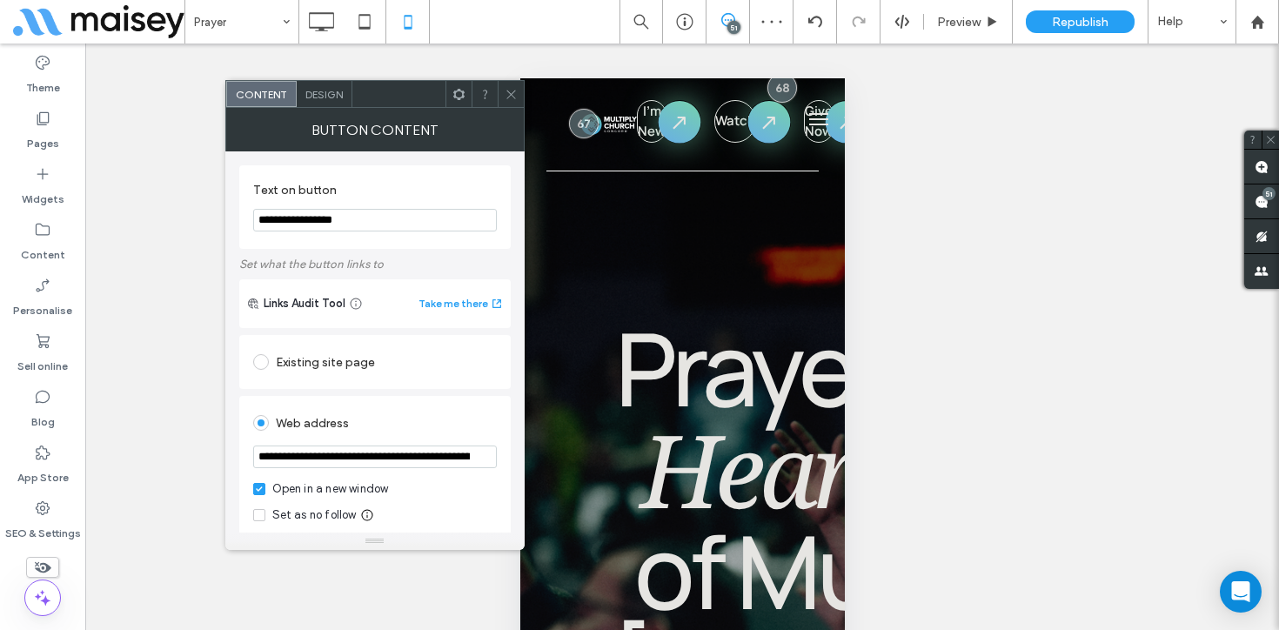
scroll to position [0, 164]
type input "**********"
click at [412, 425] on div "Web address" at bounding box center [375, 423] width 244 height 28
click at [511, 89] on icon at bounding box center [511, 94] width 13 height 13
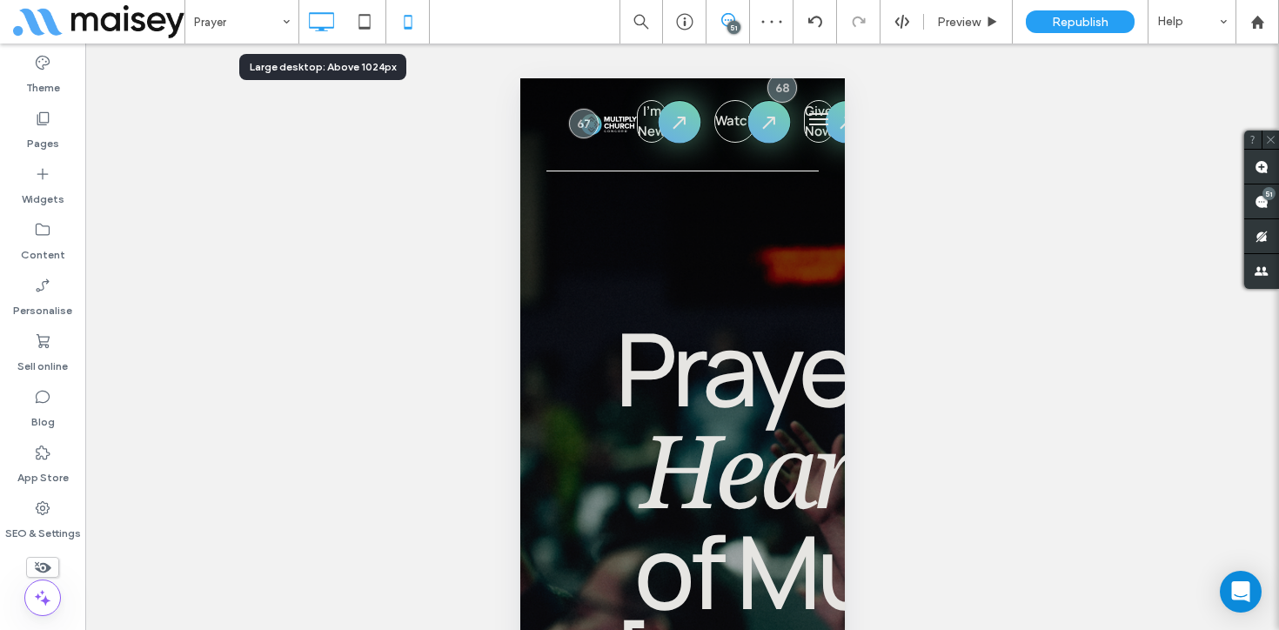
click at [326, 15] on icon at bounding box center [321, 21] width 35 height 35
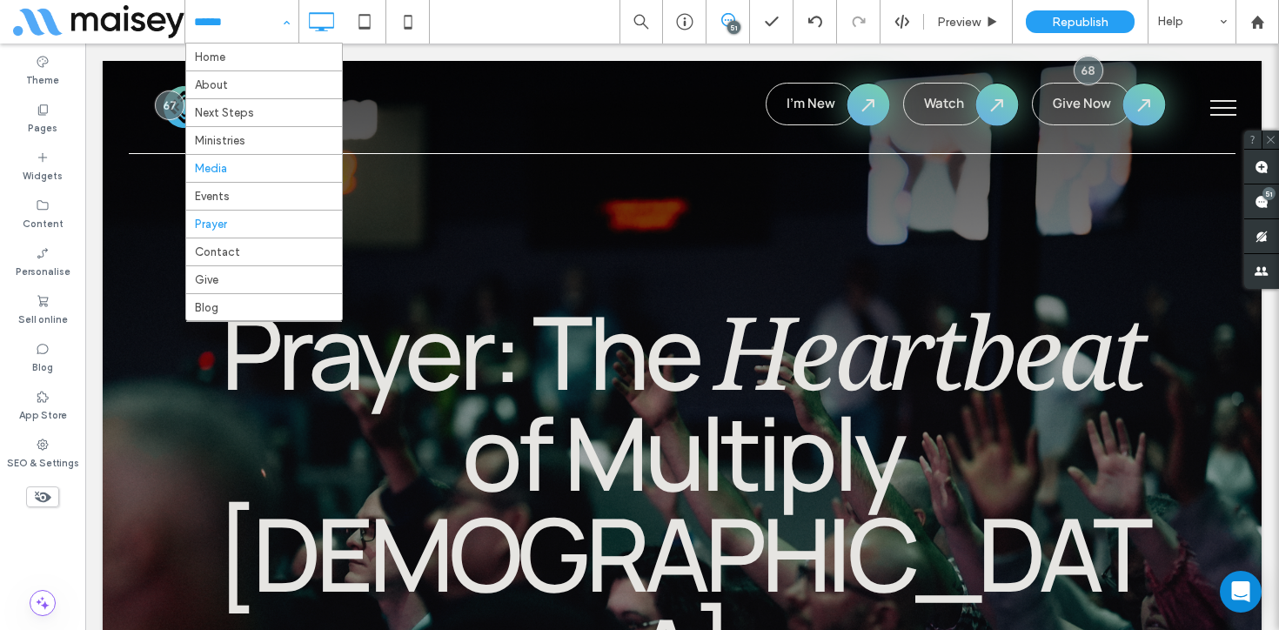
scroll to position [37, 0]
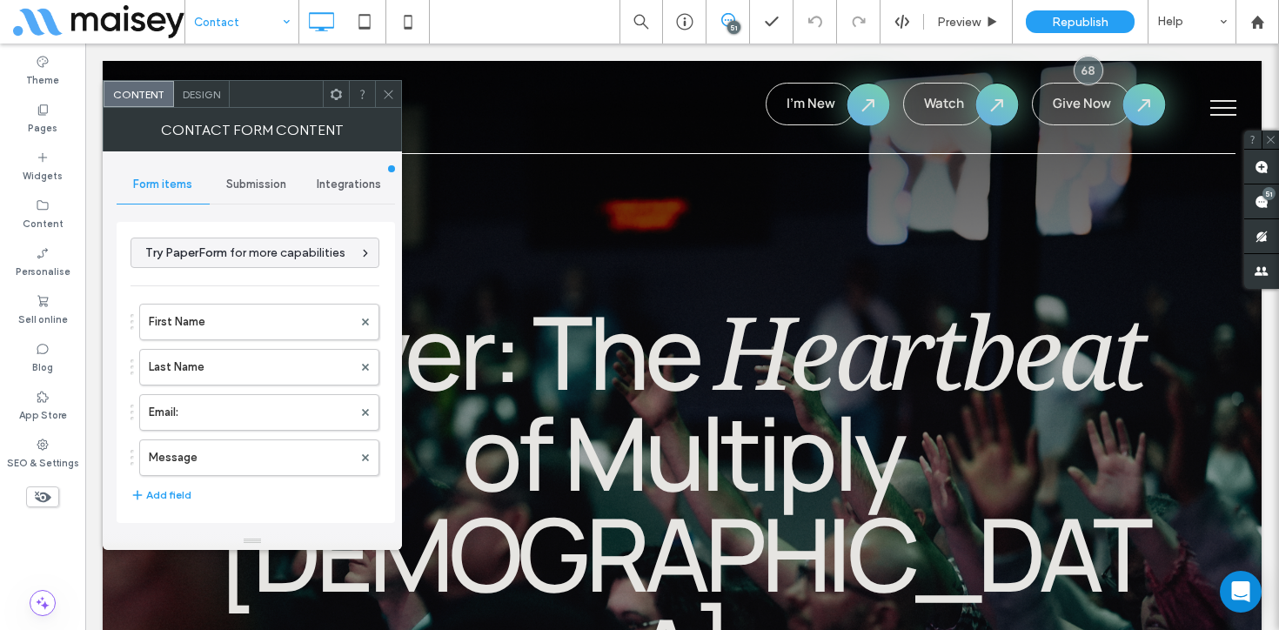
type input "*********"
type input "*******"
click at [272, 185] on span "Submission" at bounding box center [256, 185] width 60 height 14
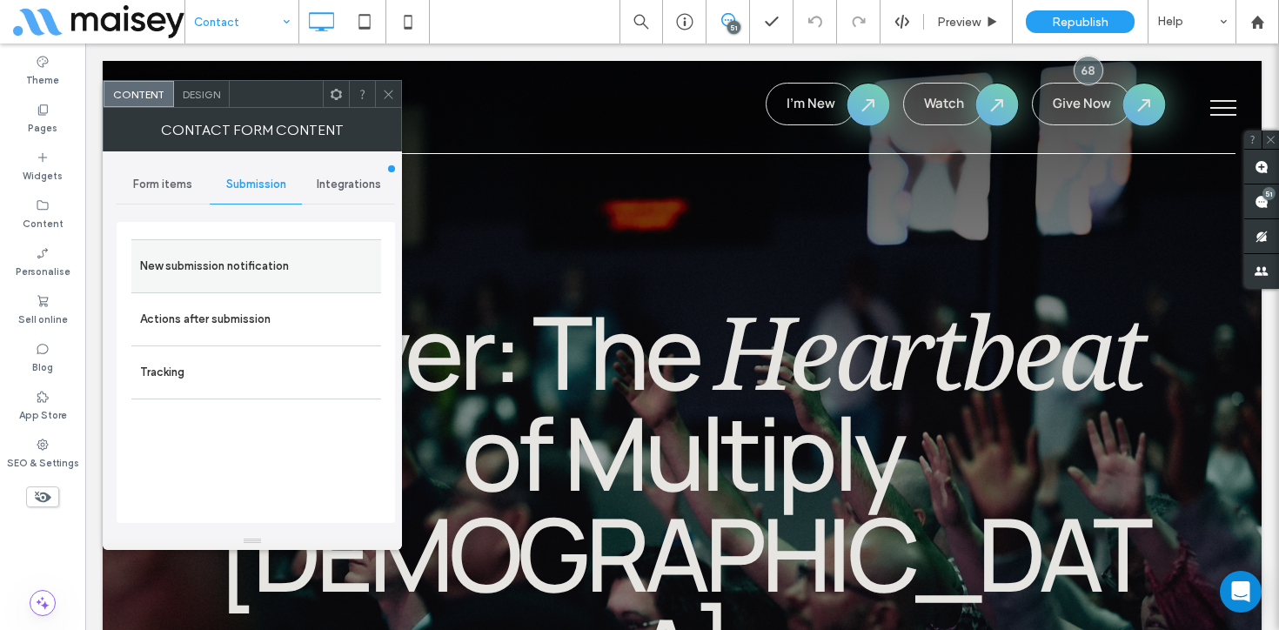
click at [255, 251] on label "New submission notification" at bounding box center [256, 266] width 232 height 35
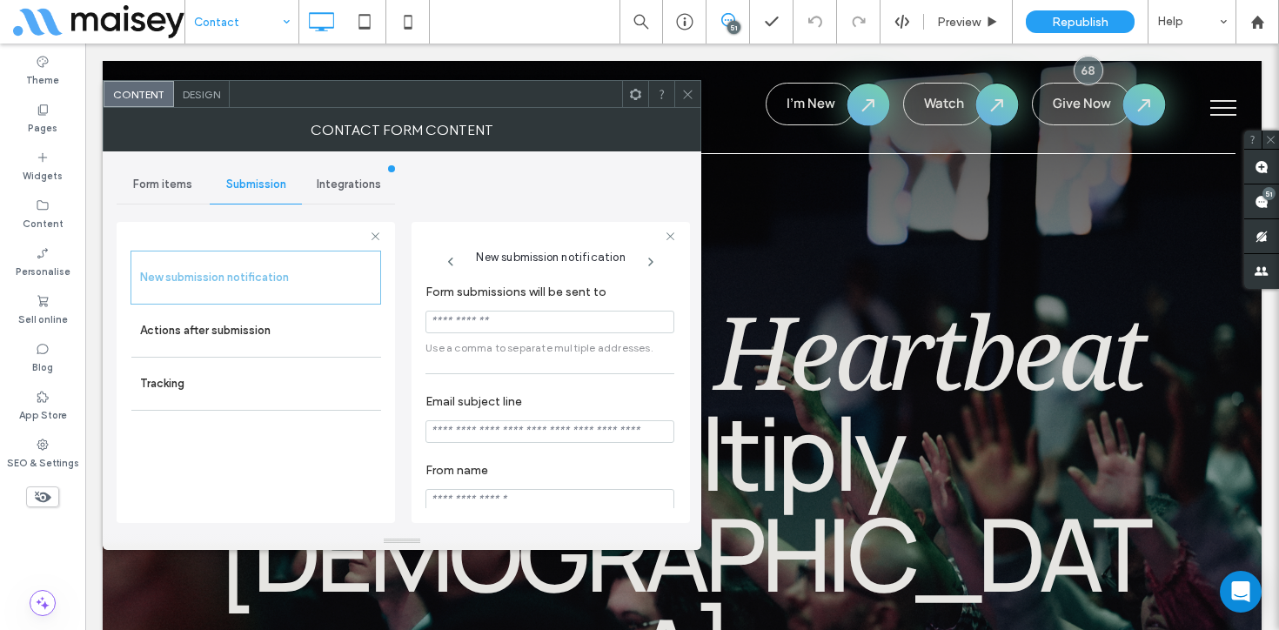
click at [471, 333] on input "Form submissions will be sent to" at bounding box center [550, 322] width 249 height 23
type input "**********"
click at [475, 443] on input "Email subject line" at bounding box center [550, 431] width 249 height 23
type input "**********"
click at [492, 333] on input "**********" at bounding box center [550, 322] width 249 height 23
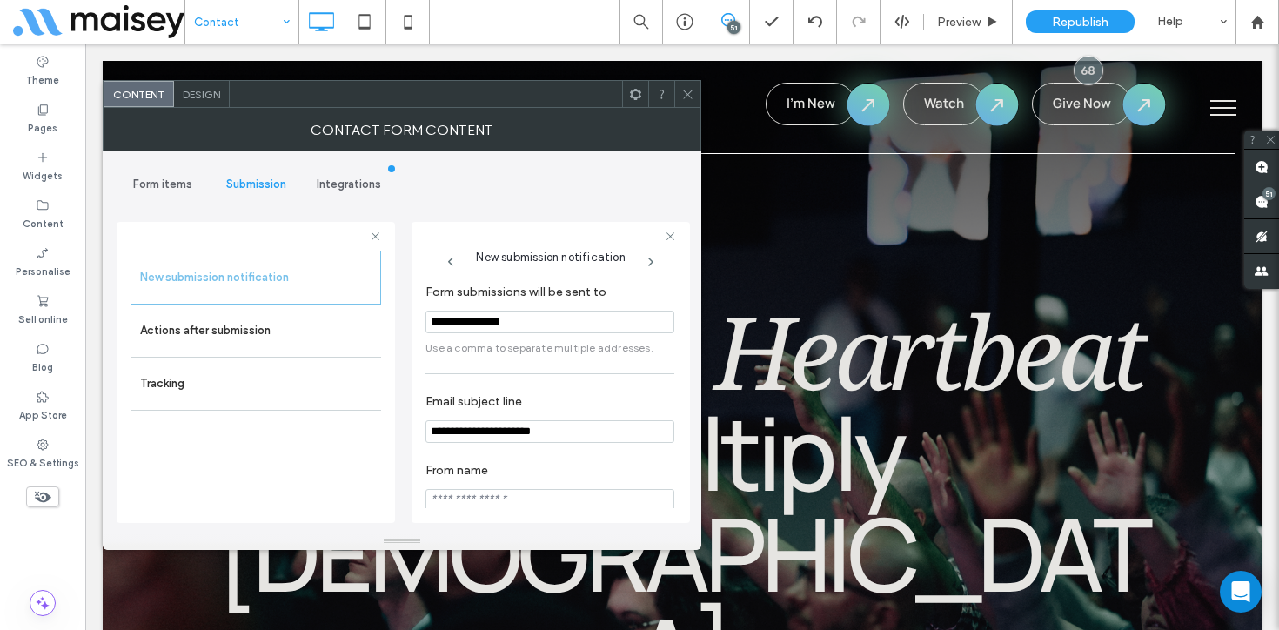
type input "**********"
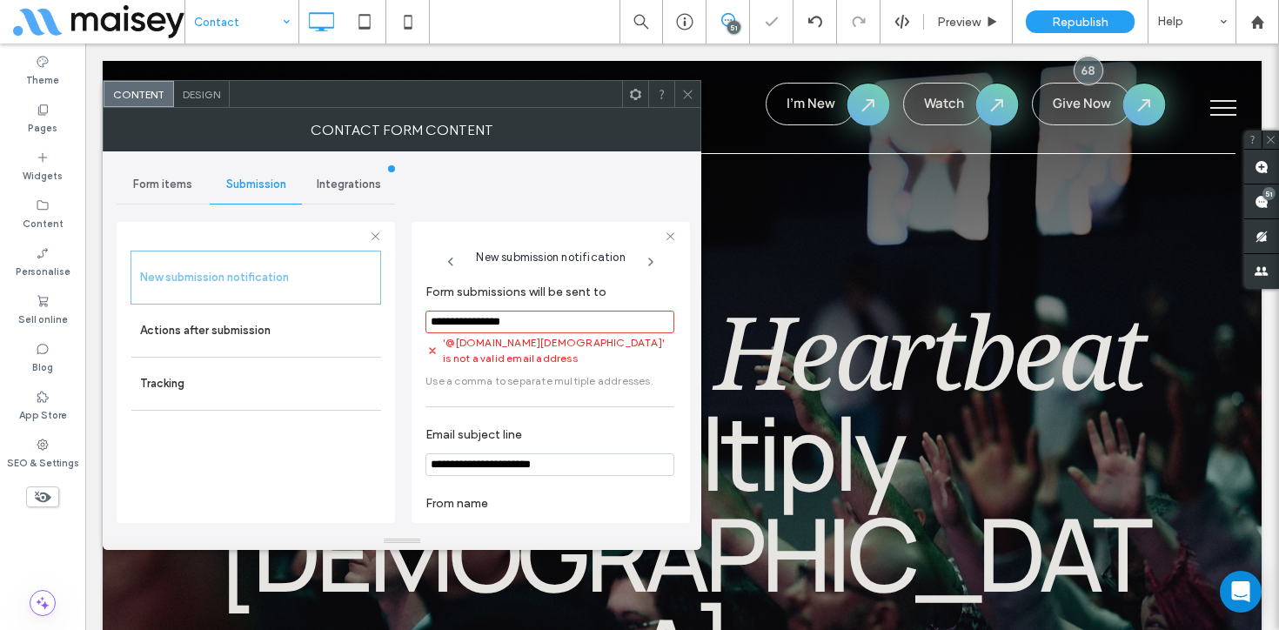
click at [688, 99] on icon at bounding box center [687, 94] width 13 height 13
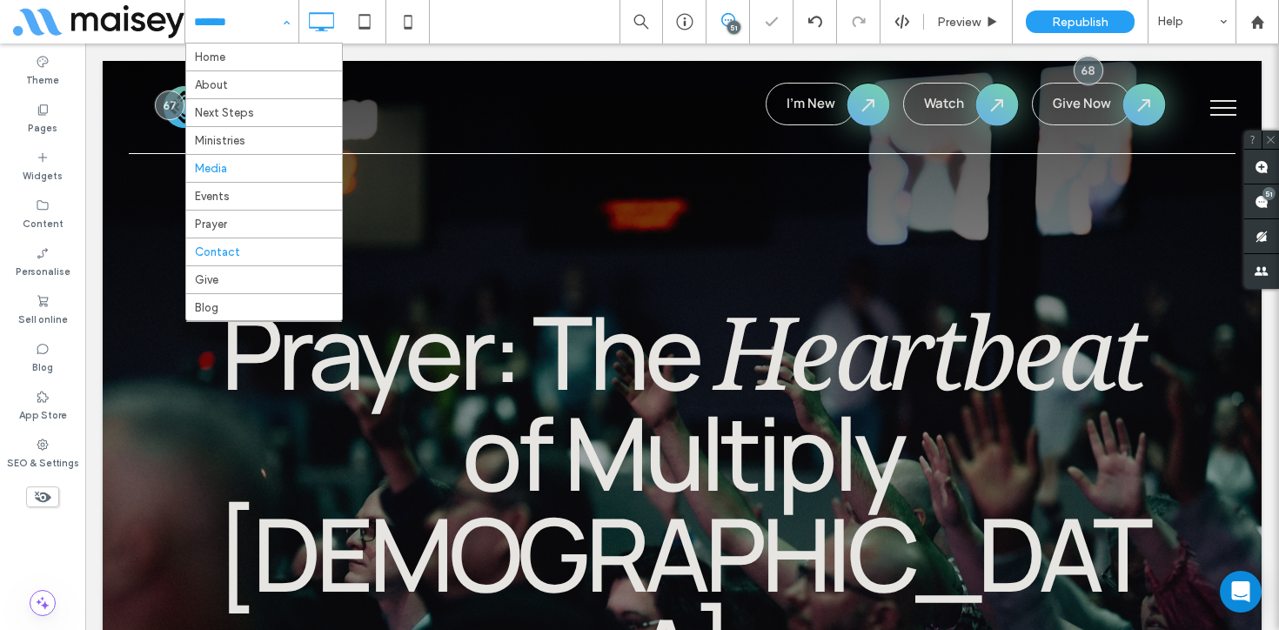
scroll to position [37, 0]
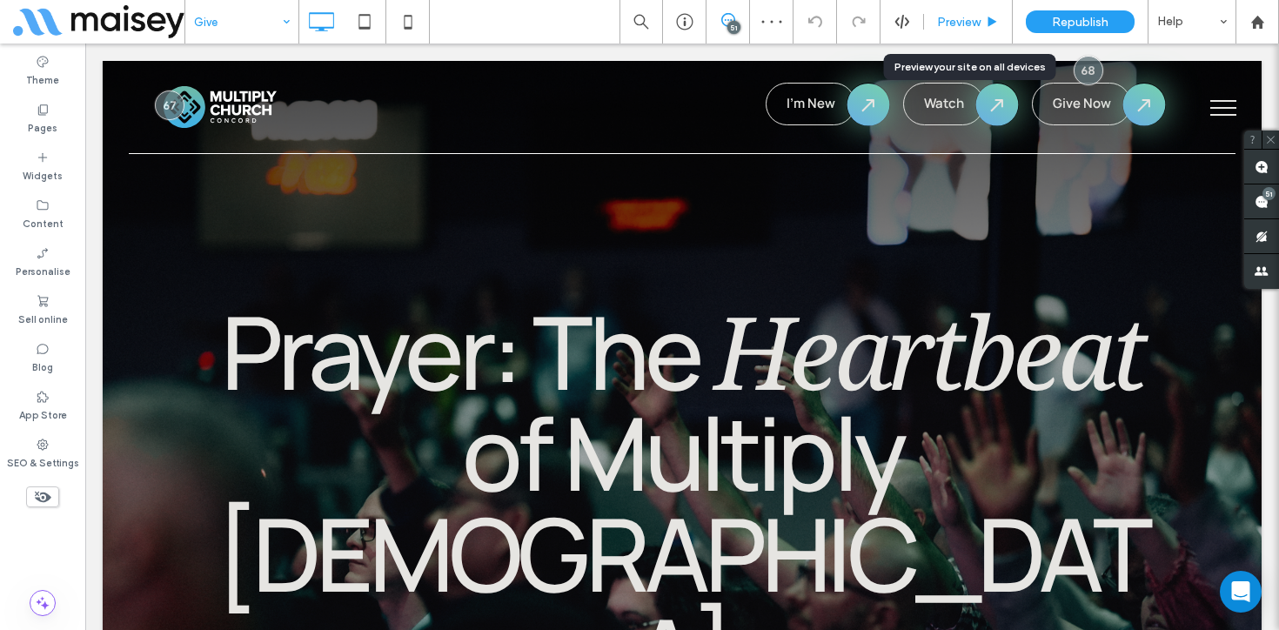
click at [982, 17] on div "Preview" at bounding box center [968, 22] width 88 height 15
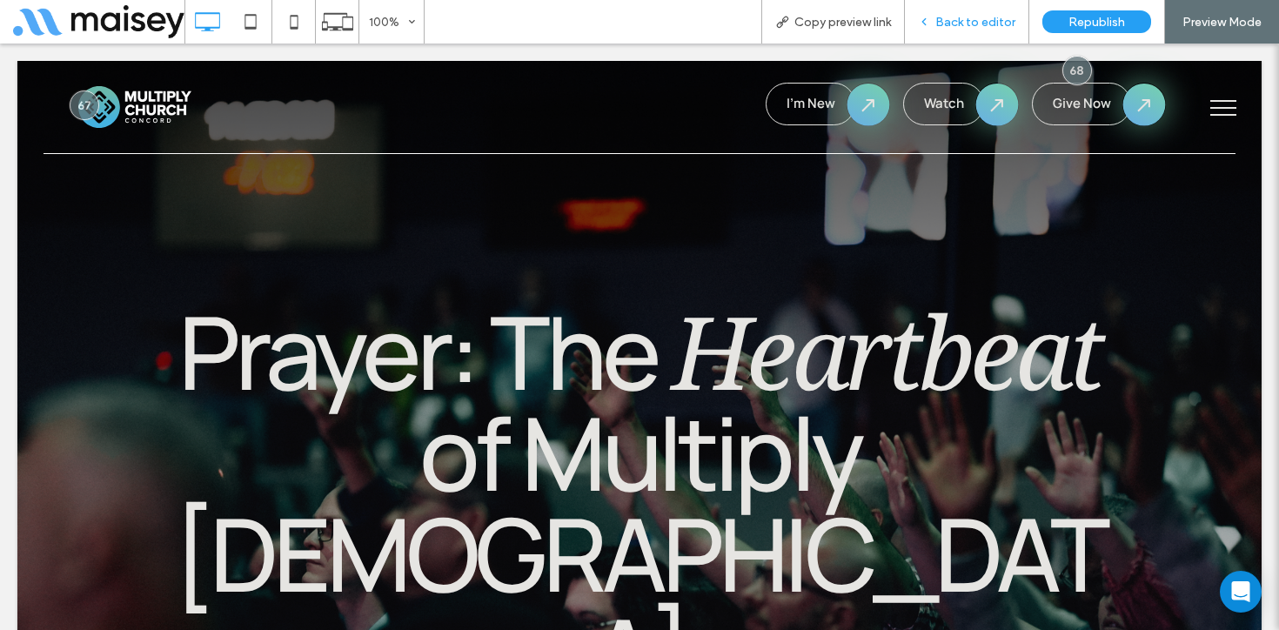
click at [989, 7] on div "Back to editor" at bounding box center [967, 22] width 124 height 44
click at [969, 30] on div "Back to editor" at bounding box center [967, 22] width 124 height 44
click at [984, 15] on span "Back to editor" at bounding box center [975, 22] width 80 height 15
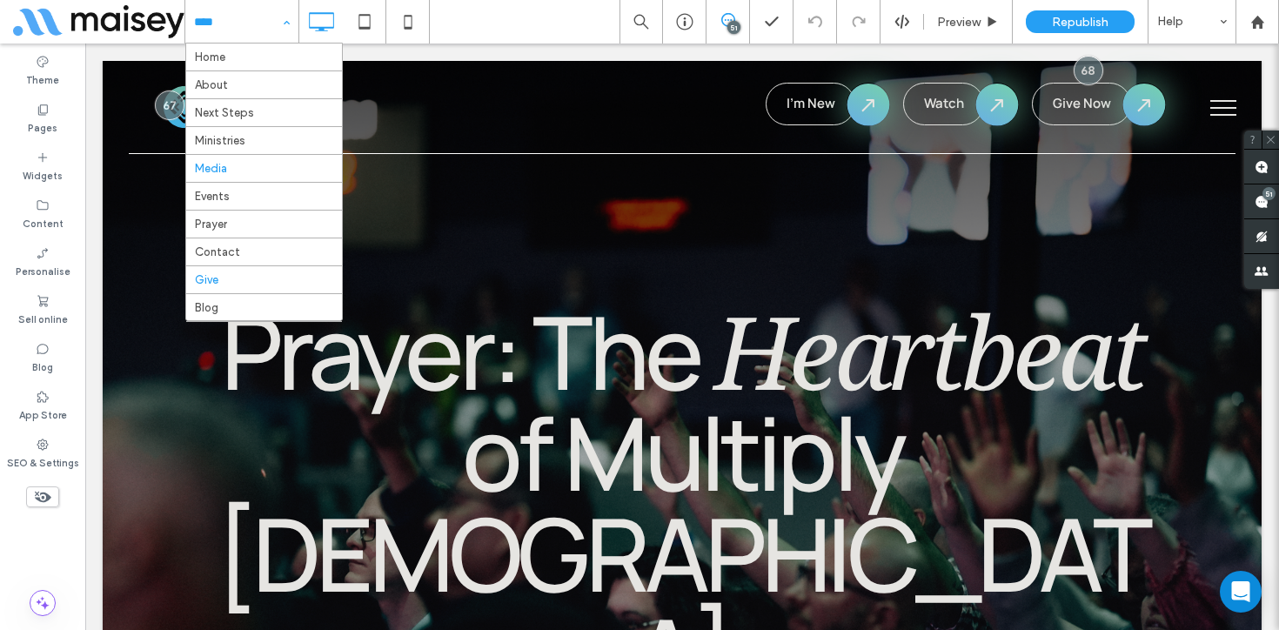
scroll to position [37, 0]
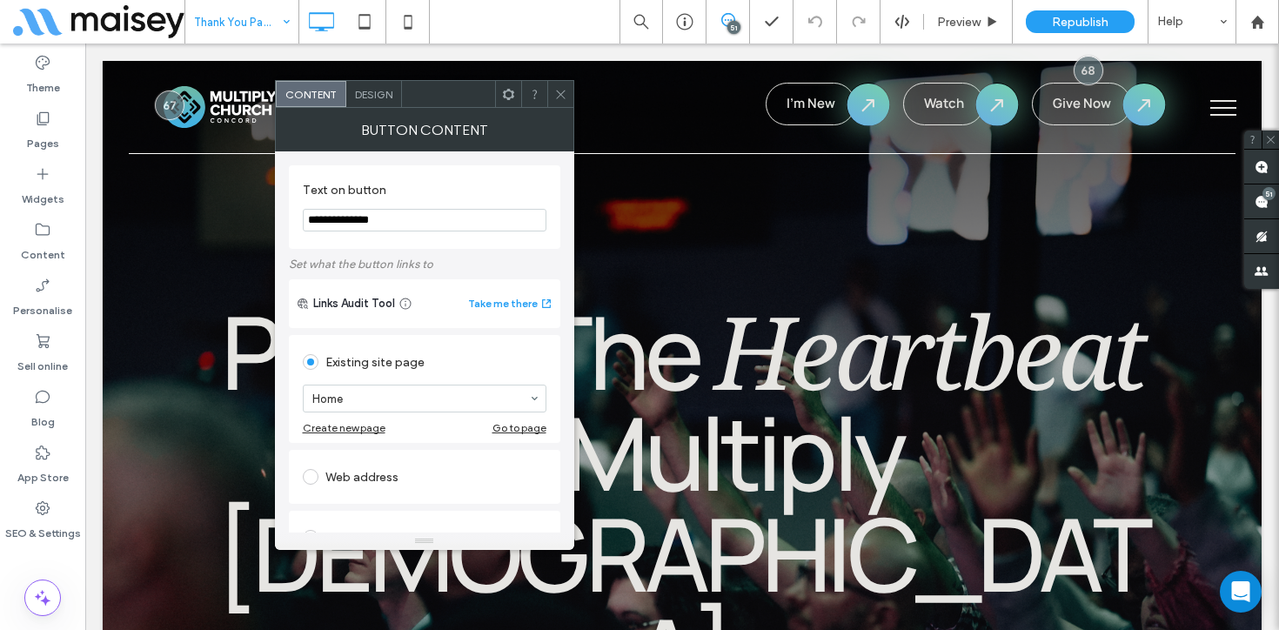
click at [555, 89] on icon at bounding box center [560, 94] width 13 height 13
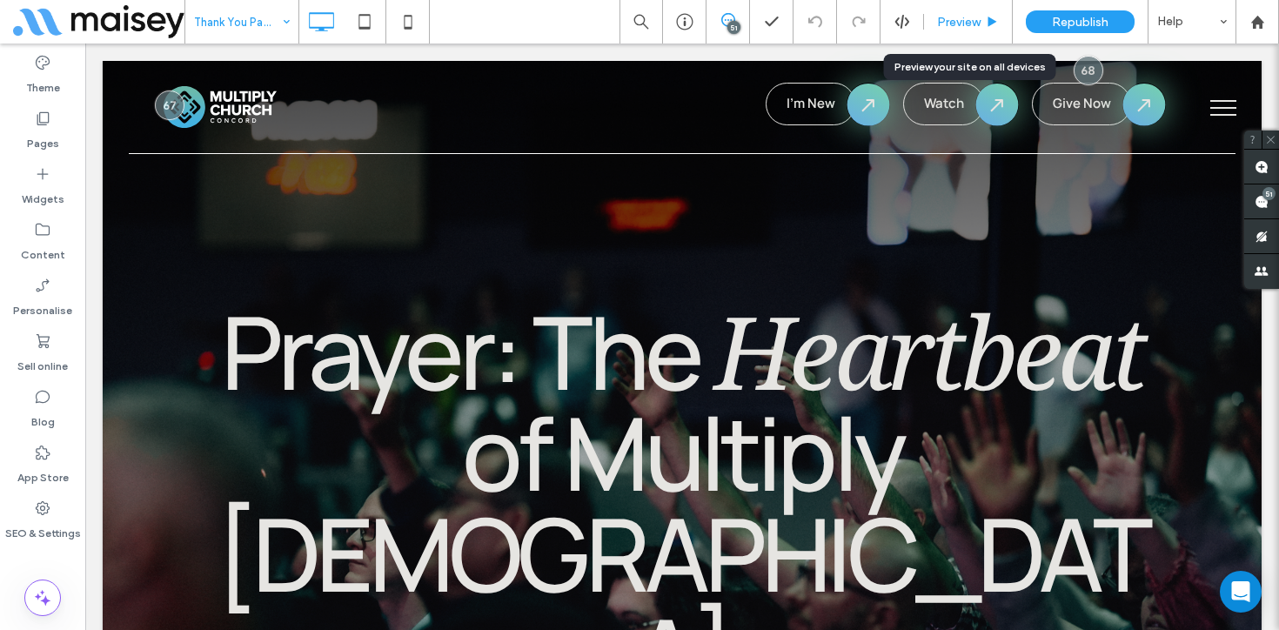
click at [978, 27] on span "Preview" at bounding box center [959, 22] width 44 height 15
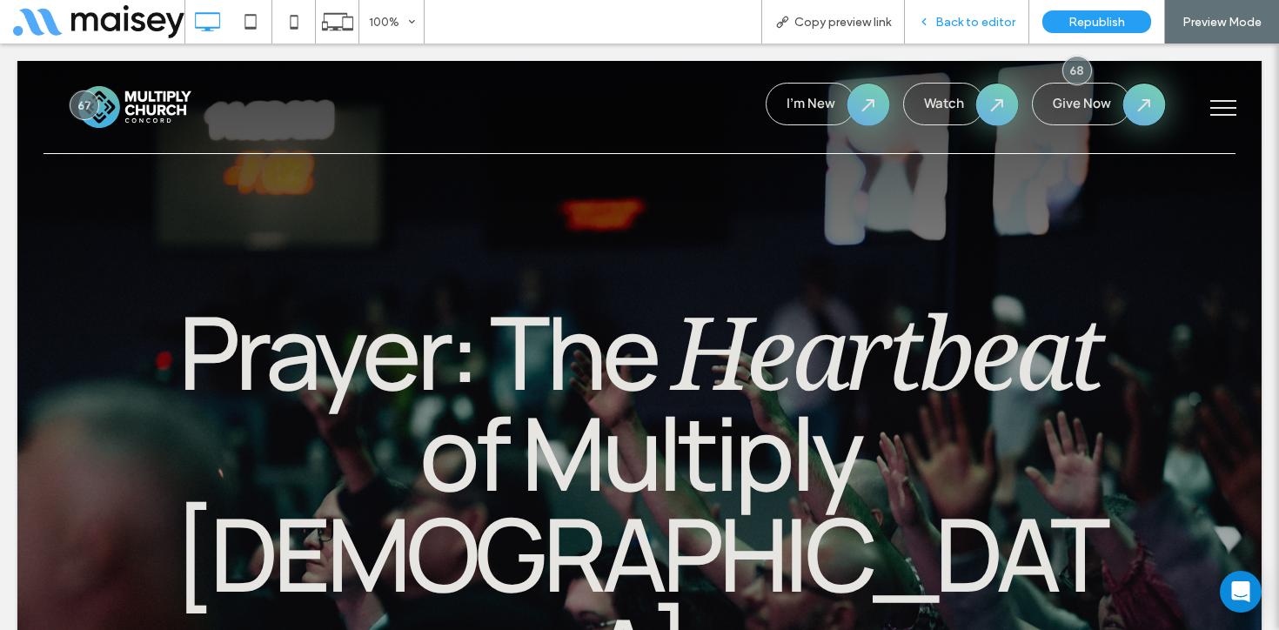
click at [976, 13] on div "Back to editor" at bounding box center [967, 22] width 124 height 44
click at [978, 17] on span "Back to editor" at bounding box center [975, 22] width 80 height 15
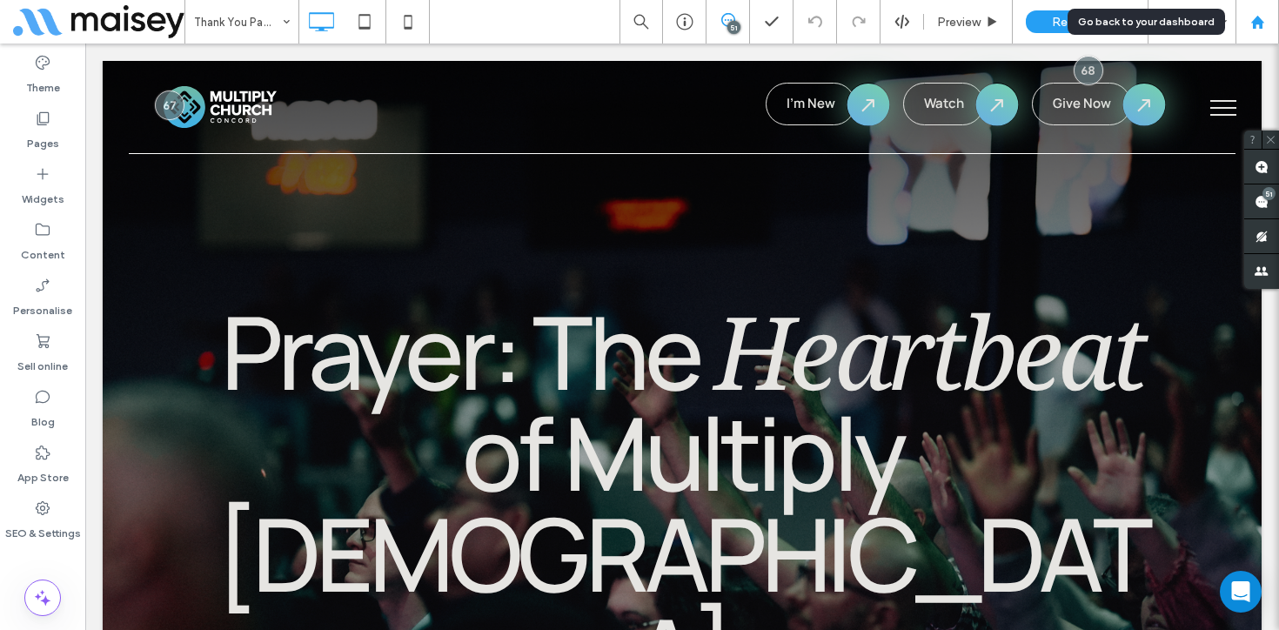
click at [1271, 20] on div at bounding box center [1258, 22] width 42 height 15
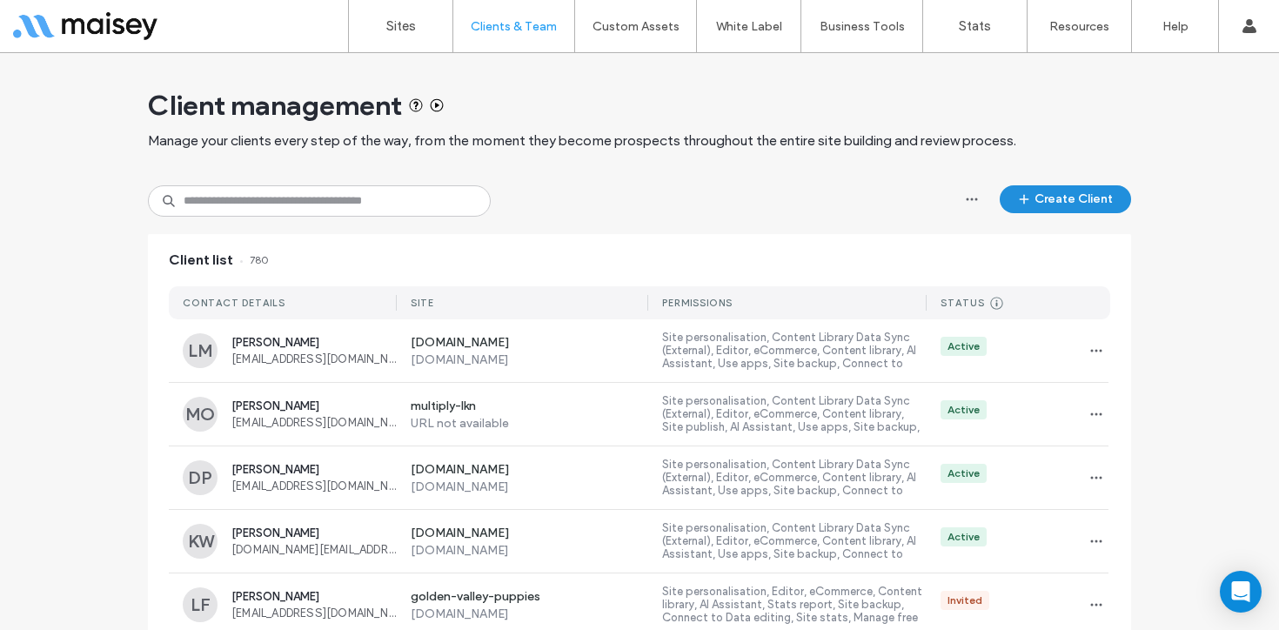
click at [1051, 197] on button "Create Client" at bounding box center [1065, 199] width 131 height 28
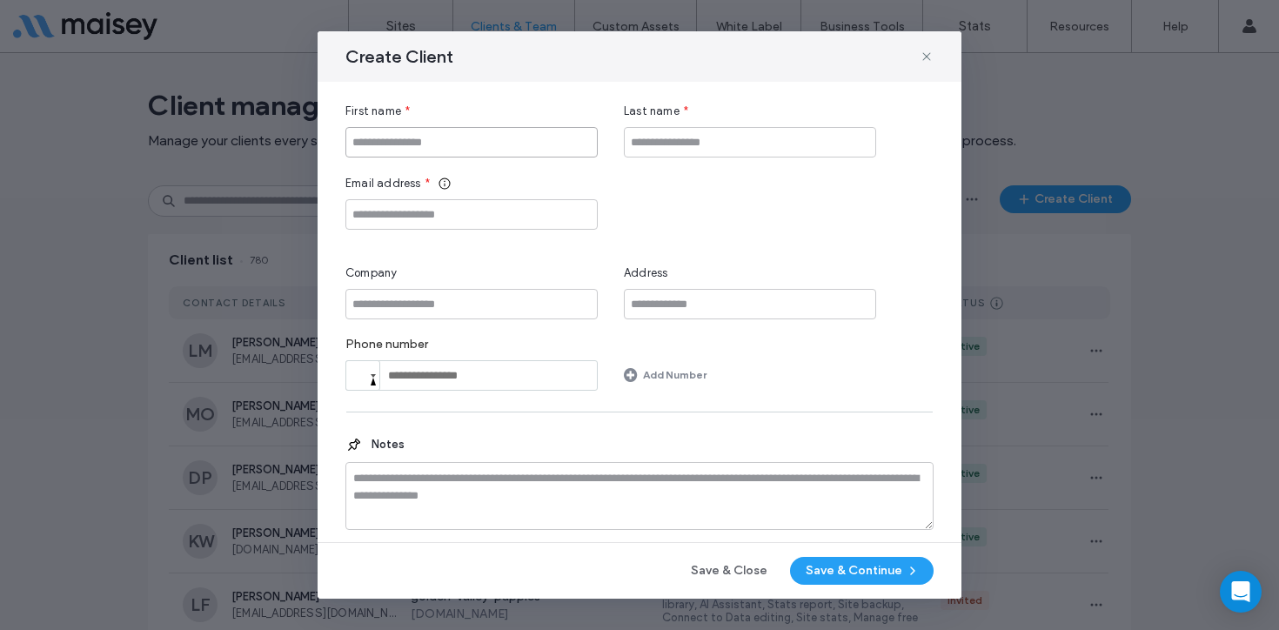
click at [423, 149] on input "First name" at bounding box center [471, 142] width 252 height 30
type input "****"
type input "*****"
click at [526, 217] on input "Email address" at bounding box center [471, 214] width 252 height 30
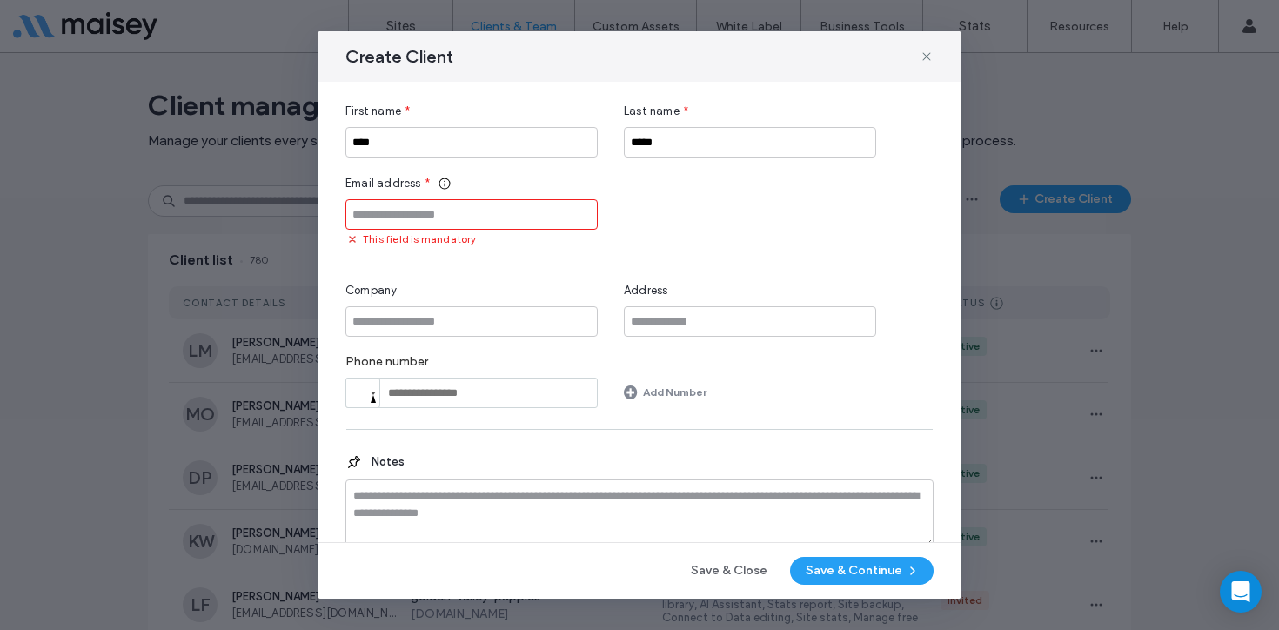
paste input "**********"
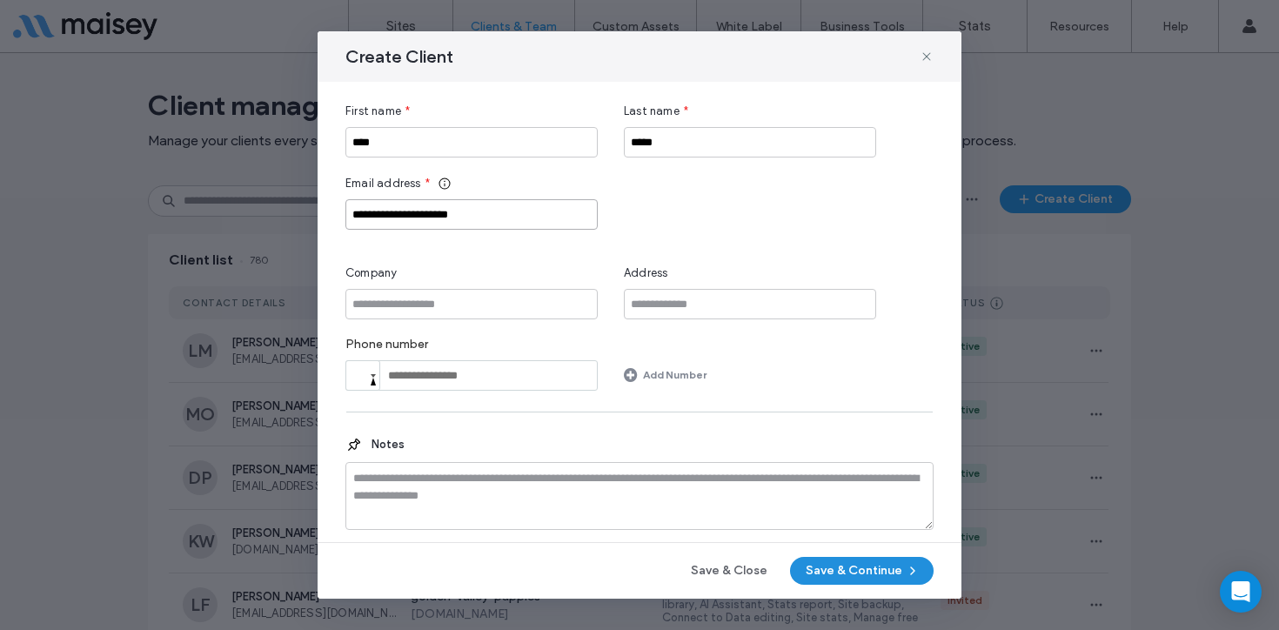
type input "**********"
click at [865, 571] on button "Save & Continue" at bounding box center [862, 571] width 144 height 28
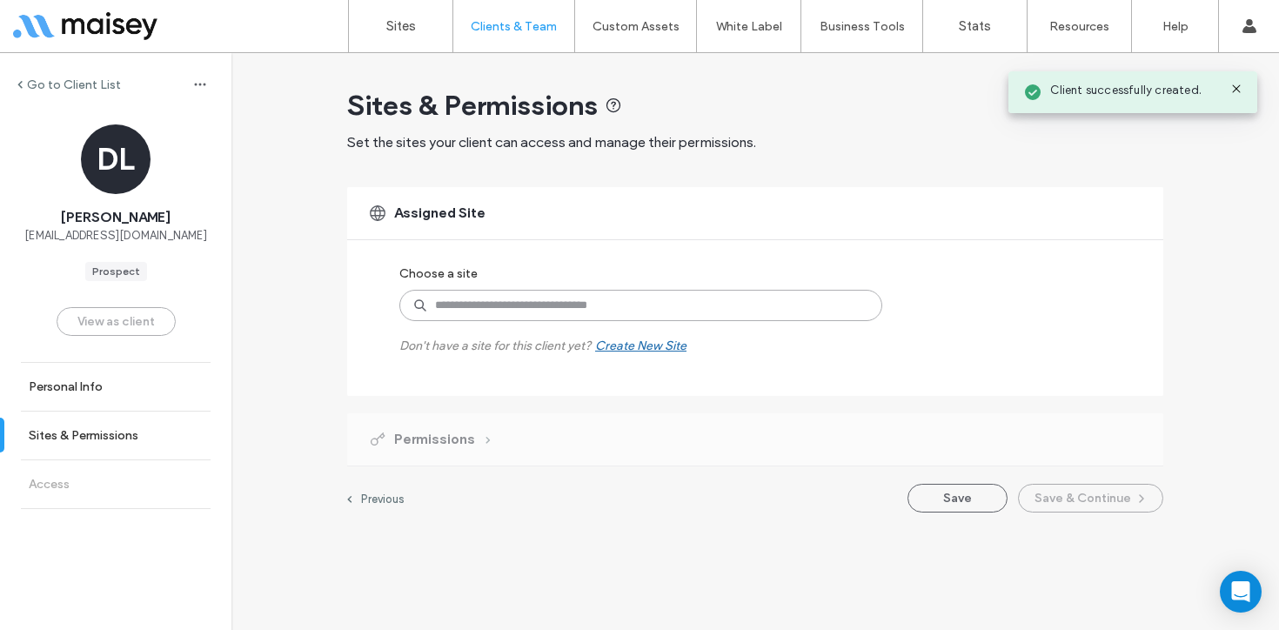
click at [600, 308] on input at bounding box center [640, 305] width 483 height 31
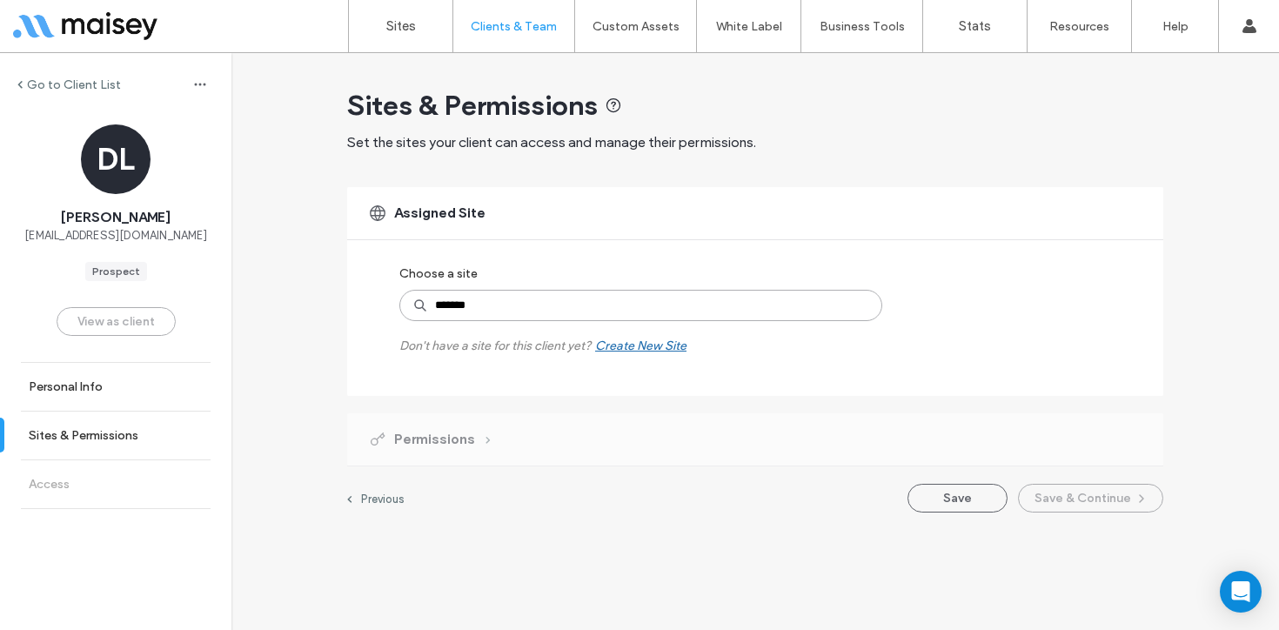
type input "********"
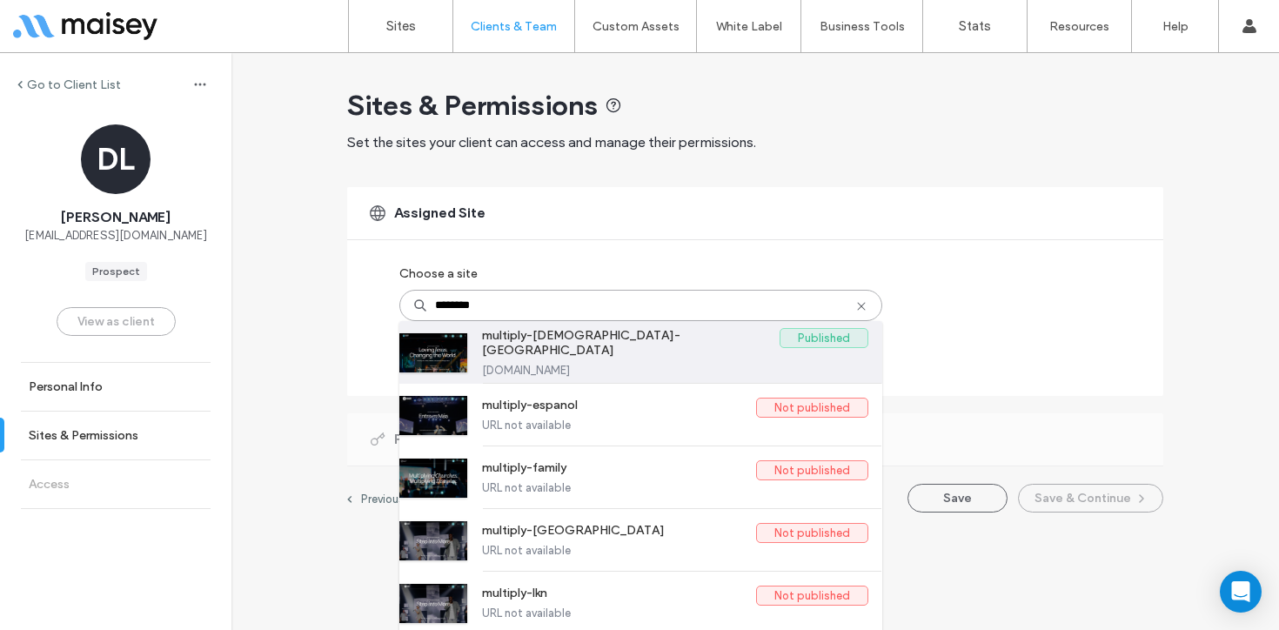
click at [596, 351] on label "multiply-[DEMOGRAPHIC_DATA]-[GEOGRAPHIC_DATA]" at bounding box center [631, 346] width 298 height 36
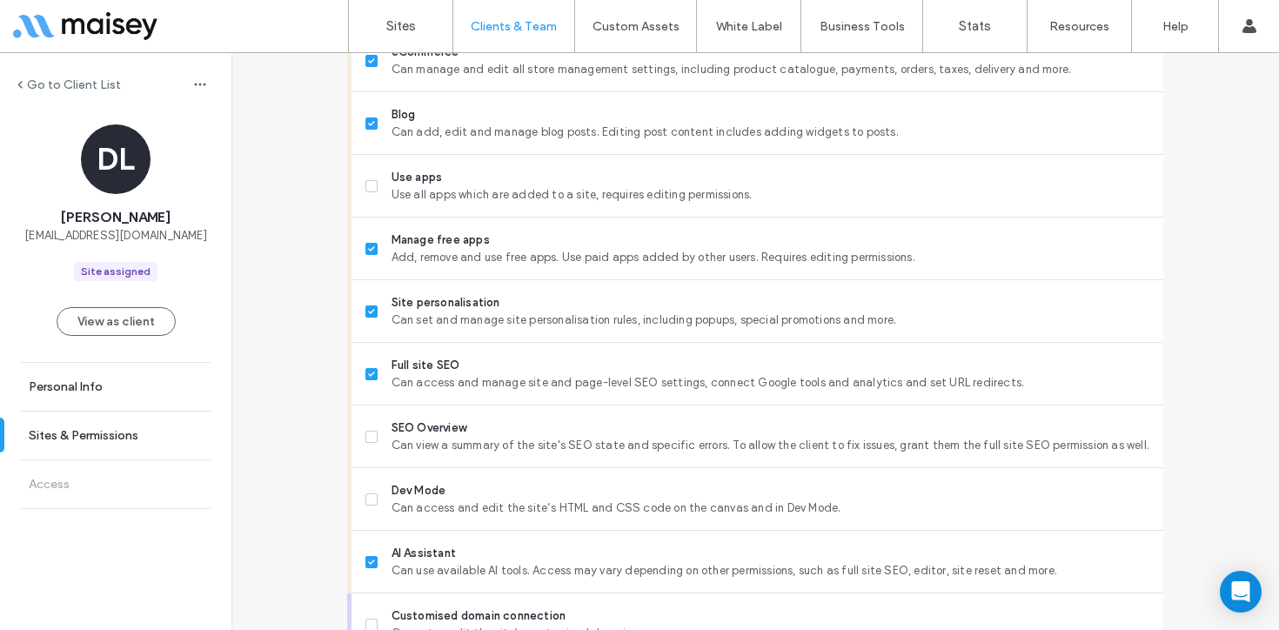
scroll to position [1460, 0]
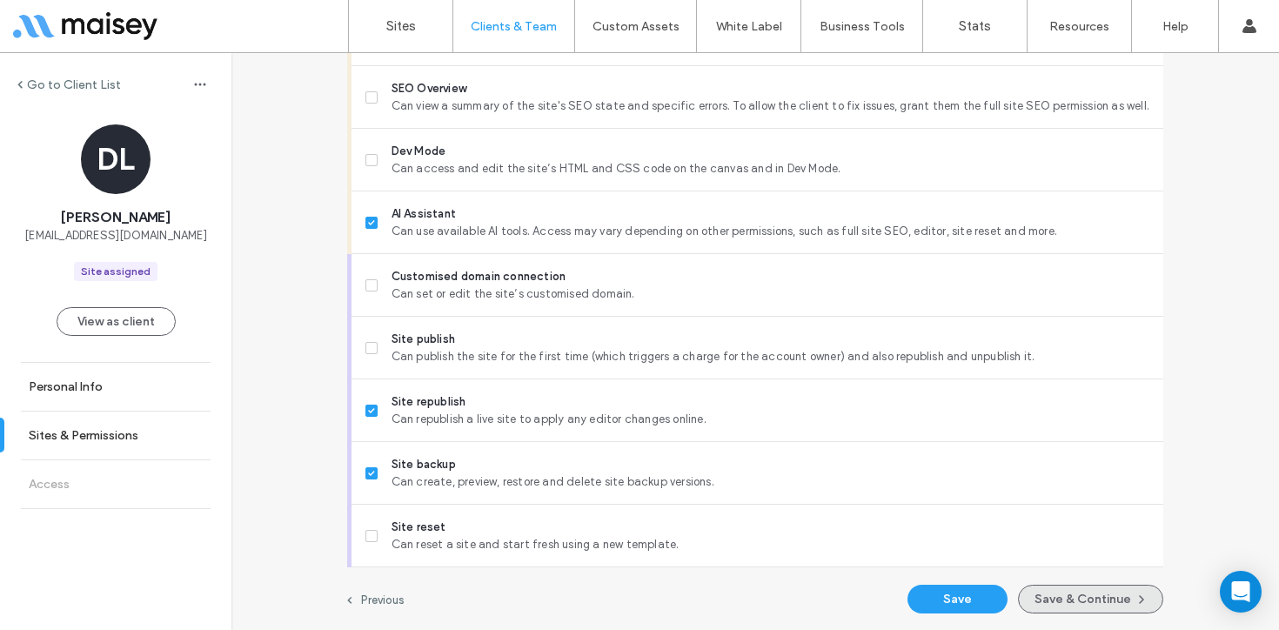
click at [1104, 603] on button "Save & Continue" at bounding box center [1090, 599] width 145 height 29
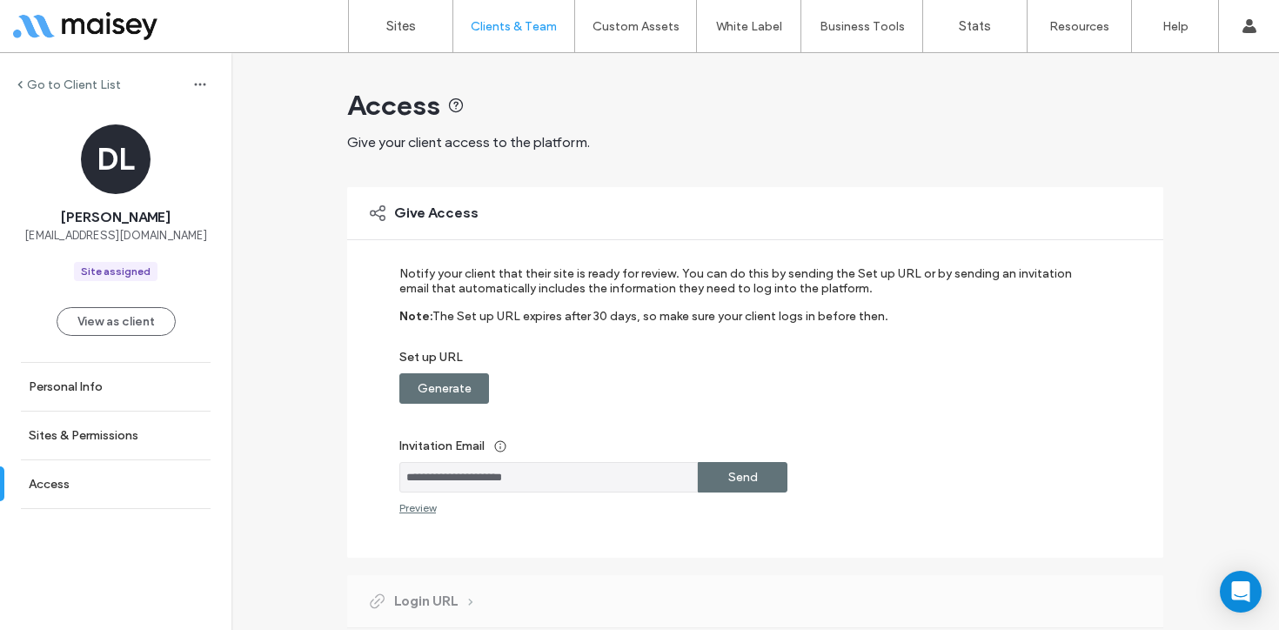
click at [745, 478] on label "Send" at bounding box center [743, 477] width 30 height 32
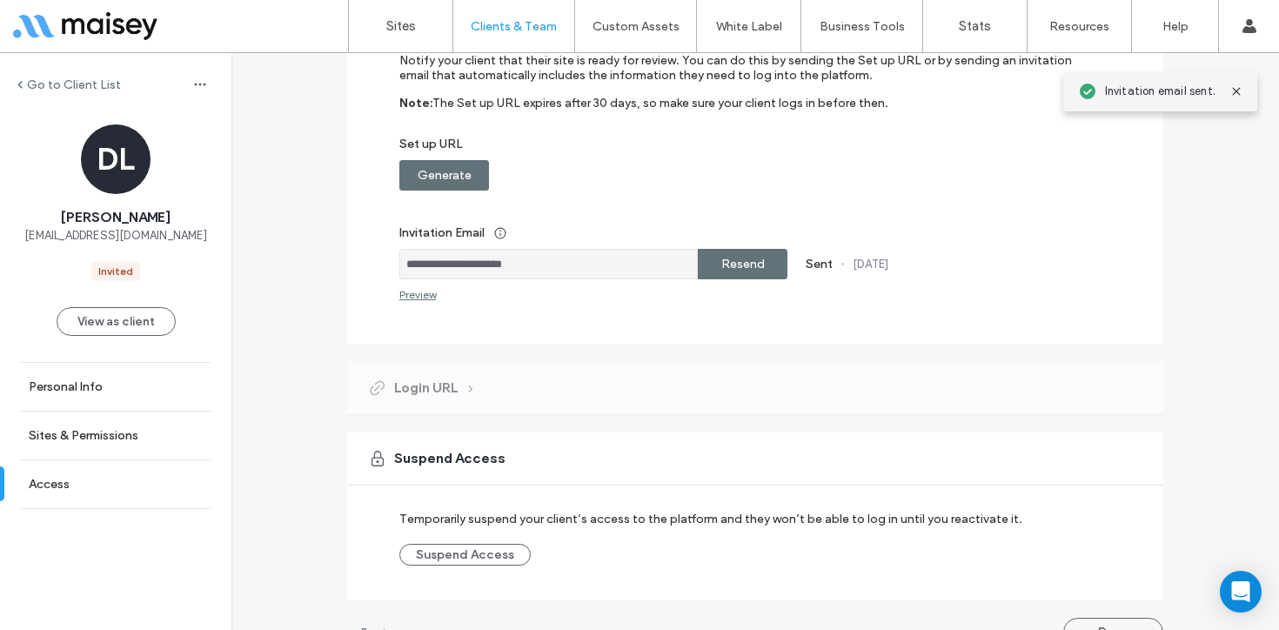
scroll to position [246, 0]
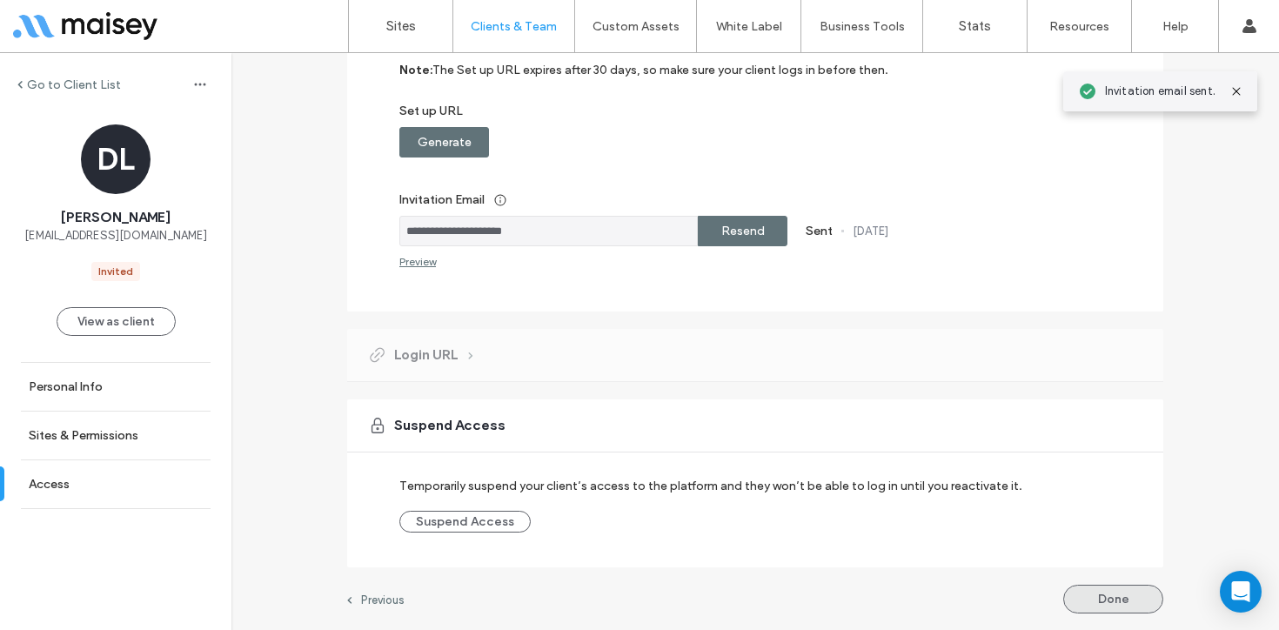
click at [1101, 597] on button "Done" at bounding box center [1113, 599] width 100 height 29
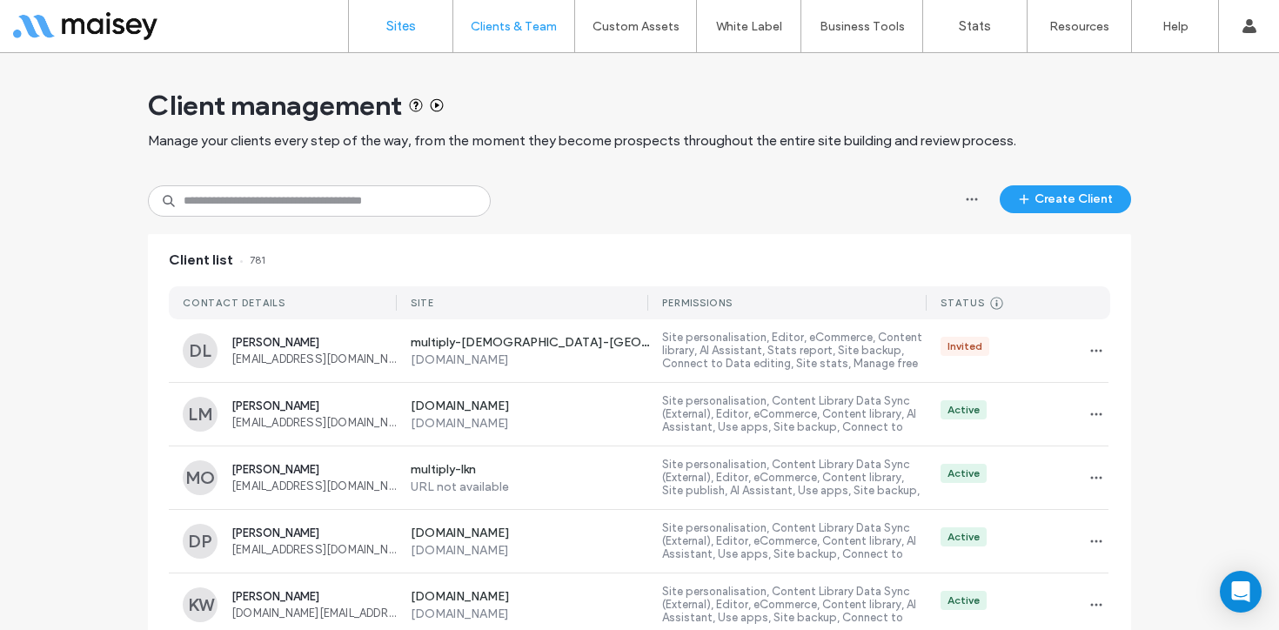
click at [392, 28] on label "Sites" at bounding box center [401, 26] width 30 height 16
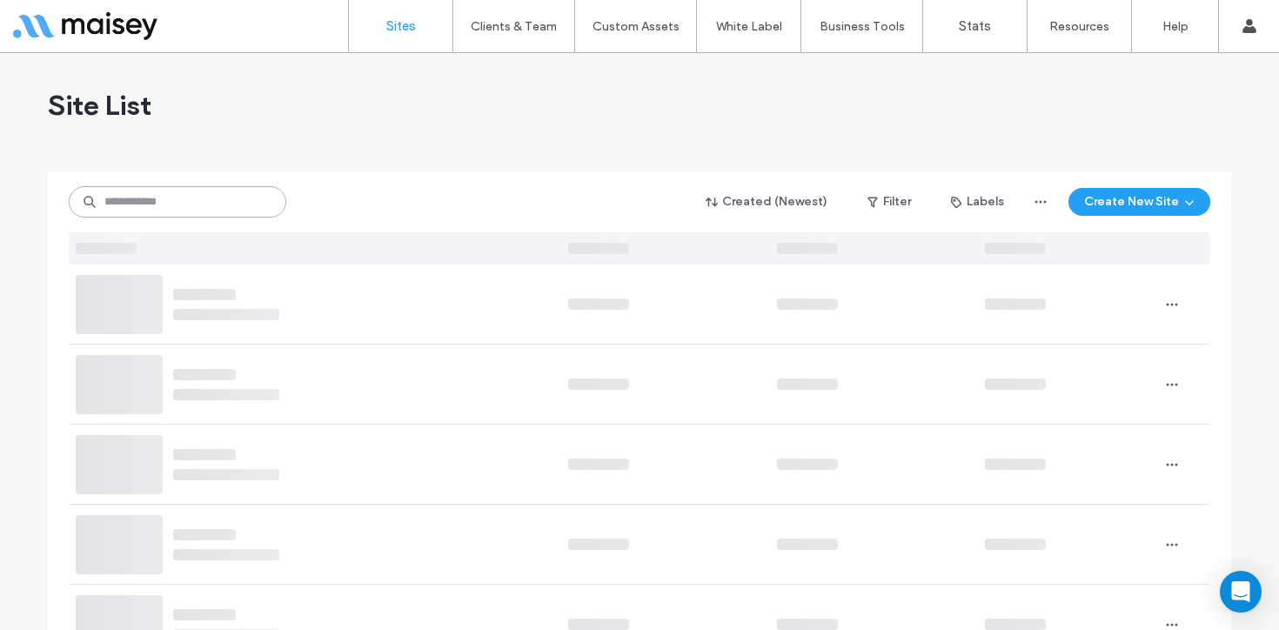
click at [215, 195] on input at bounding box center [178, 201] width 218 height 31
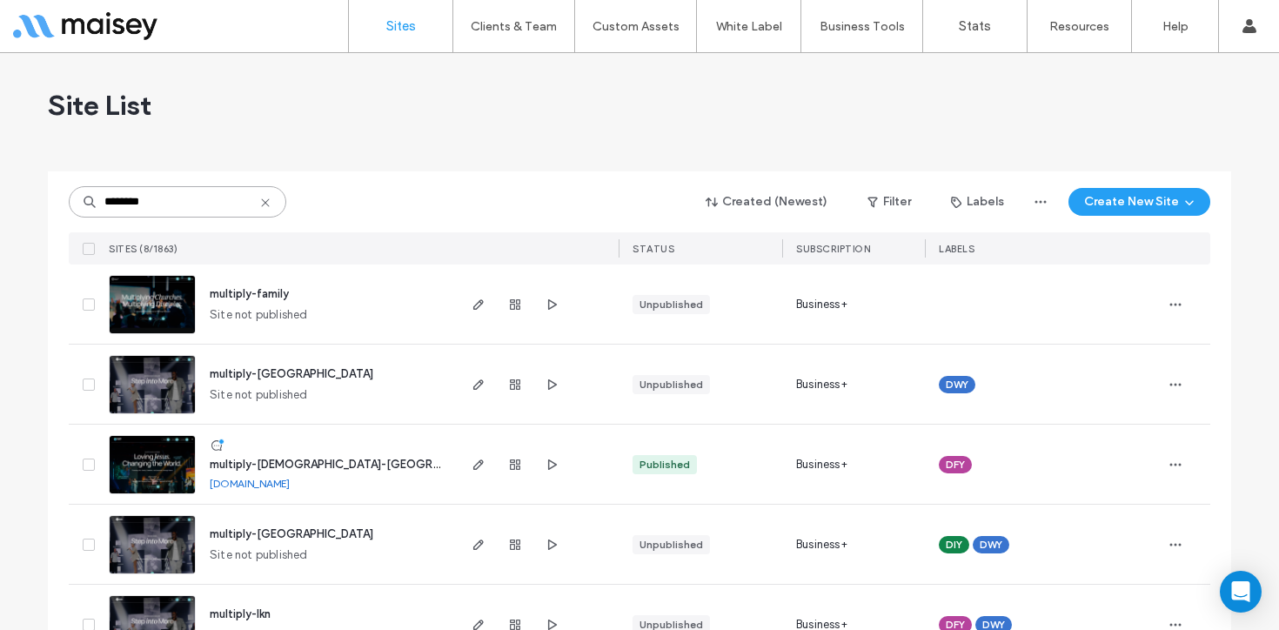
type input "********"
click at [121, 456] on img at bounding box center [152, 495] width 85 height 118
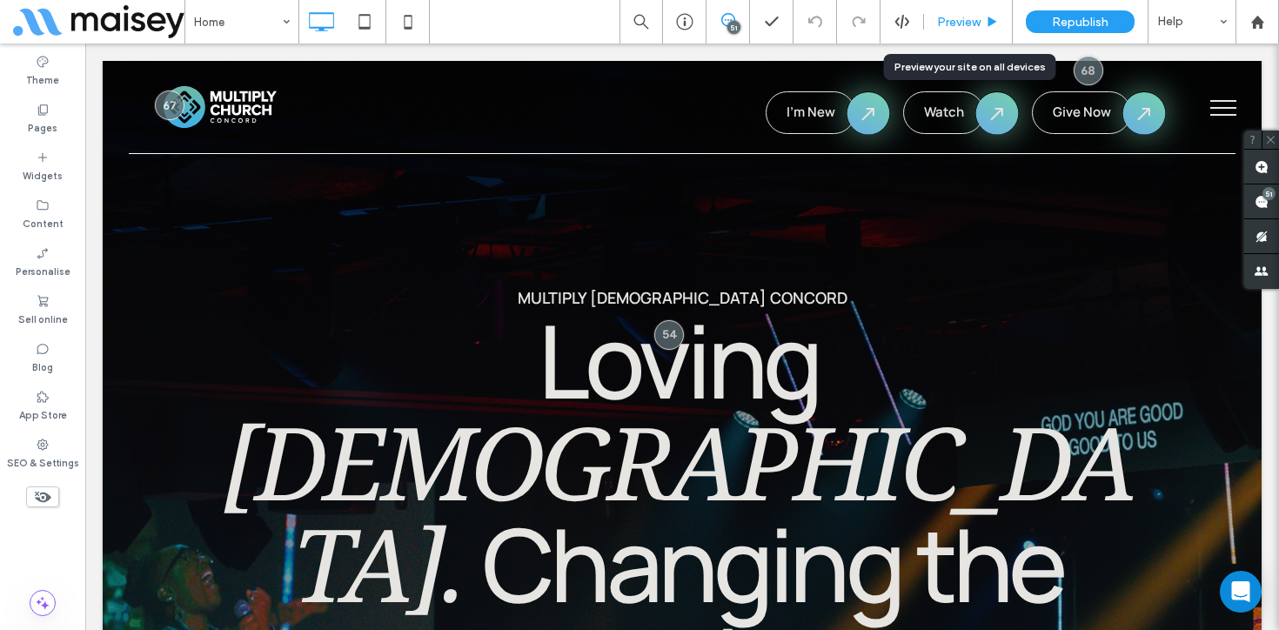
click at [937, 25] on span "Preview" at bounding box center [959, 22] width 44 height 15
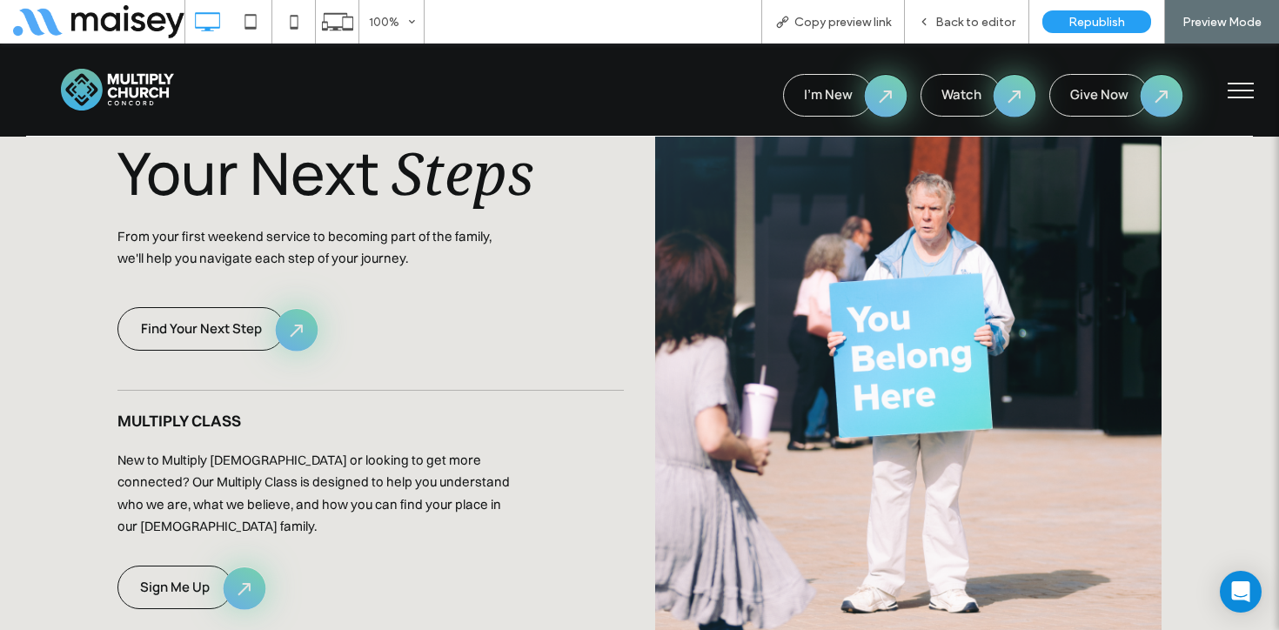
scroll to position [3381, 0]
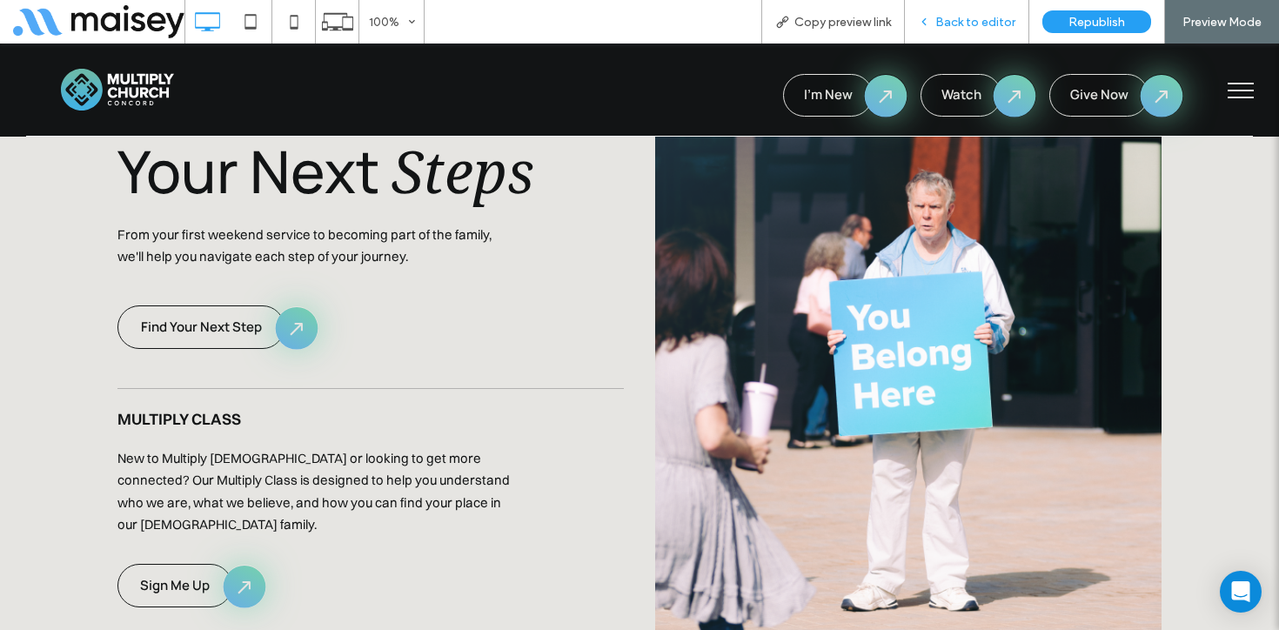
click at [995, 30] on div "Back to editor" at bounding box center [967, 22] width 124 height 44
click at [967, 26] on span "Back to editor" at bounding box center [975, 22] width 80 height 15
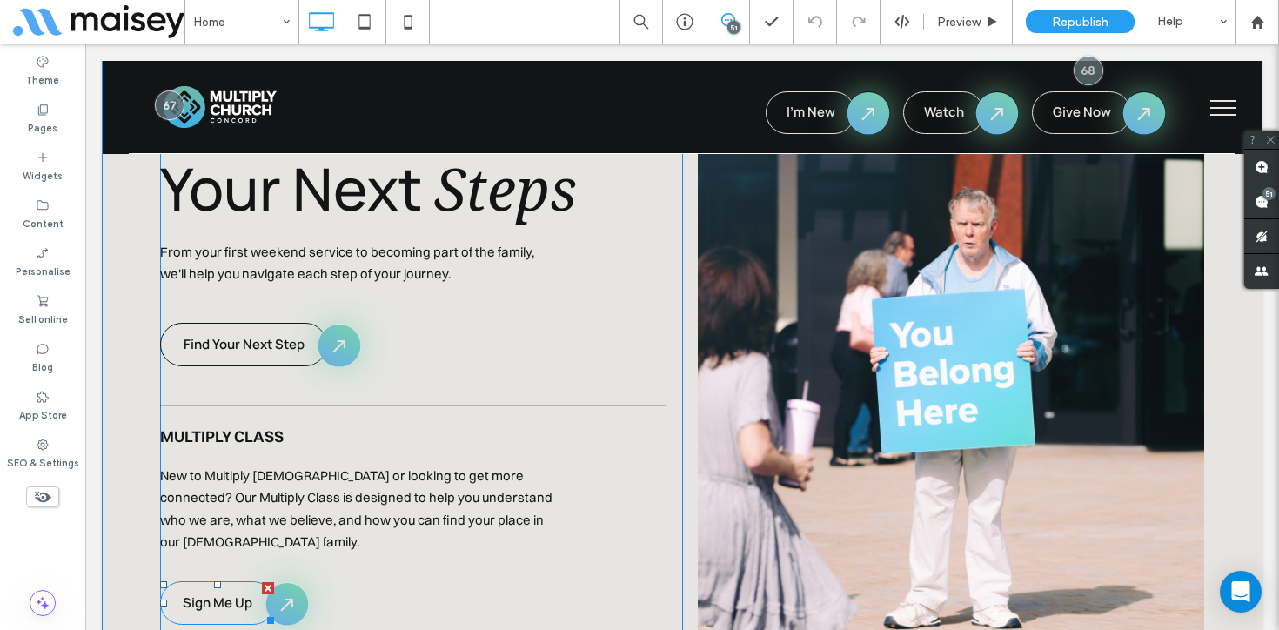
click at [229, 593] on span "Sign Me Up" at bounding box center [218, 602] width 70 height 18
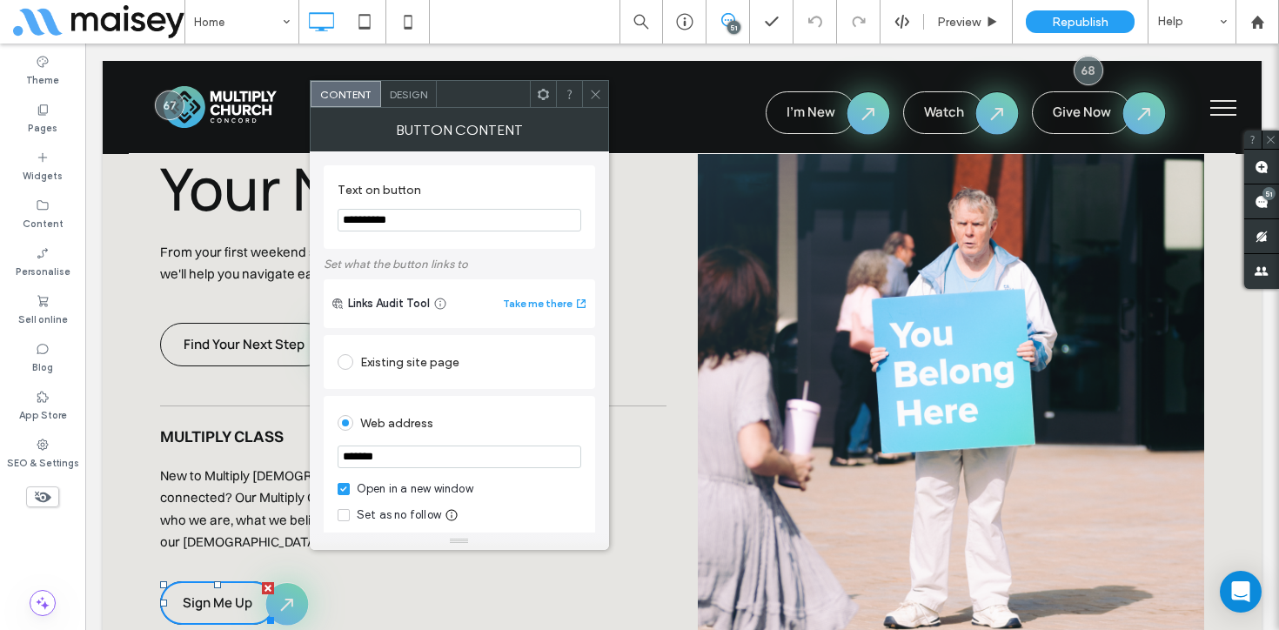
click at [385, 460] on input "*******" at bounding box center [460, 457] width 244 height 23
paste input "**********"
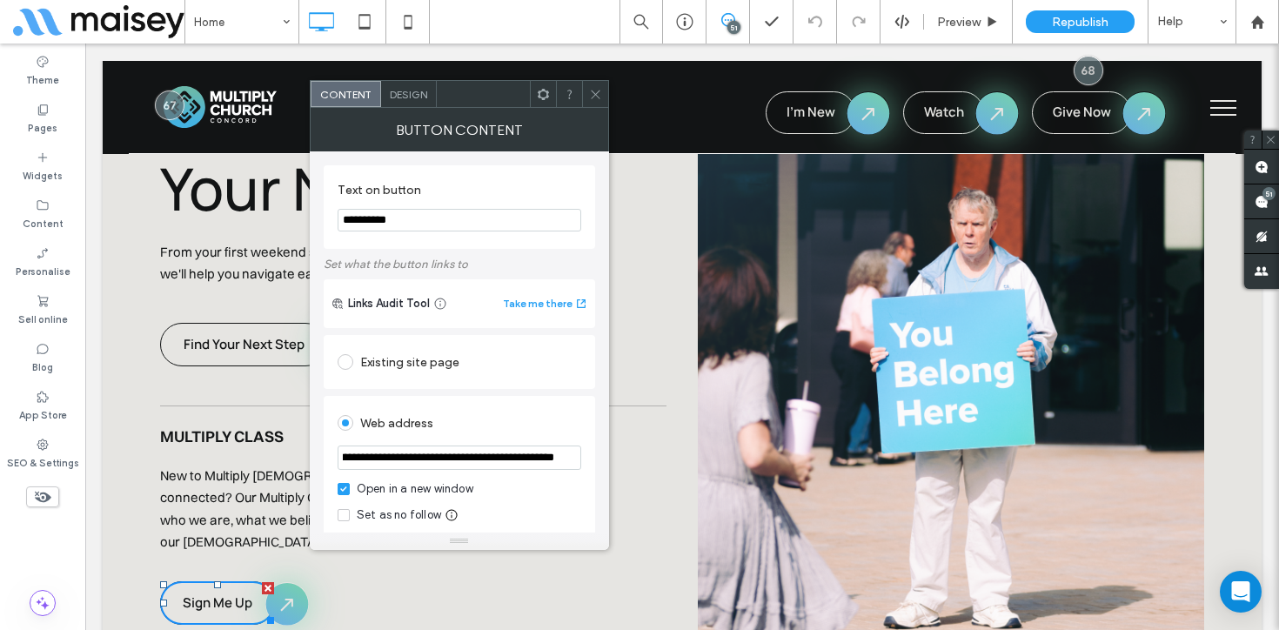
type input "**********"
click at [479, 418] on div "Web address" at bounding box center [460, 423] width 244 height 28
click at [597, 84] on span at bounding box center [595, 94] width 13 height 26
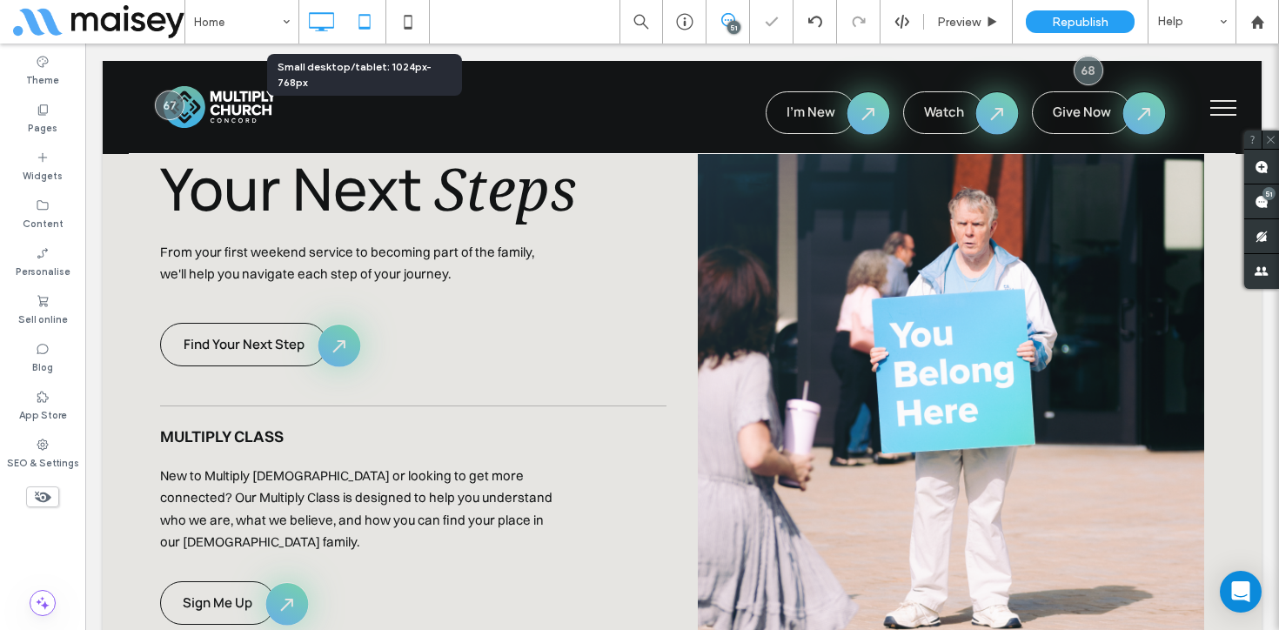
click at [365, 20] on icon at bounding box center [364, 21] width 35 height 35
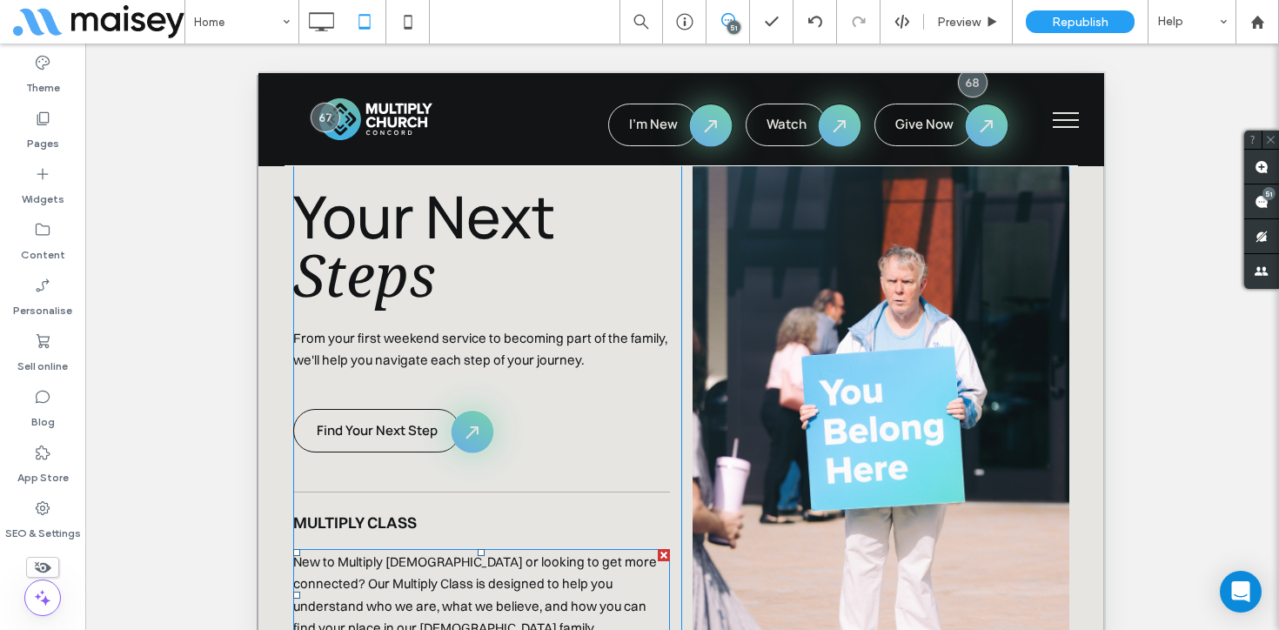
scroll to position [3574, 0]
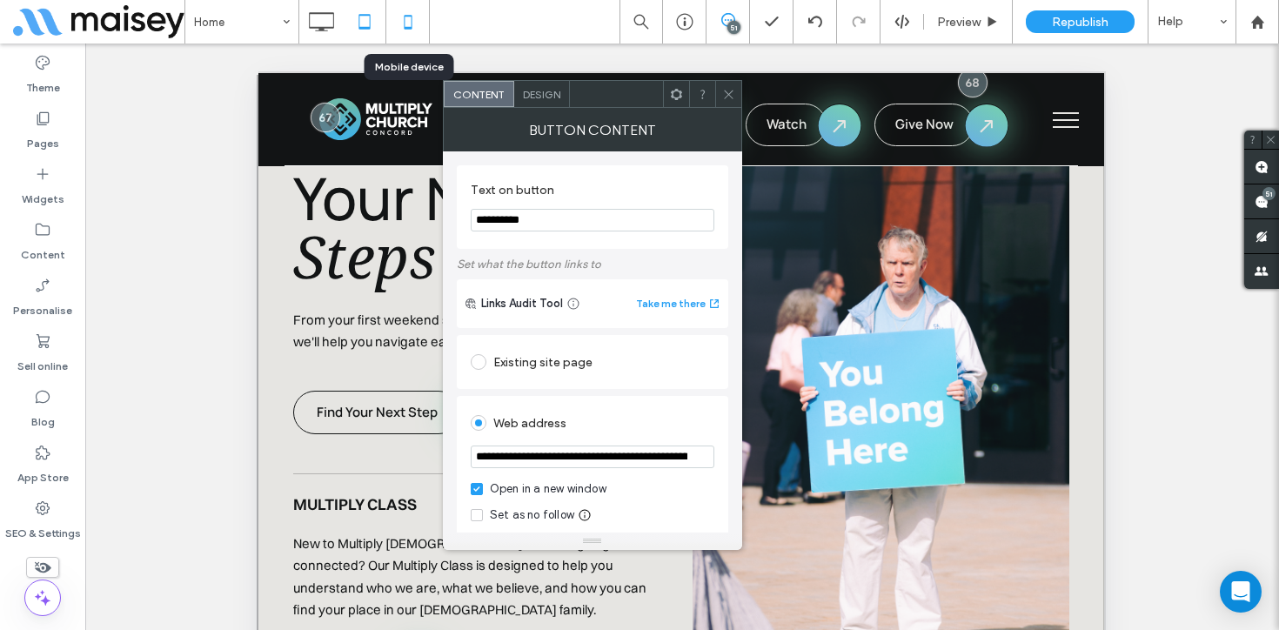
click at [399, 15] on icon at bounding box center [408, 21] width 35 height 35
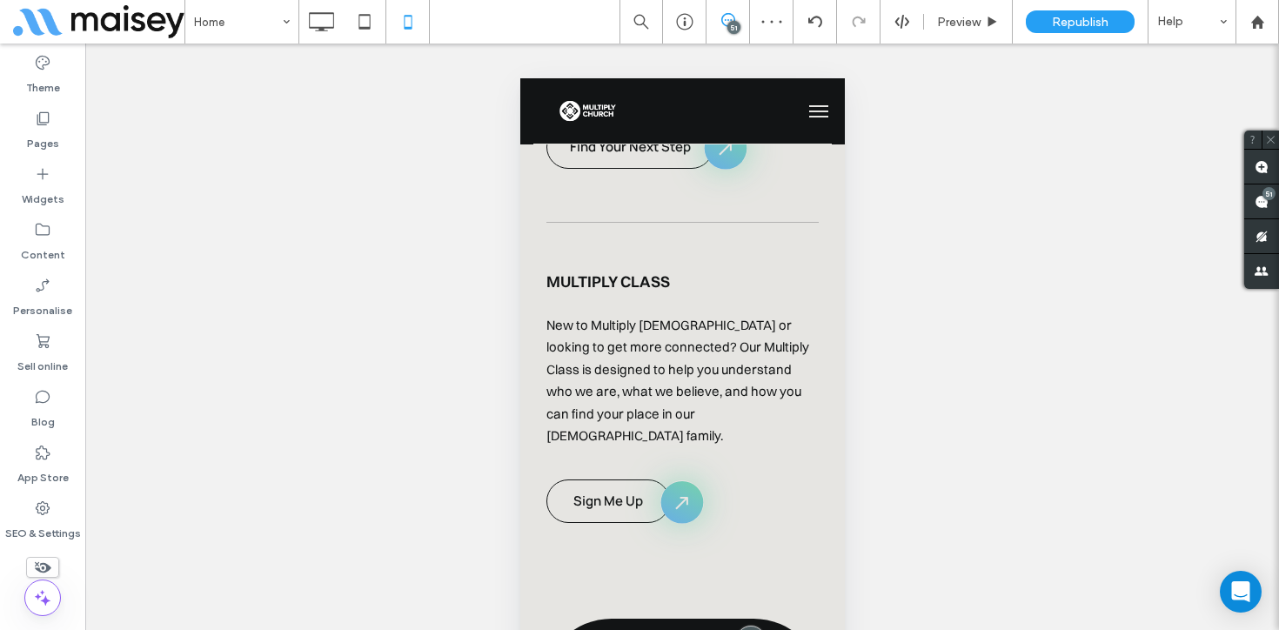
scroll to position [2813, 0]
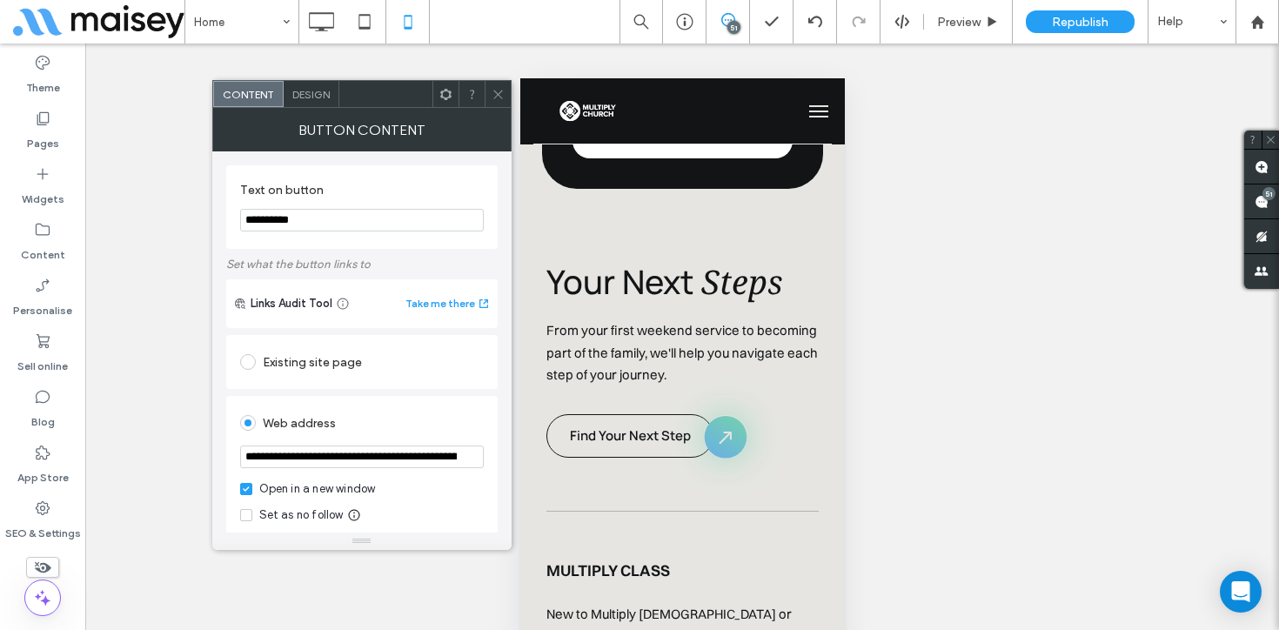
click at [501, 91] on use at bounding box center [497, 94] width 9 height 9
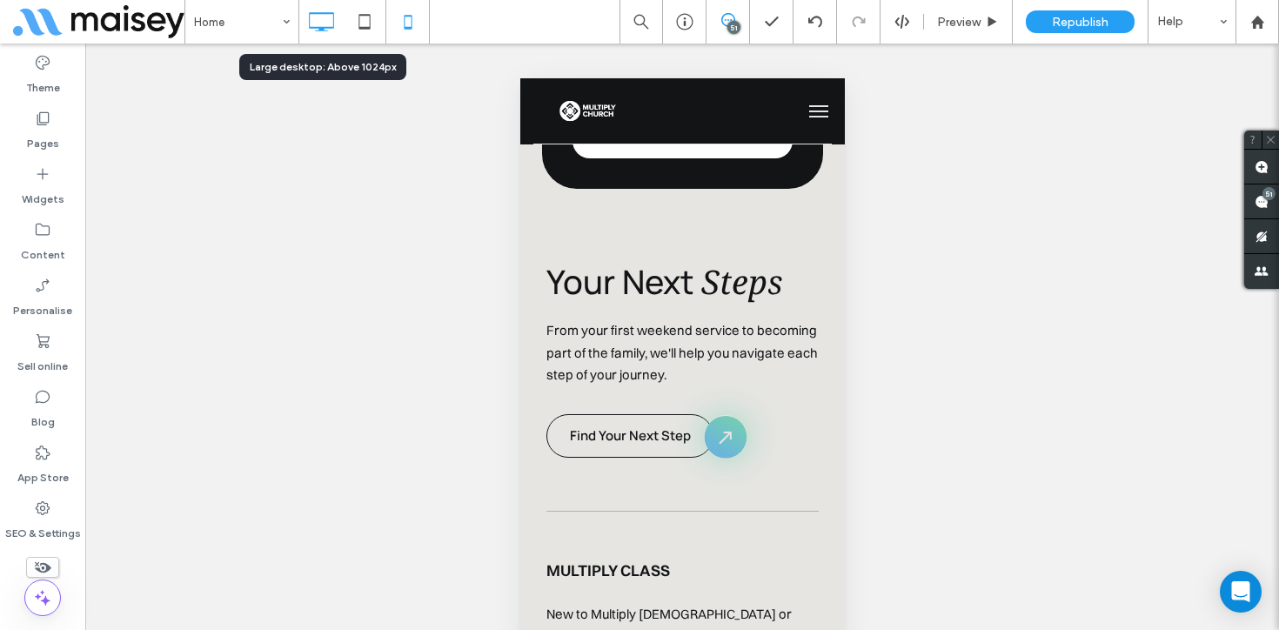
click at [309, 26] on use at bounding box center [321, 21] width 25 height 19
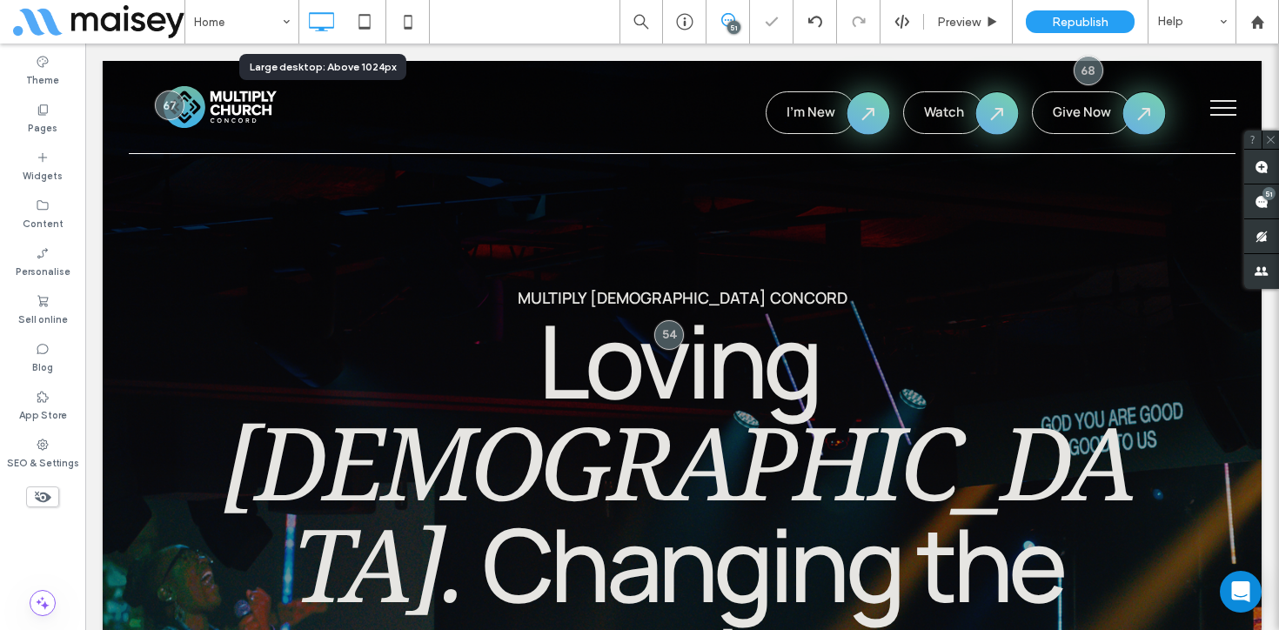
scroll to position [0, 0]
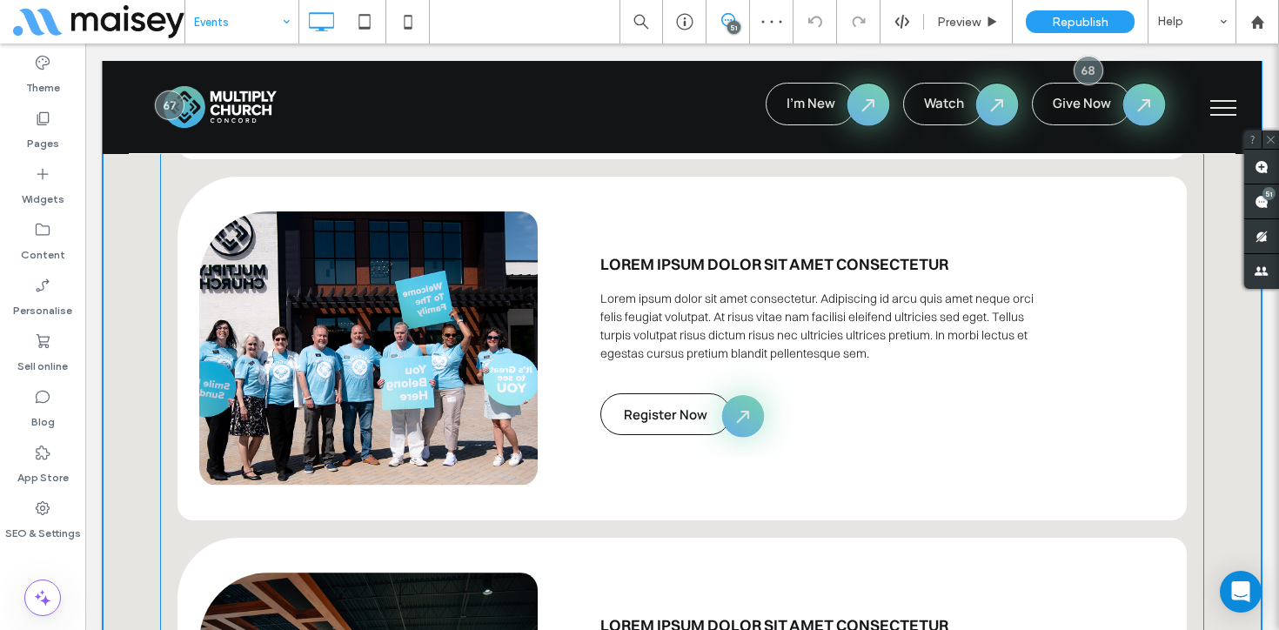
scroll to position [1981, 0]
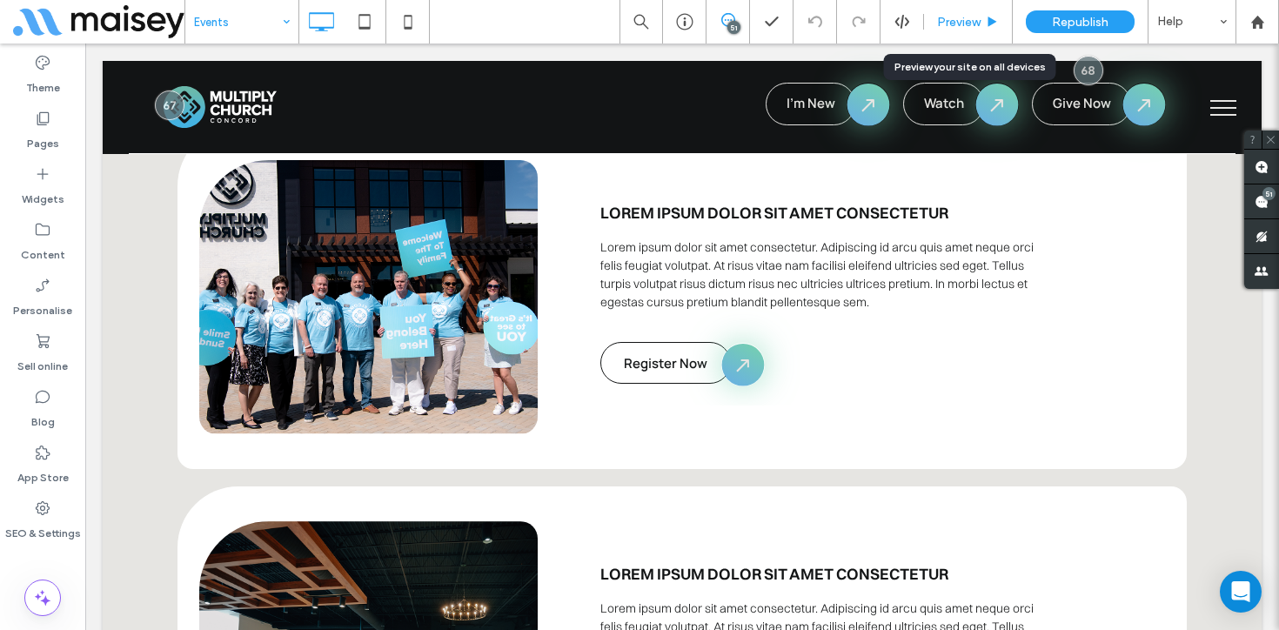
click at [979, 13] on div "Preview" at bounding box center [968, 22] width 89 height 44
click at [972, 17] on span "Preview" at bounding box center [959, 22] width 44 height 15
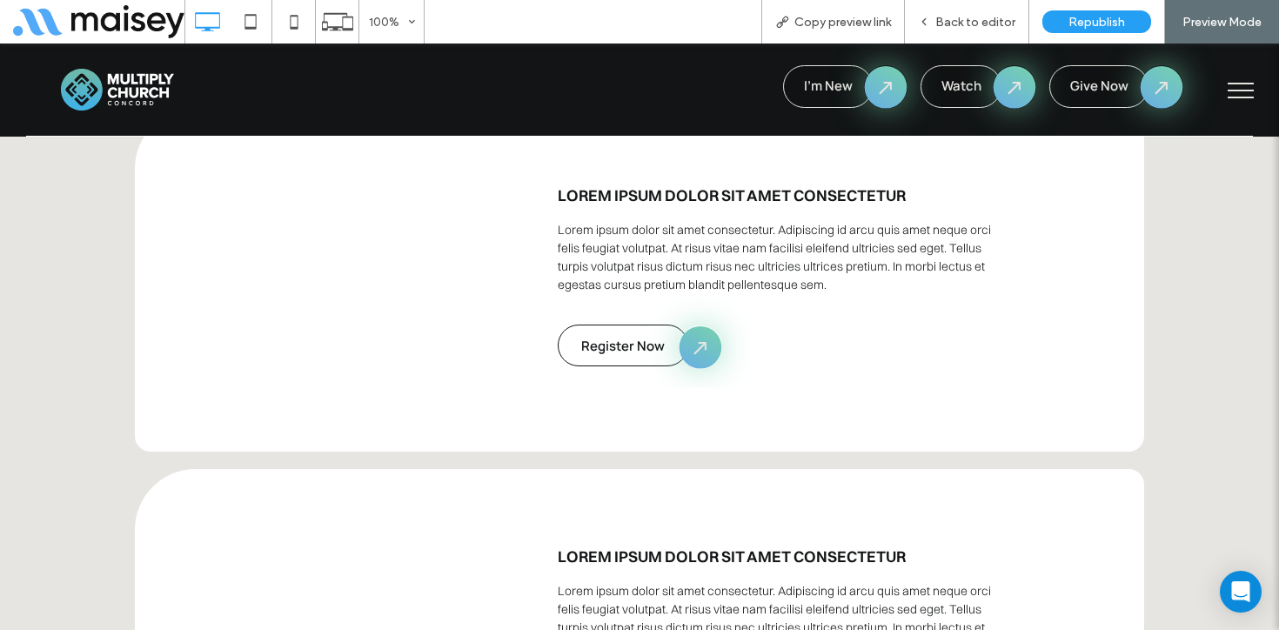
click at [972, 17] on span "Back to editor" at bounding box center [975, 22] width 80 height 15
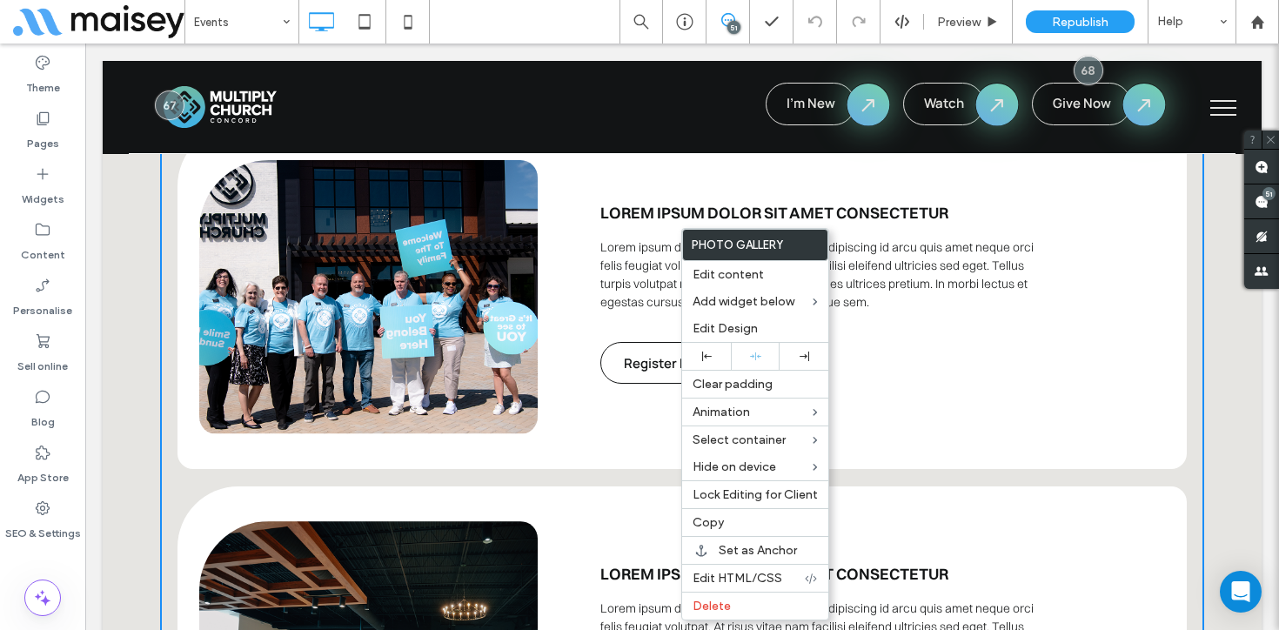
click at [1023, 292] on p "Lorem ipsum dolor sit amet consectetur. Adipiscing id arcu quis amet neque orci…" at bounding box center [827, 279] width 454 height 110
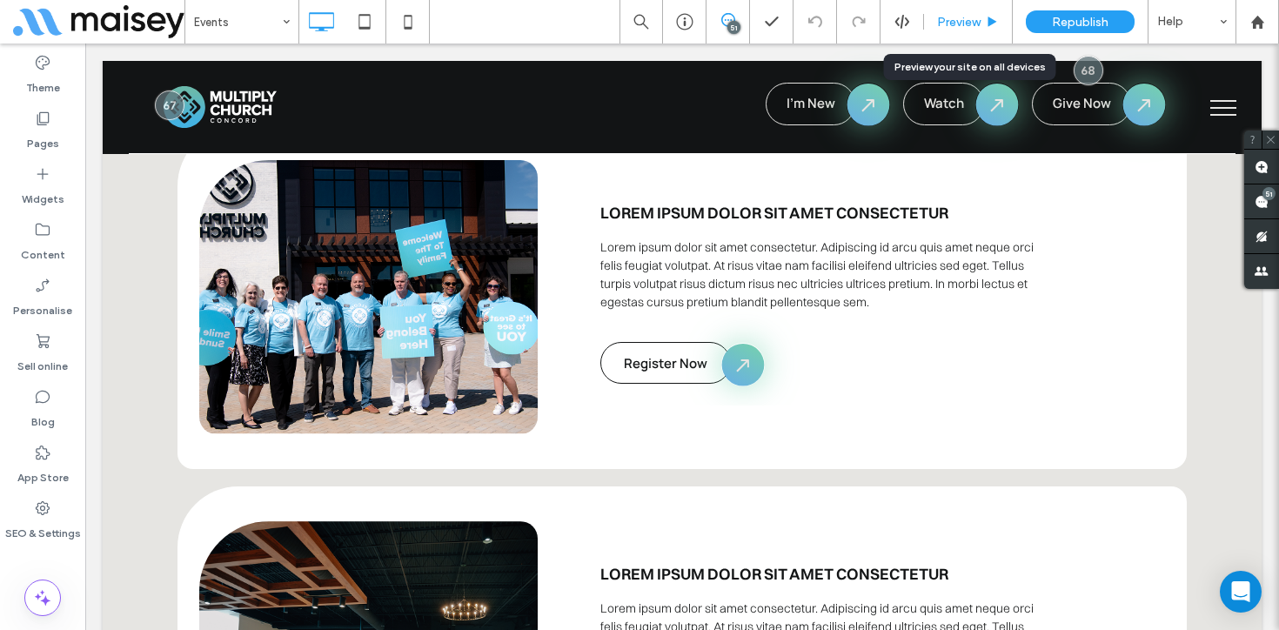
click at [985, 19] on div "Preview" at bounding box center [968, 22] width 88 height 15
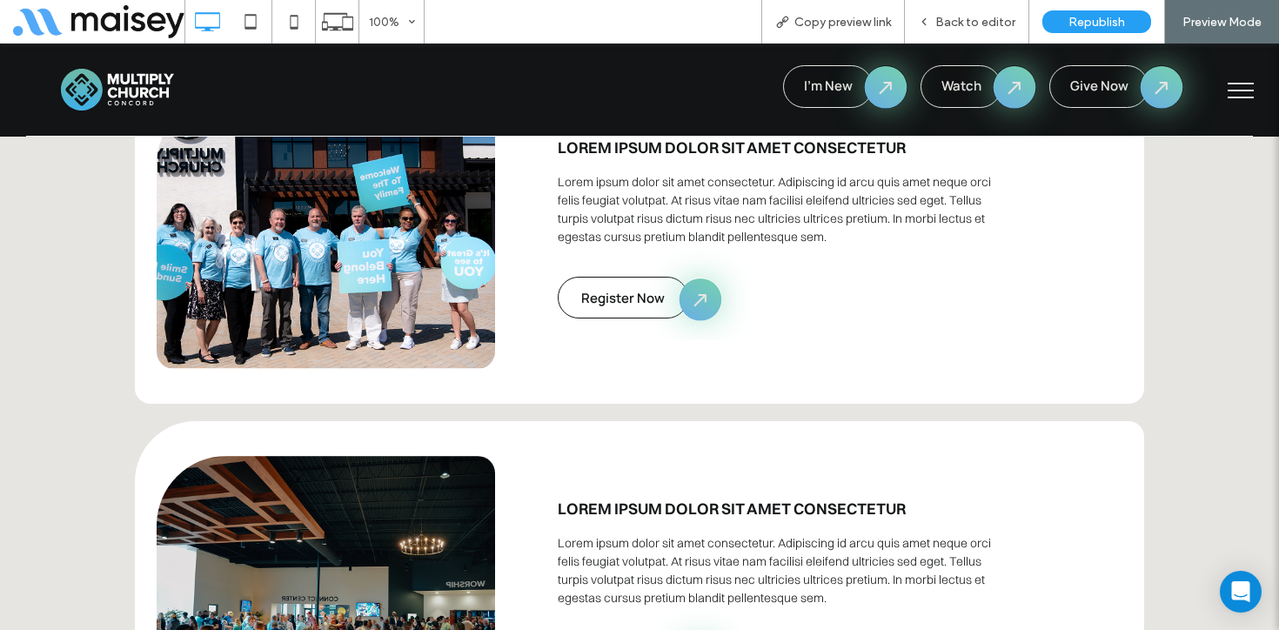
scroll to position [2040, 0]
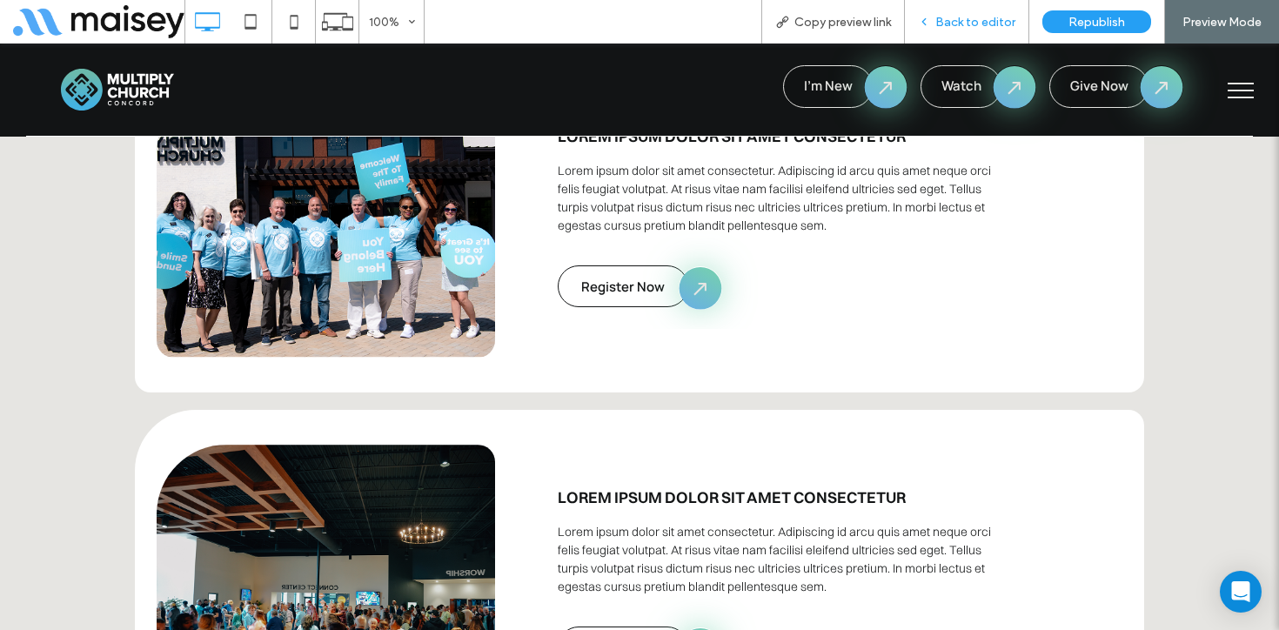
click at [980, 19] on span "Back to editor" at bounding box center [975, 22] width 80 height 15
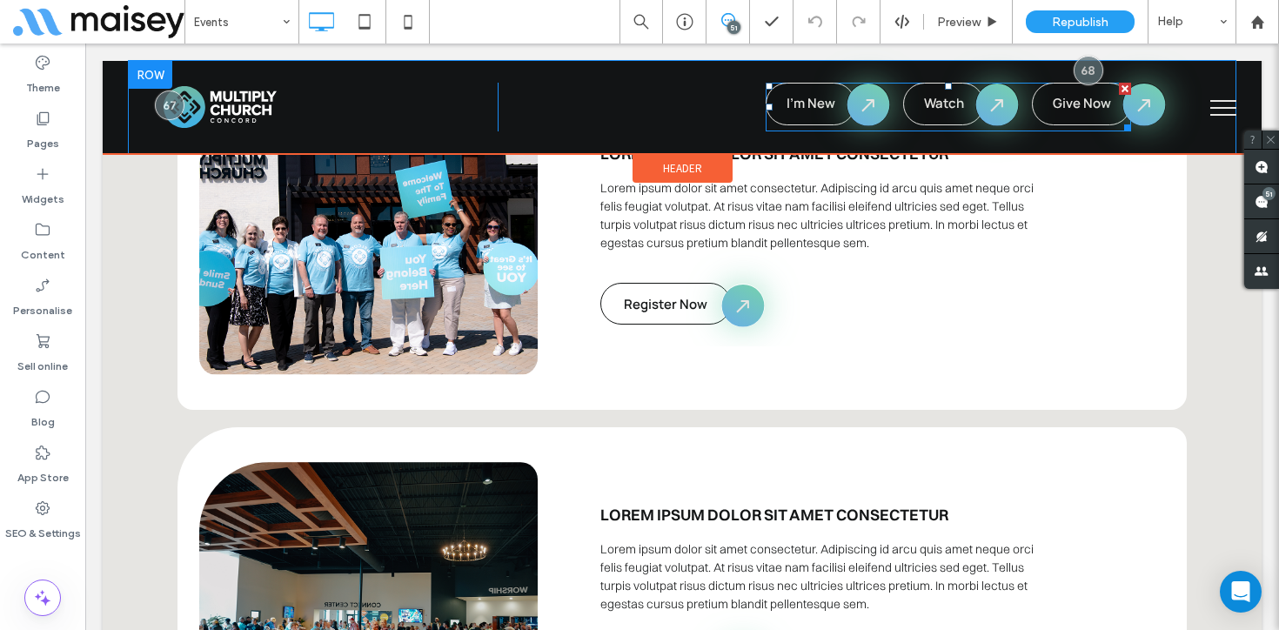
click at [960, 109] on span at bounding box center [948, 107] width 365 height 49
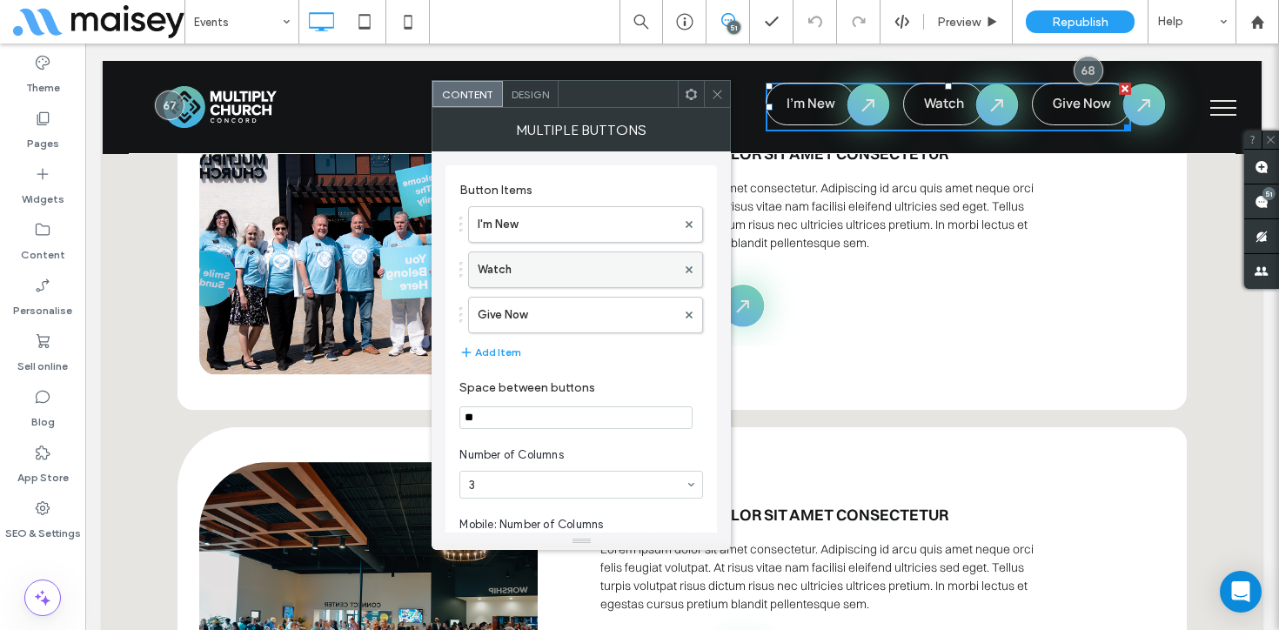
click at [534, 271] on label "Watch" at bounding box center [577, 269] width 198 height 35
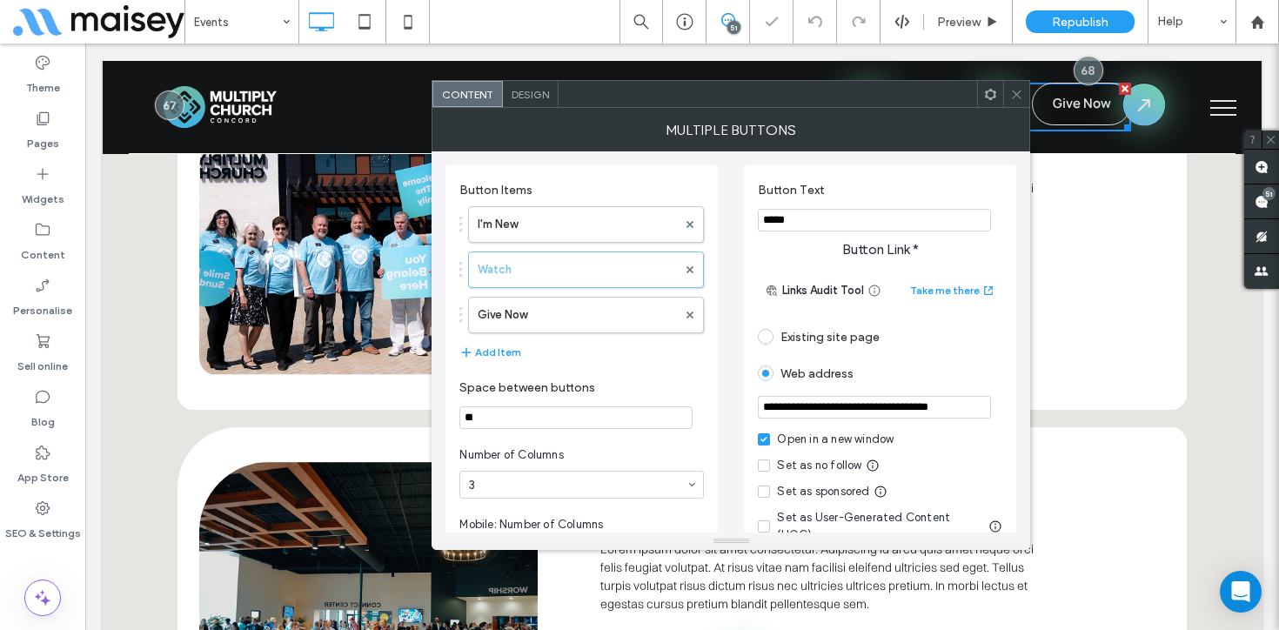
drag, startPoint x: 1011, startPoint y: 97, endPoint x: 806, endPoint y: 10, distance: 222.7
click at [1011, 97] on icon at bounding box center [1016, 94] width 13 height 13
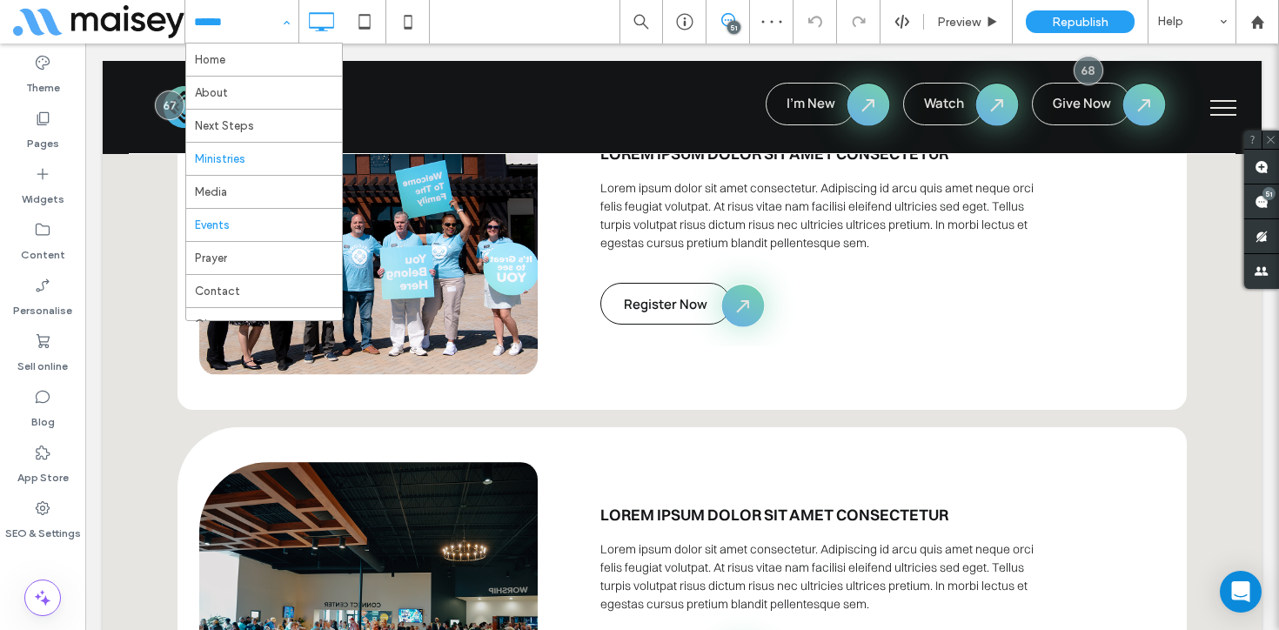
scroll to position [94, 0]
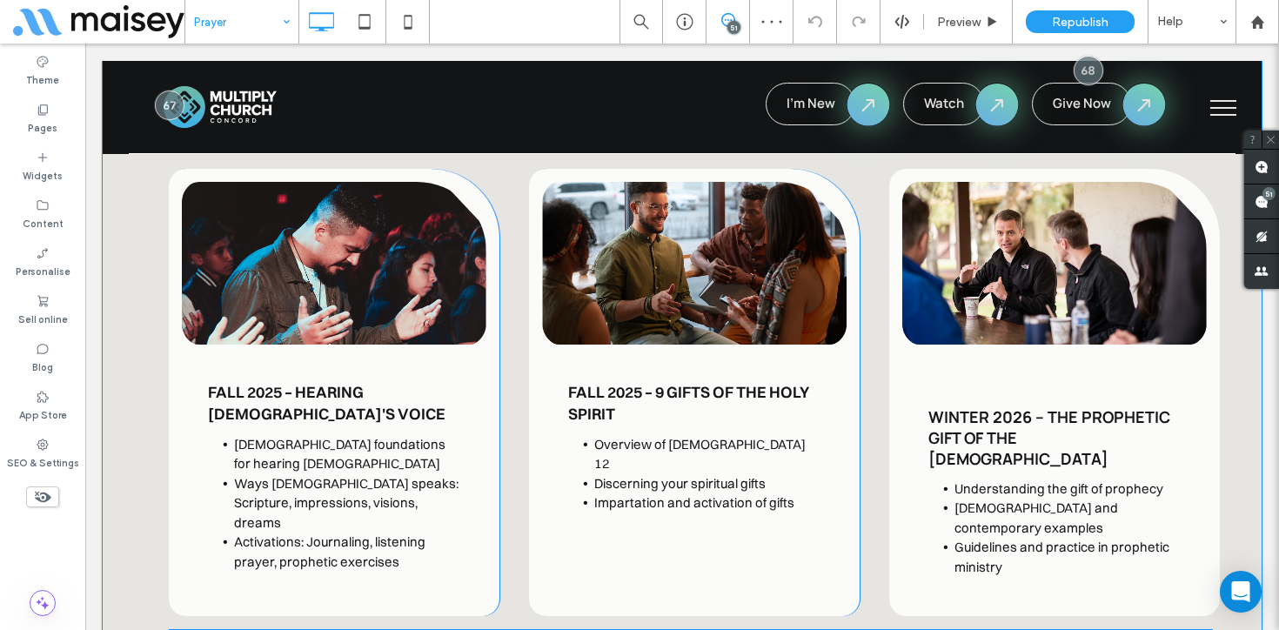
scroll to position [4747, 0]
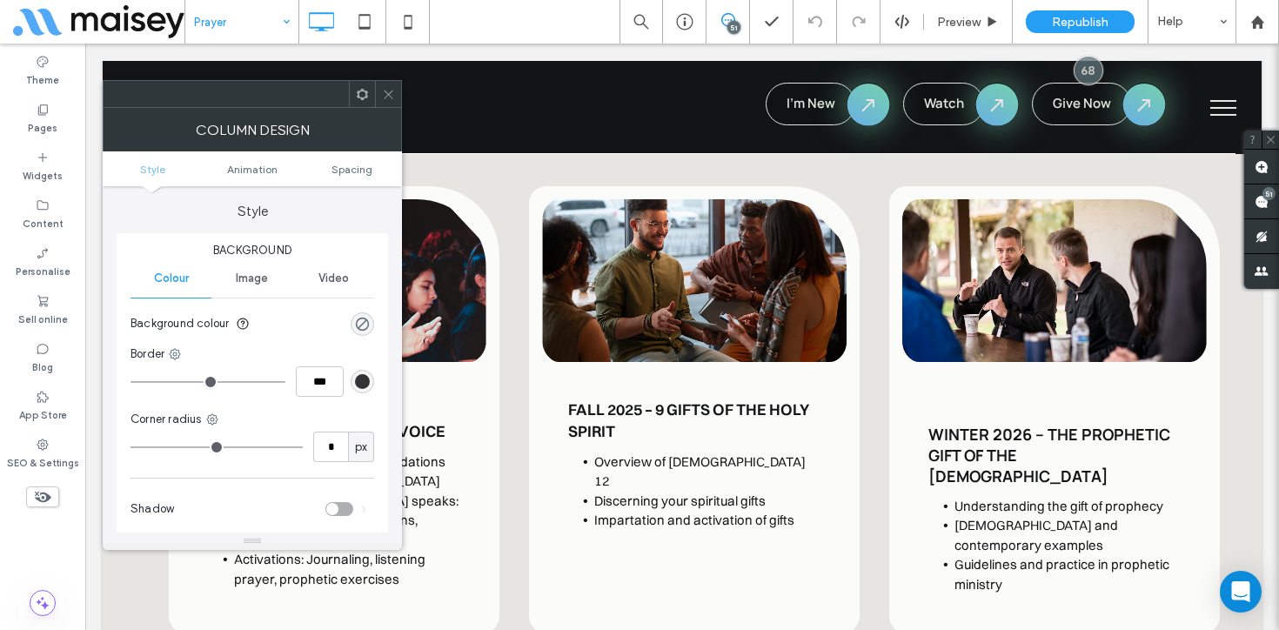
click at [392, 92] on icon at bounding box center [388, 94] width 13 height 13
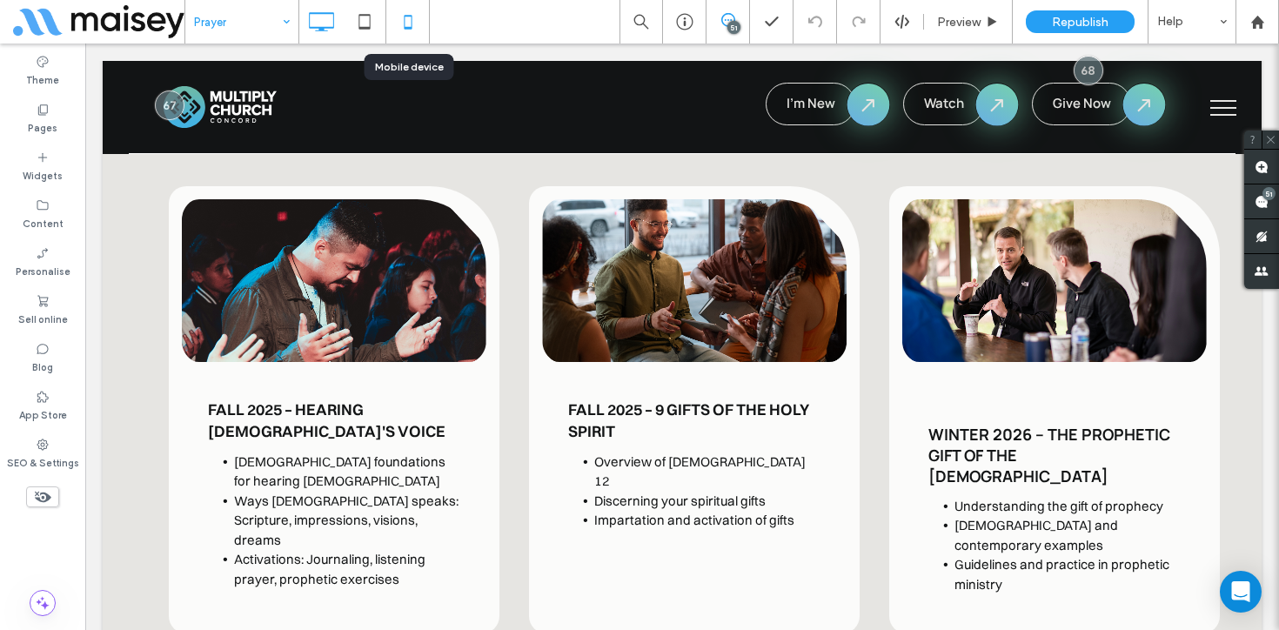
click at [414, 17] on icon at bounding box center [408, 21] width 35 height 35
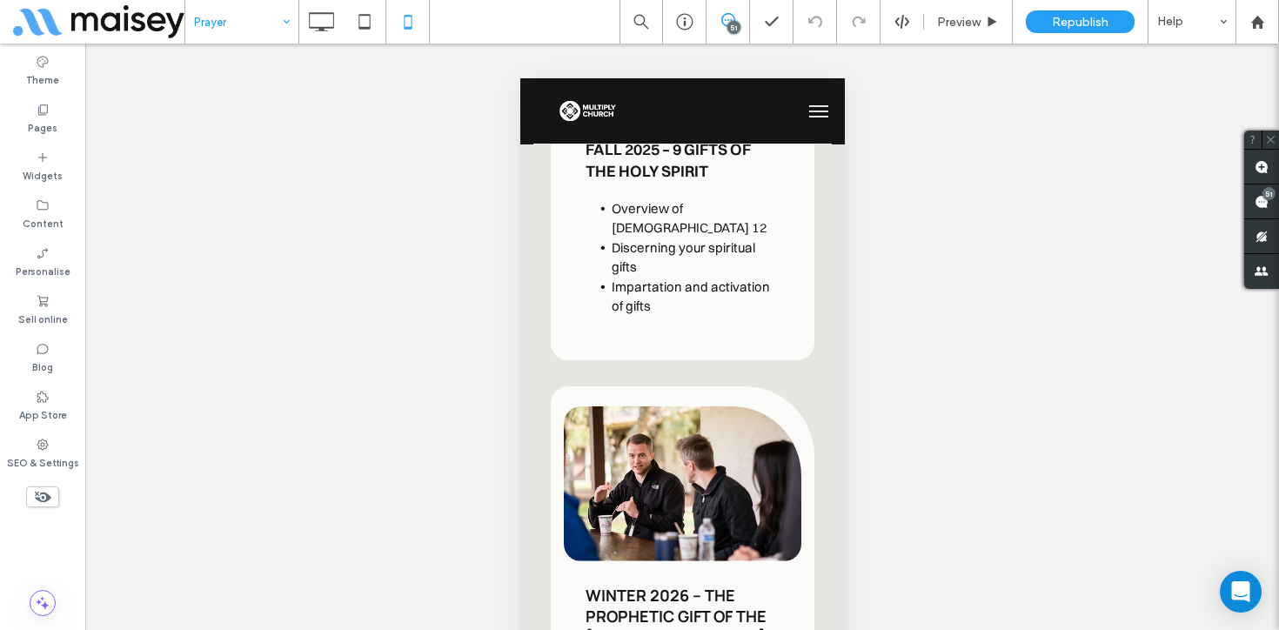
scroll to position [6441, 0]
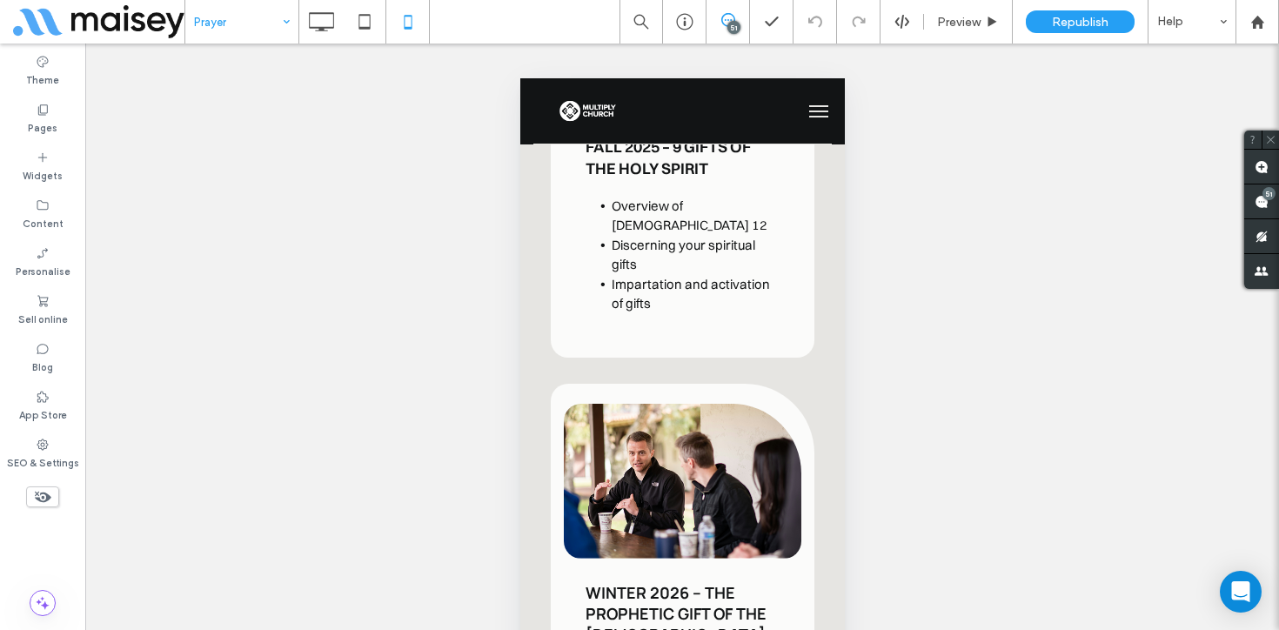
click at [52, 493] on span at bounding box center [42, 496] width 33 height 21
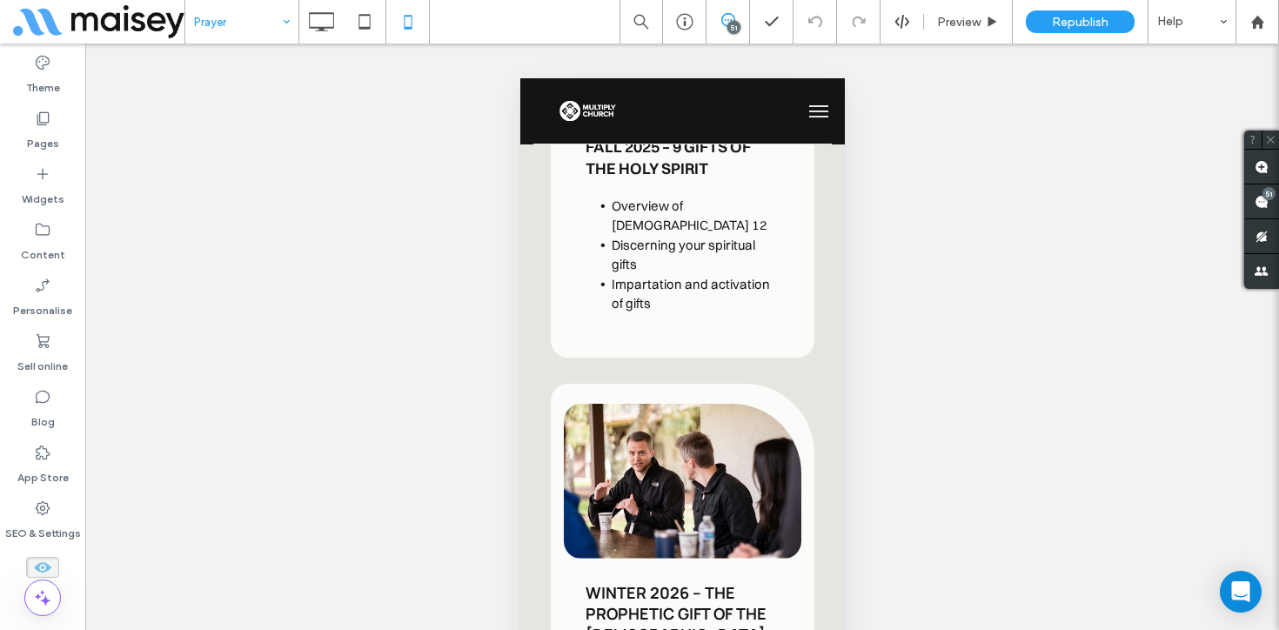
scroll to position [8453, 0]
click at [721, 478] on button "Yes" at bounding box center [714, 479] width 54 height 22
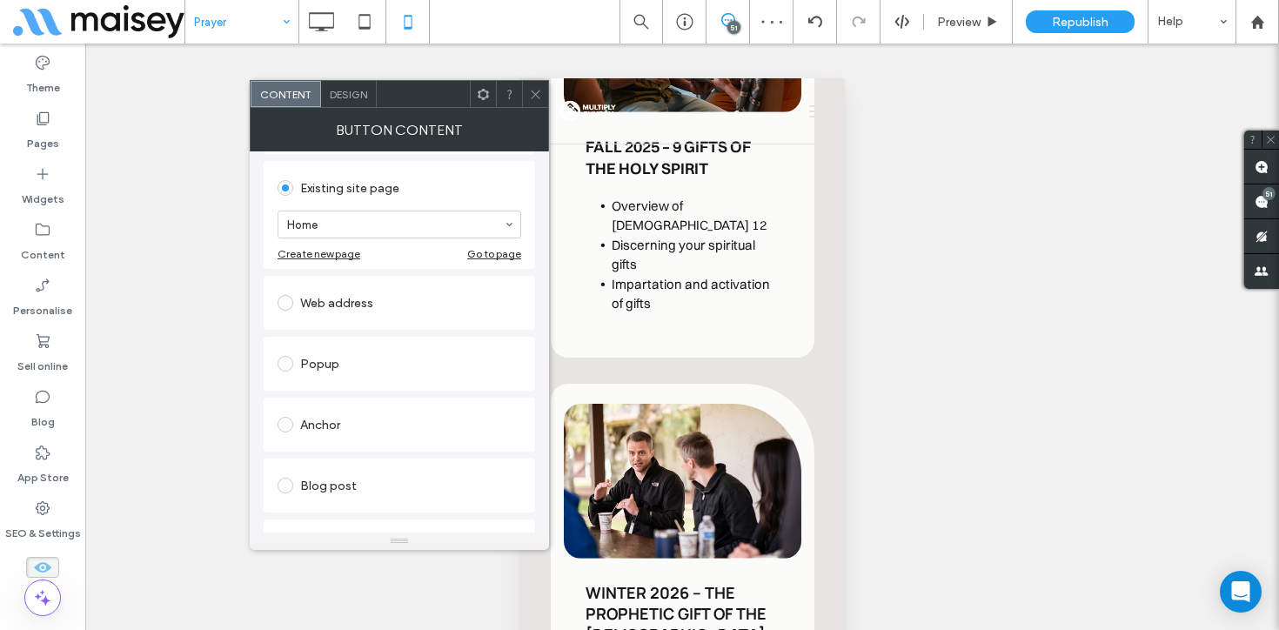
scroll to position [238, 0]
click at [385, 225] on div "Web address" at bounding box center [400, 239] width 244 height 37
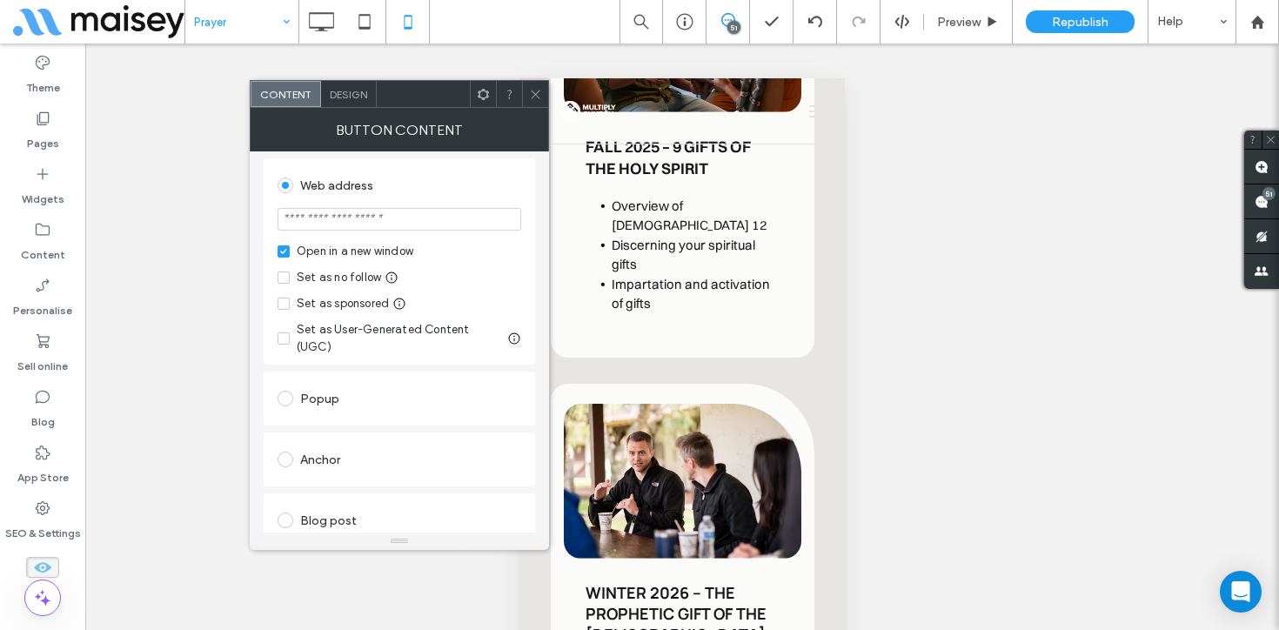
click at [534, 95] on icon at bounding box center [535, 94] width 13 height 13
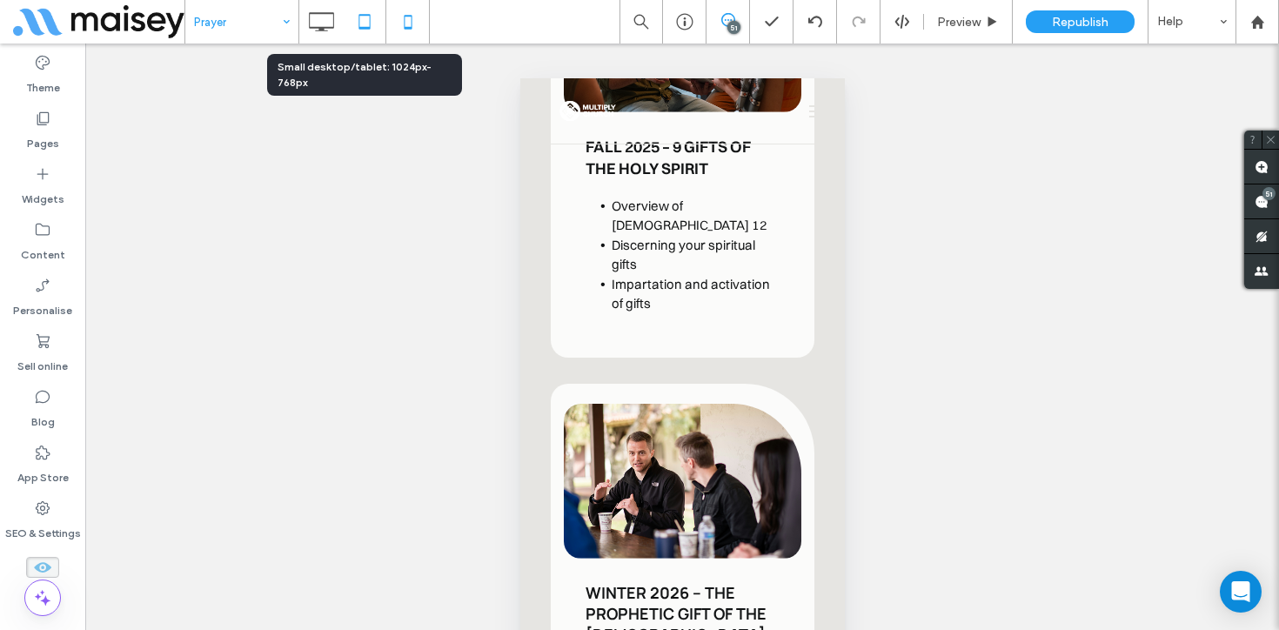
click at [365, 24] on icon at bounding box center [364, 21] width 35 height 35
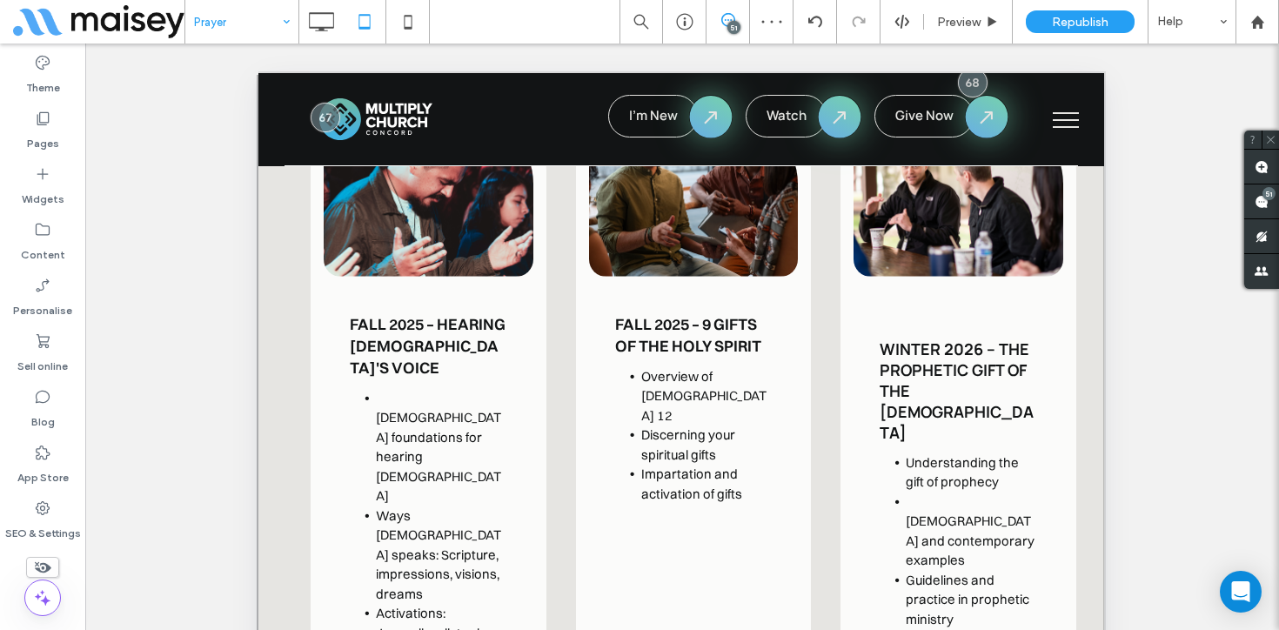
scroll to position [5169, 0]
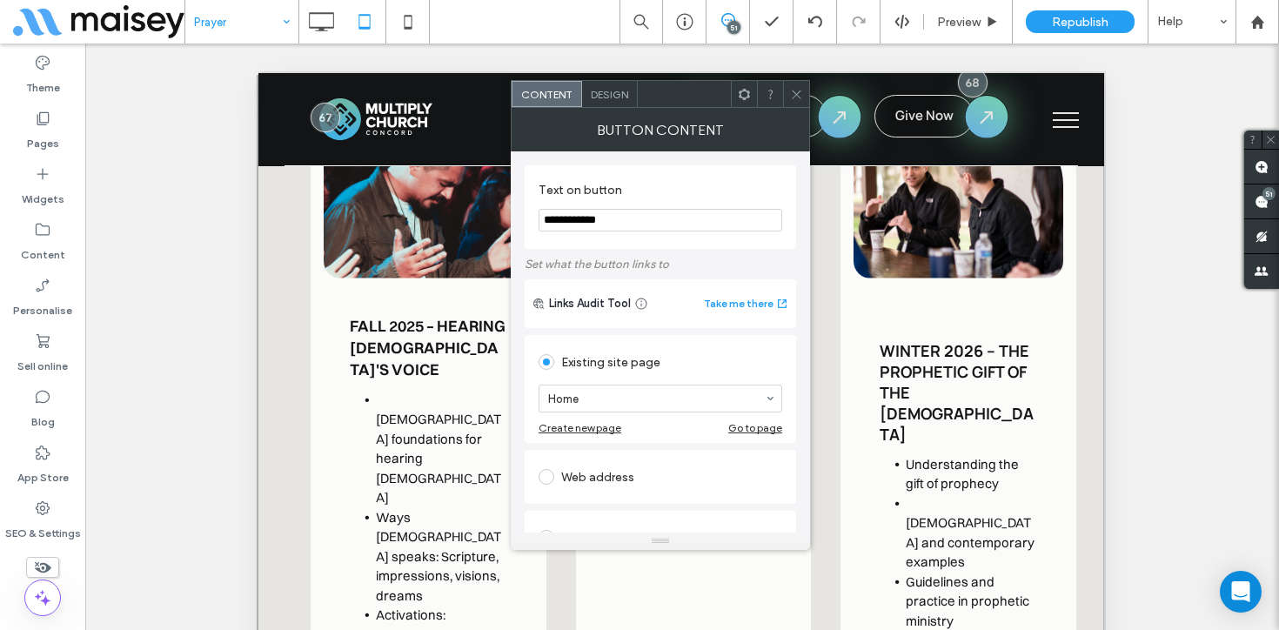
click at [792, 89] on icon at bounding box center [796, 94] width 13 height 13
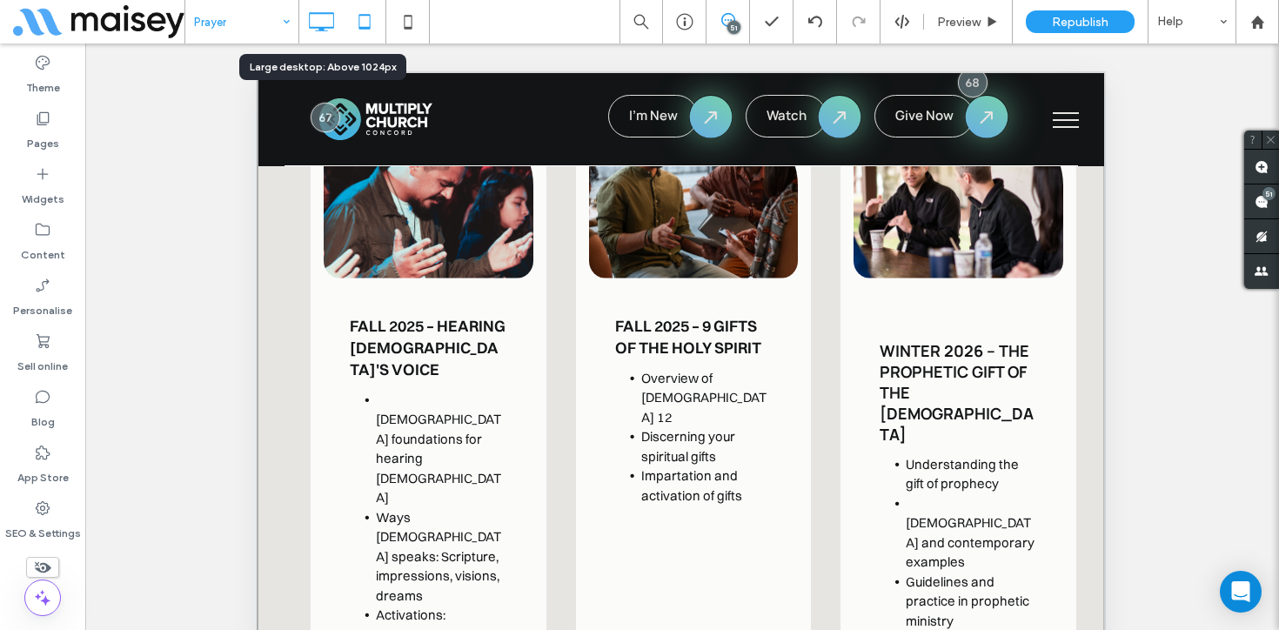
click at [311, 26] on icon at bounding box center [321, 21] width 35 height 35
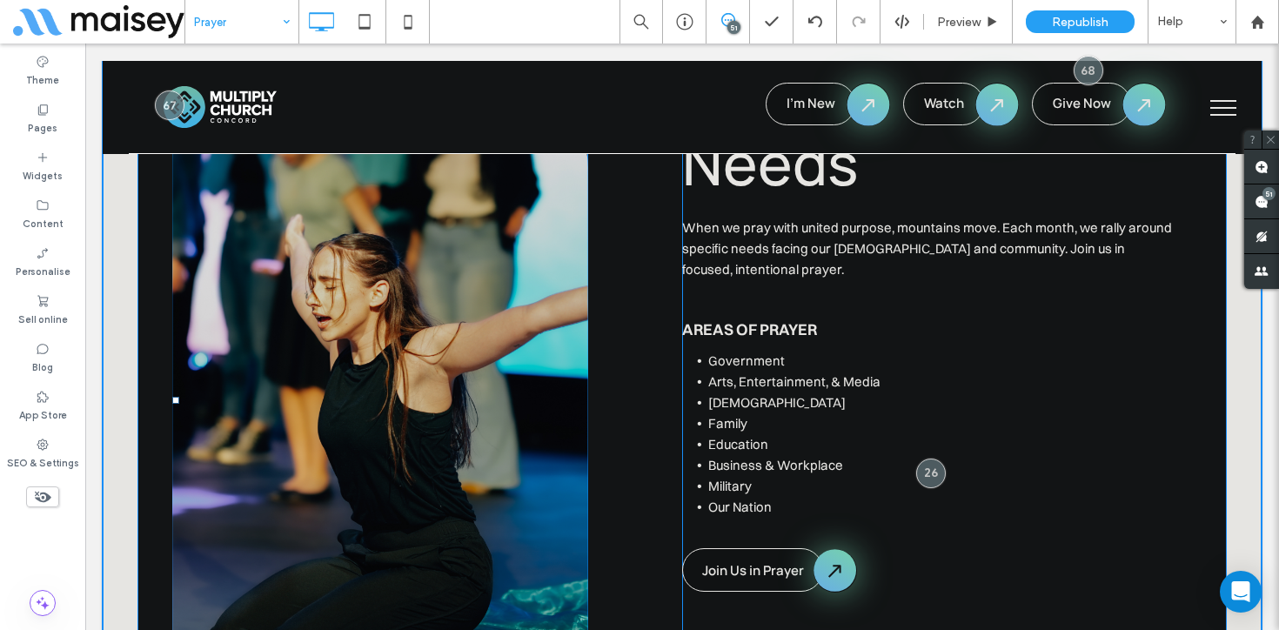
scroll to position [5722, 0]
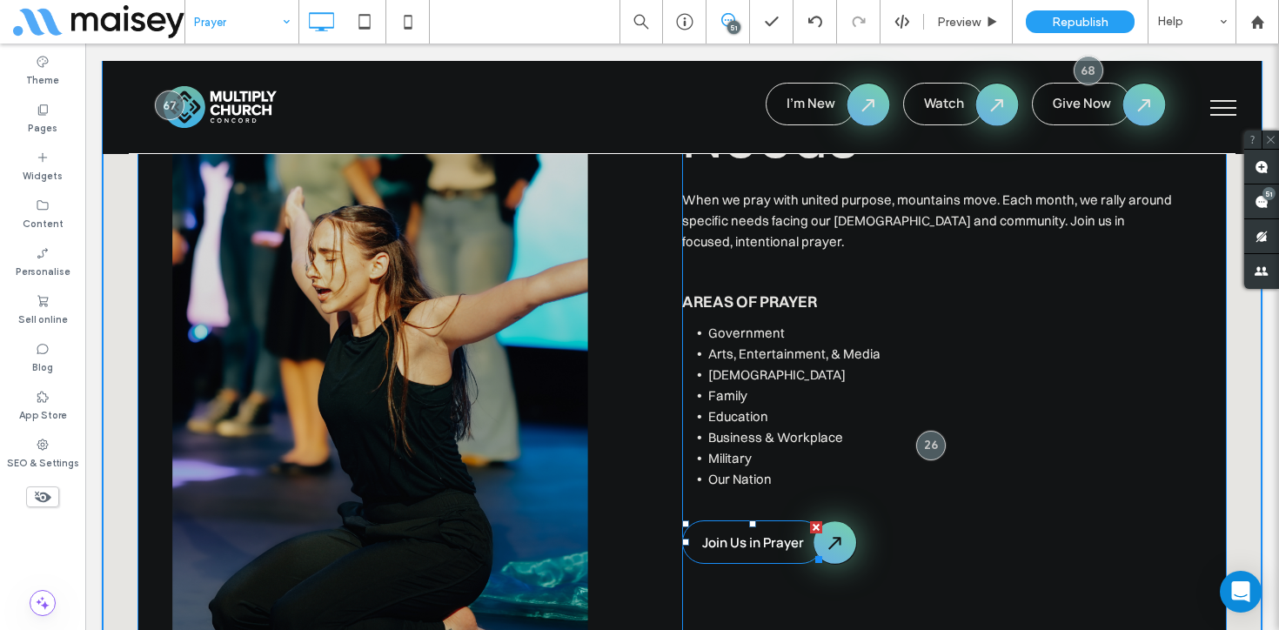
click at [785, 533] on span "Join Us in Prayer" at bounding box center [753, 542] width 102 height 18
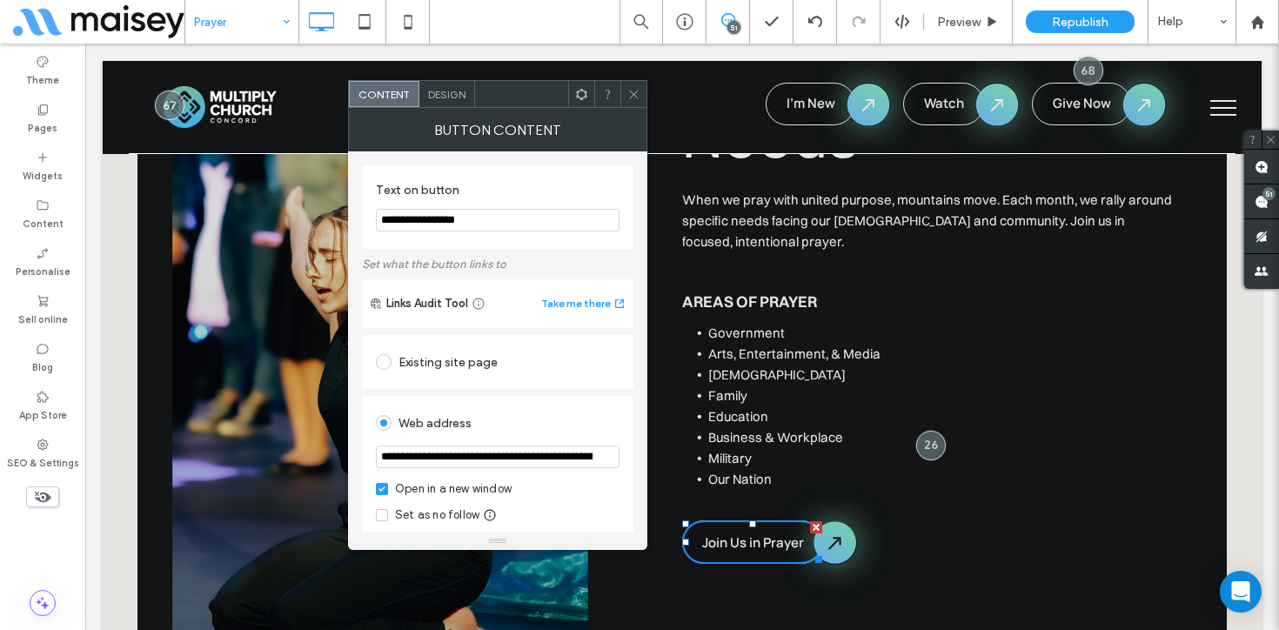
click at [640, 91] on icon at bounding box center [633, 94] width 13 height 13
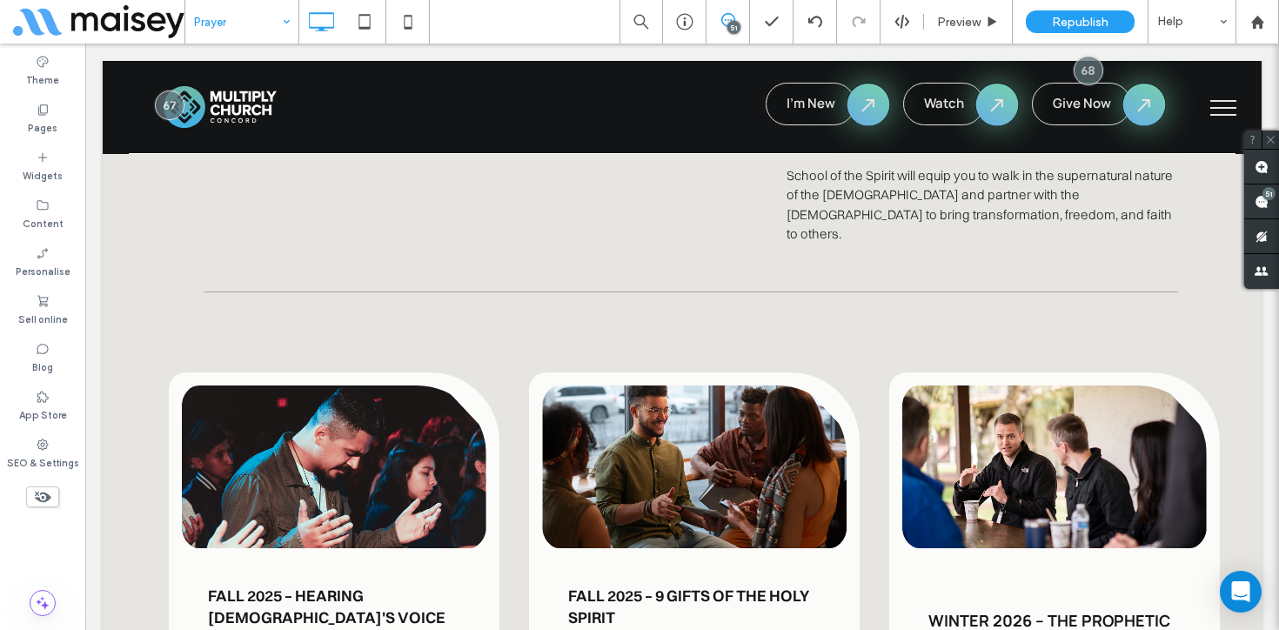
scroll to position [4668, 0]
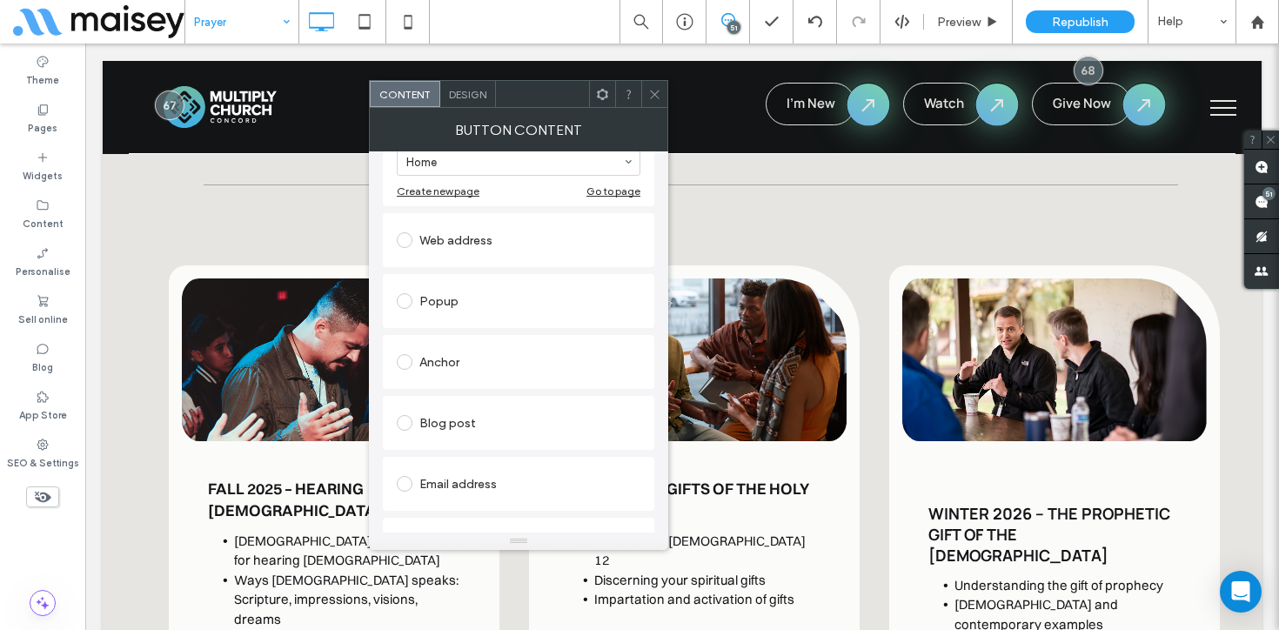
scroll to position [339, 0]
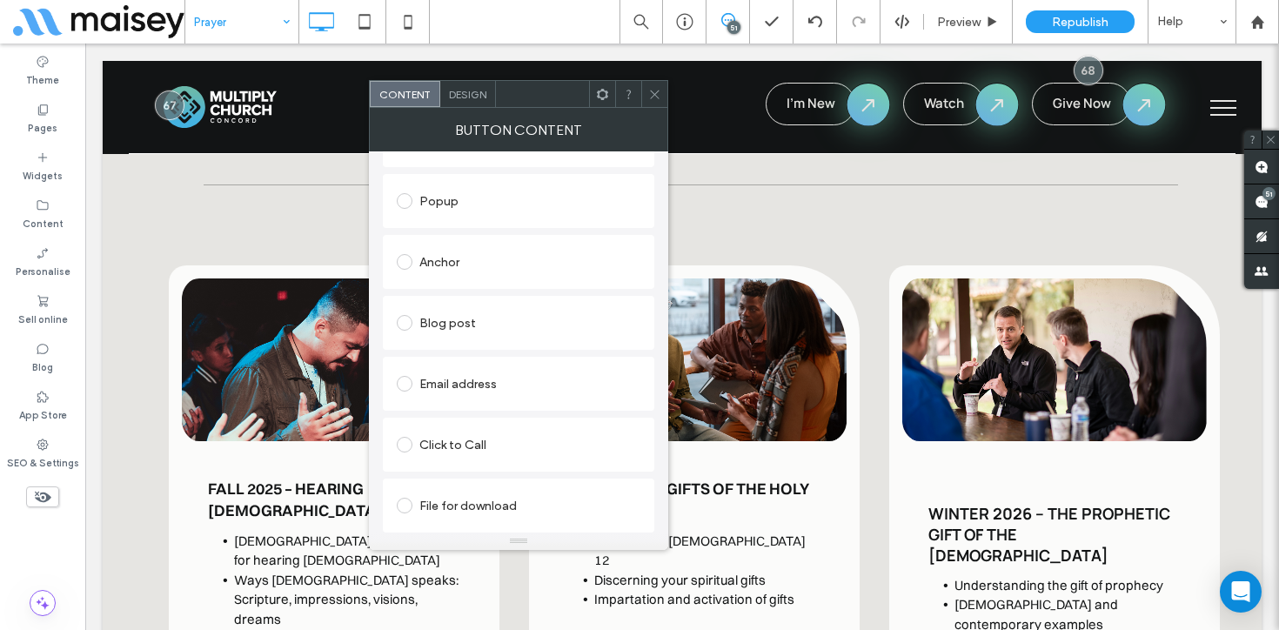
click at [656, 91] on icon at bounding box center [654, 94] width 13 height 13
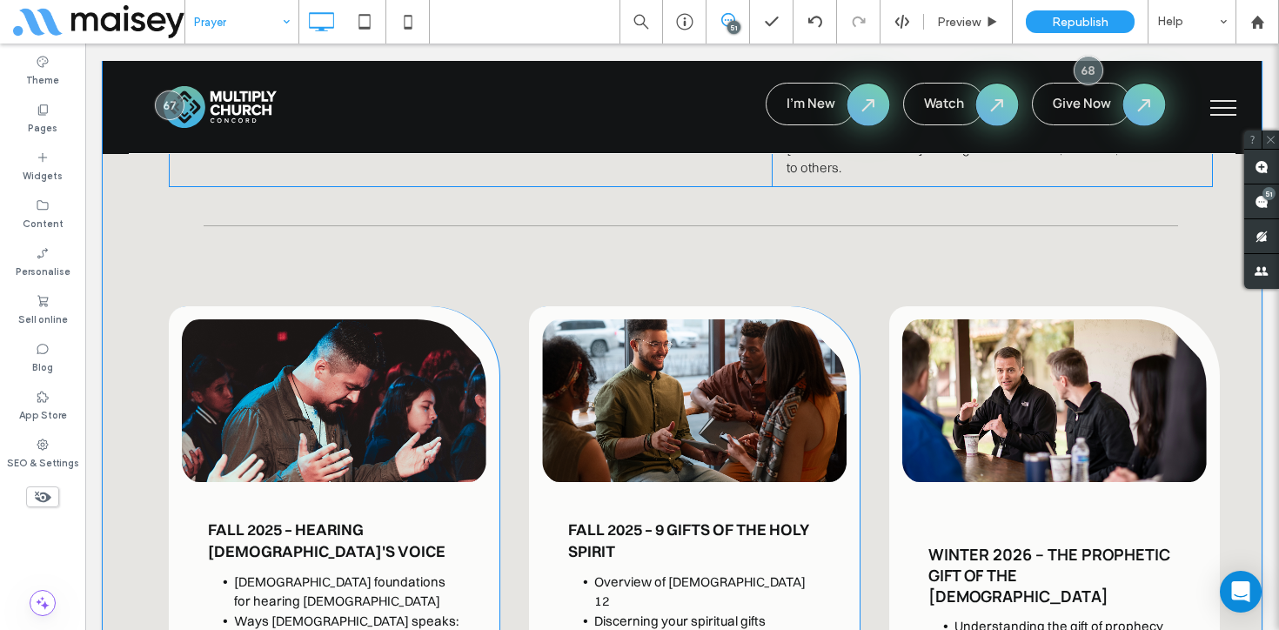
scroll to position [4893, 0]
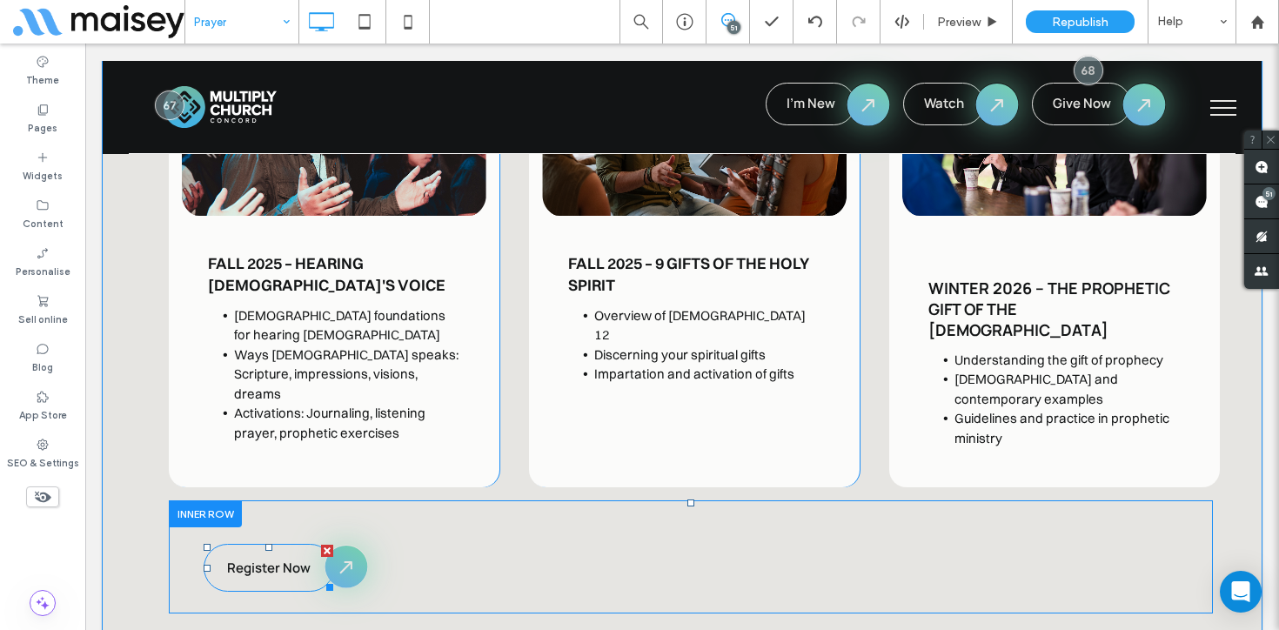
click at [298, 559] on span "Register Now" at bounding box center [269, 568] width 84 height 18
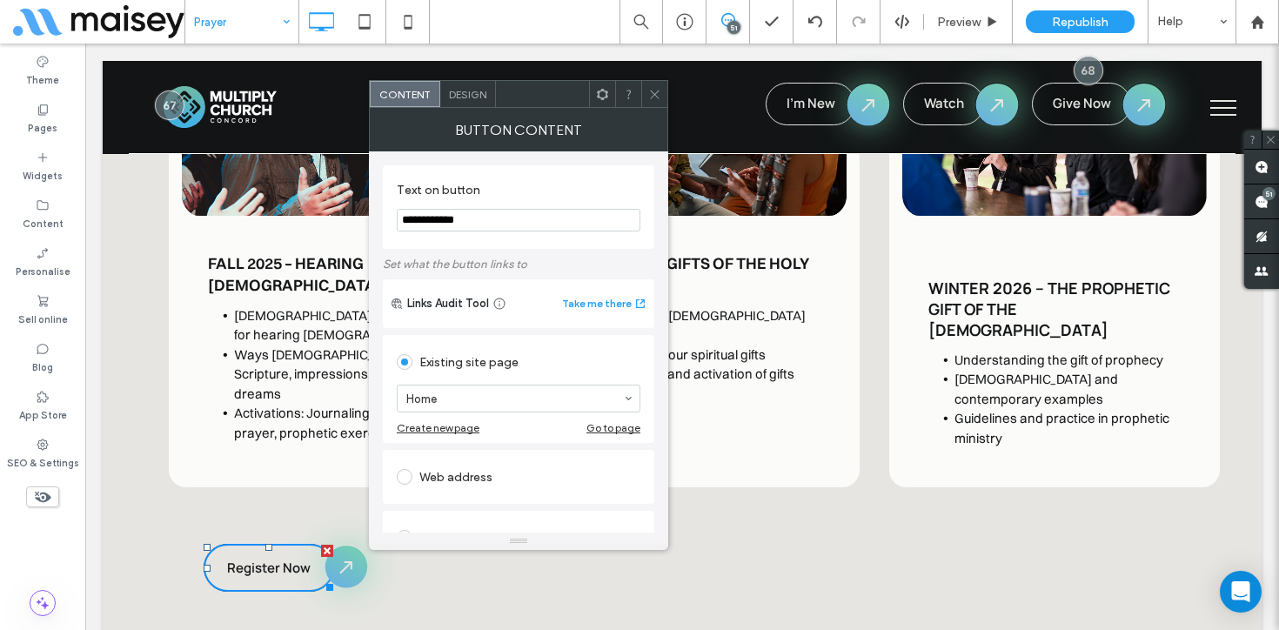
click at [445, 473] on div "Web address" at bounding box center [519, 477] width 244 height 28
click at [466, 457] on input "url" at bounding box center [519, 457] width 244 height 23
paste input "**********"
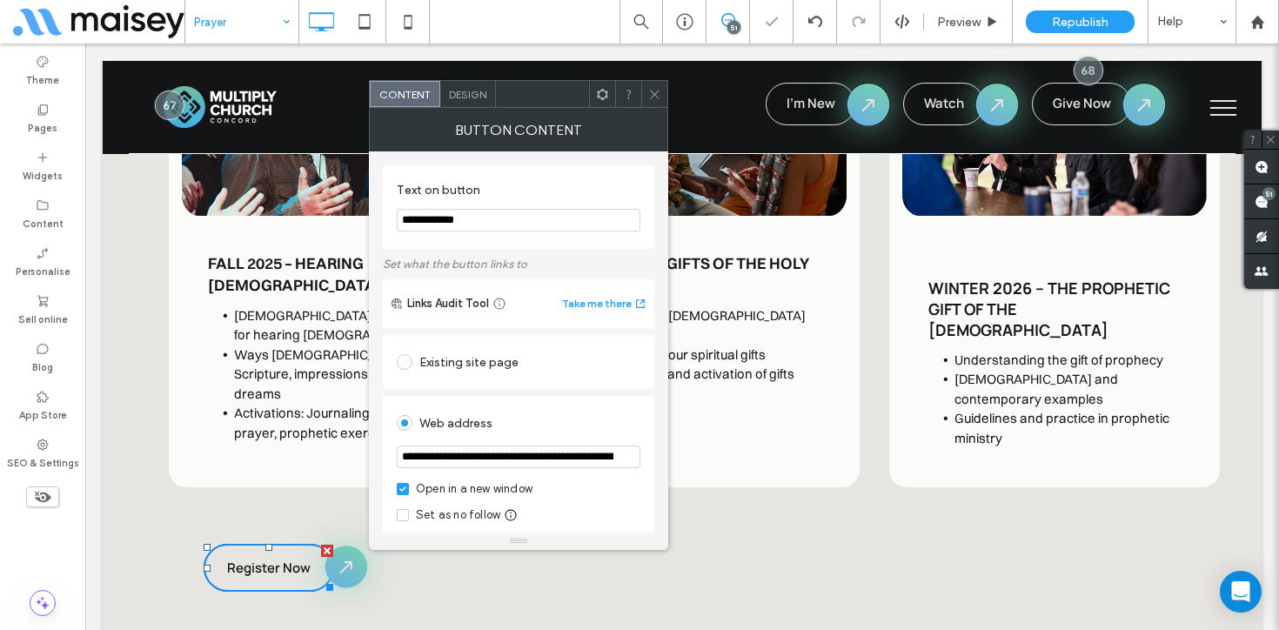
scroll to position [0, 164]
type input "**********"
click at [541, 424] on div "Web address" at bounding box center [519, 423] width 244 height 28
click at [650, 89] on icon at bounding box center [654, 94] width 13 height 13
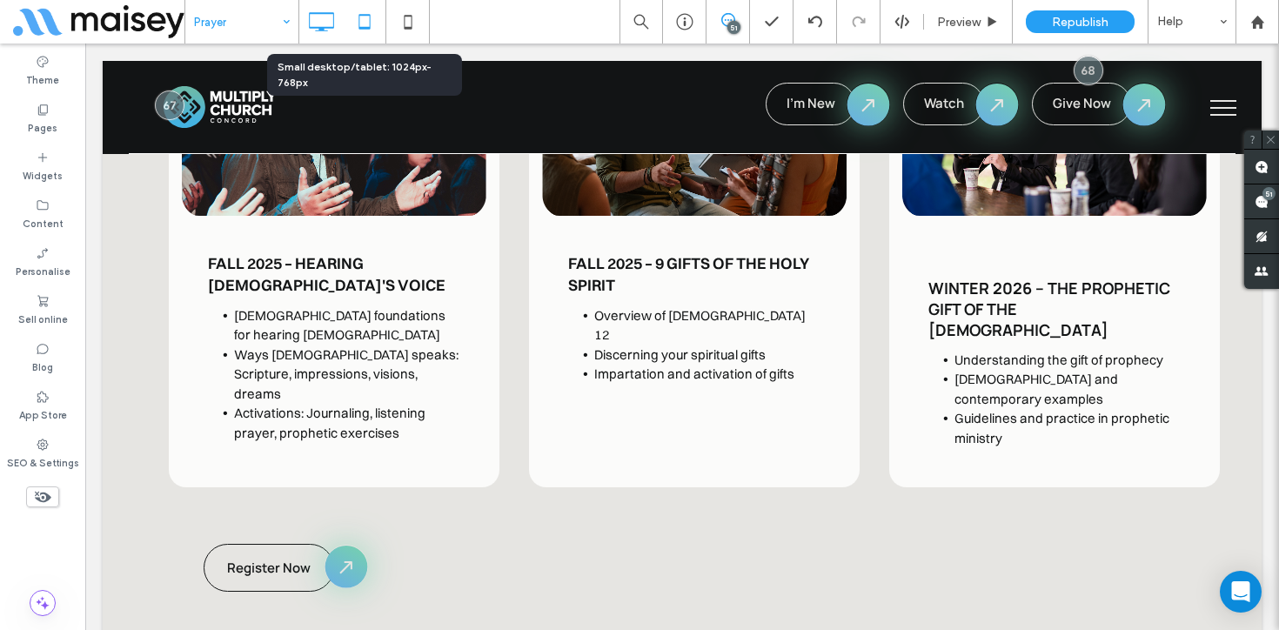
click at [373, 13] on icon at bounding box center [364, 21] width 35 height 35
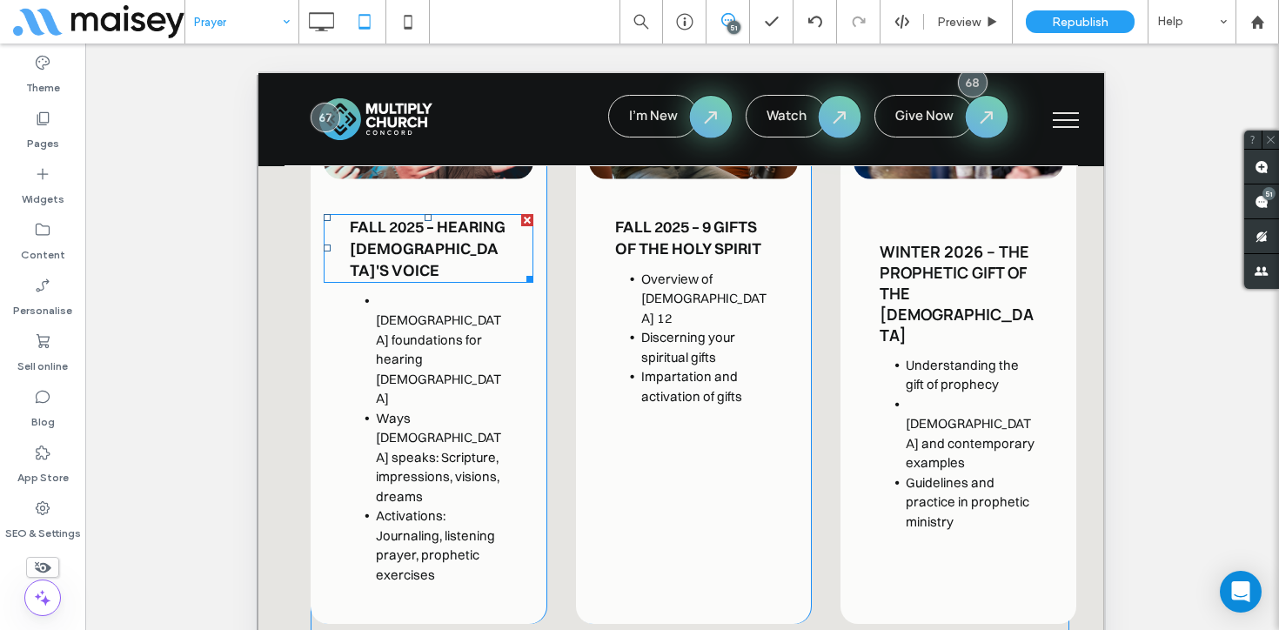
scroll to position [5297, 0]
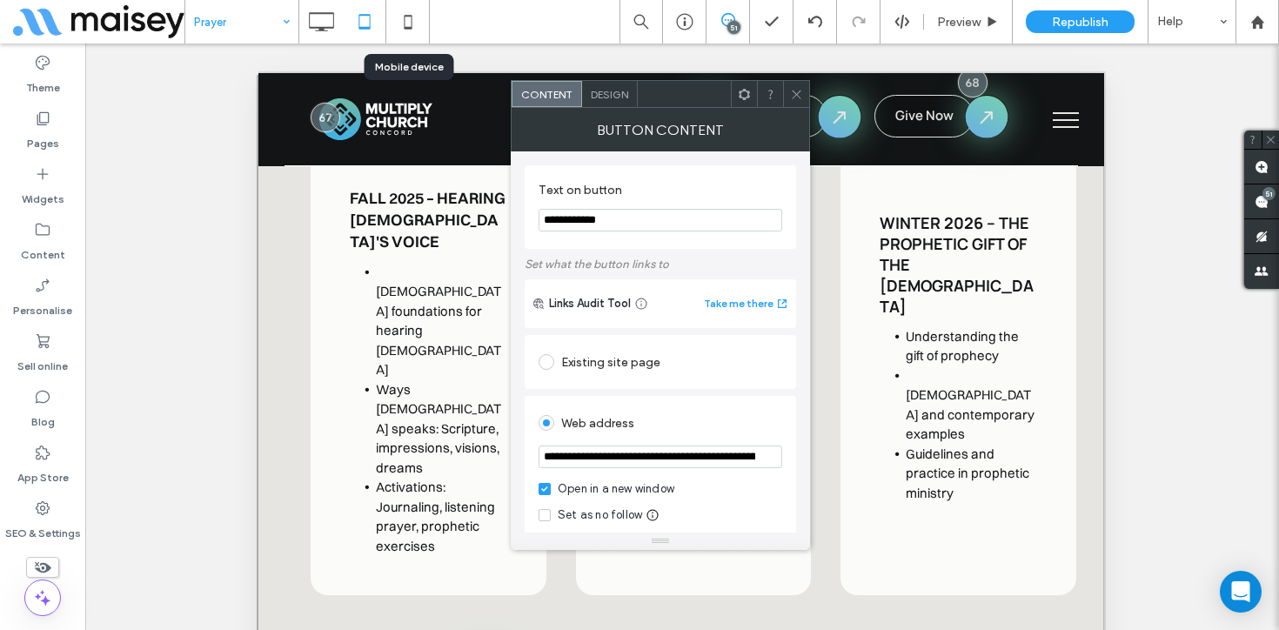
click at [412, 28] on icon at bounding box center [408, 21] width 35 height 35
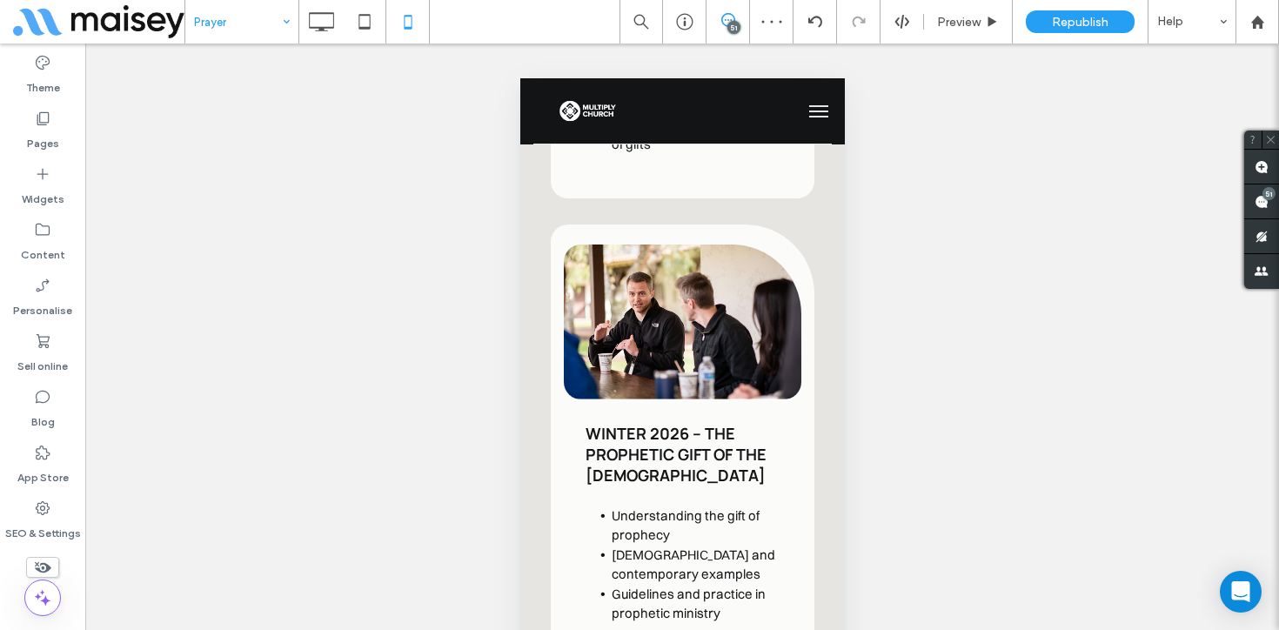
scroll to position [6606, 0]
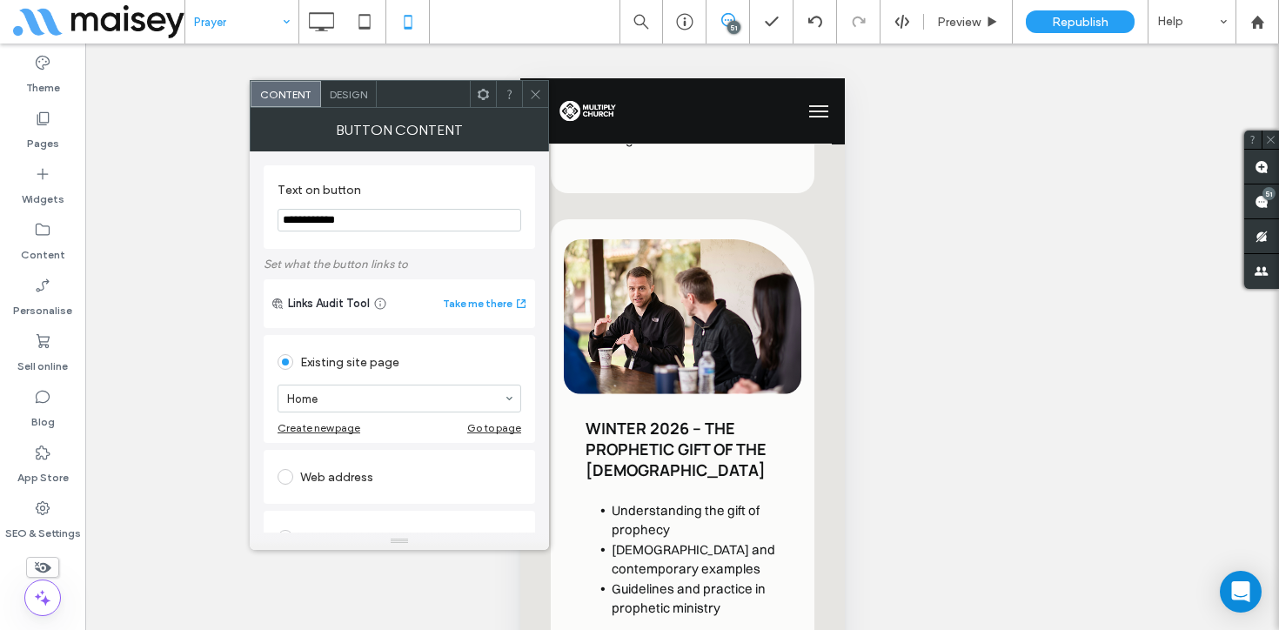
click at [352, 486] on div "Web address" at bounding box center [400, 477] width 244 height 28
click at [357, 461] on input "url" at bounding box center [400, 457] width 244 height 23
paste input "**********"
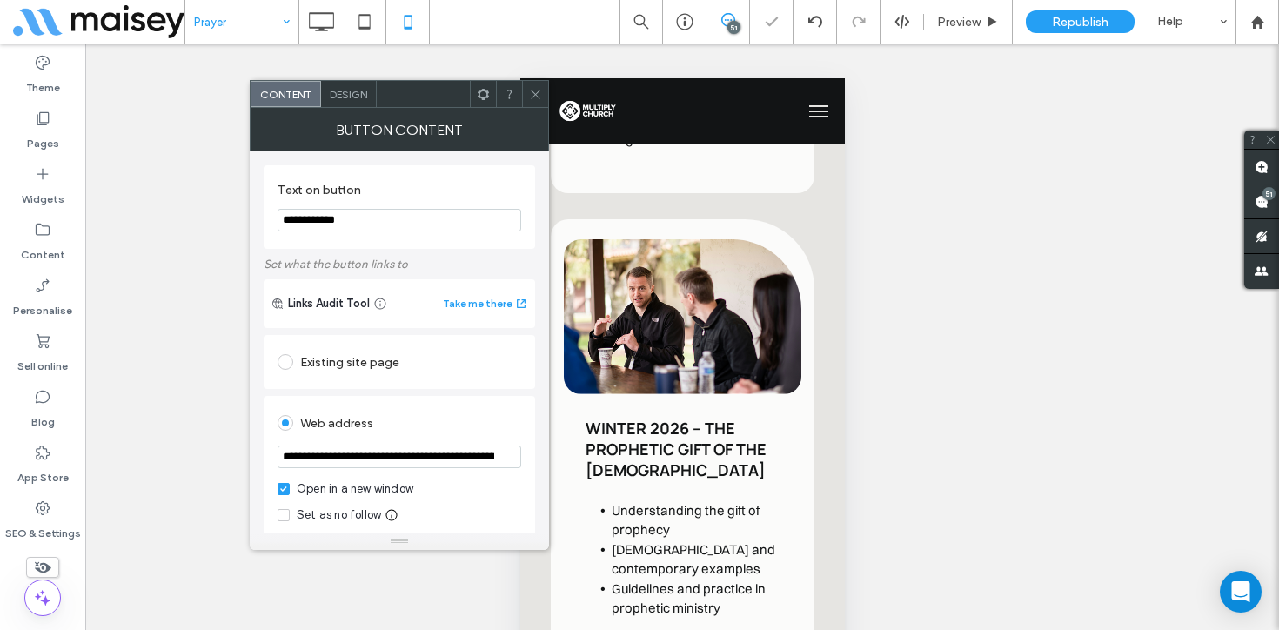
type input "**********"
click at [419, 416] on div "Web address" at bounding box center [400, 423] width 244 height 28
click at [532, 89] on icon at bounding box center [535, 94] width 13 height 13
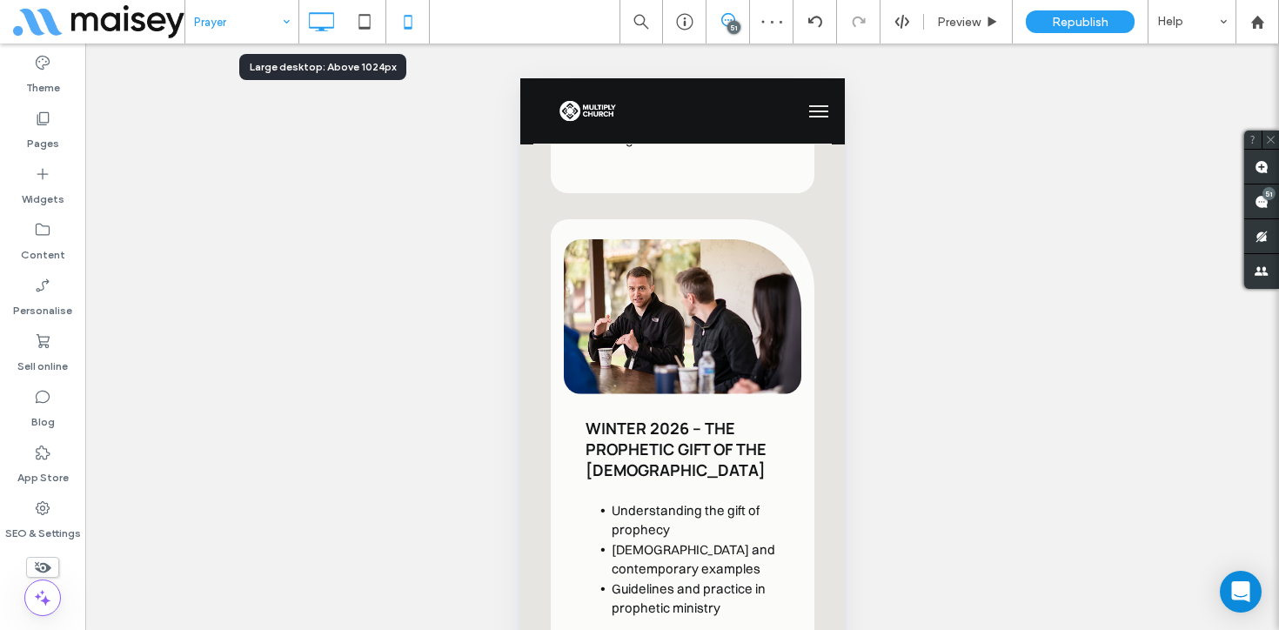
click at [329, 27] on use at bounding box center [321, 21] width 25 height 19
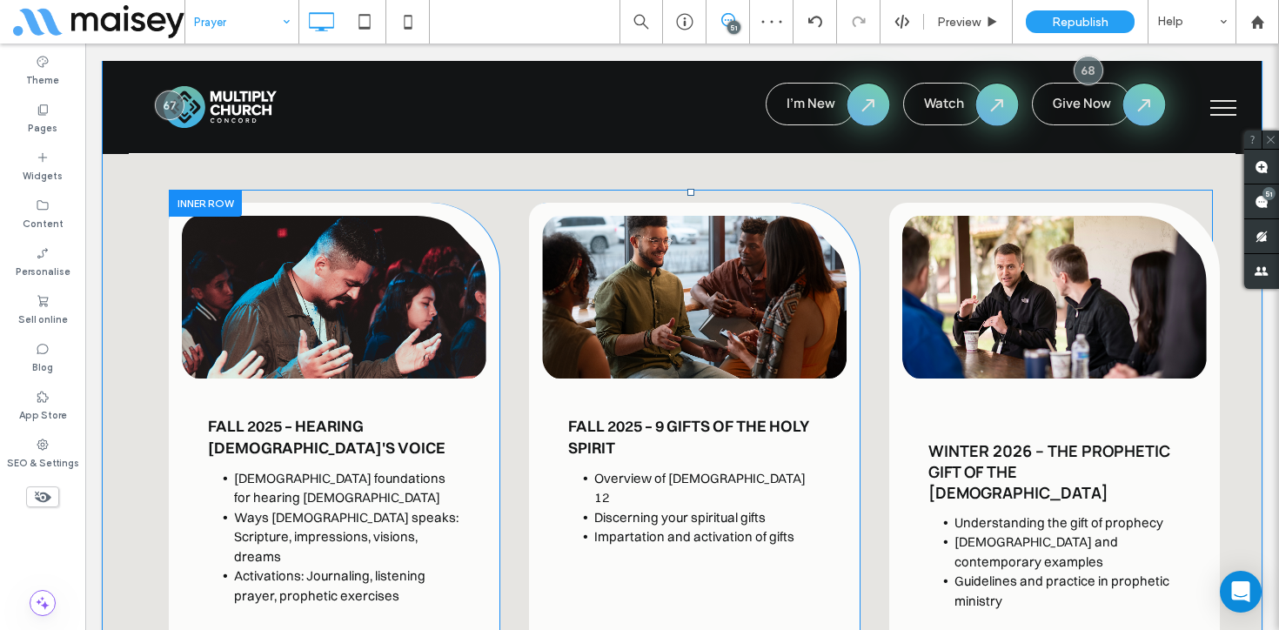
scroll to position [4594, 0]
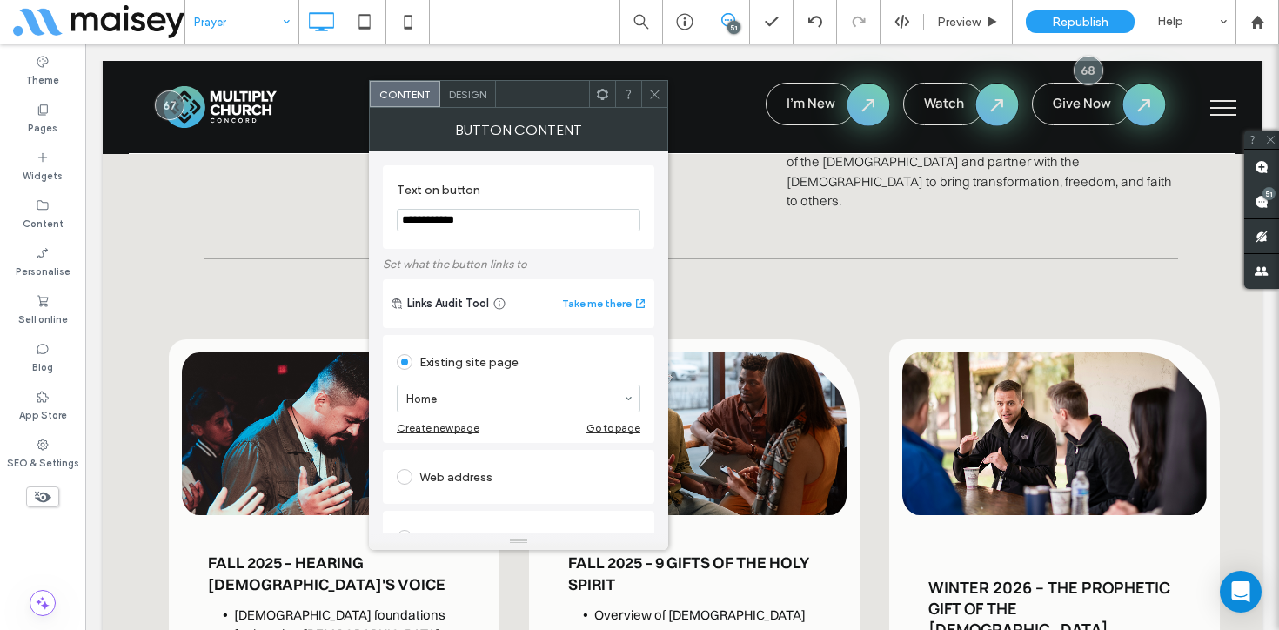
click at [473, 481] on div "Web address" at bounding box center [519, 477] width 244 height 28
click at [476, 464] on input "url" at bounding box center [519, 457] width 244 height 23
paste input "**********"
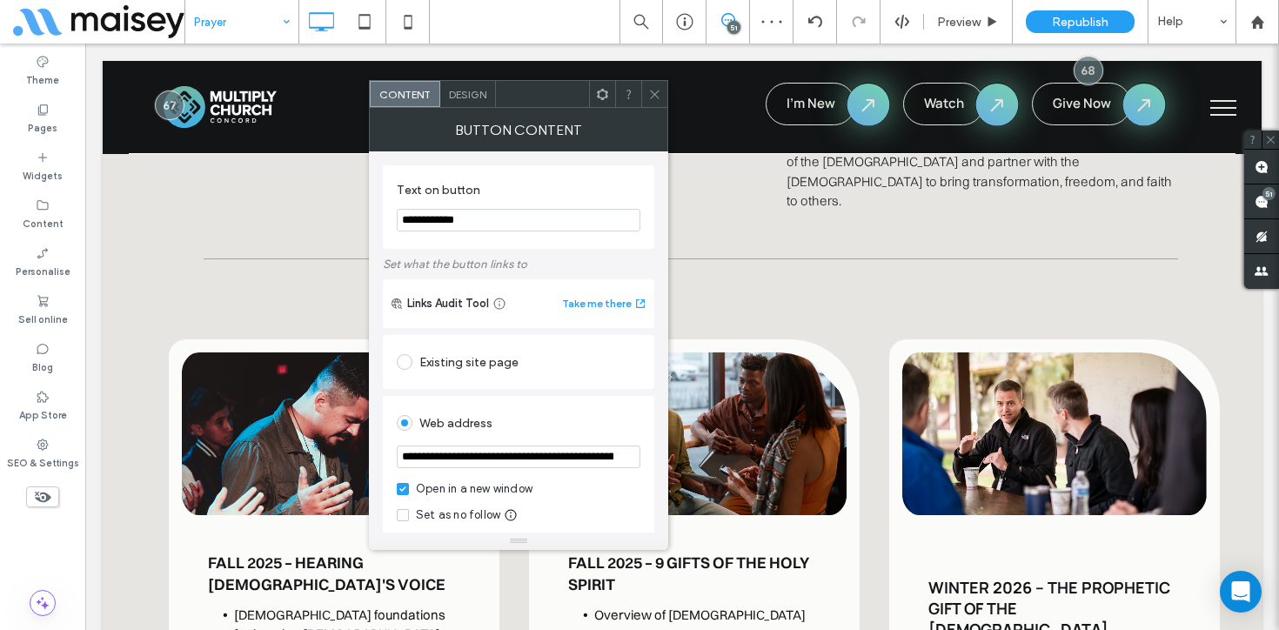
scroll to position [0, 164]
type input "**********"
click at [548, 416] on div "Web address" at bounding box center [519, 423] width 244 height 28
click at [657, 92] on icon at bounding box center [654, 94] width 13 height 13
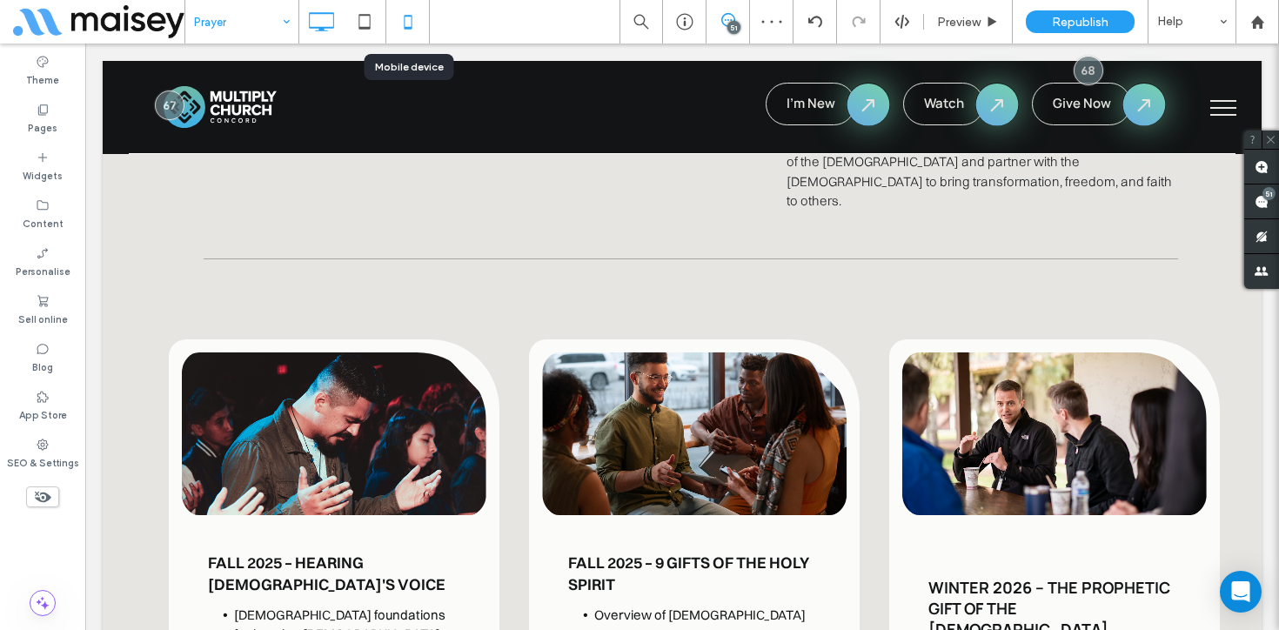
click at [406, 12] on icon at bounding box center [408, 21] width 35 height 35
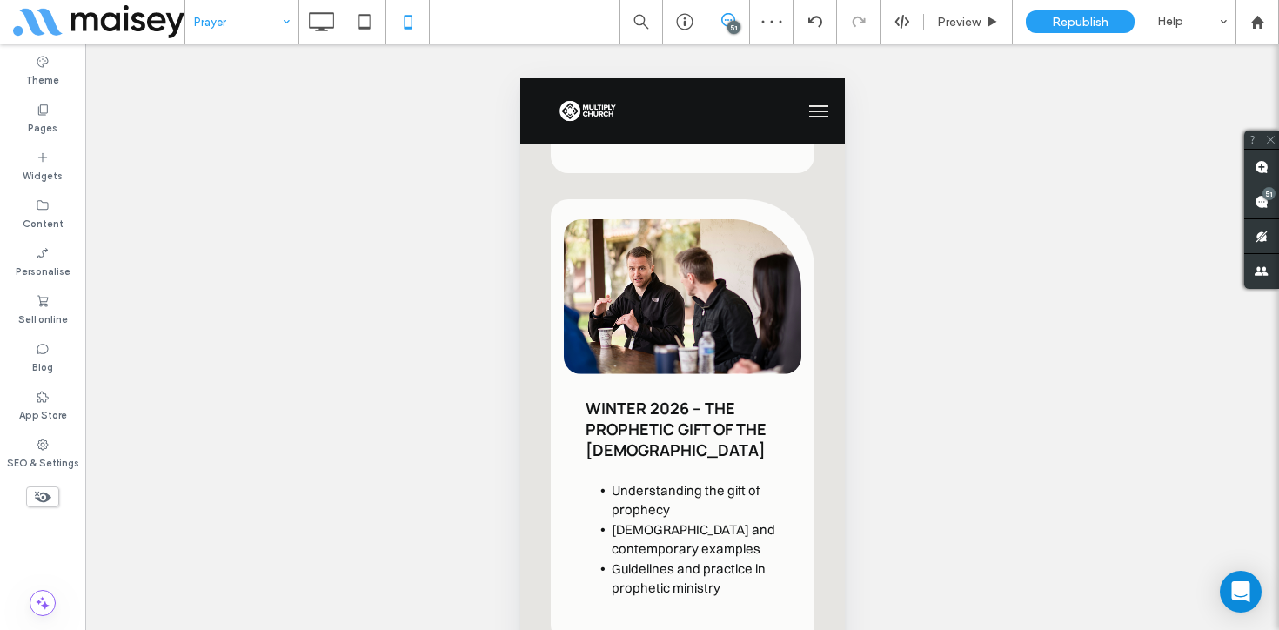
scroll to position [6621, 0]
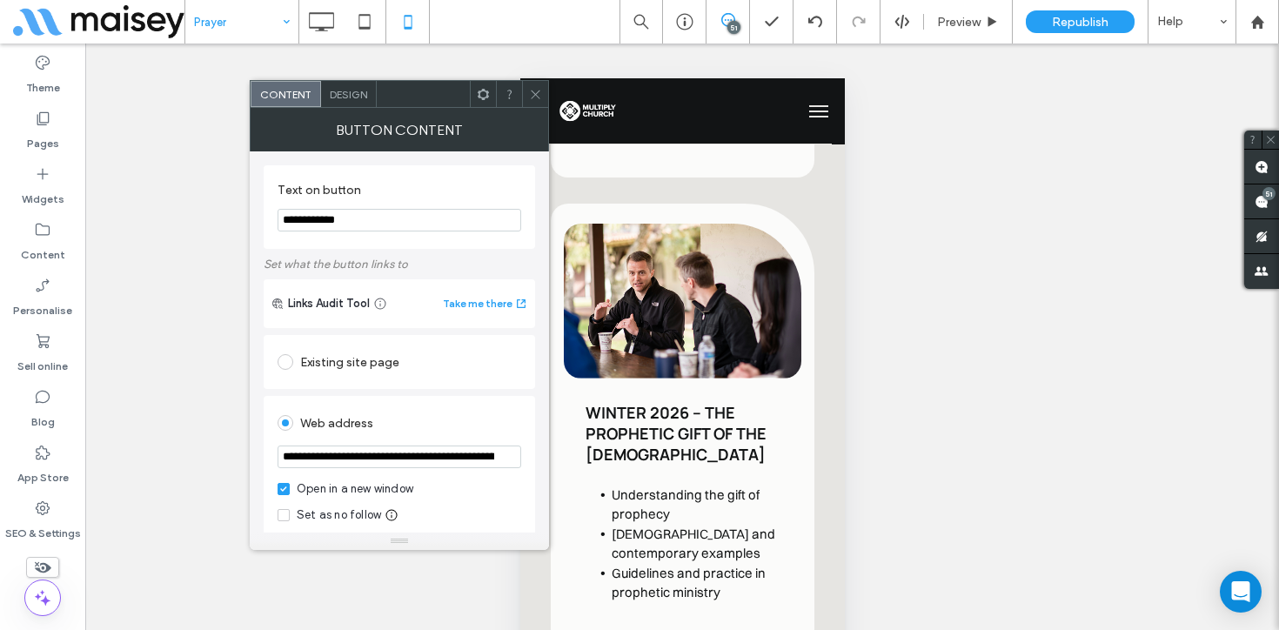
click at [540, 97] on icon at bounding box center [535, 94] width 13 height 13
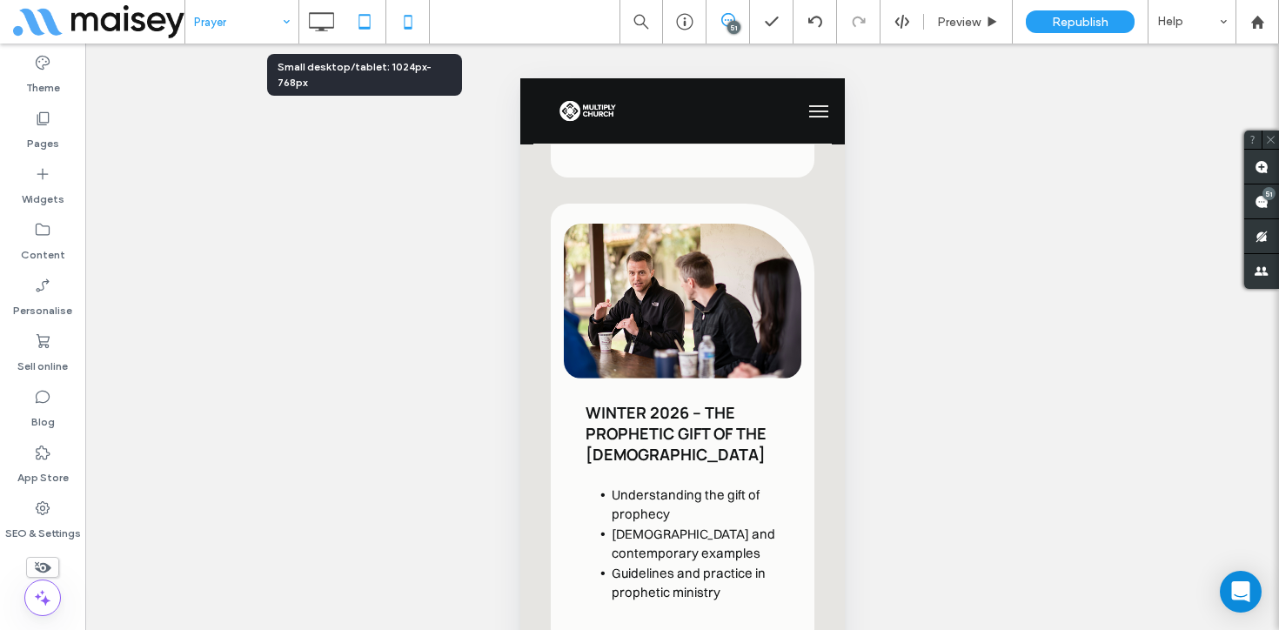
click at [372, 29] on icon at bounding box center [364, 21] width 35 height 35
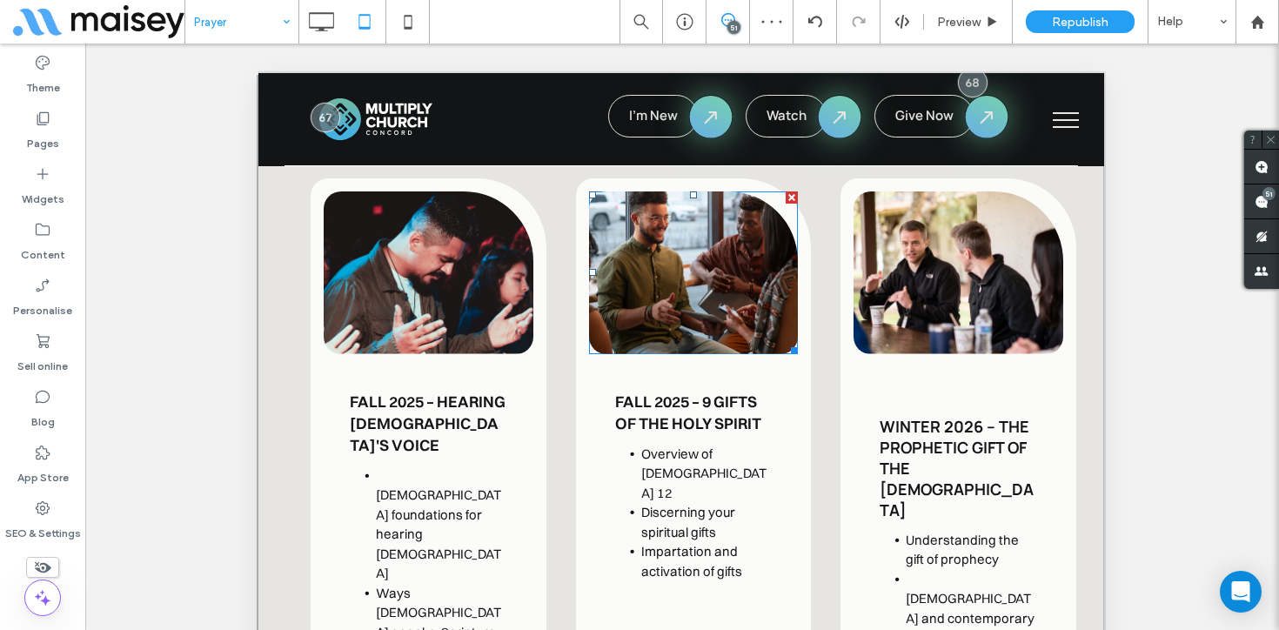
scroll to position [5330, 0]
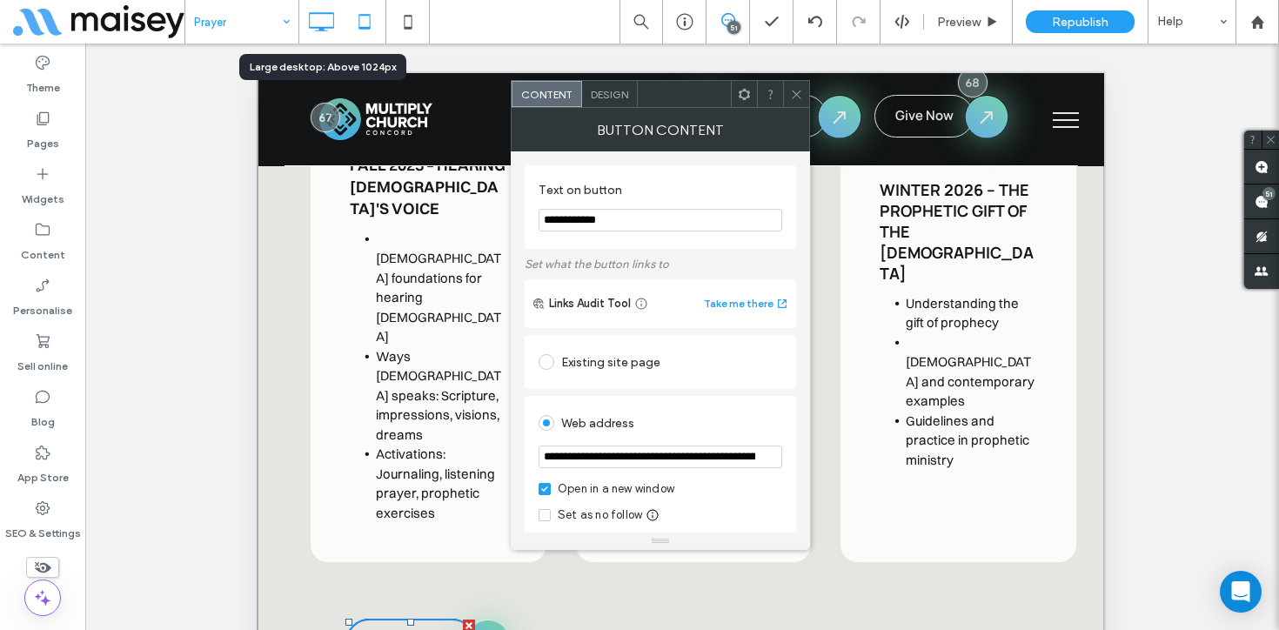
click at [333, 14] on use at bounding box center [321, 21] width 25 height 19
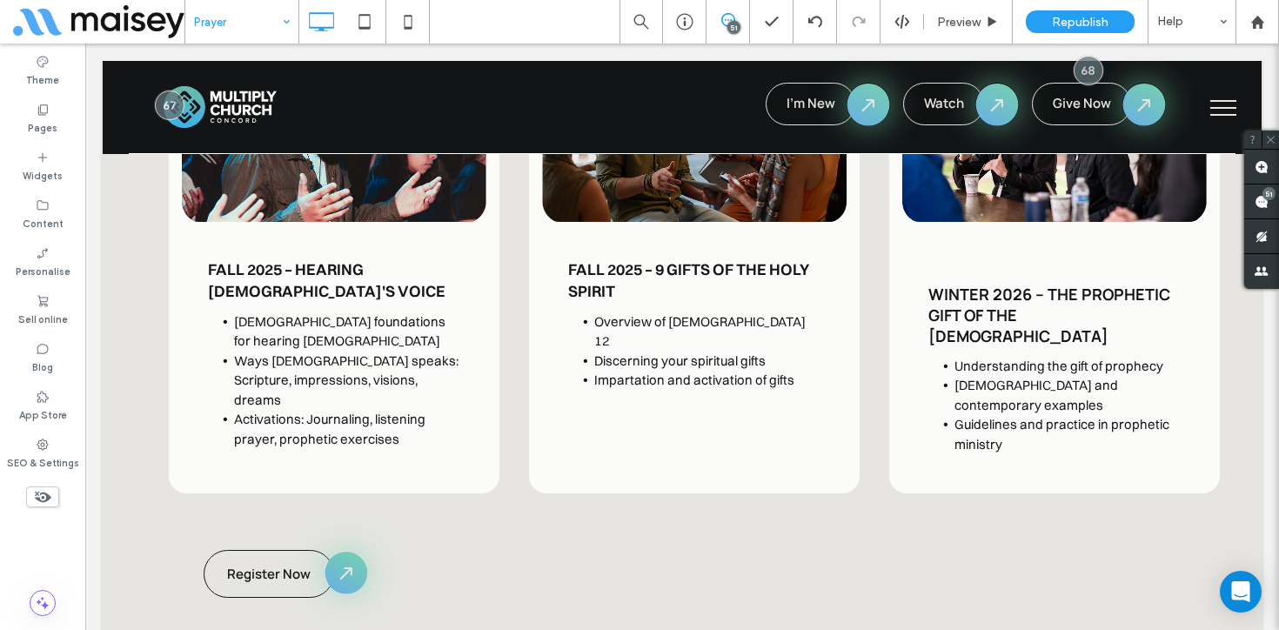
scroll to position [4890, 0]
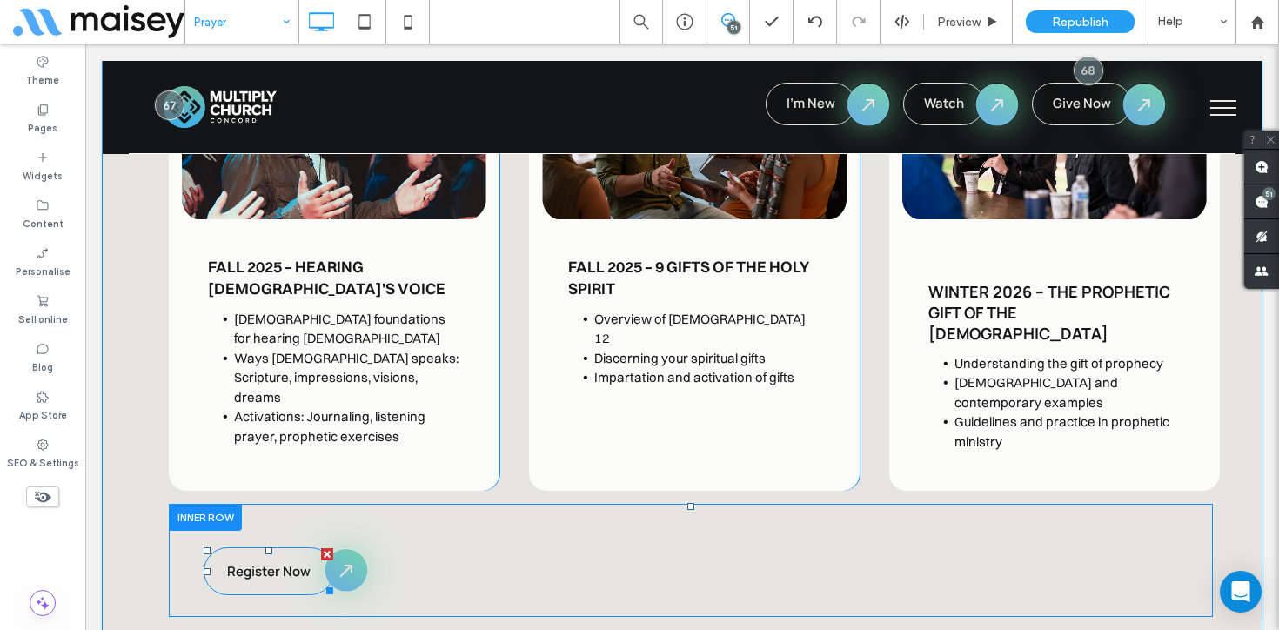
click at [273, 562] on span "Register Now" at bounding box center [269, 571] width 84 height 18
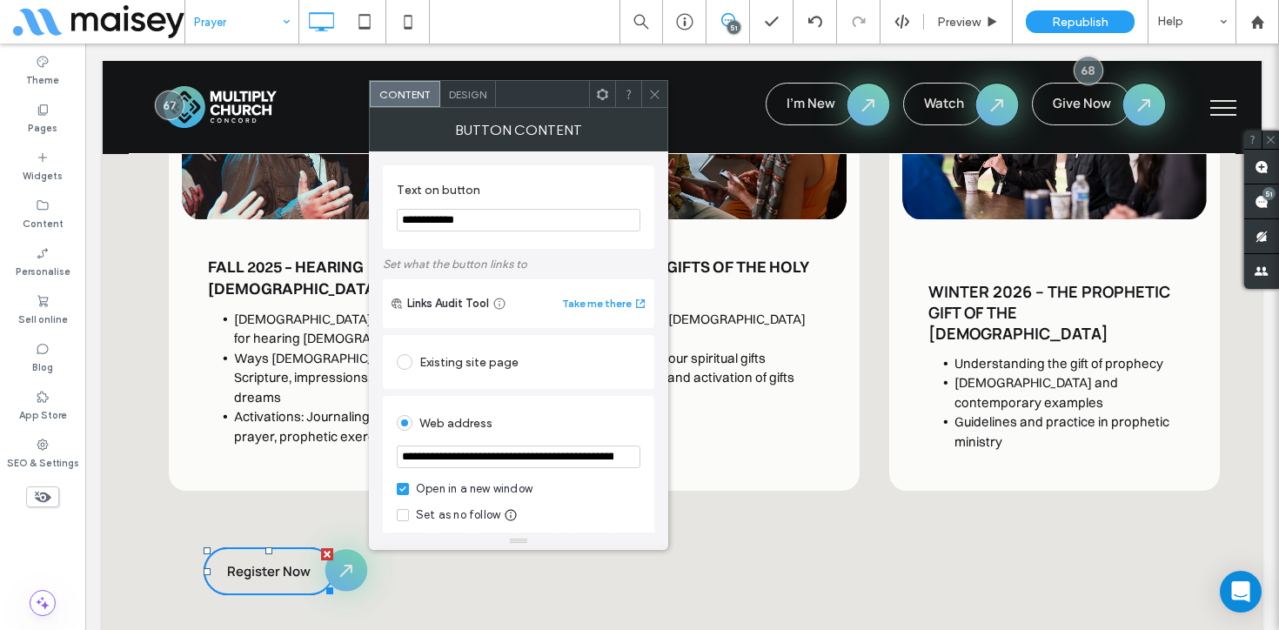
click at [659, 92] on icon at bounding box center [654, 94] width 13 height 13
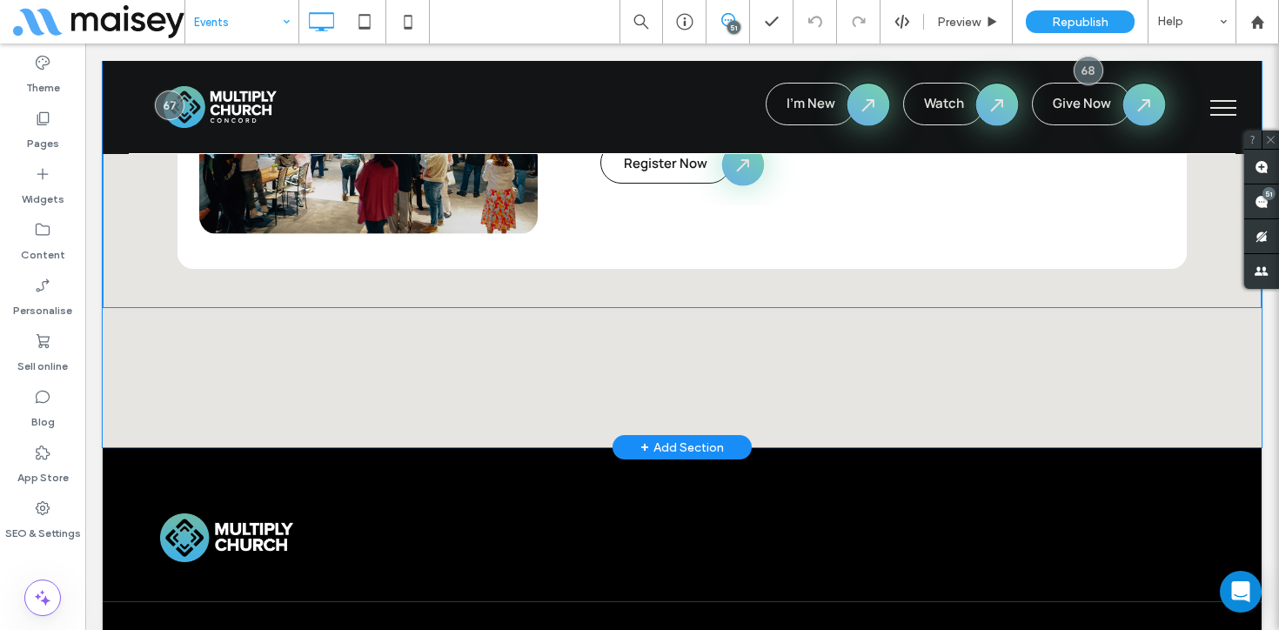
scroll to position [2476, 0]
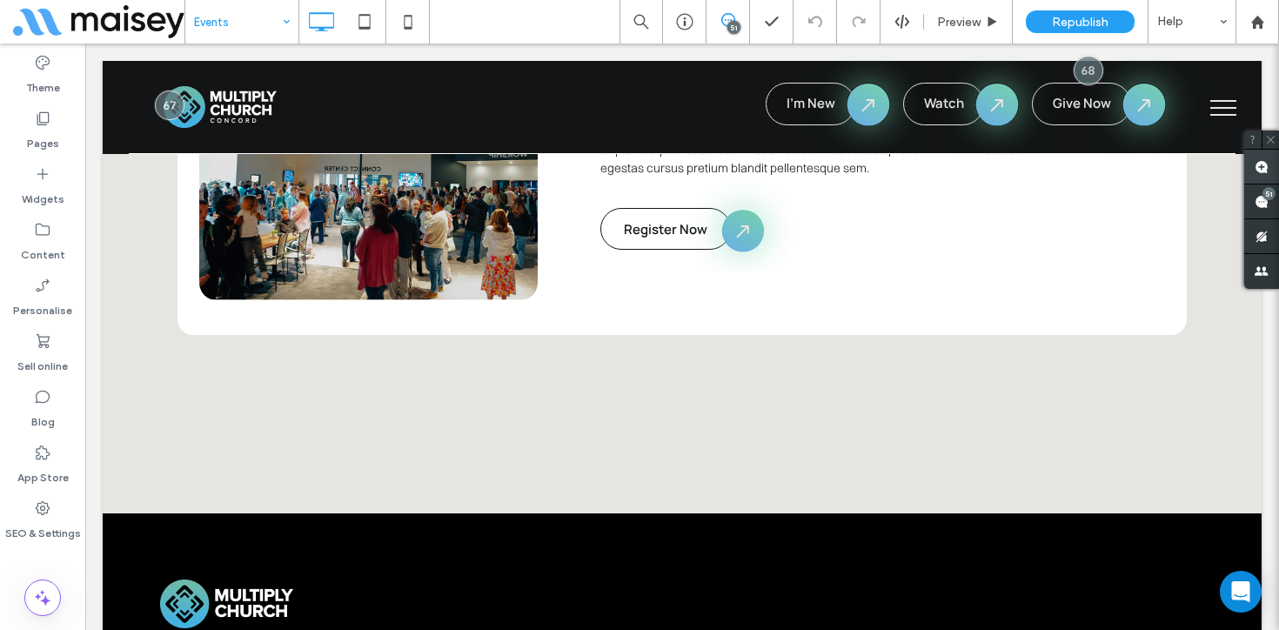
click at [1257, 164] on use at bounding box center [1262, 167] width 14 height 14
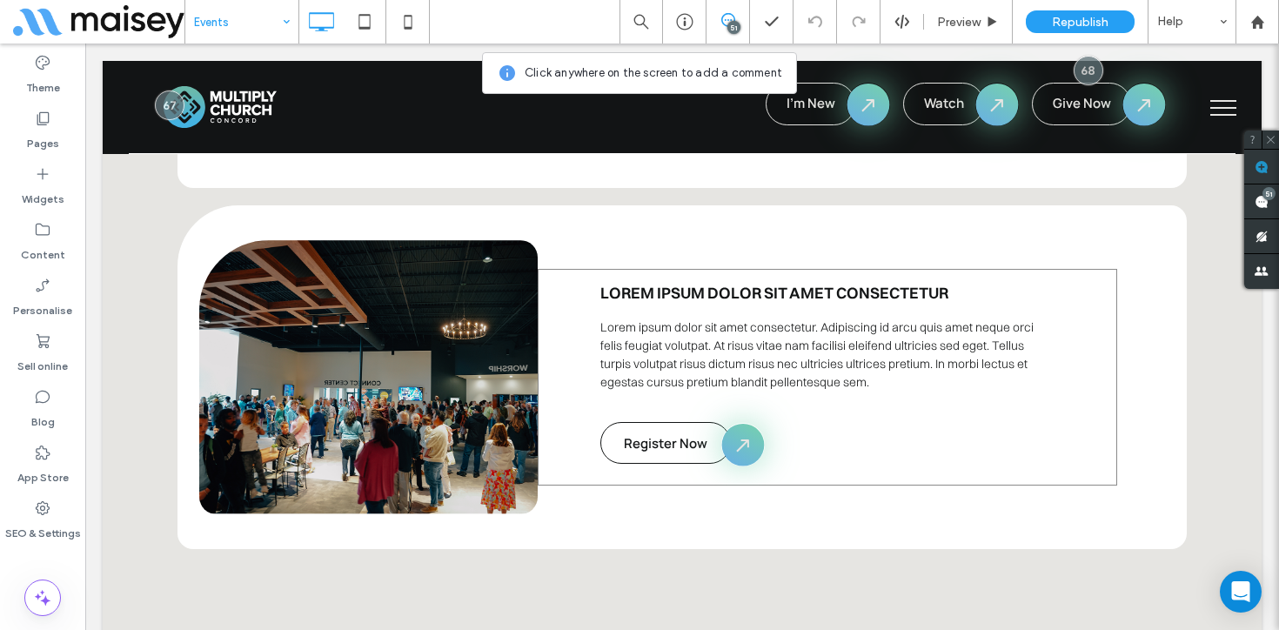
scroll to position [2222, 0]
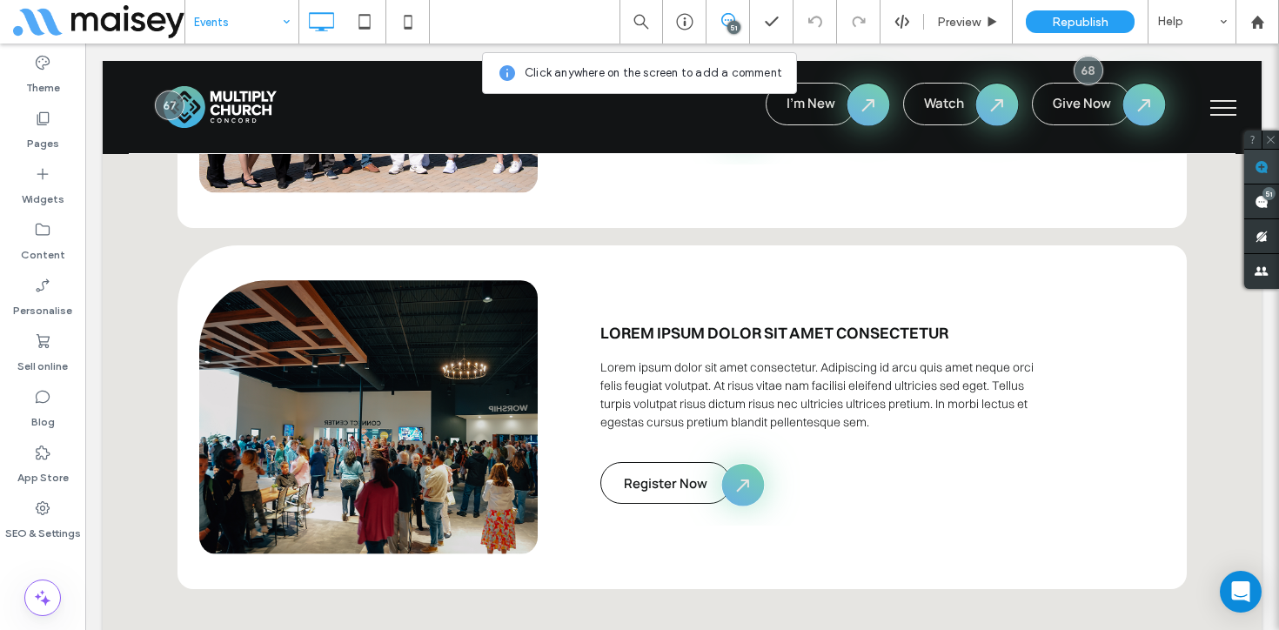
click at [1256, 168] on use at bounding box center [1262, 167] width 14 height 14
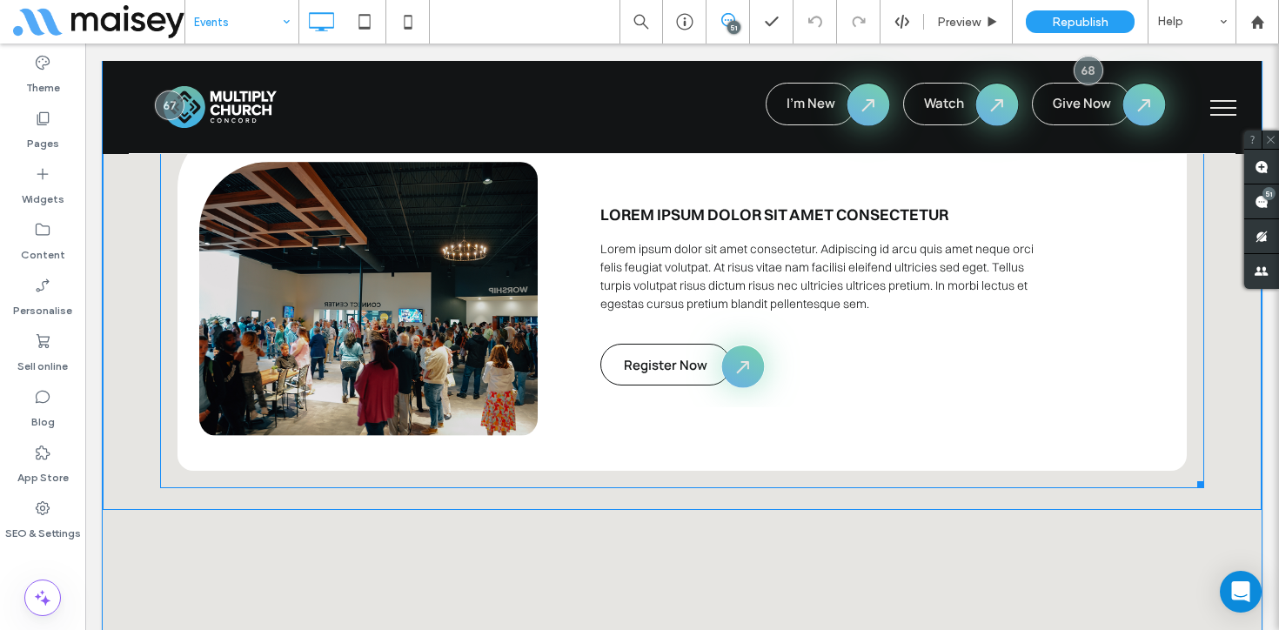
scroll to position [2352, 0]
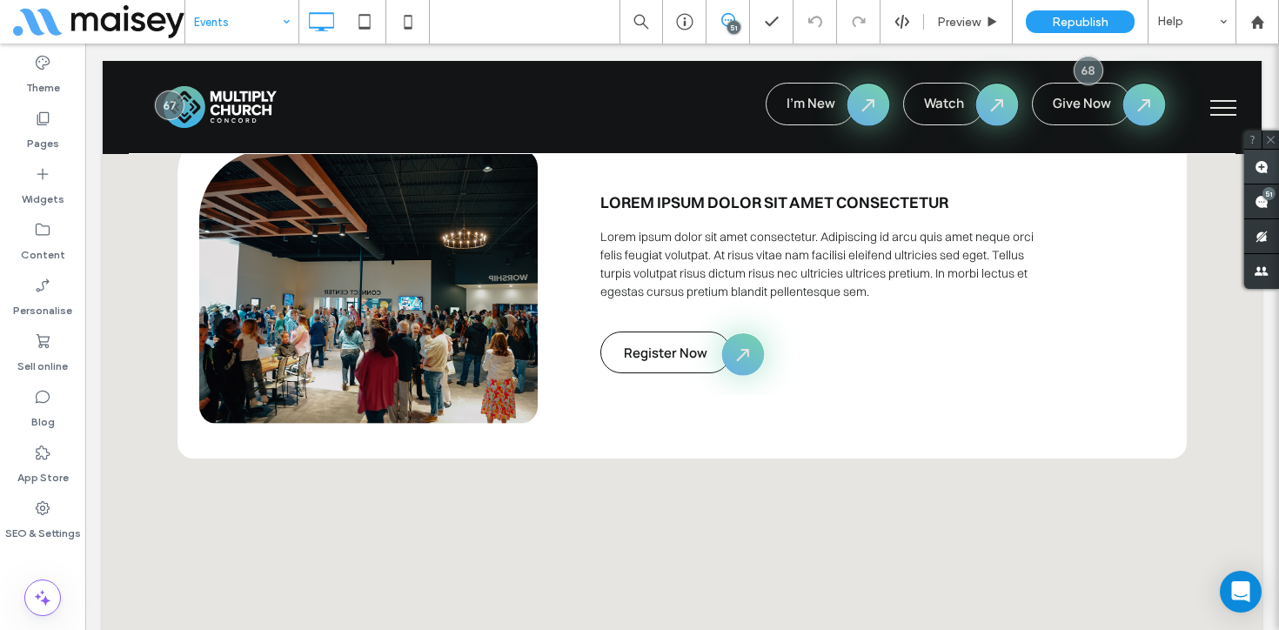
click at [1264, 169] on use at bounding box center [1262, 167] width 14 height 14
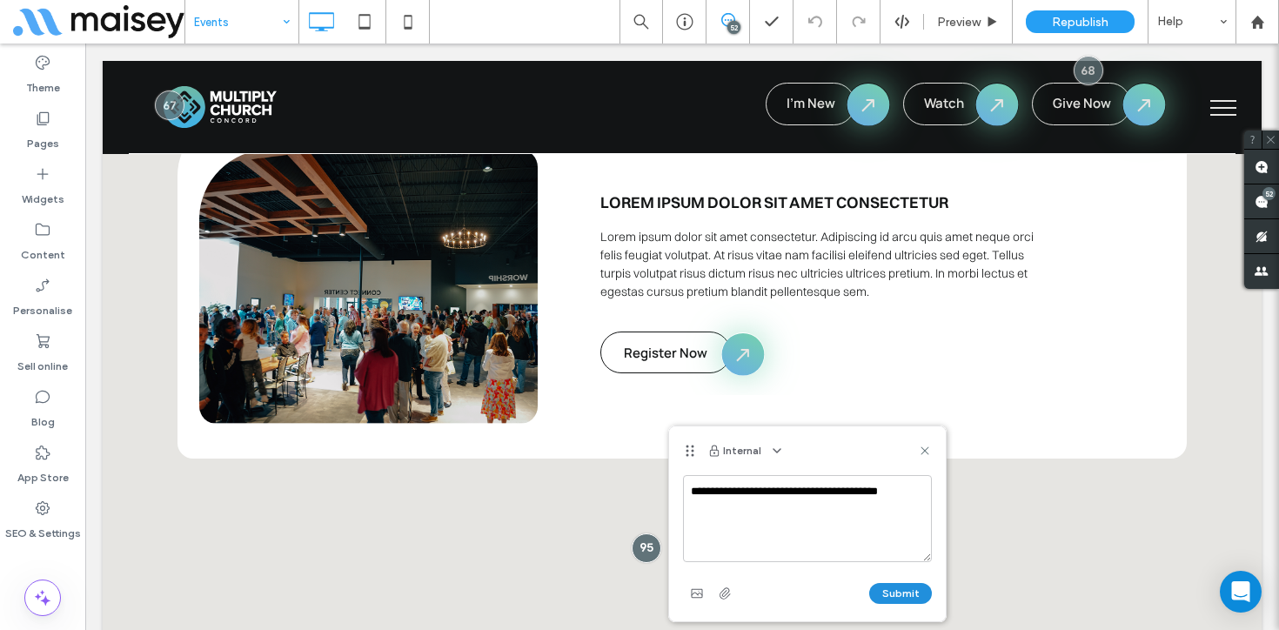
type textarea "**********"
click at [909, 587] on button "Submit" at bounding box center [900, 593] width 63 height 21
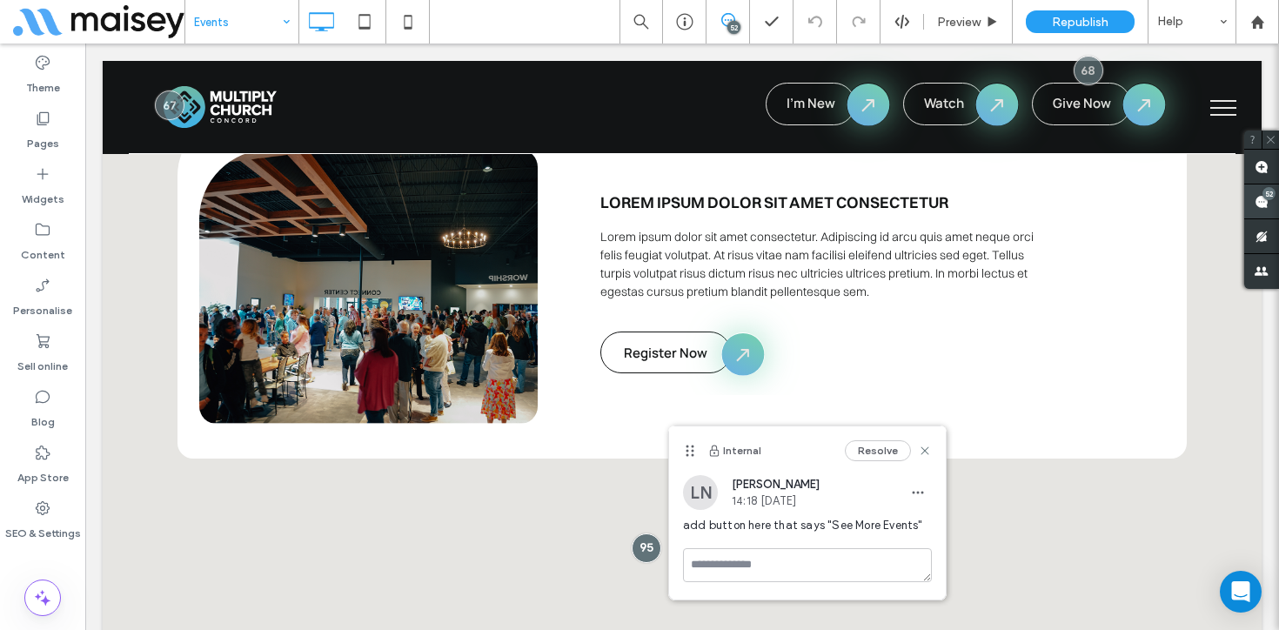
click at [1257, 200] on use at bounding box center [1262, 202] width 14 height 14
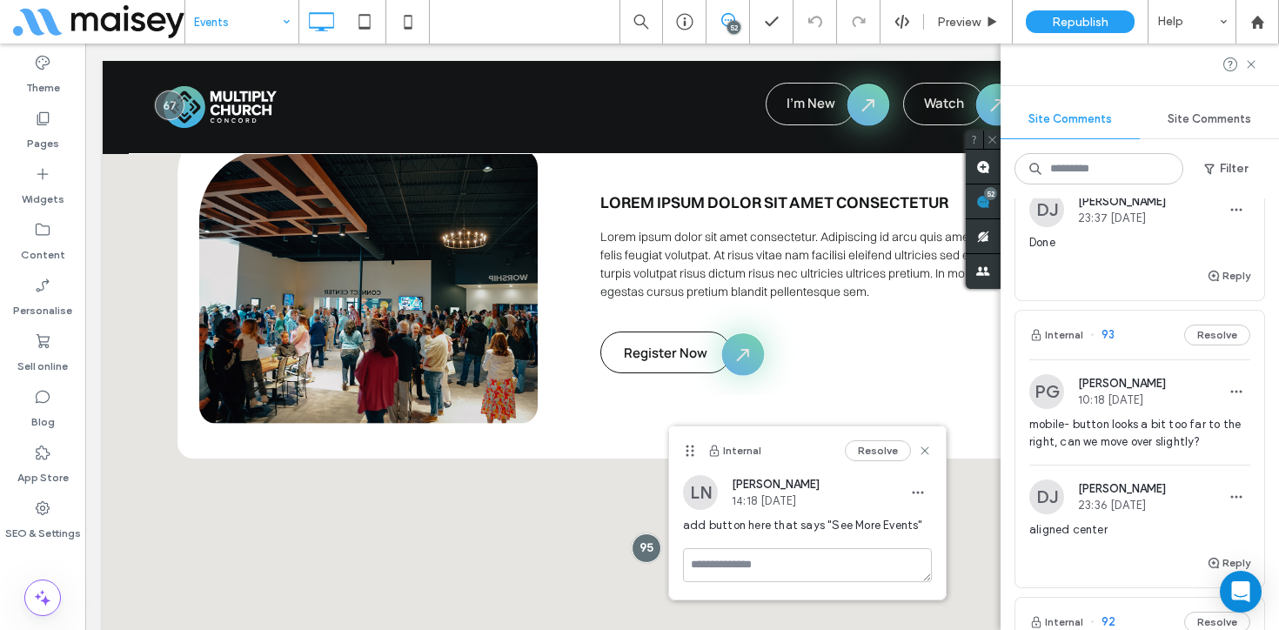
scroll to position [411, 0]
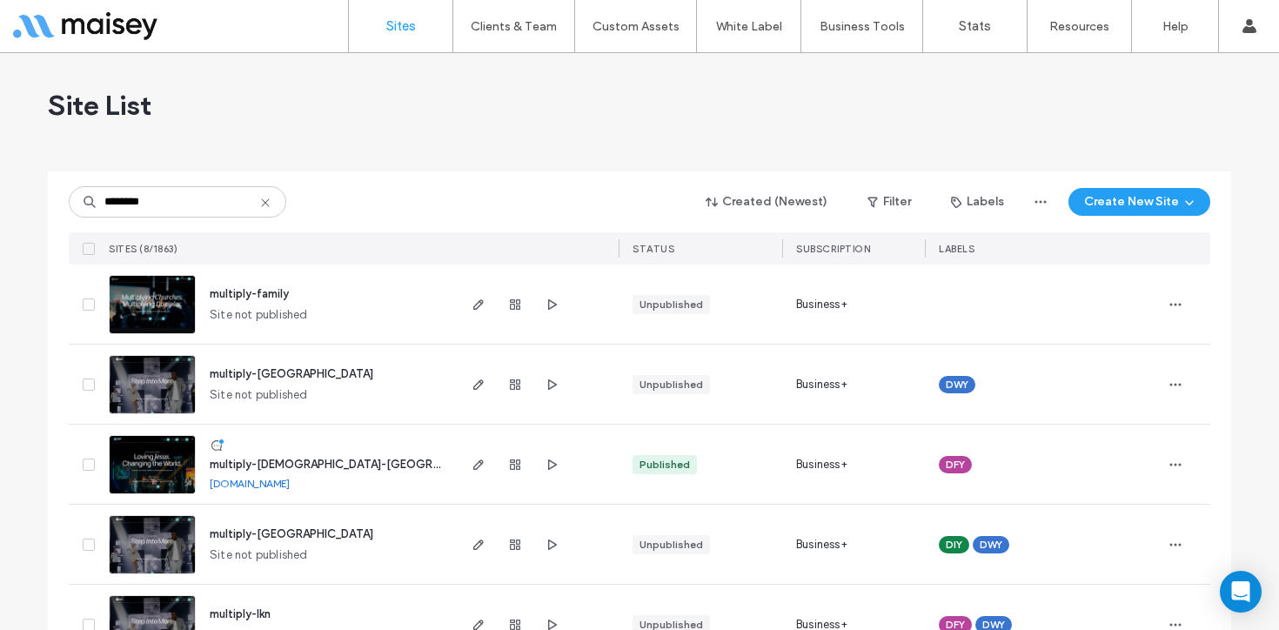
type input "********"
click at [136, 487] on img at bounding box center [152, 495] width 85 height 118
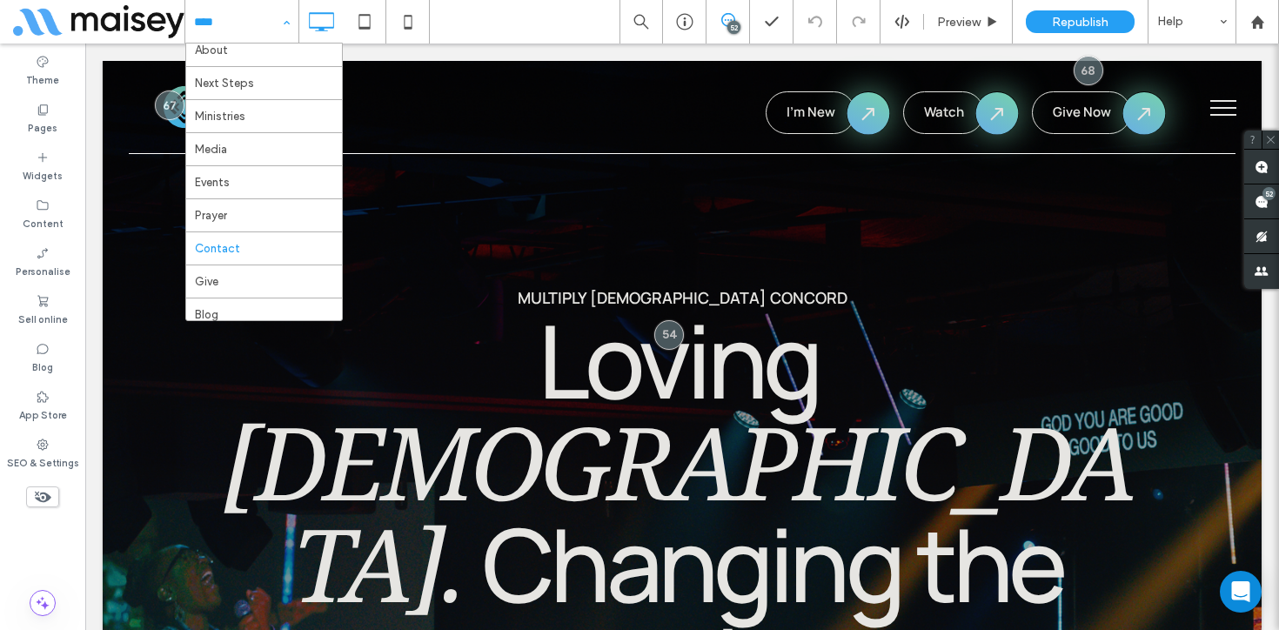
scroll to position [94, 0]
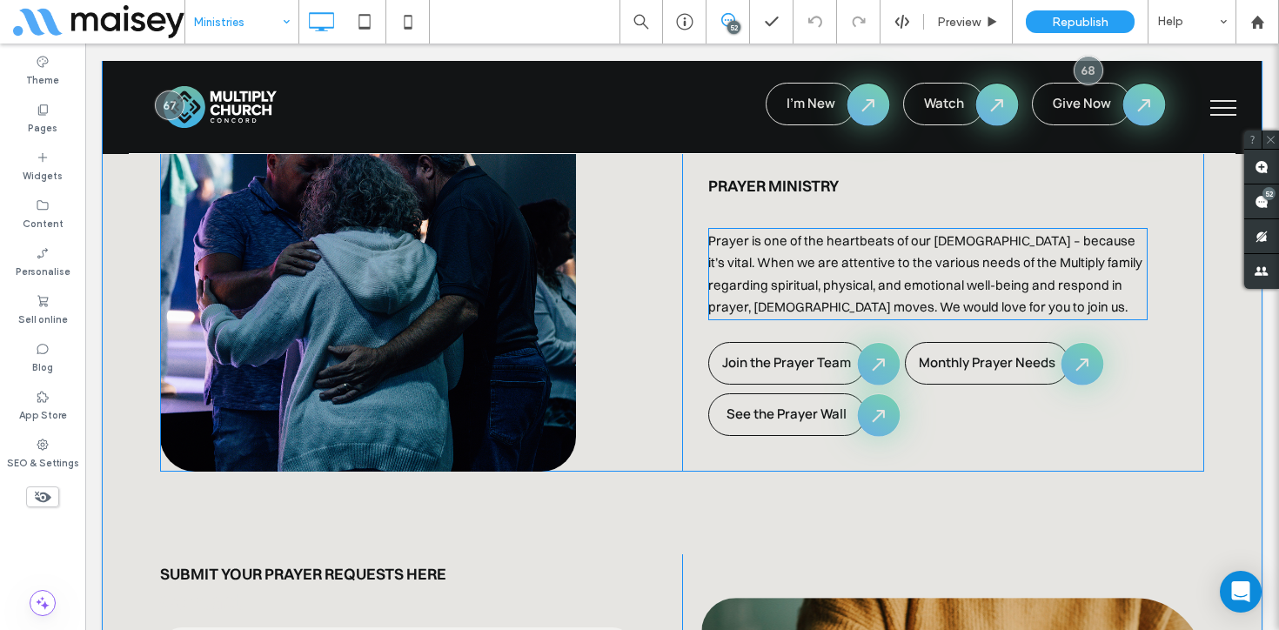
scroll to position [5078, 0]
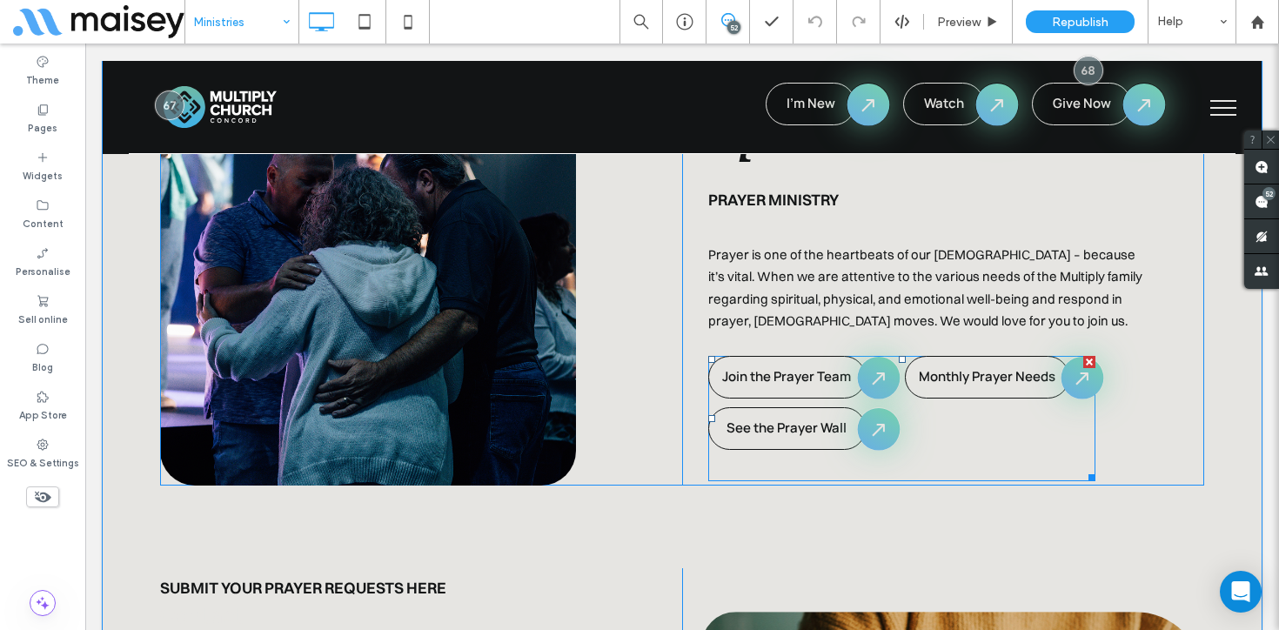
click at [782, 369] on span at bounding box center [901, 418] width 387 height 125
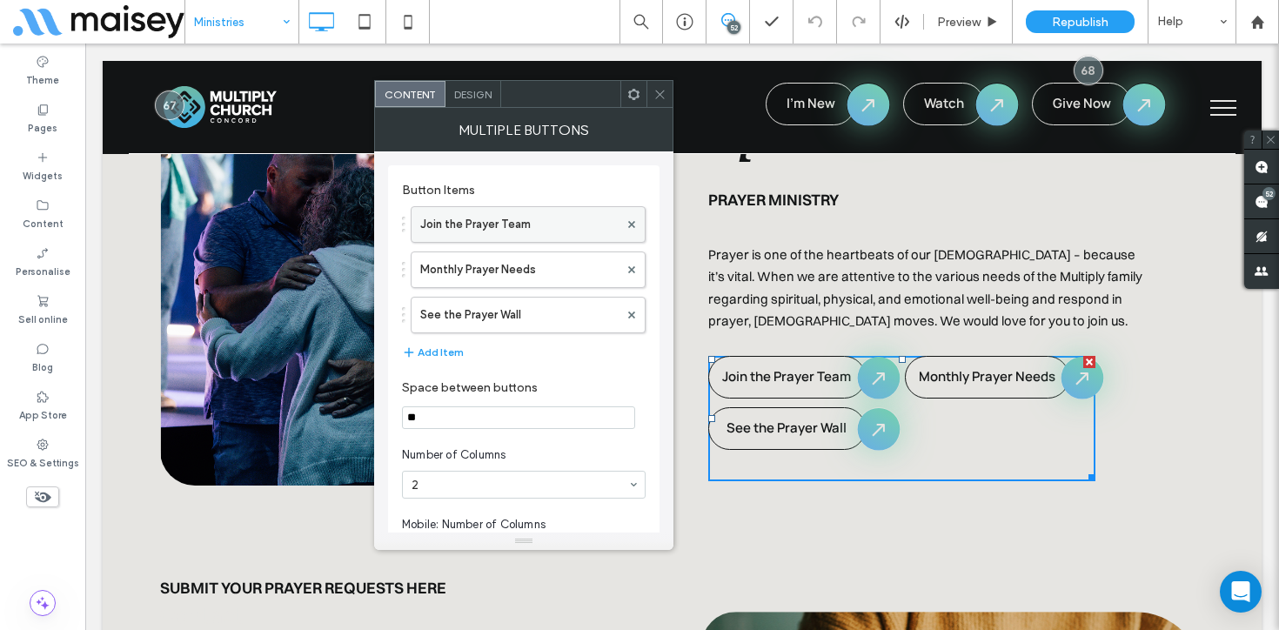
click at [578, 220] on label "Join the Prayer Team" at bounding box center [519, 224] width 198 height 35
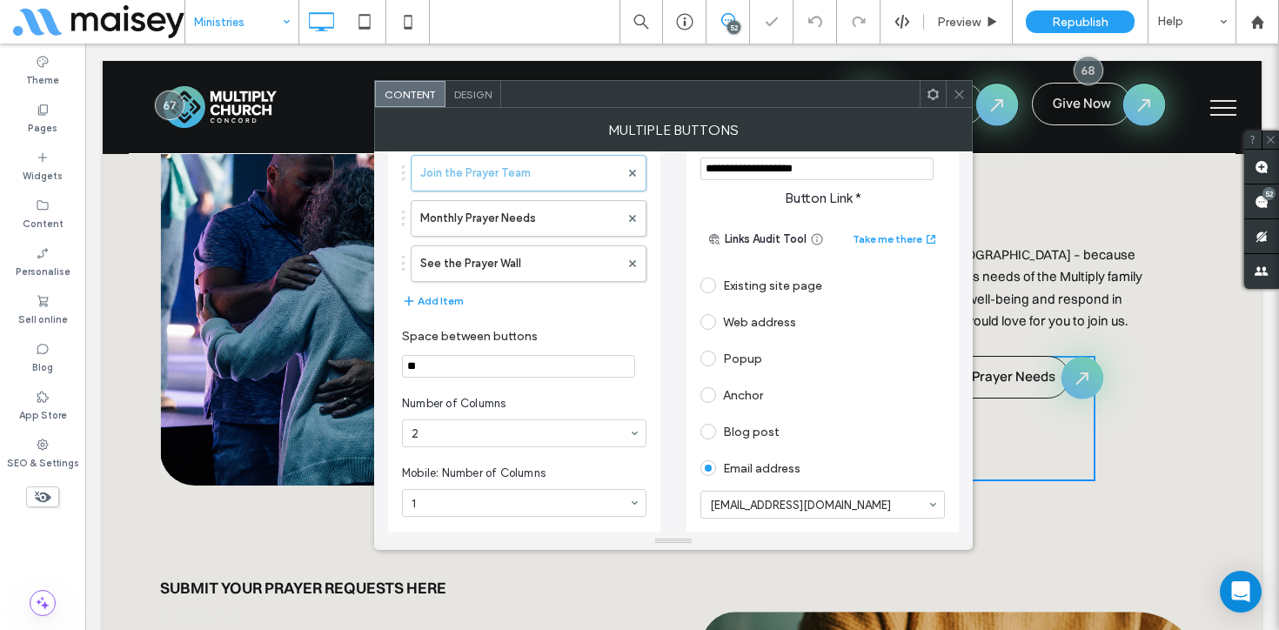
scroll to position [147, 0]
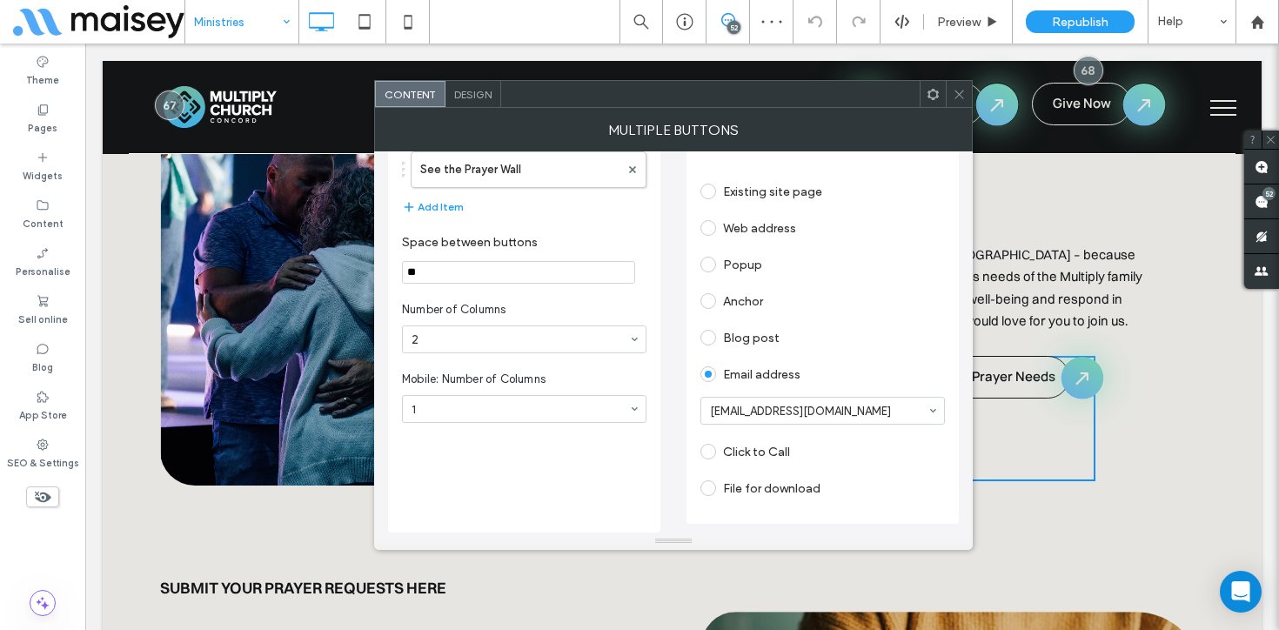
click at [961, 93] on icon at bounding box center [959, 94] width 13 height 13
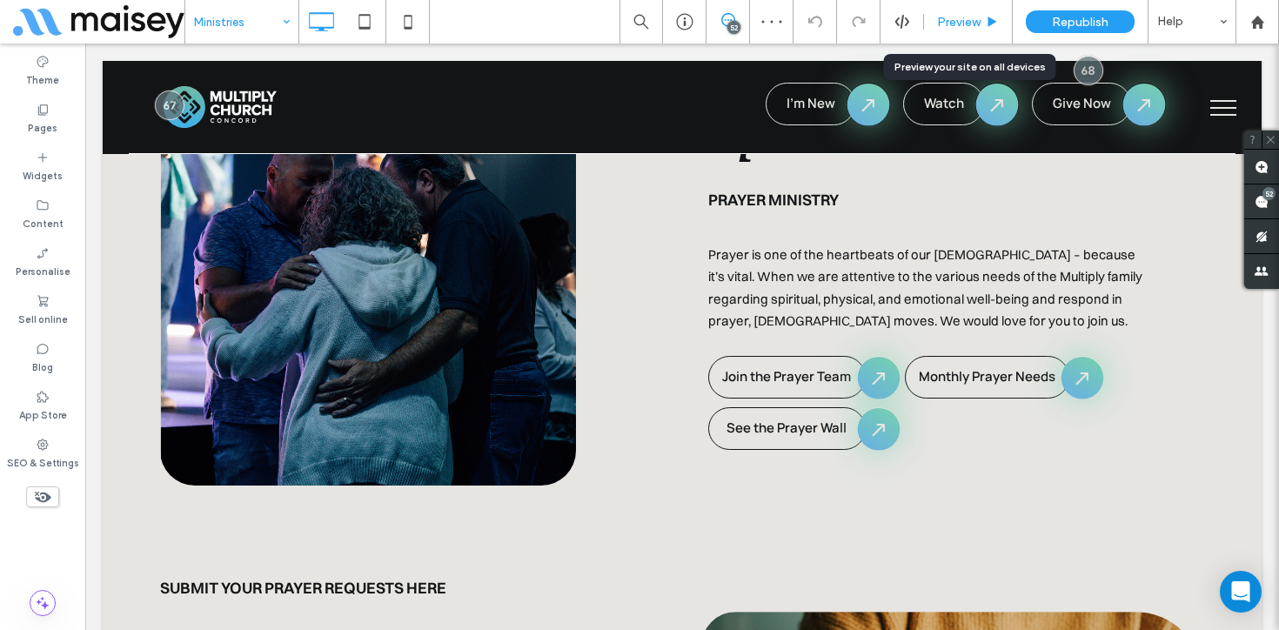
click at [969, 21] on span "Preview" at bounding box center [959, 22] width 44 height 15
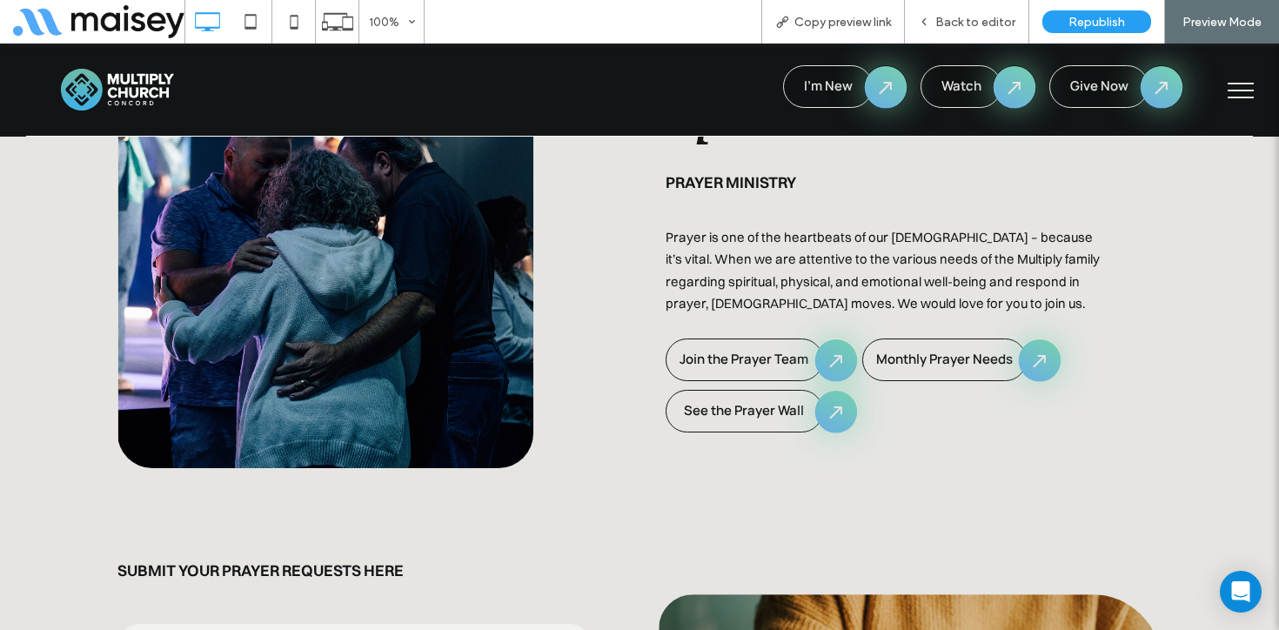
click at [1217, 91] on div "Click To Paste I'm New Watch Give Now Click To Paste" at bounding box center [639, 90] width 1227 height 93
click at [1231, 91] on button "menu" at bounding box center [1240, 90] width 45 height 45
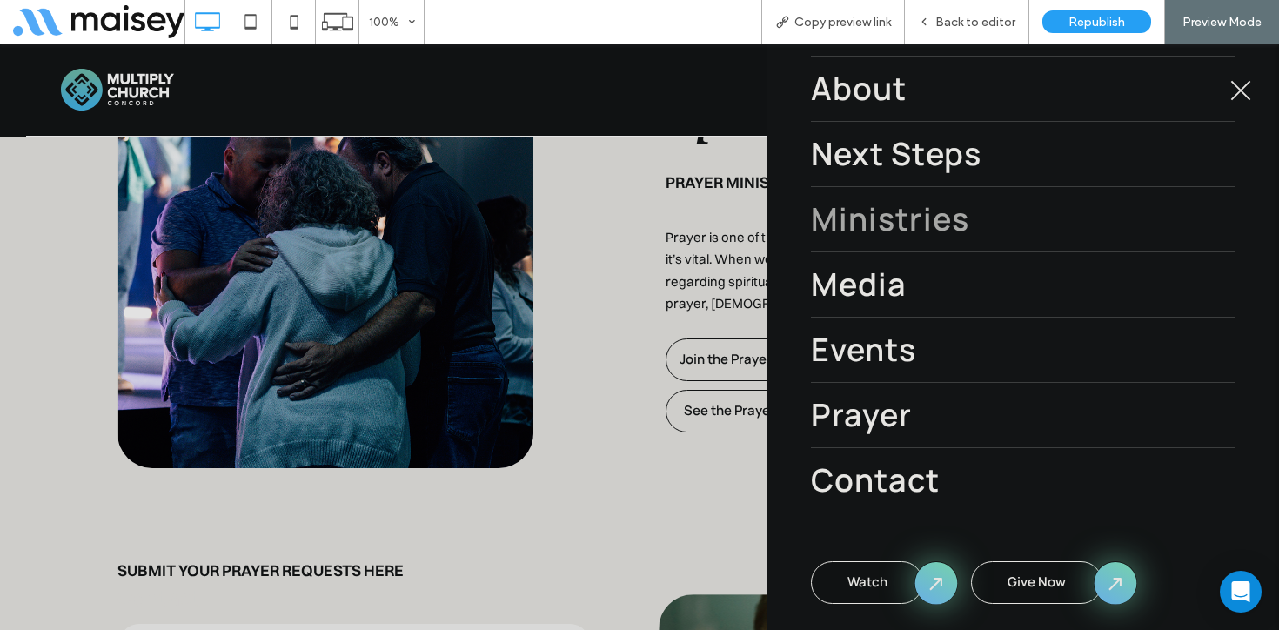
scroll to position [191, 0]
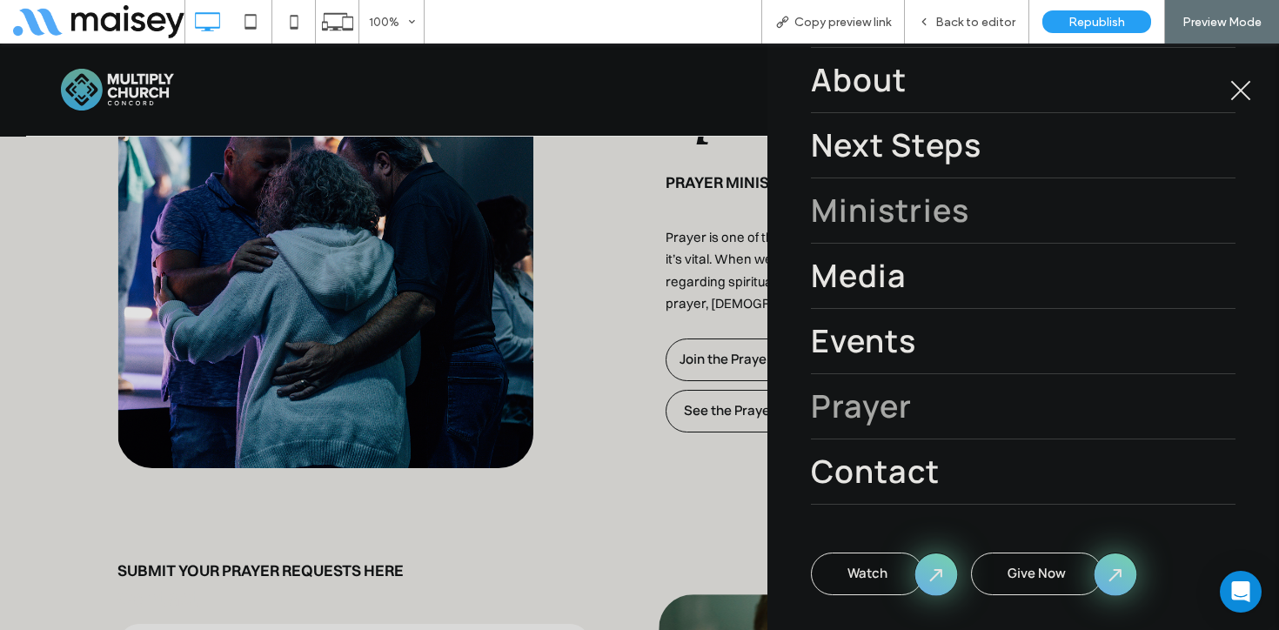
click at [893, 394] on span "Prayer" at bounding box center [861, 406] width 101 height 47
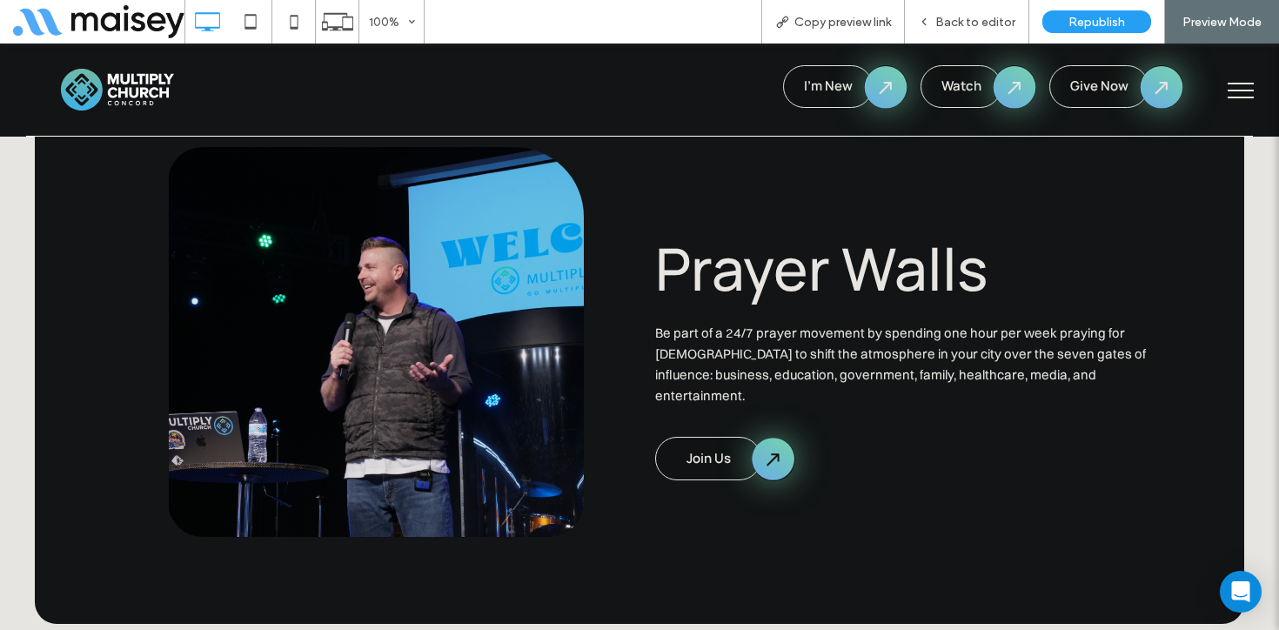
scroll to position [2927, 0]
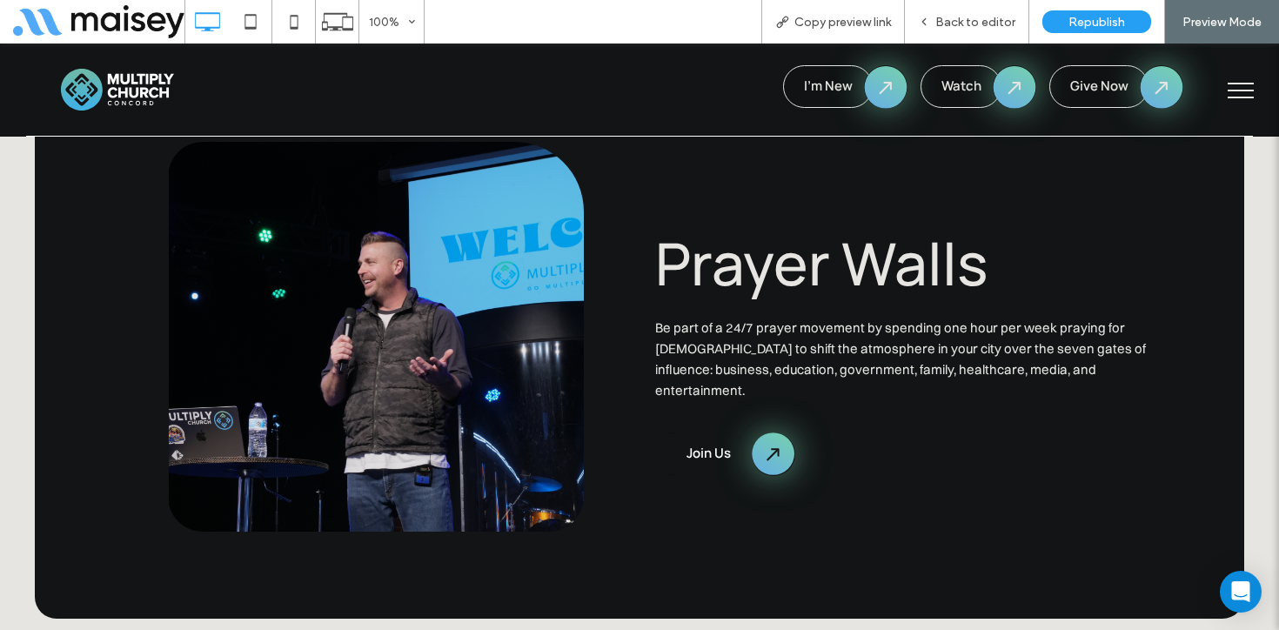
click at [725, 444] on span "Join Us" at bounding box center [709, 453] width 44 height 18
click at [717, 444] on span "Join Us" at bounding box center [709, 453] width 44 height 18
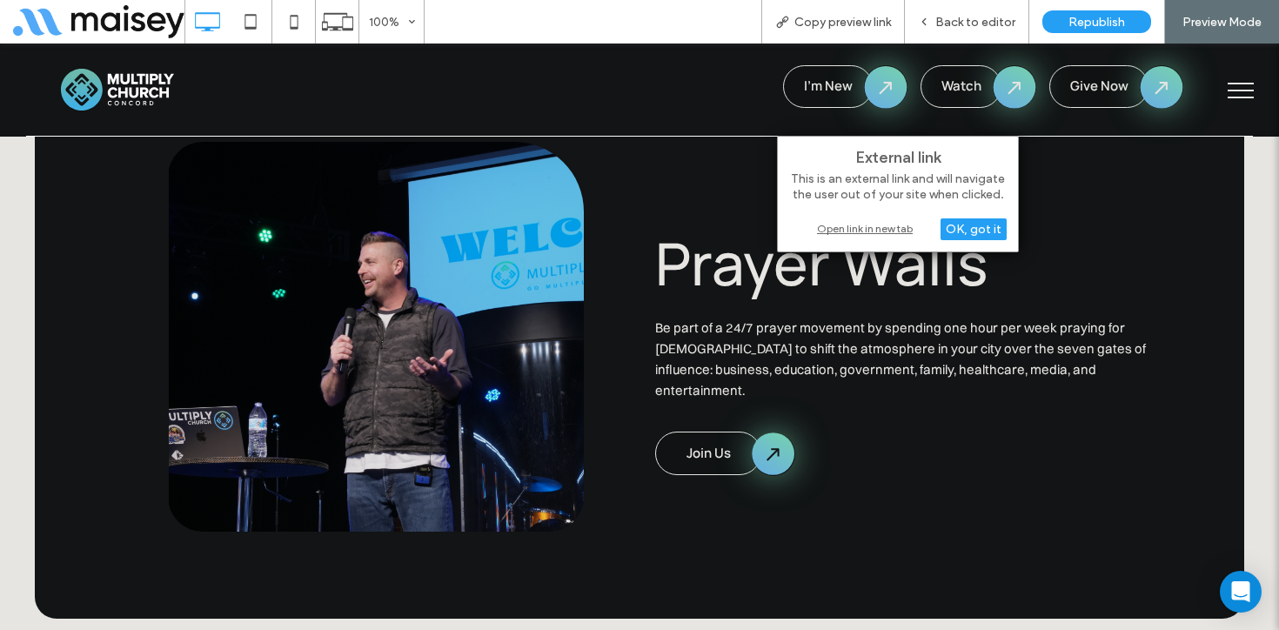
click at [844, 230] on div "Open link in new tab" at bounding box center [898, 228] width 218 height 18
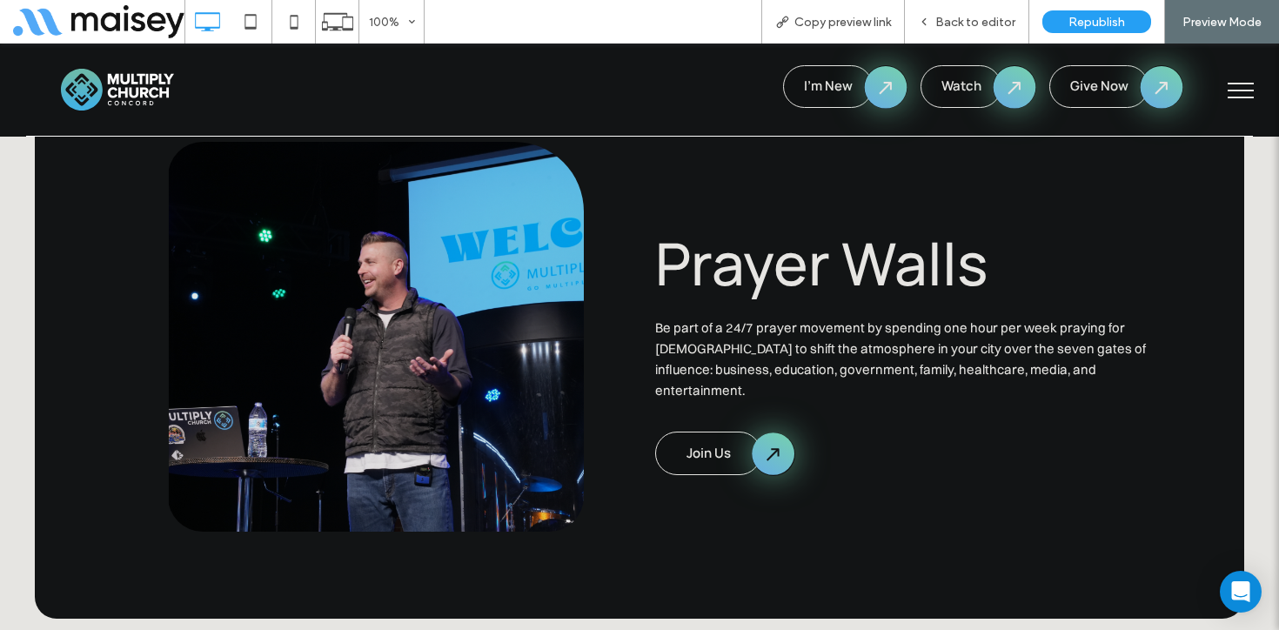
click at [1251, 97] on span "menu" at bounding box center [1241, 98] width 26 height 2
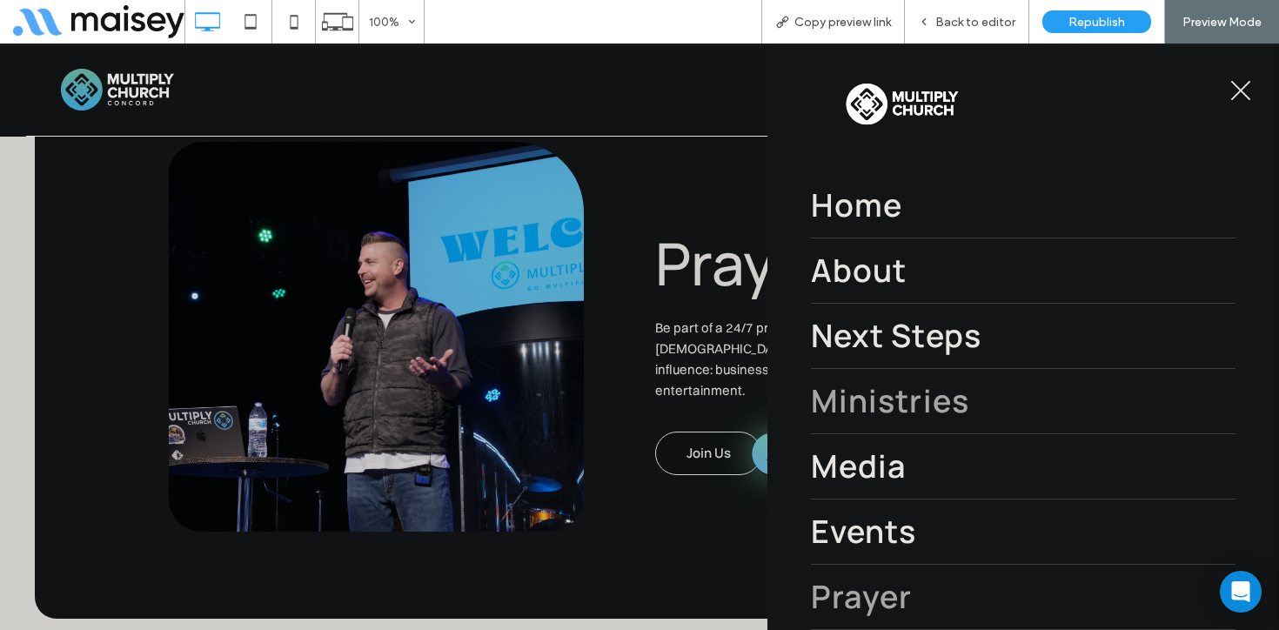
click at [897, 400] on span "Ministries" at bounding box center [890, 401] width 158 height 47
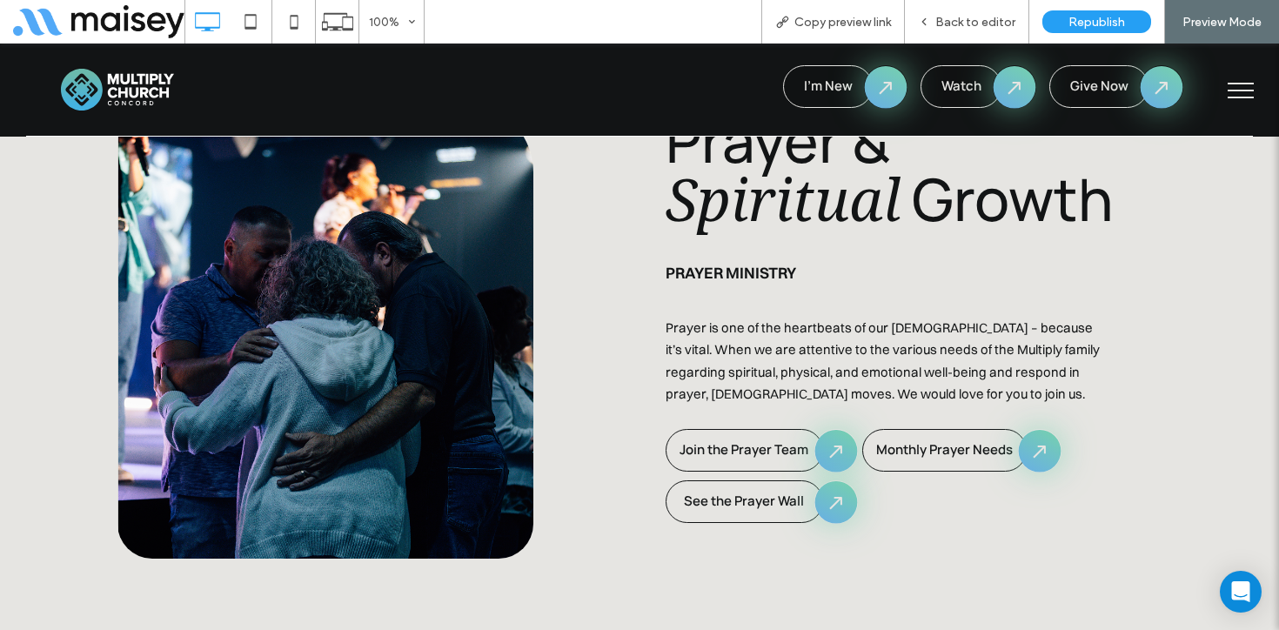
scroll to position [4983, 0]
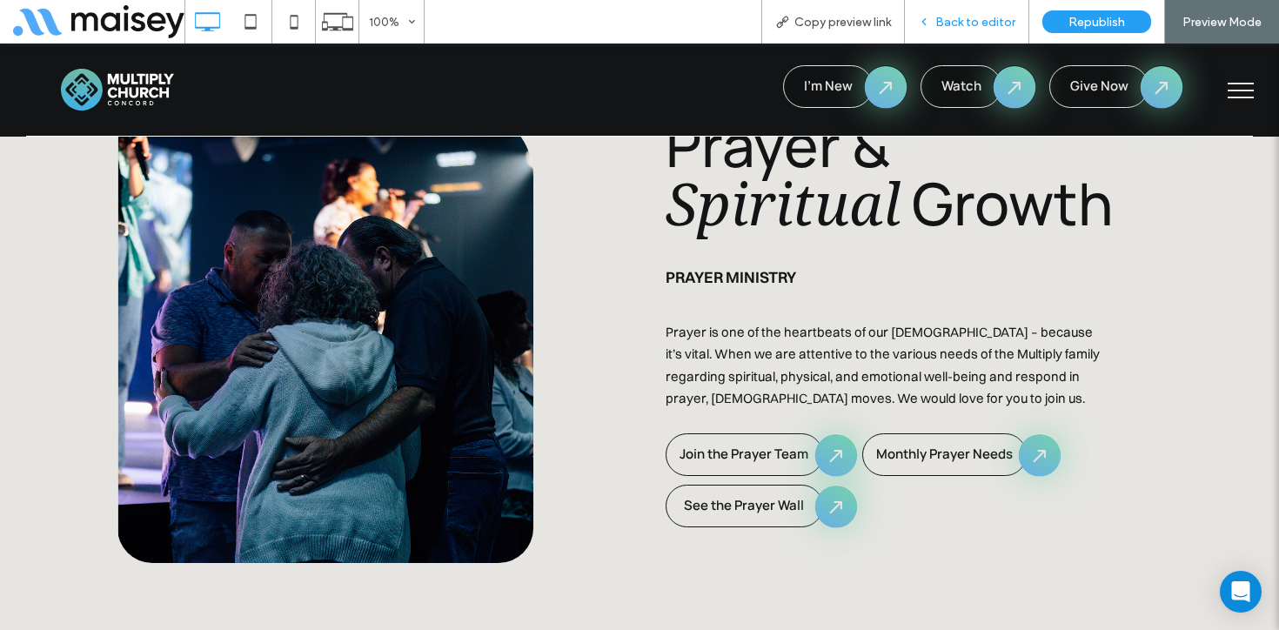
click at [971, 7] on div "Back to editor" at bounding box center [967, 22] width 124 height 44
click at [981, 15] on span "Back to editor" at bounding box center [975, 22] width 80 height 15
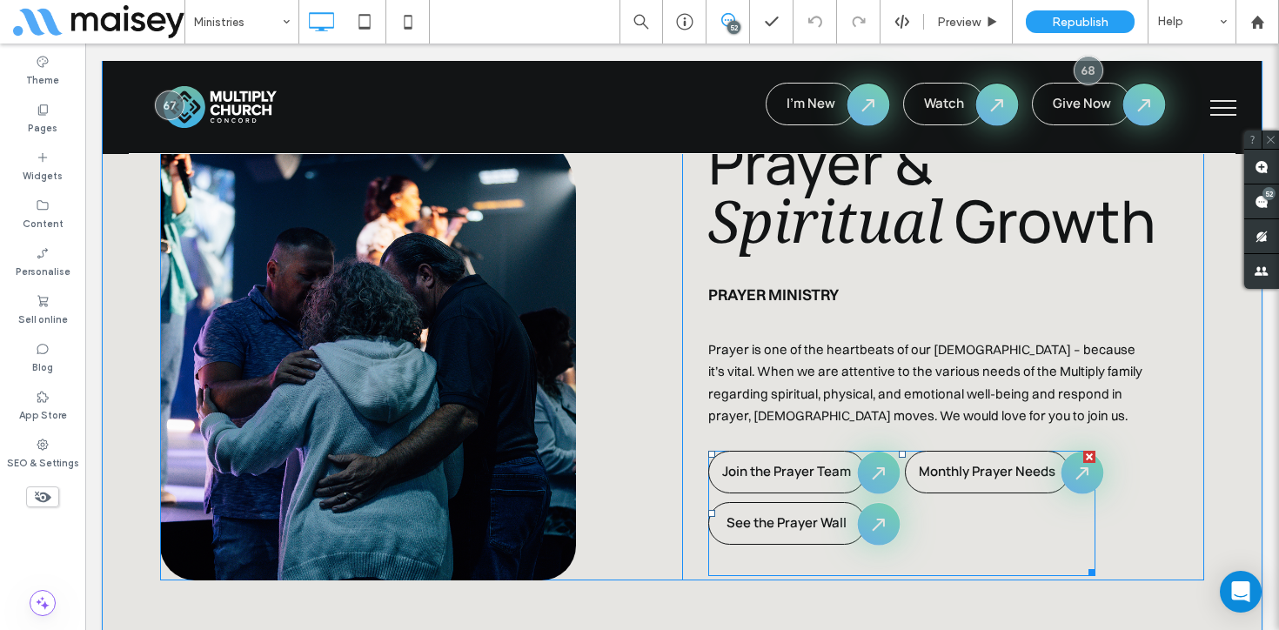
click at [857, 476] on span at bounding box center [901, 513] width 387 height 125
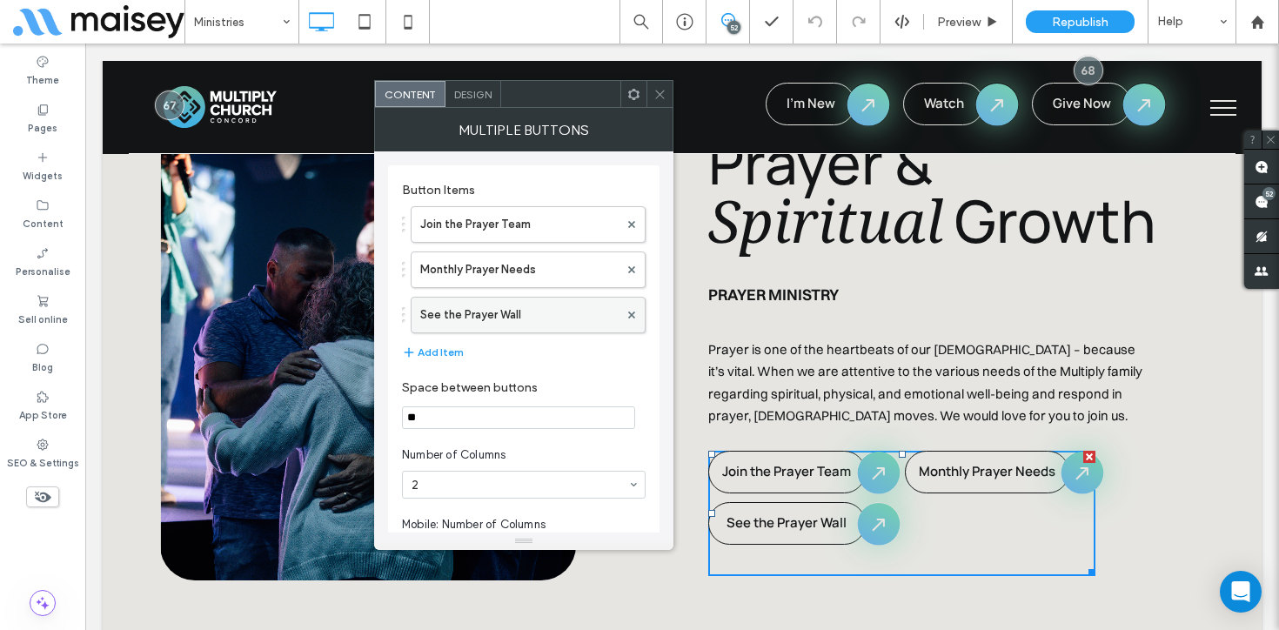
click at [526, 302] on label "See the Prayer Wall" at bounding box center [519, 315] width 198 height 35
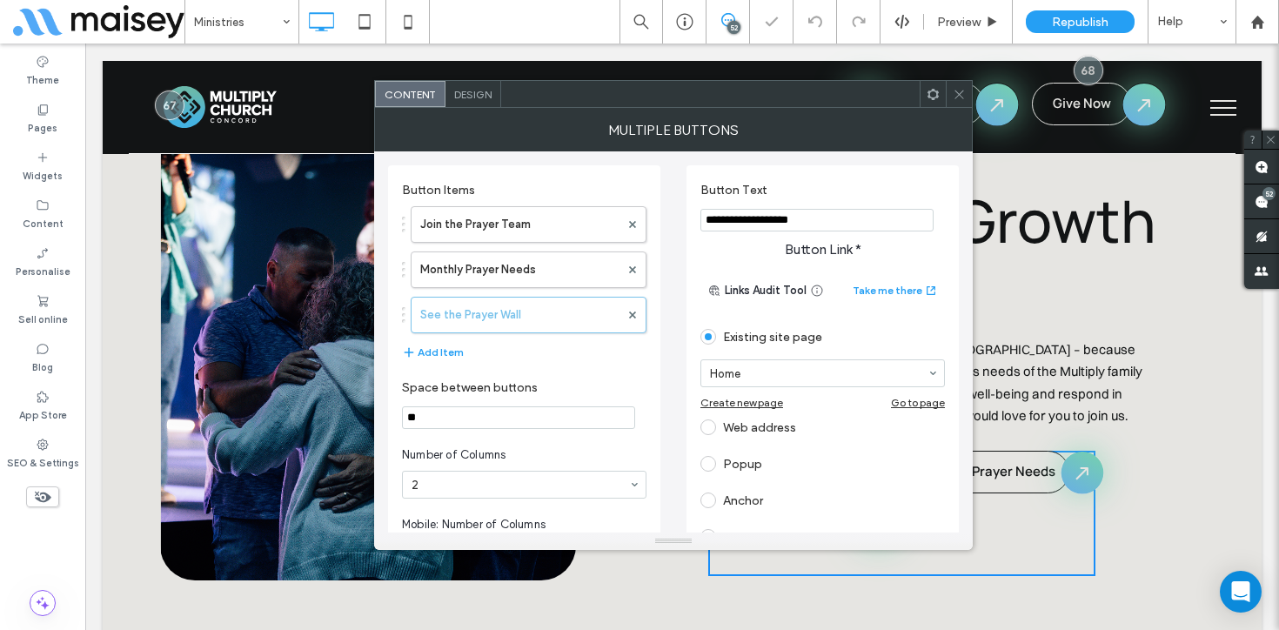
click at [765, 437] on div "Web address" at bounding box center [823, 427] width 245 height 28
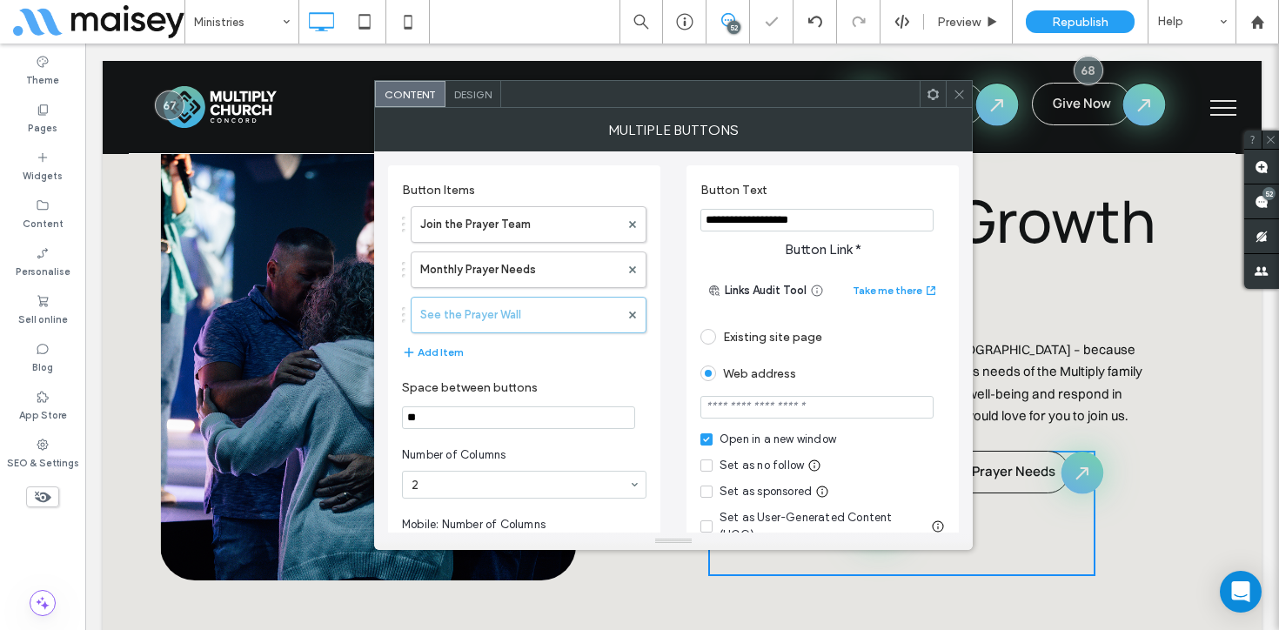
click at [767, 411] on input "url" at bounding box center [817, 407] width 233 height 23
paste input "**********"
type input "**********"
click at [870, 372] on div "Web address" at bounding box center [823, 373] width 245 height 28
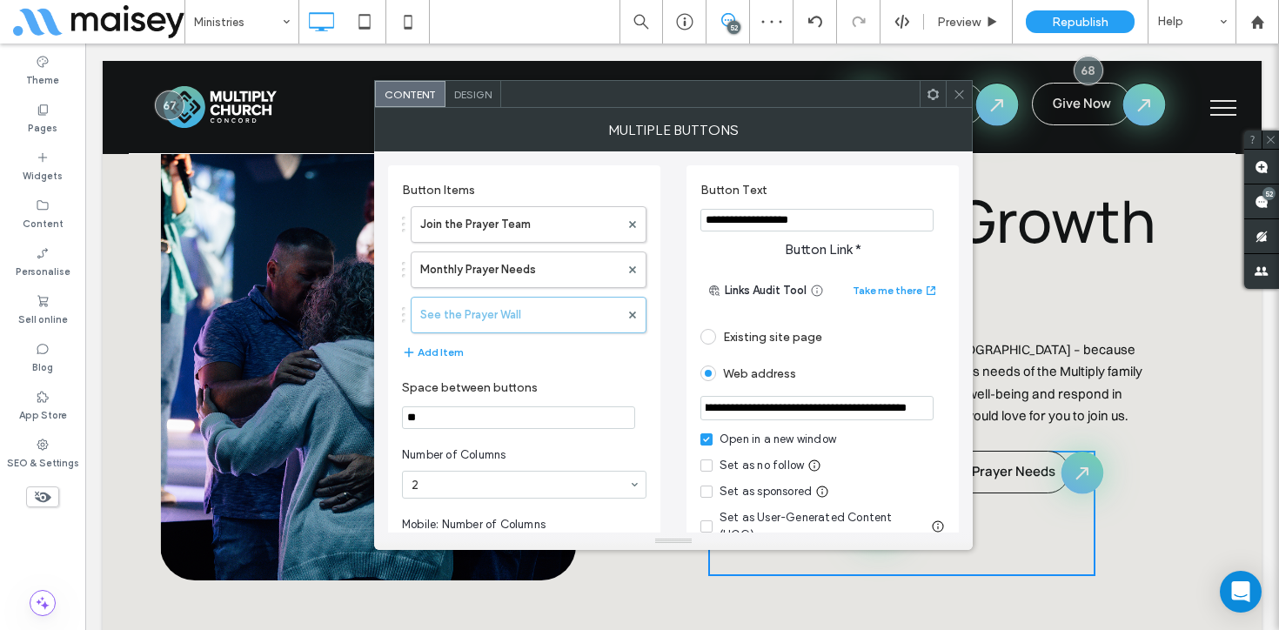
scroll to position [0, 0]
click at [631, 268] on use at bounding box center [632, 269] width 7 height 7
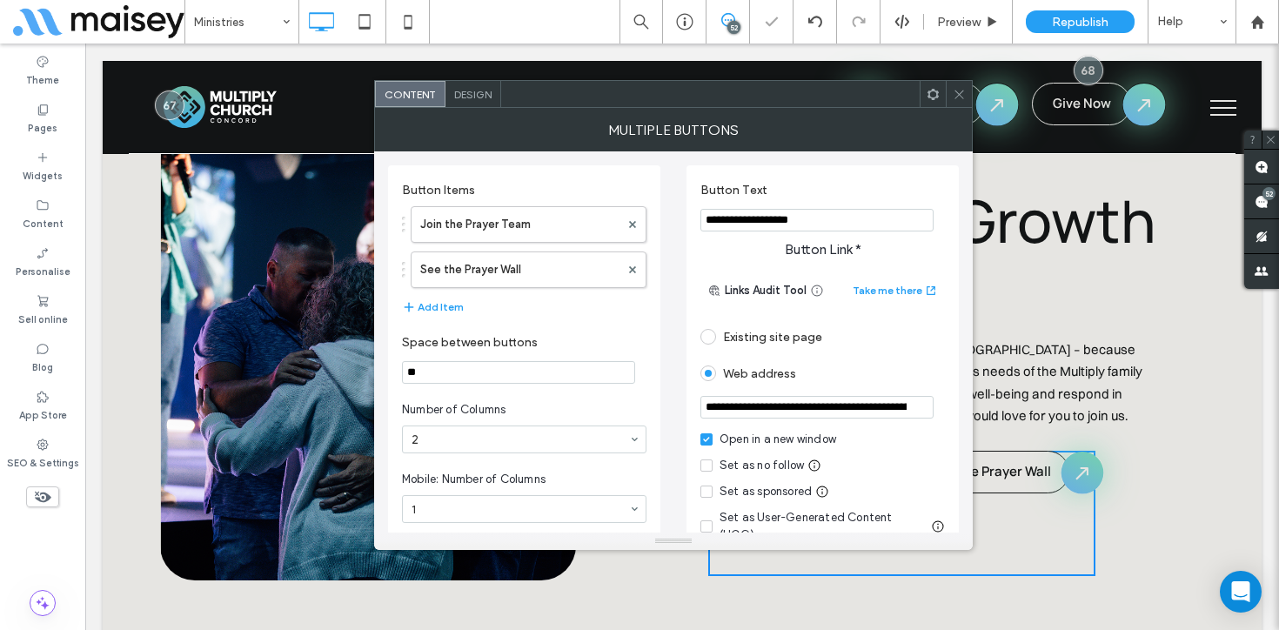
click at [962, 97] on use at bounding box center [959, 94] width 9 height 9
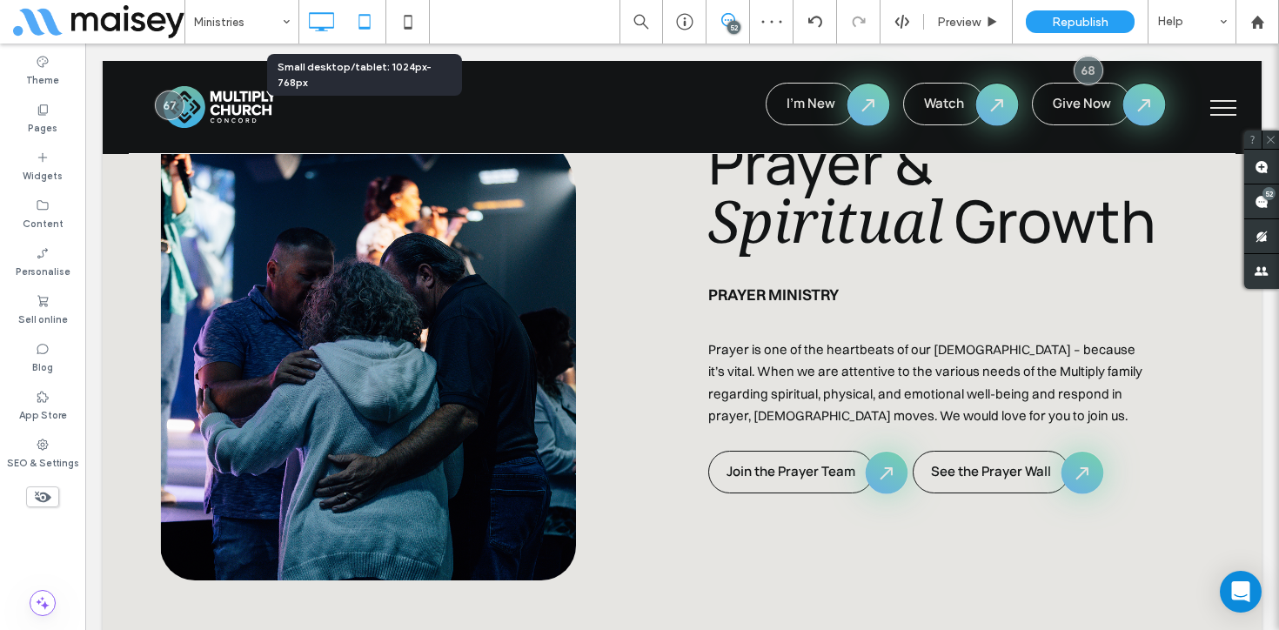
click at [361, 25] on icon at bounding box center [364, 21] width 35 height 35
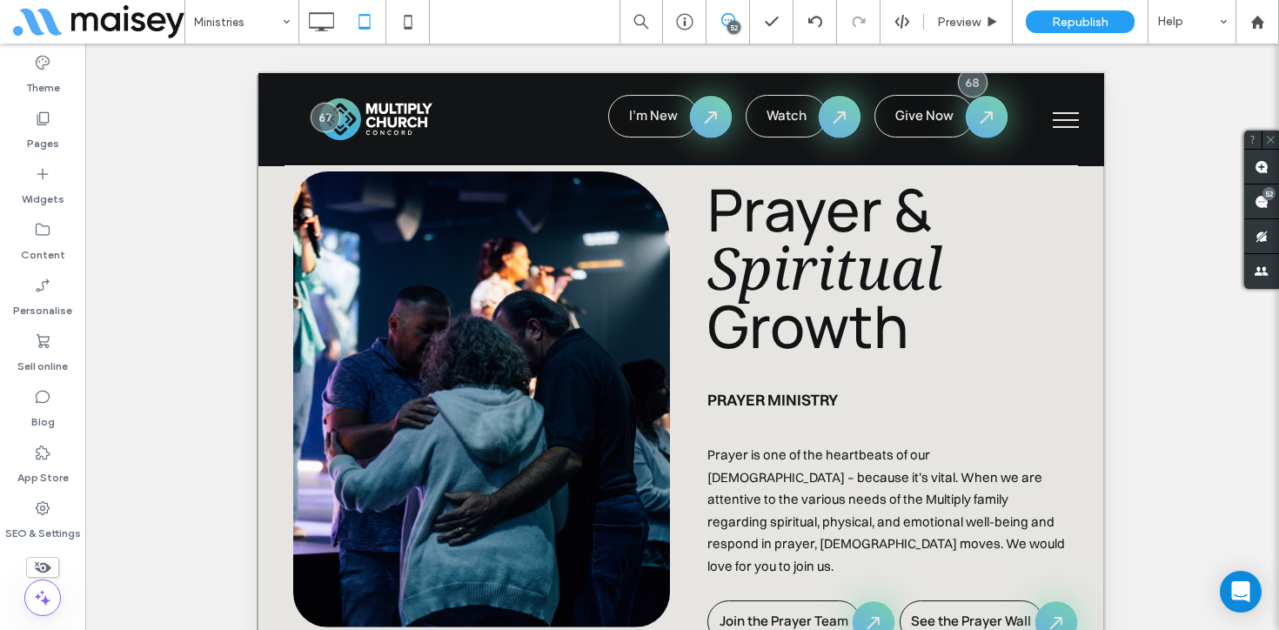
scroll to position [5623, 0]
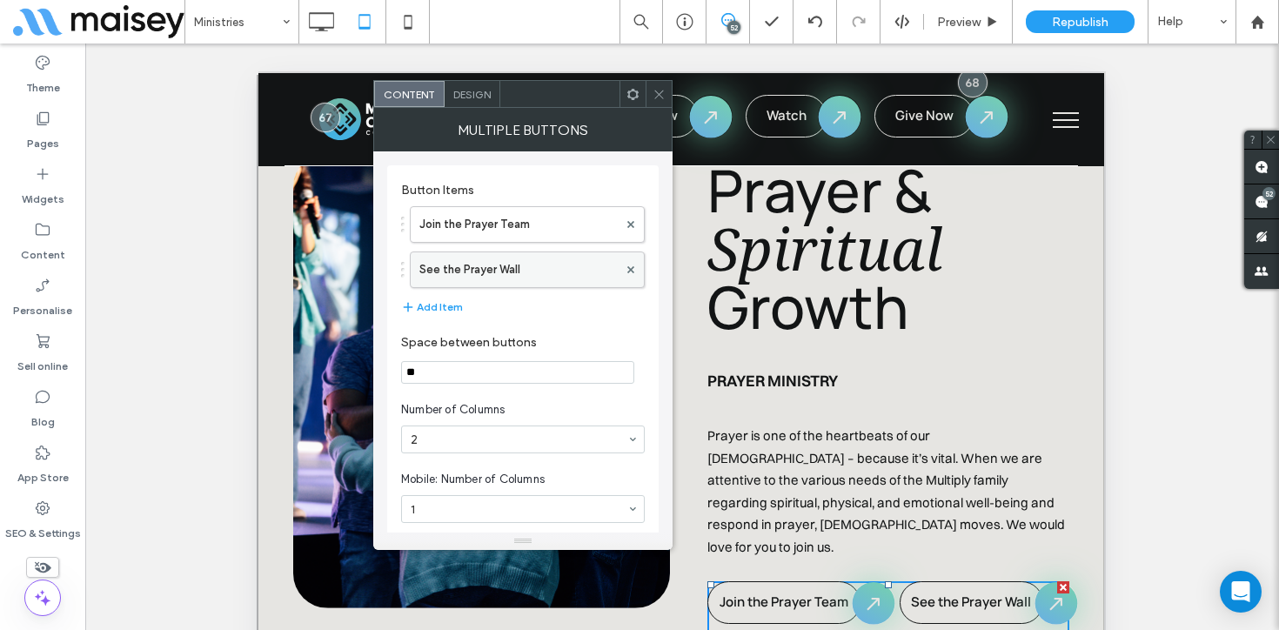
click at [483, 269] on label "See the Prayer Wall" at bounding box center [518, 269] width 198 height 35
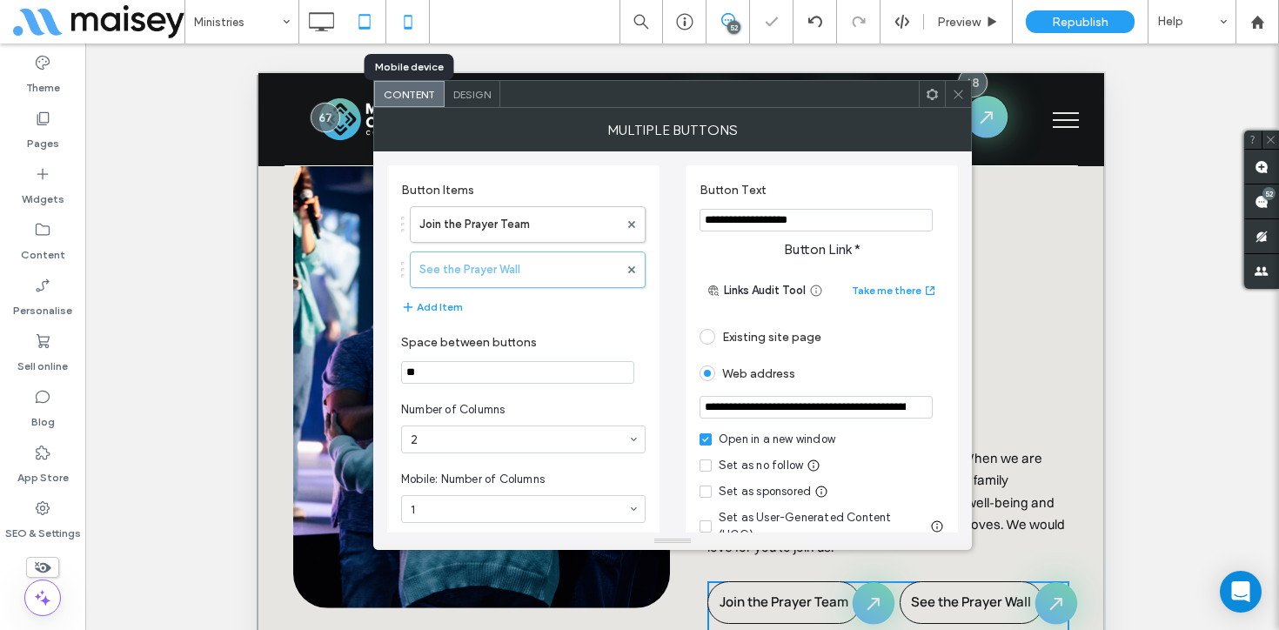
click at [412, 24] on icon at bounding box center [408, 21] width 35 height 35
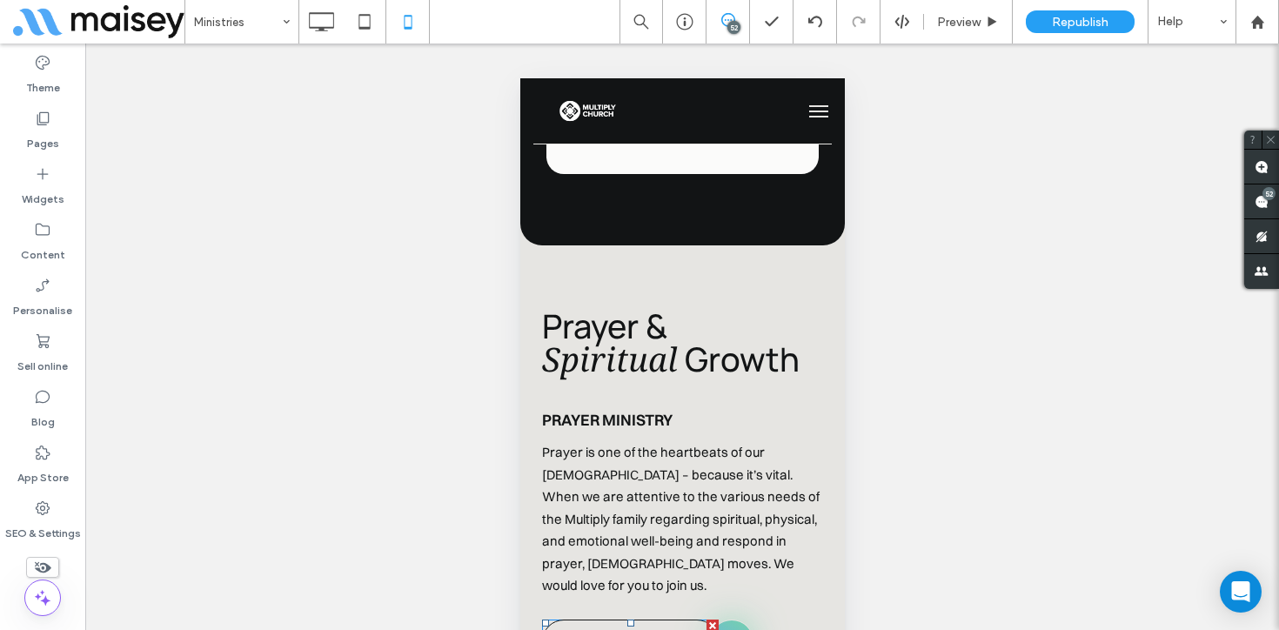
scroll to position [8095, 0]
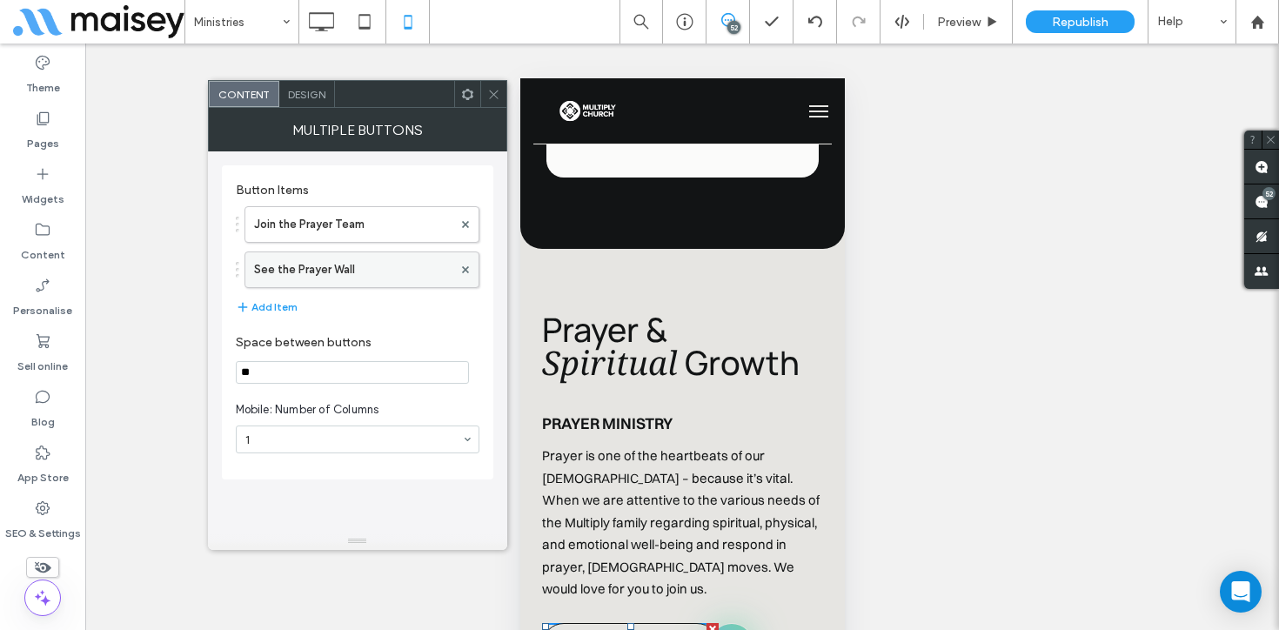
click at [417, 273] on label "See the Prayer Wall" at bounding box center [353, 269] width 198 height 35
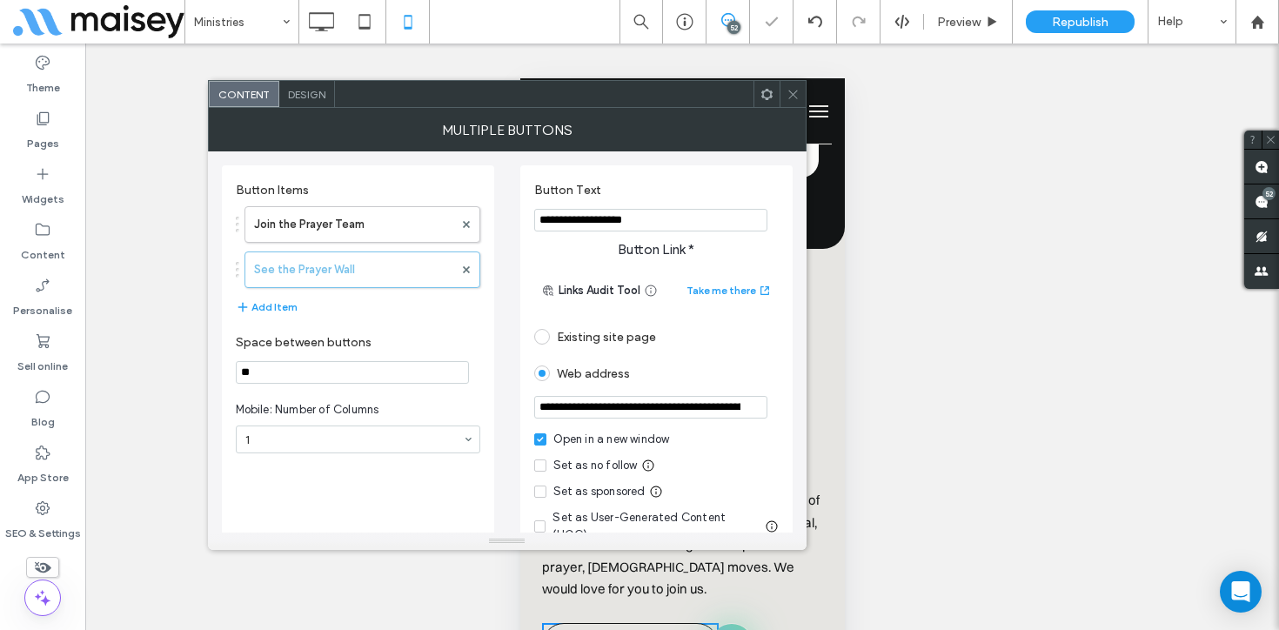
click at [791, 96] on icon at bounding box center [793, 94] width 13 height 13
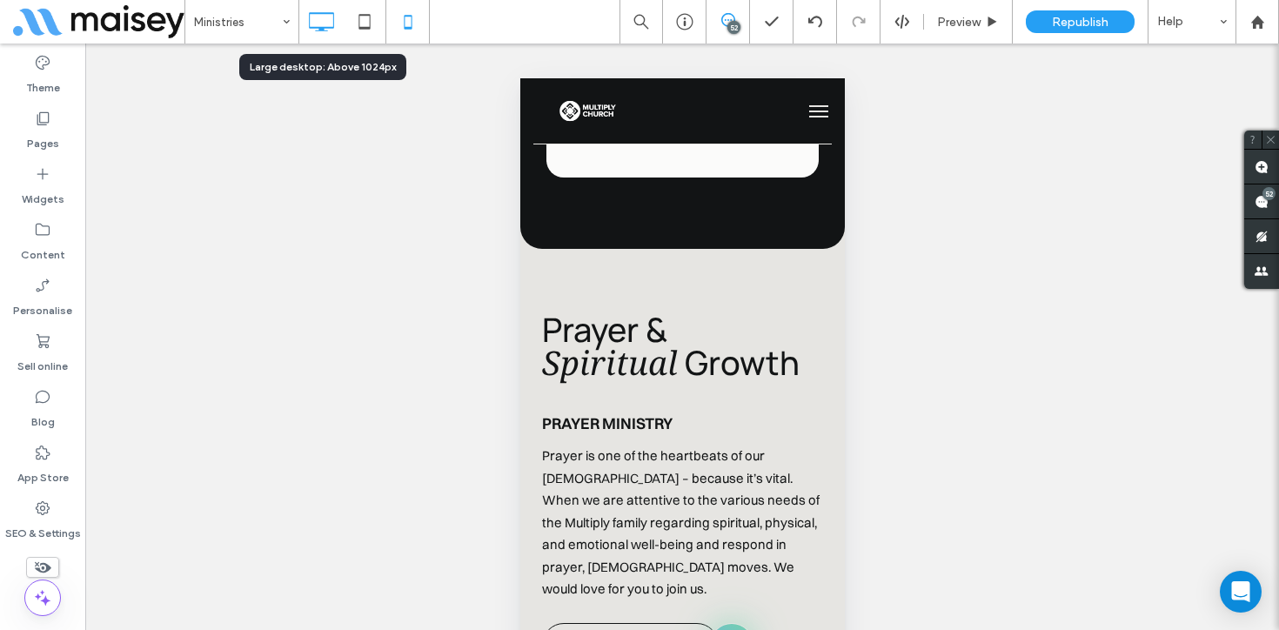
click at [320, 16] on icon at bounding box center [321, 21] width 35 height 35
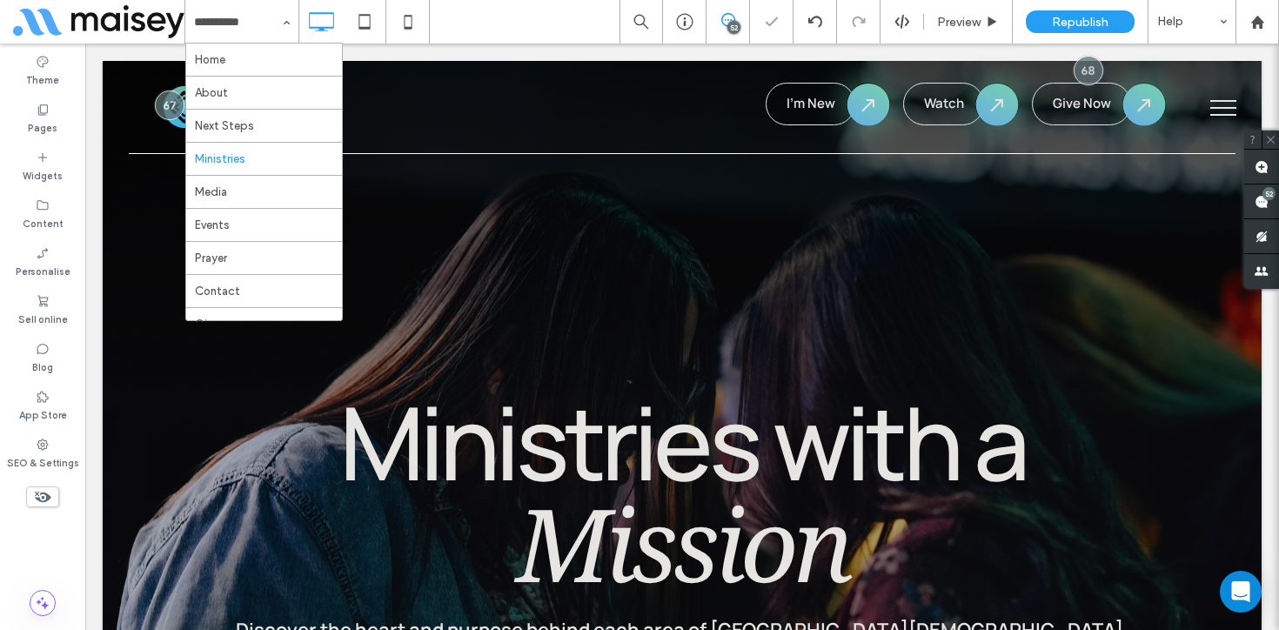
scroll to position [0, 0]
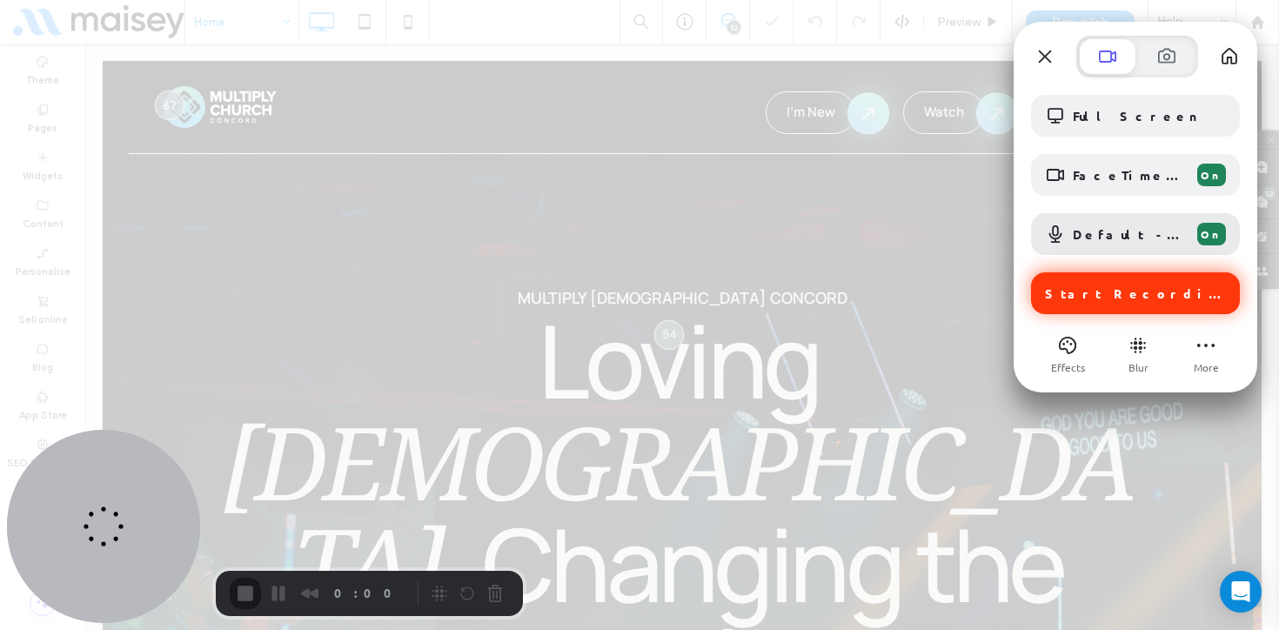
click at [1099, 290] on span "Start Recording" at bounding box center [1137, 293] width 184 height 16
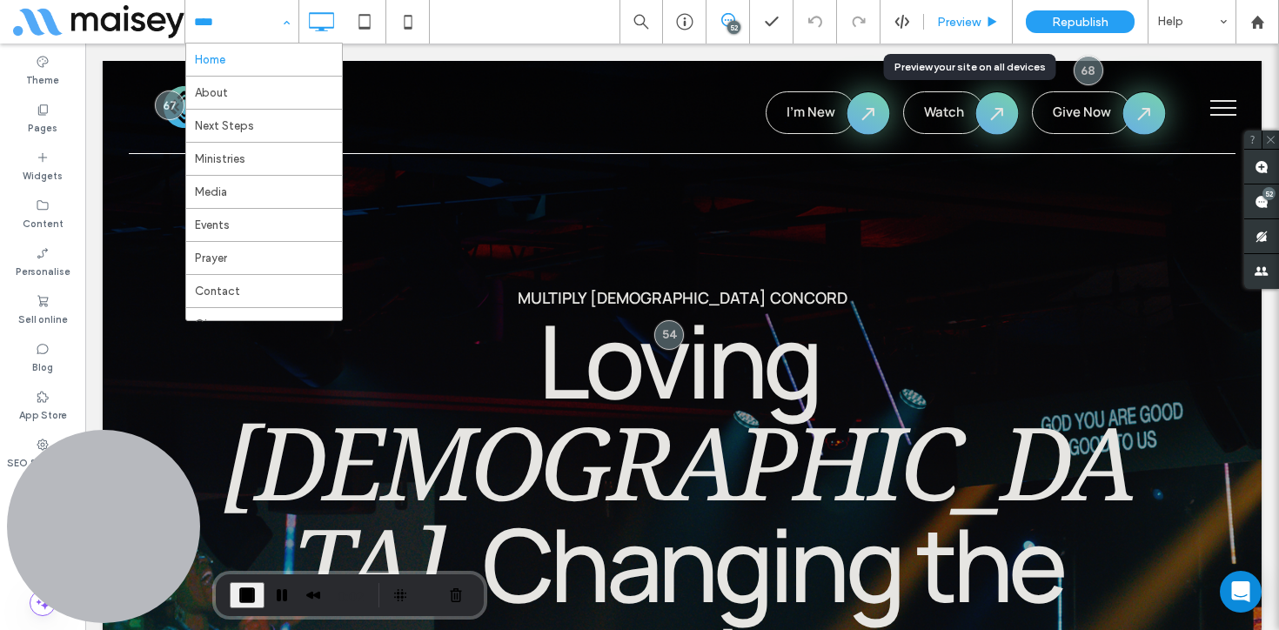
click at [969, 18] on span "Preview" at bounding box center [959, 22] width 44 height 15
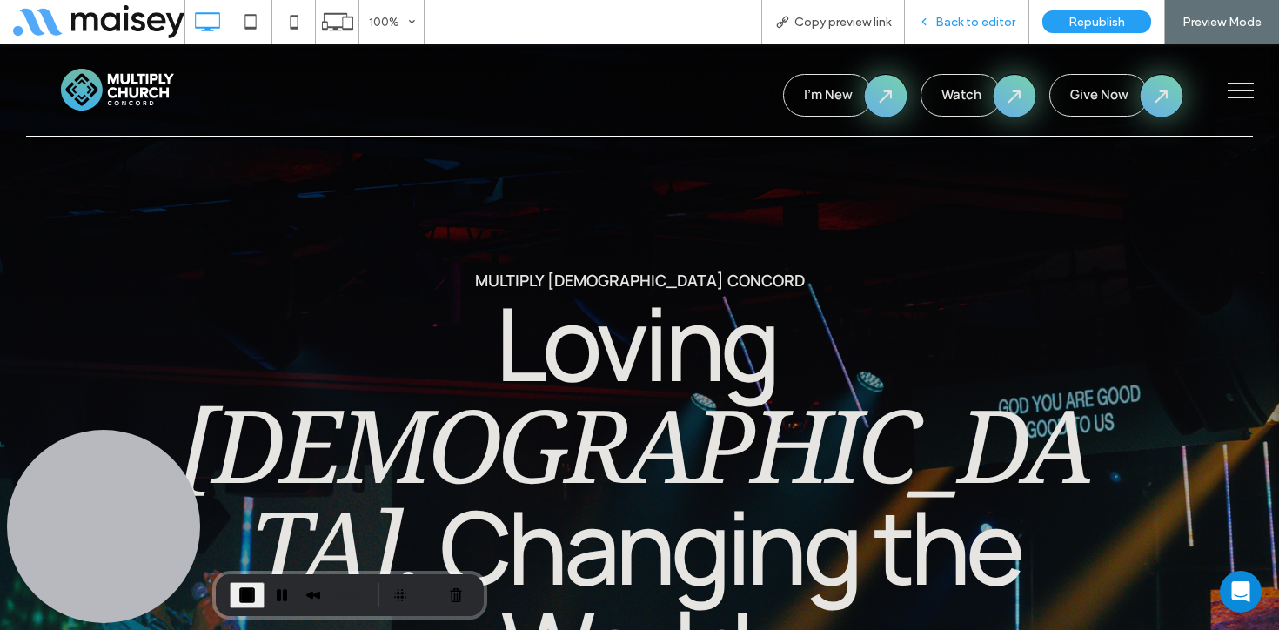
click at [969, 18] on span "Back to editor" at bounding box center [975, 22] width 80 height 15
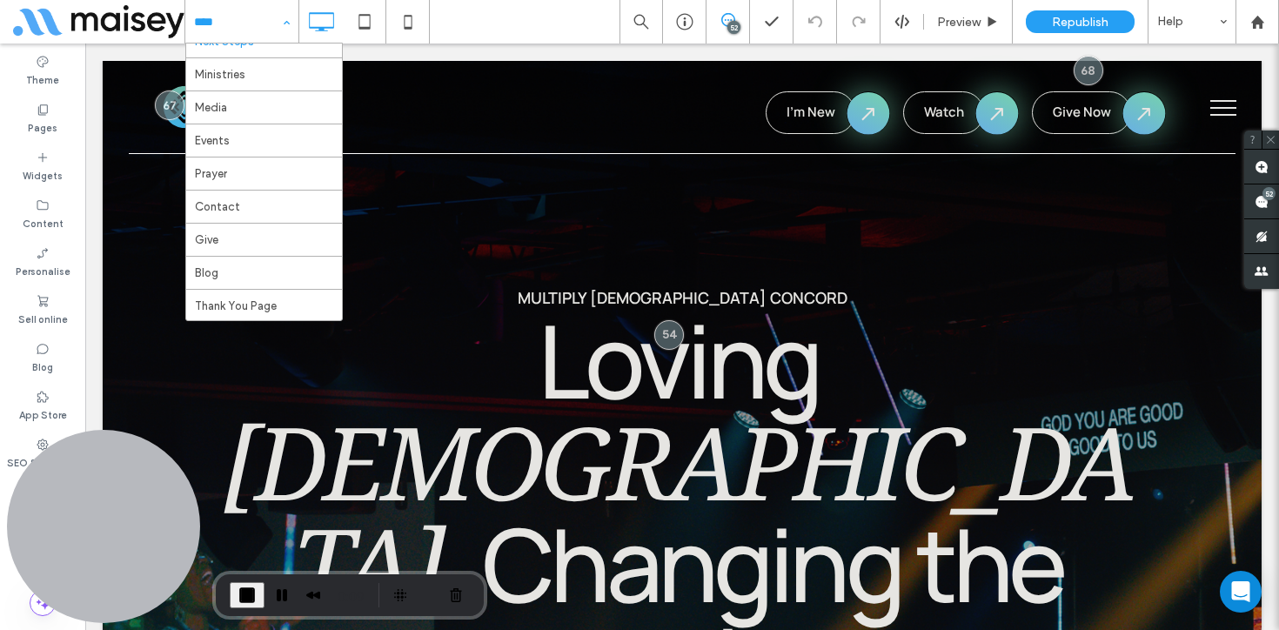
scroll to position [18, 0]
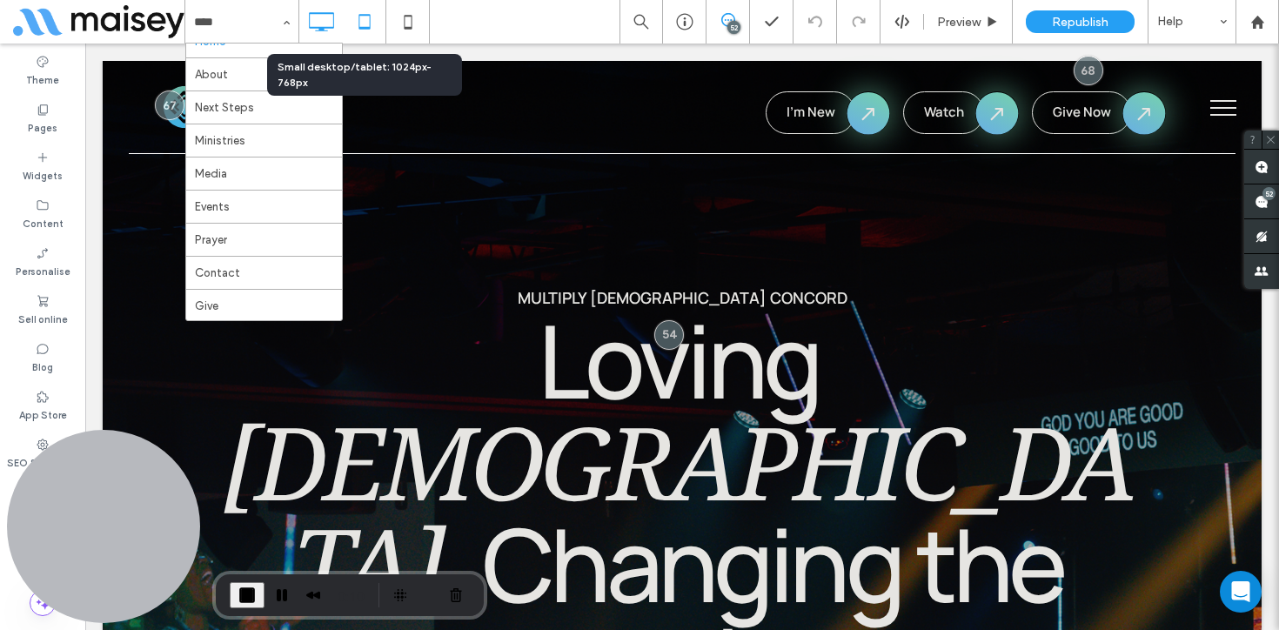
click at [365, 21] on icon at bounding box center [364, 21] width 35 height 35
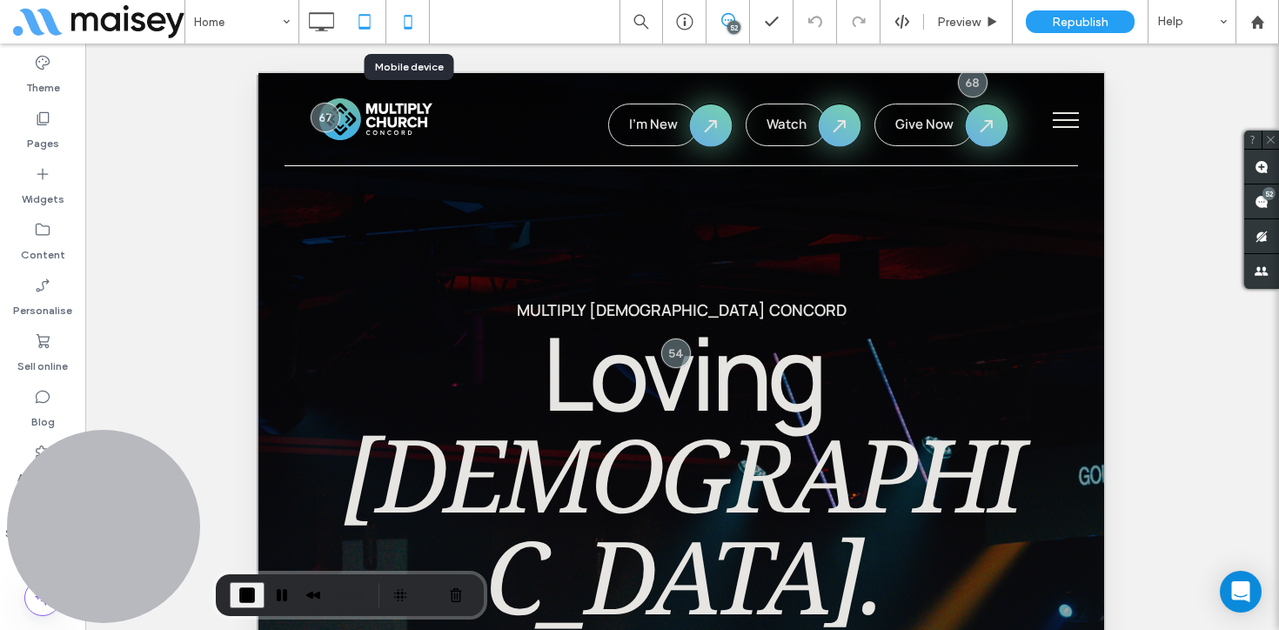
click at [406, 23] on icon at bounding box center [408, 21] width 35 height 35
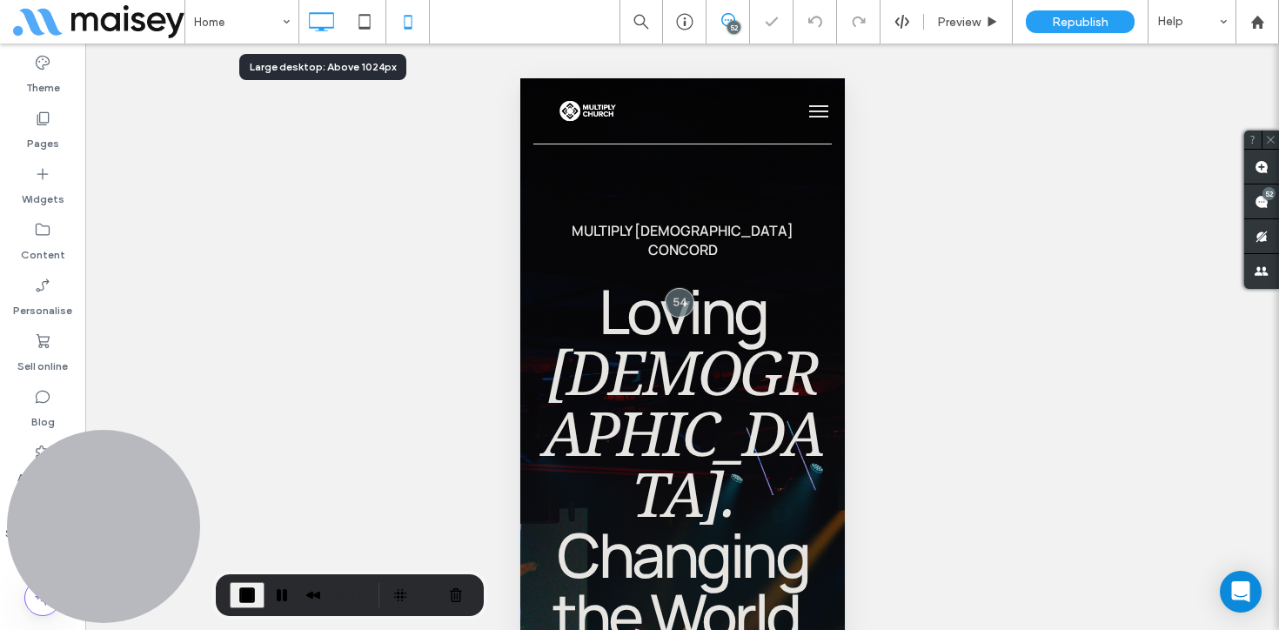
scroll to position [0, 0]
click at [302, 22] on div at bounding box center [321, 21] width 44 height 35
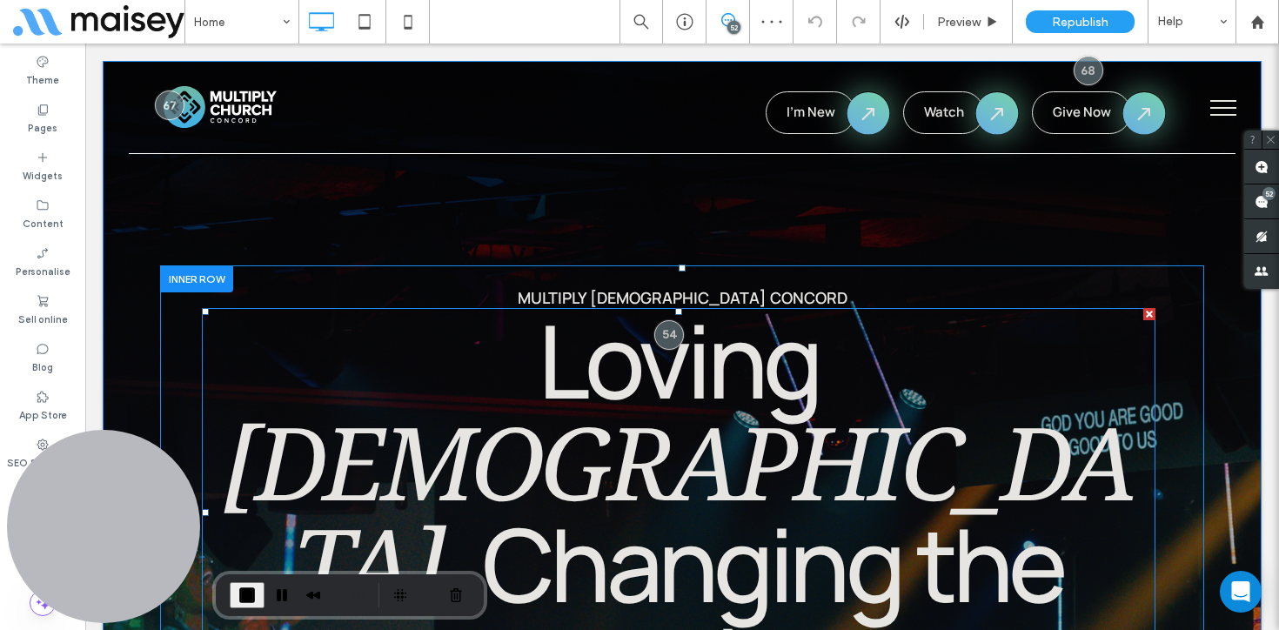
click at [861, 494] on span "Changing the World." at bounding box center [772, 613] width 581 height 239
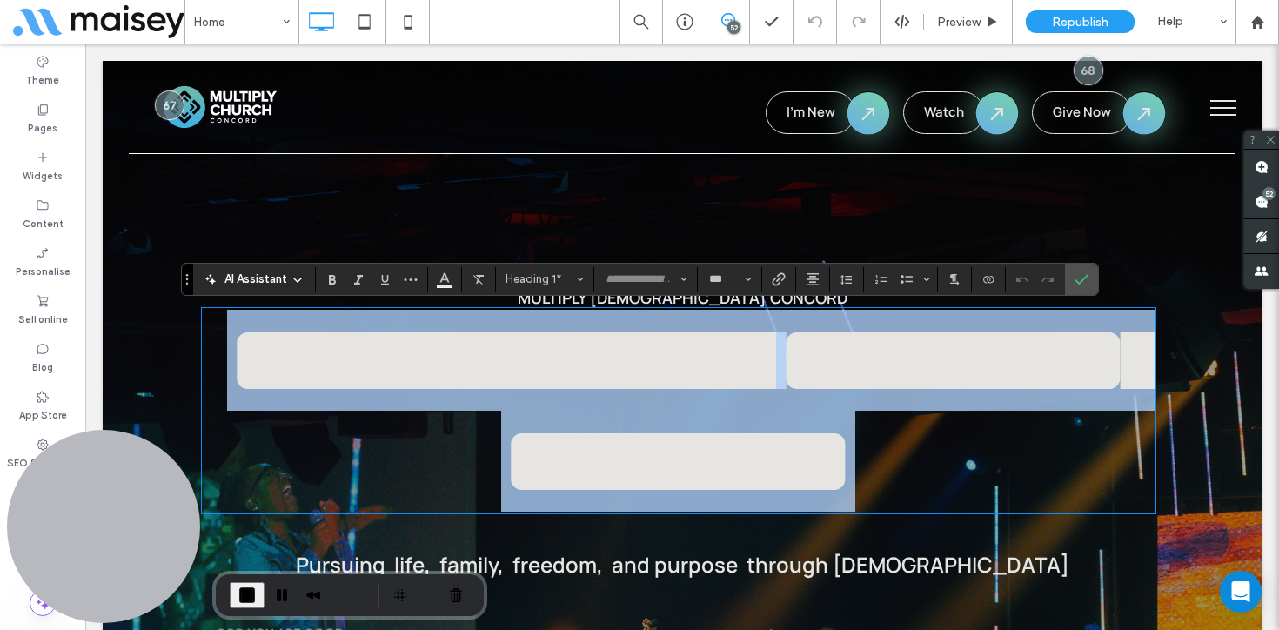
click at [1089, 456] on span "**********" at bounding box center [835, 410] width 668 height 201
type input "**********"
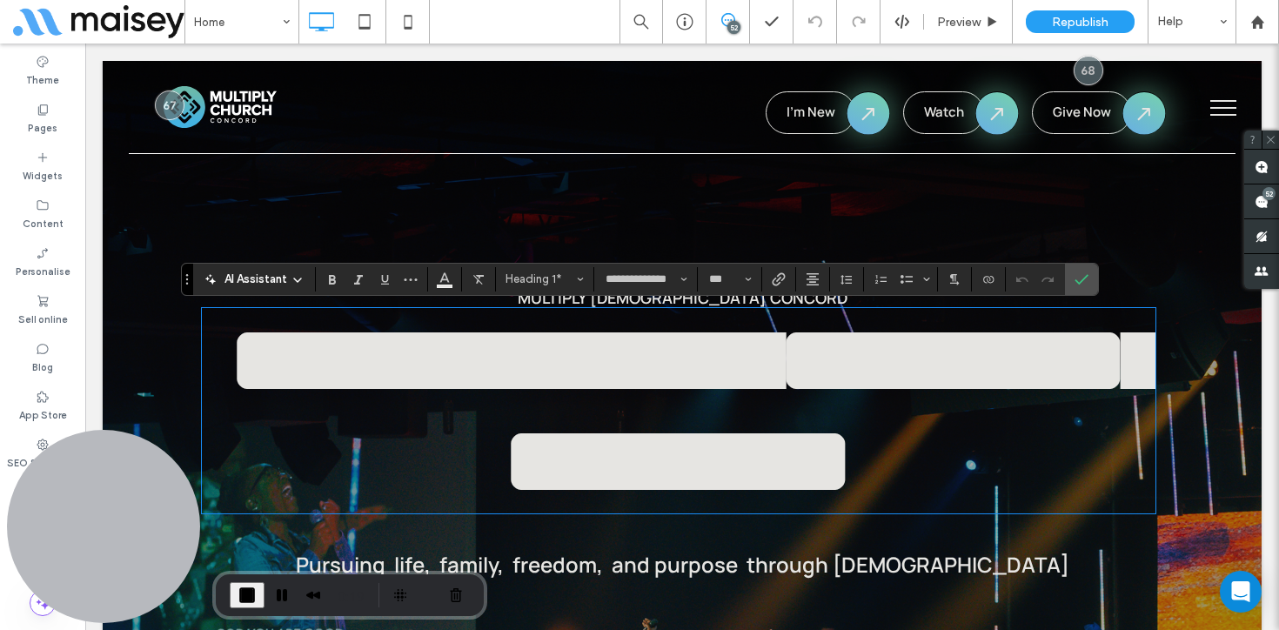
scroll to position [18, 0]
click at [1077, 279] on icon "Confirm" at bounding box center [1082, 279] width 14 height 14
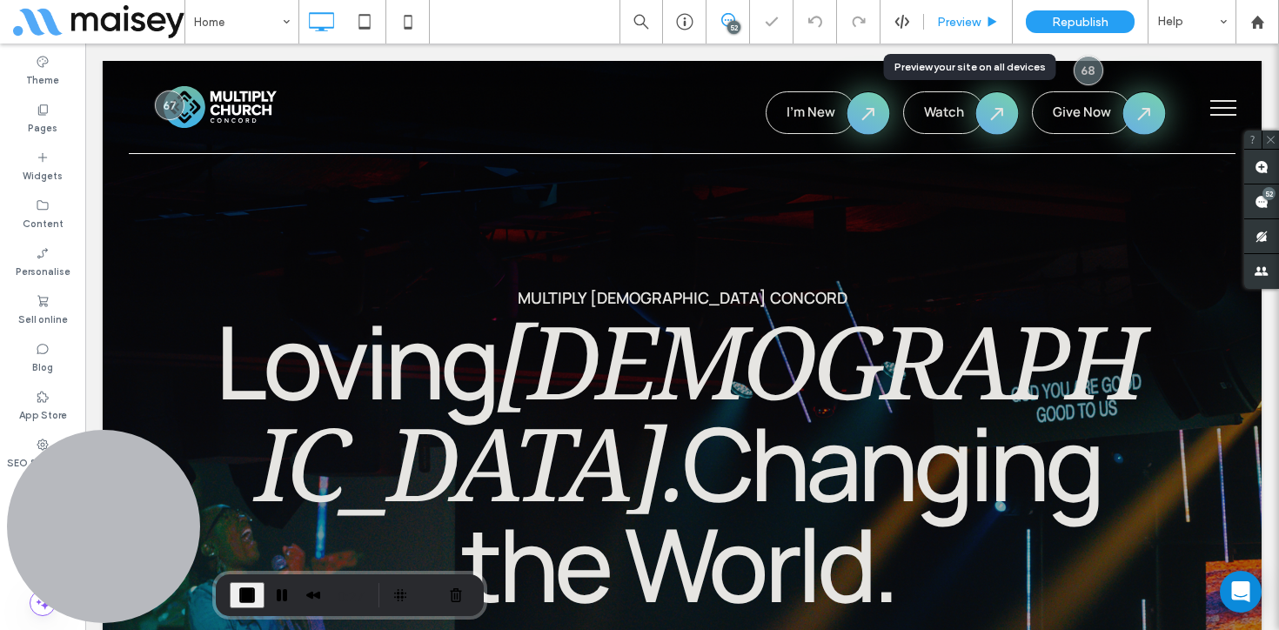
click at [967, 10] on div "Preview" at bounding box center [968, 22] width 89 height 44
click at [963, 17] on span "Preview" at bounding box center [959, 22] width 44 height 15
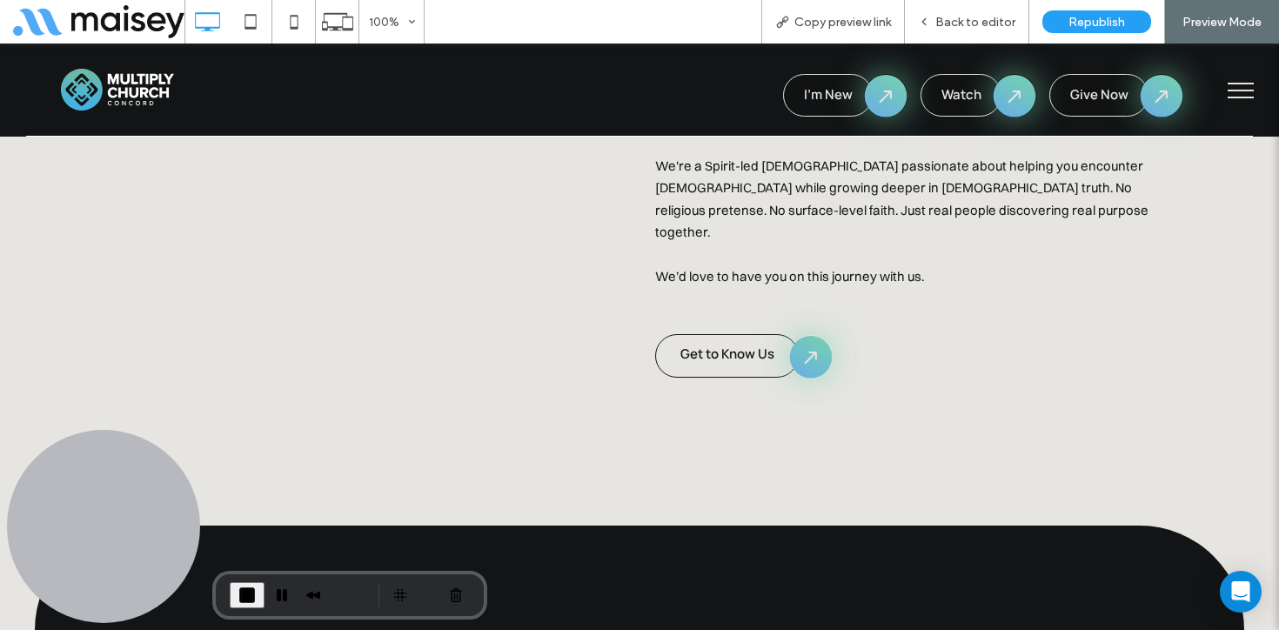
scroll to position [1940, 0]
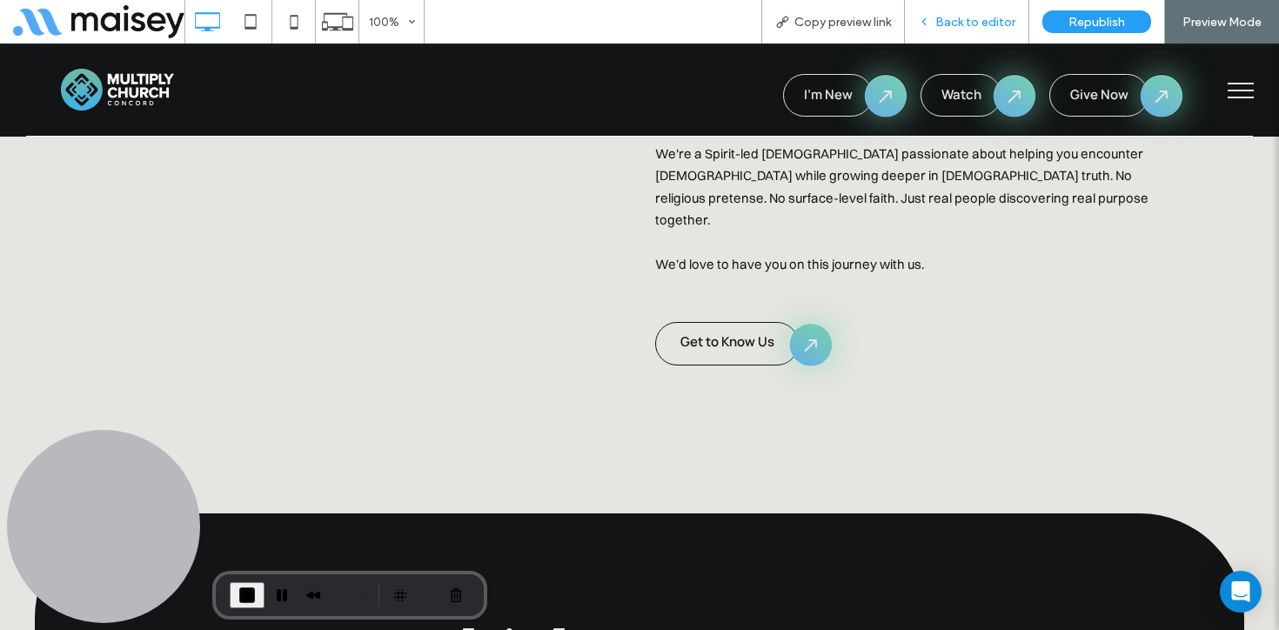
click at [1011, 27] on span "Back to editor" at bounding box center [975, 22] width 80 height 15
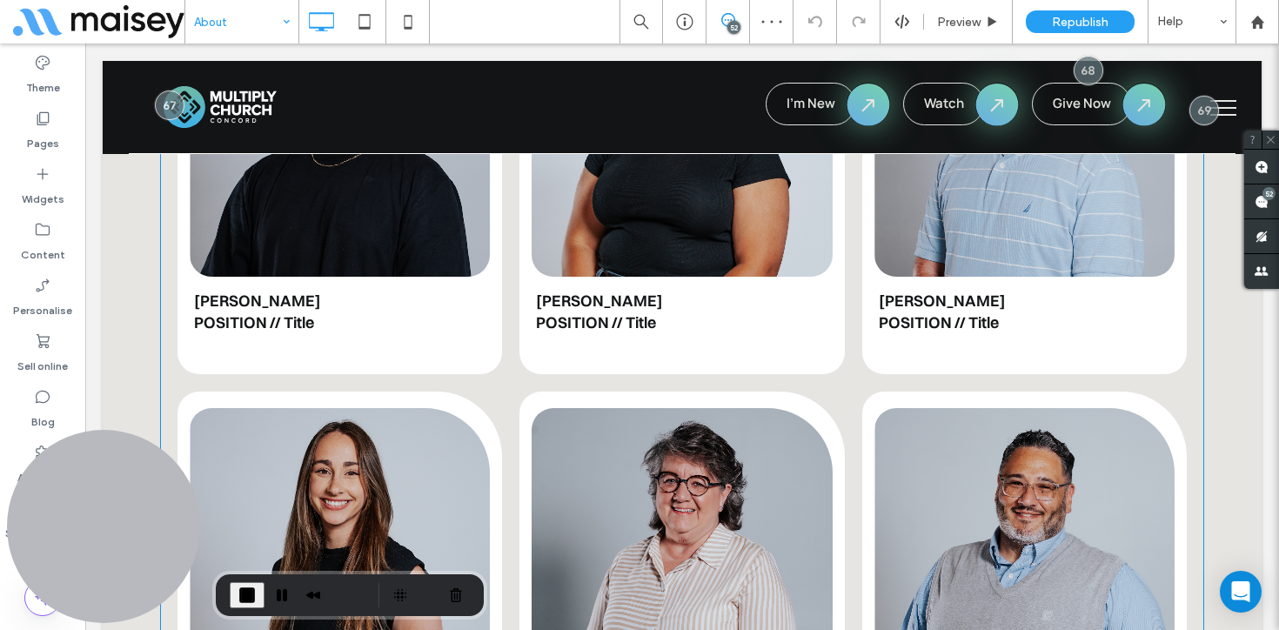
scroll to position [4609, 0]
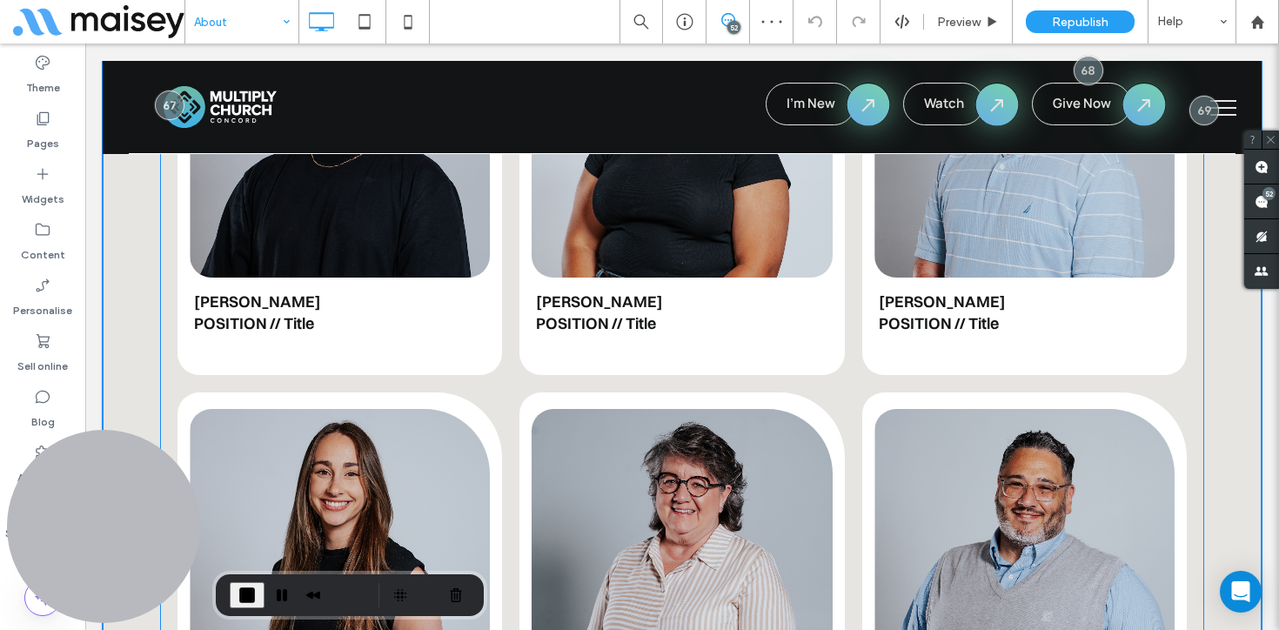
click at [655, 409] on link at bounding box center [682, 547] width 300 height 277
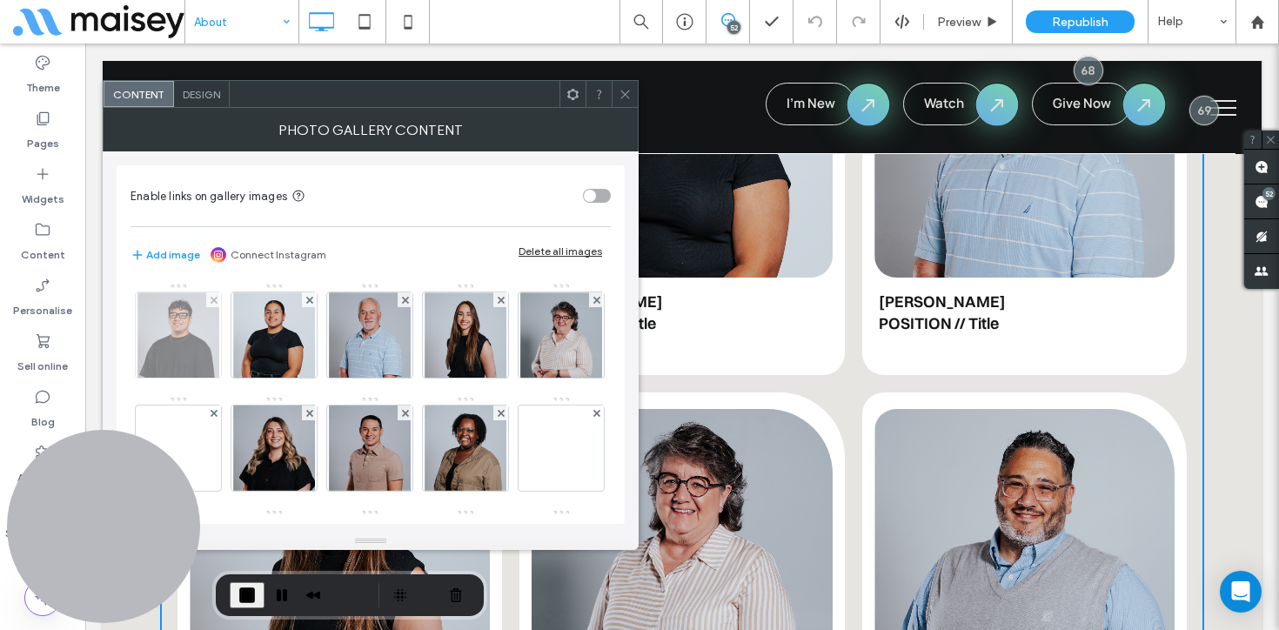
click at [171, 327] on img at bounding box center [178, 334] width 82 height 85
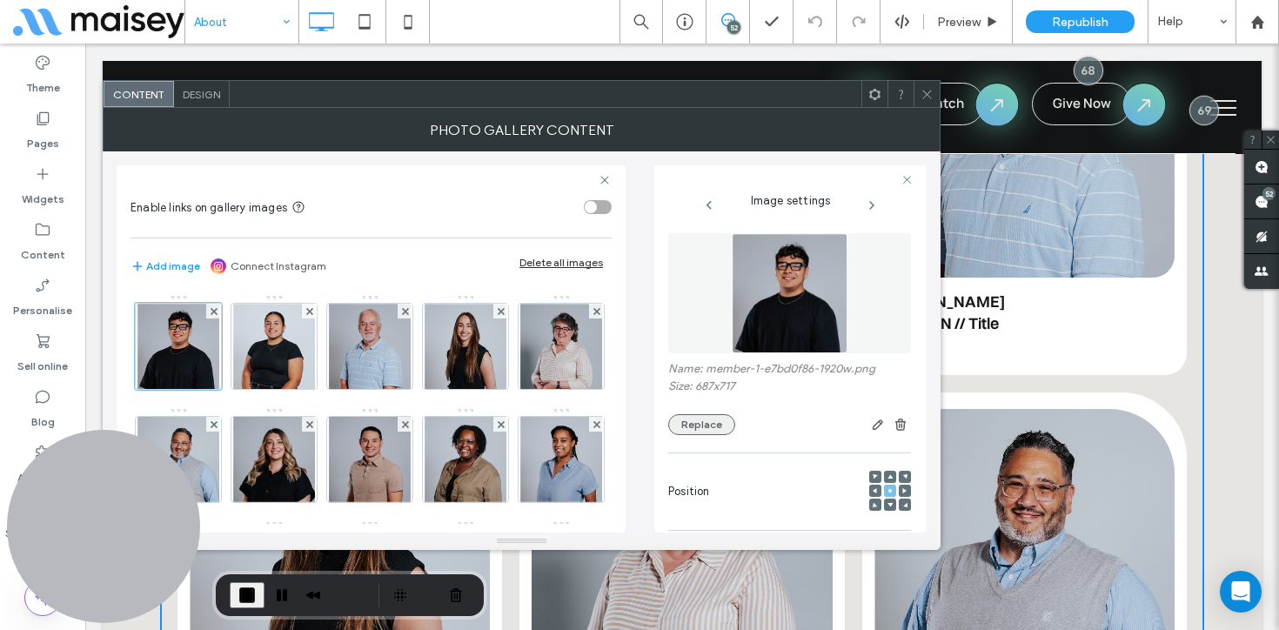
click at [712, 427] on button "Replace" at bounding box center [701, 424] width 67 height 21
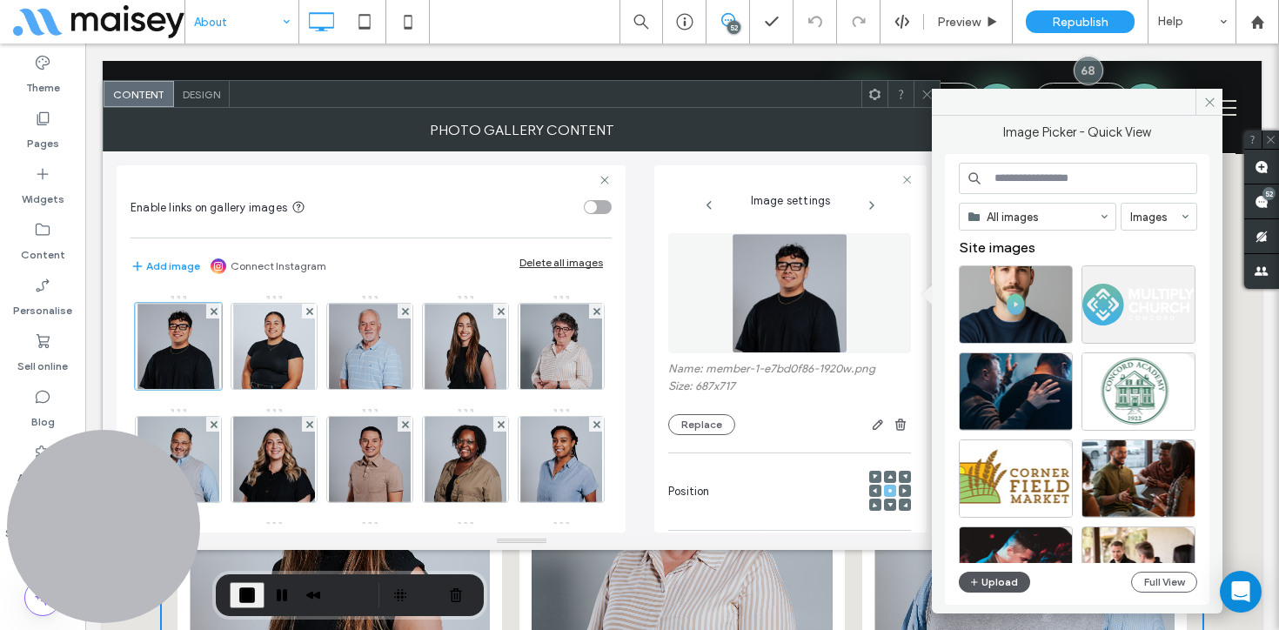
click at [989, 580] on button "Upload" at bounding box center [994, 582] width 71 height 21
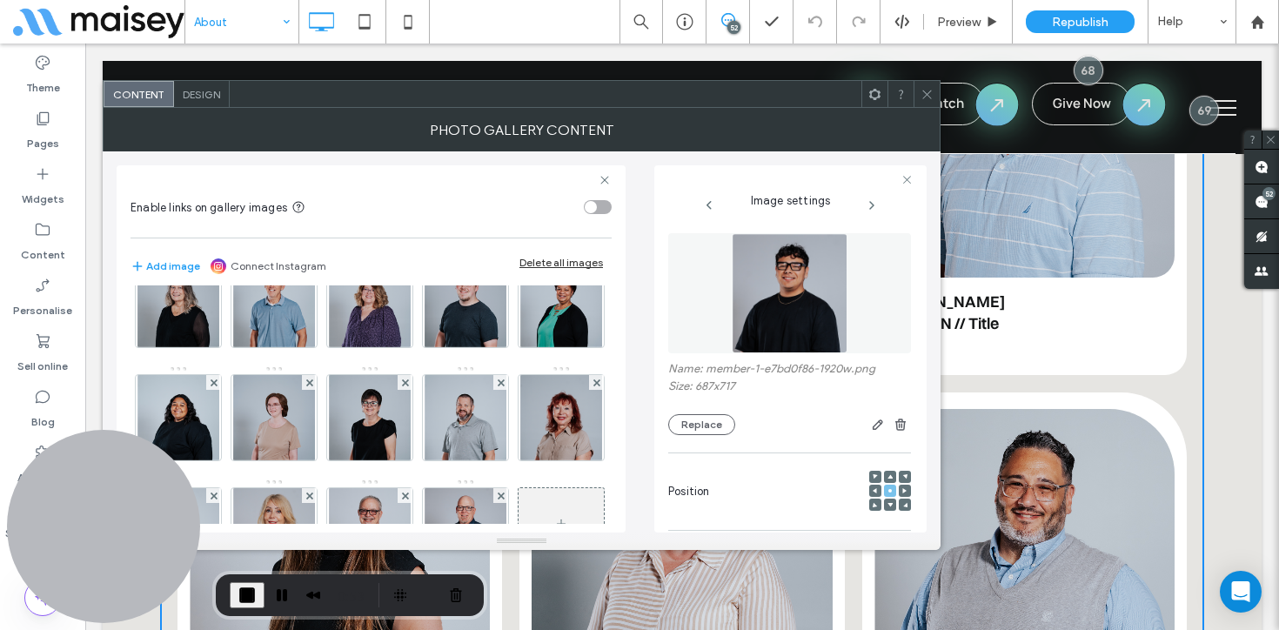
scroll to position [324, 0]
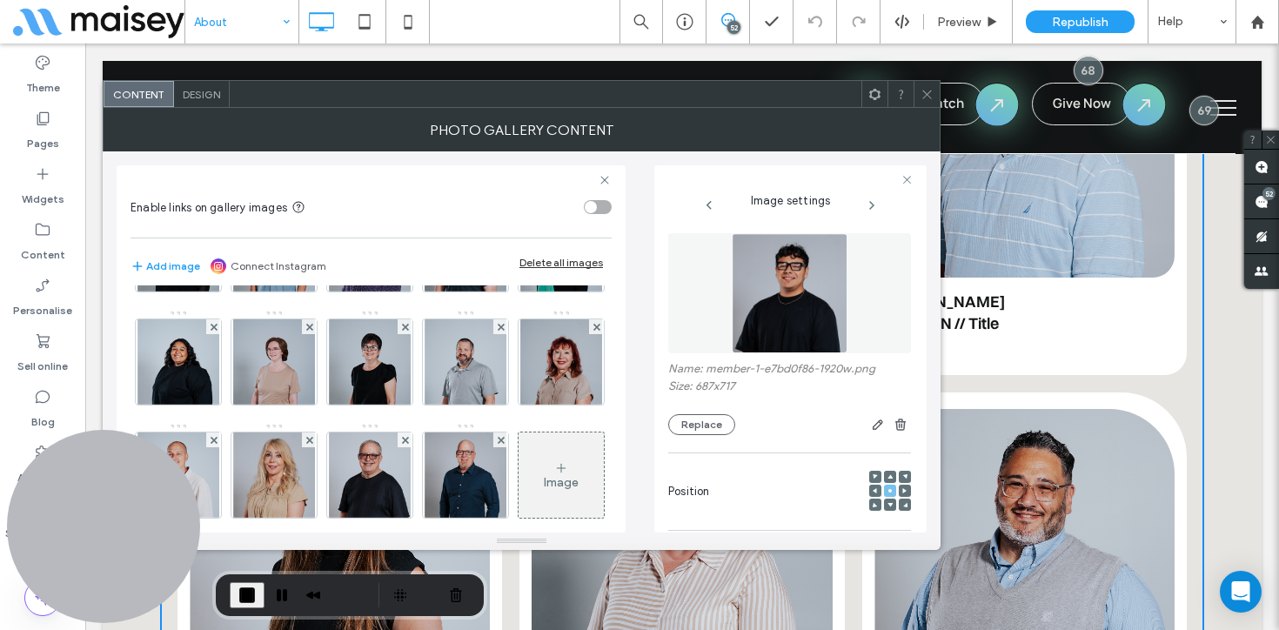
click at [931, 91] on icon at bounding box center [927, 94] width 13 height 13
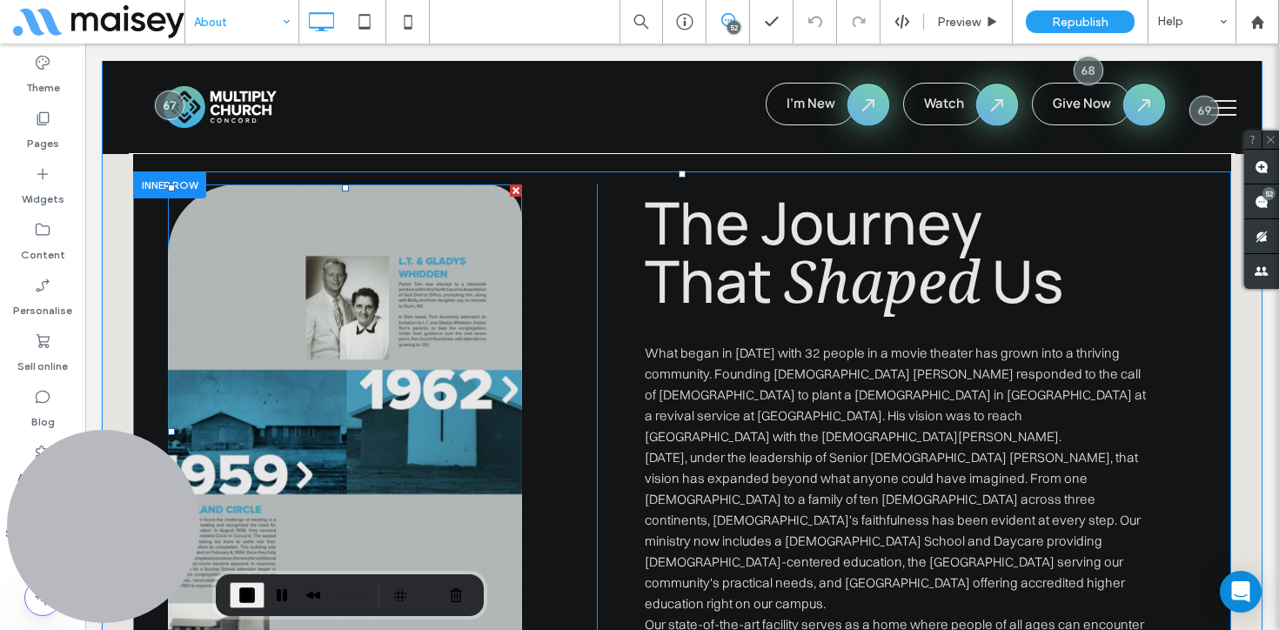
scroll to position [2897, 0]
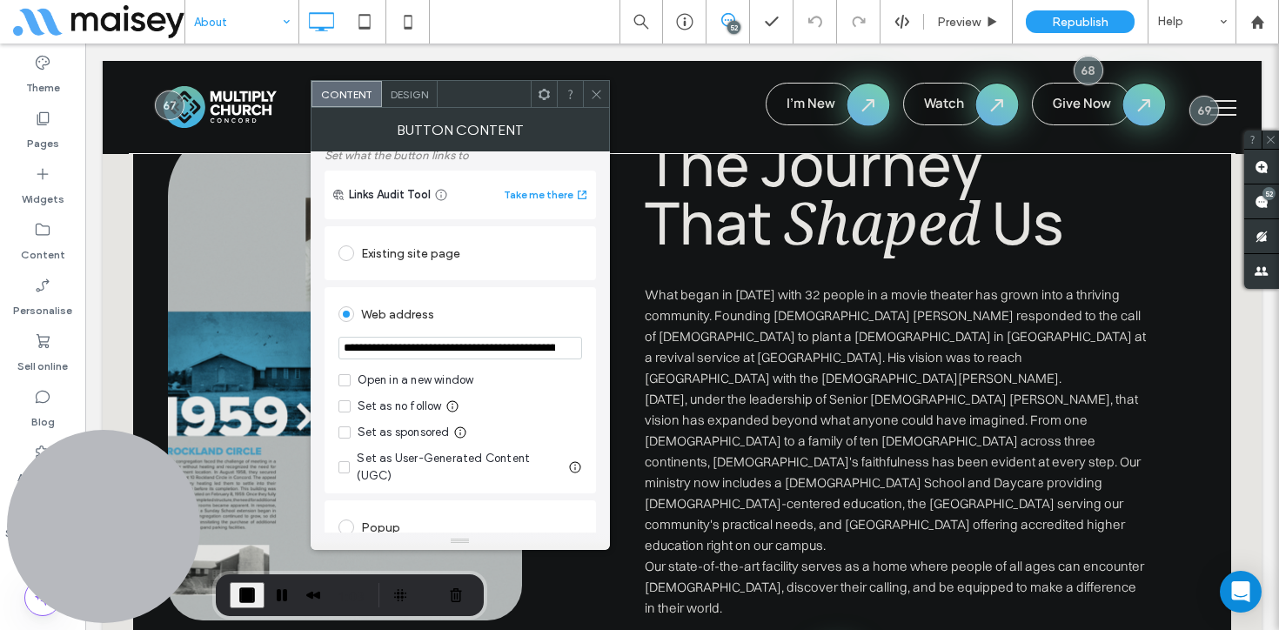
scroll to position [112, 0]
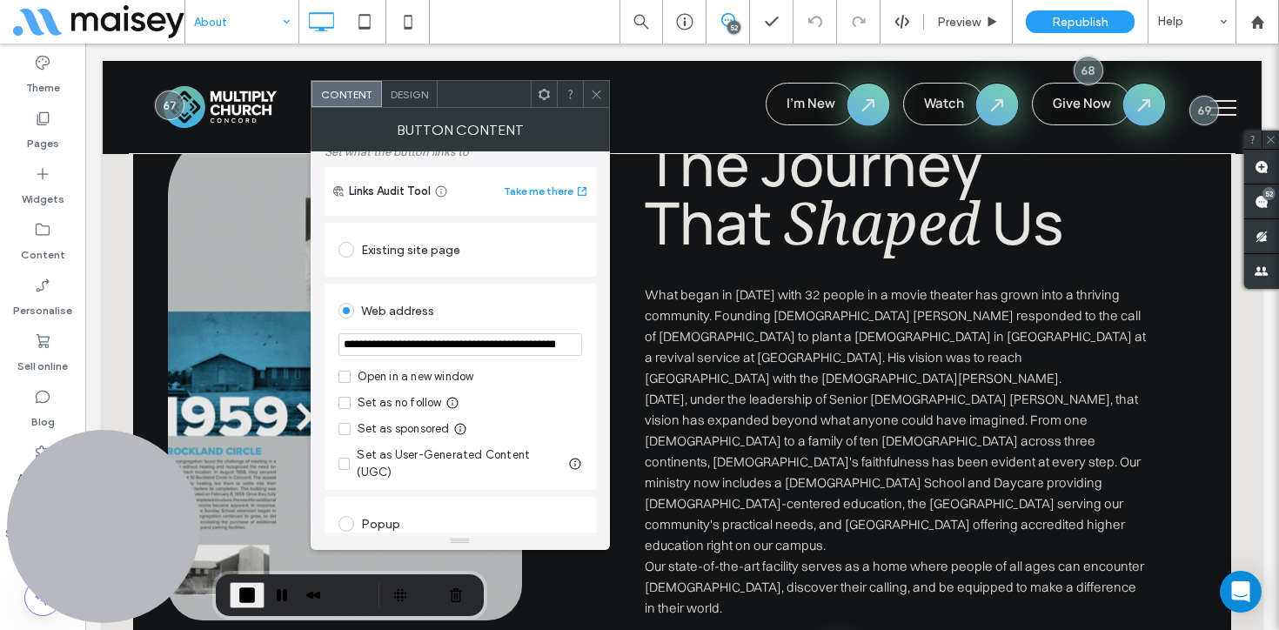
click at [397, 253] on div "Existing site page" at bounding box center [461, 250] width 244 height 28
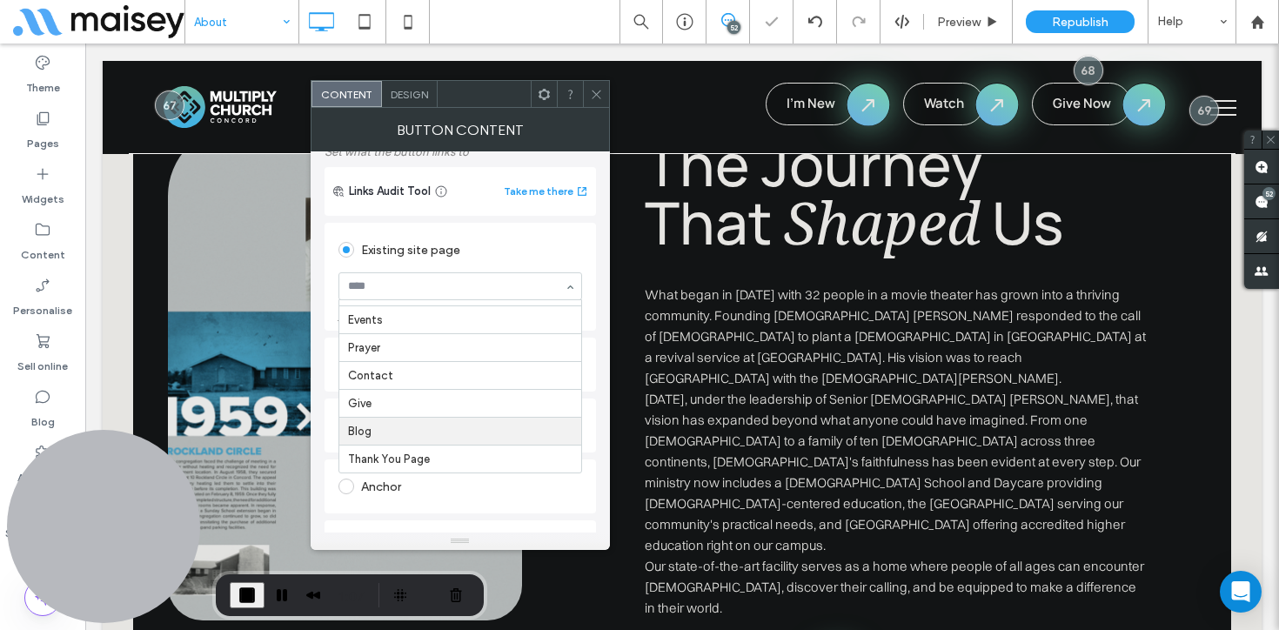
scroll to position [0, 0]
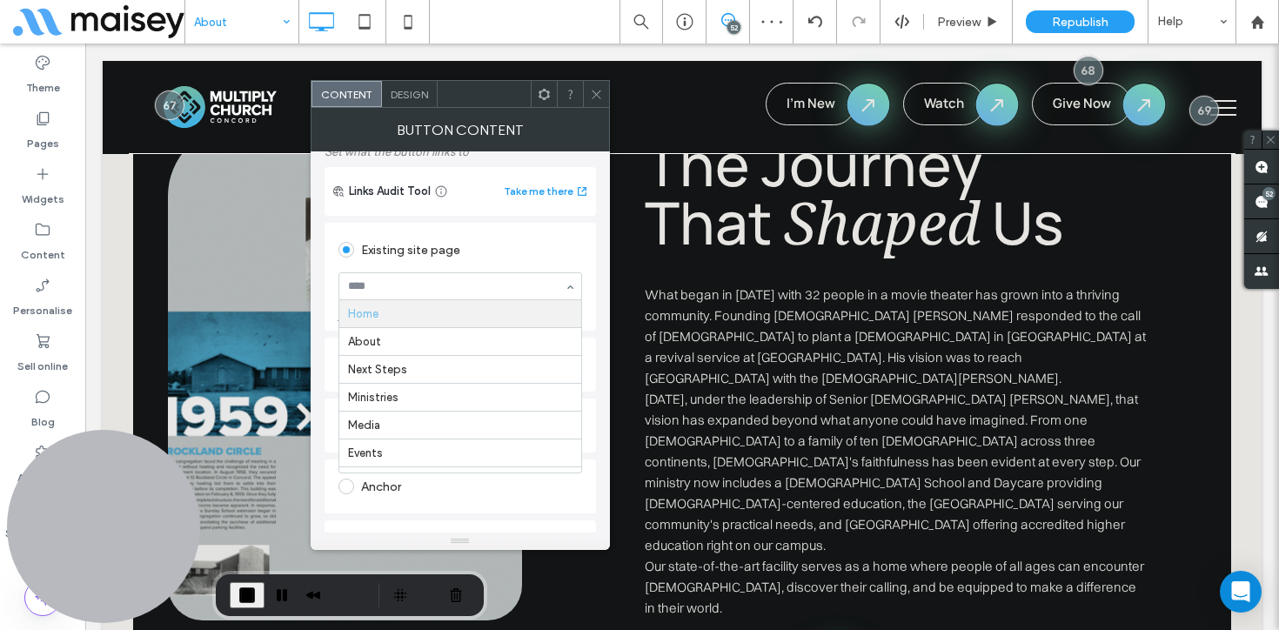
click at [483, 209] on div "Links Audit Tool Take me there" at bounding box center [461, 191] width 272 height 49
click at [418, 376] on div "Web address" at bounding box center [461, 365] width 244 height 28
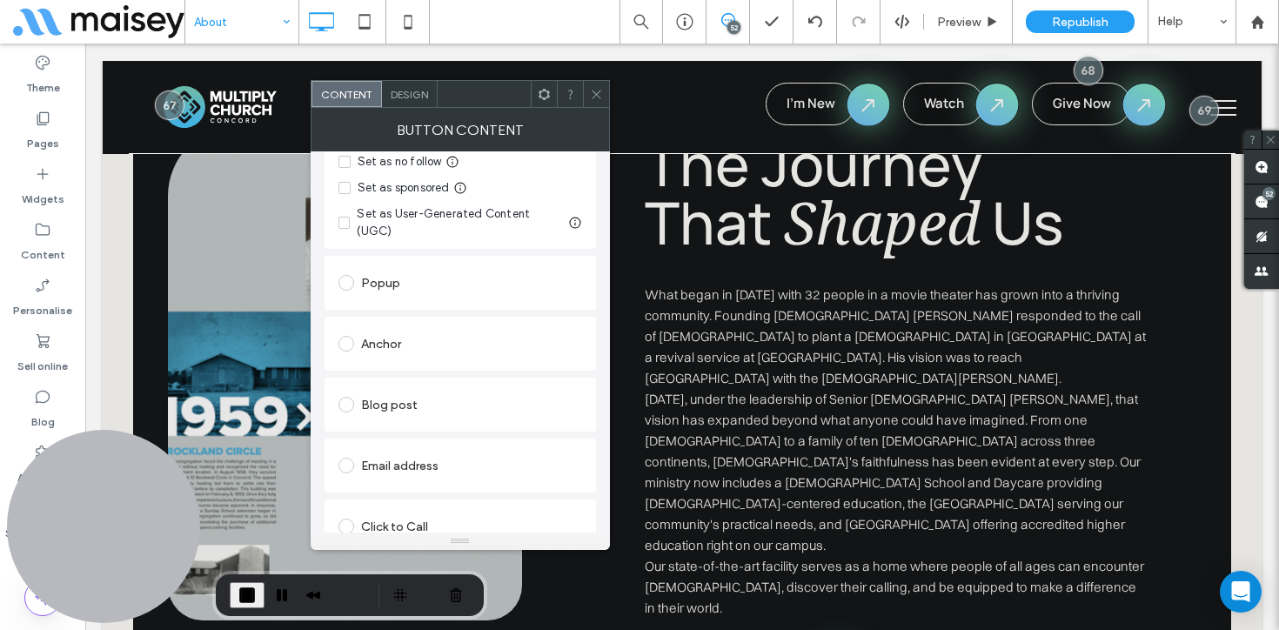
scroll to position [372, 0]
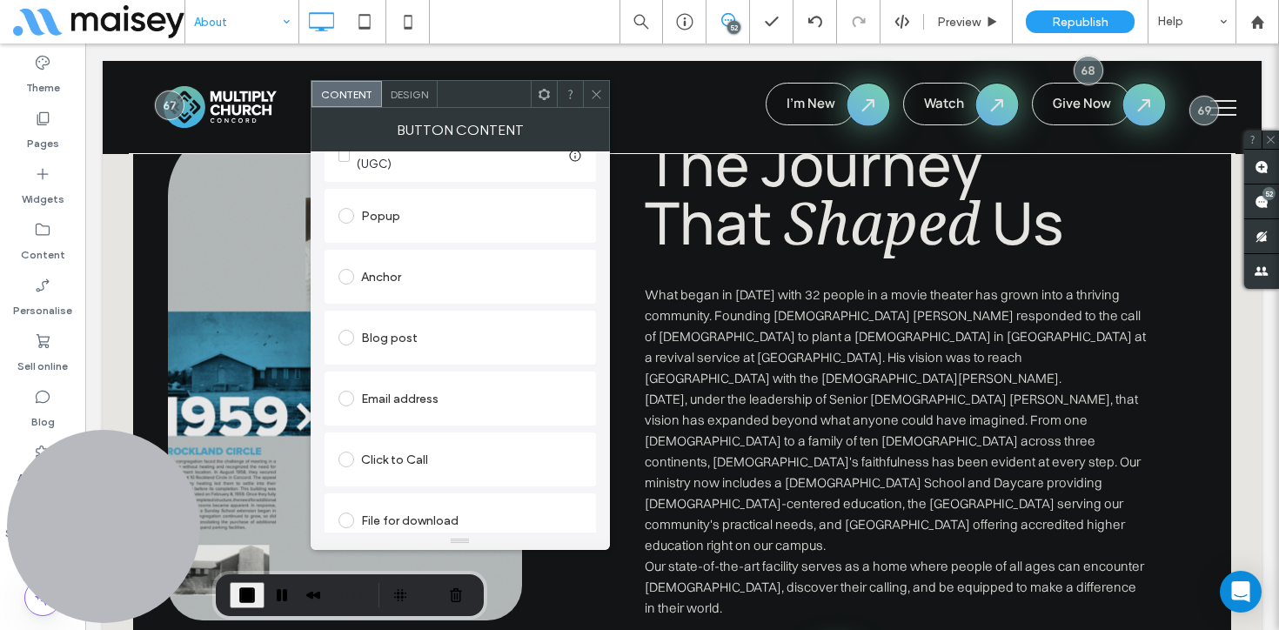
click at [399, 392] on div "Email address" at bounding box center [461, 399] width 244 height 28
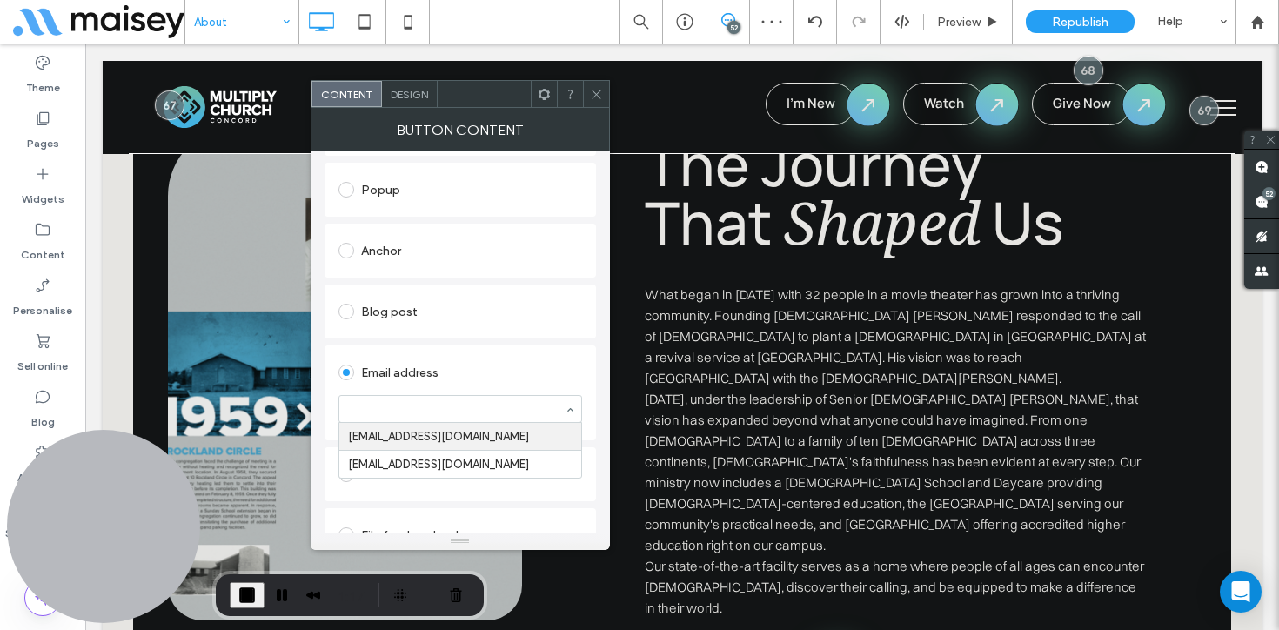
scroll to position [326, 0]
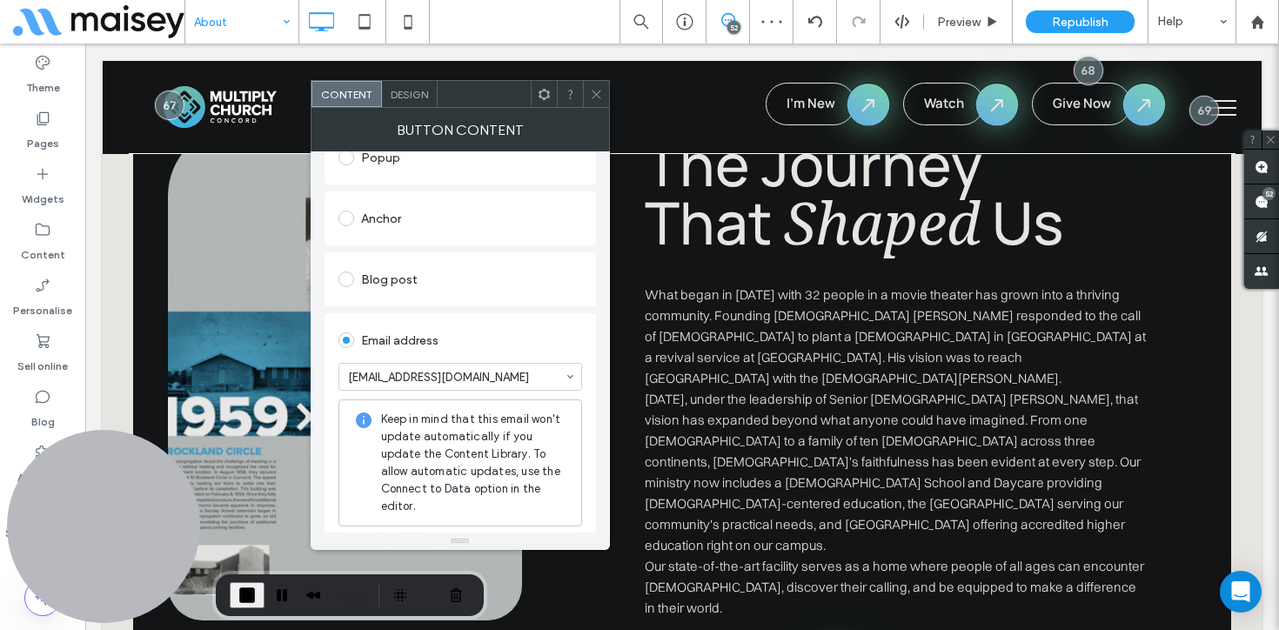
click at [394, 505] on div "**********" at bounding box center [461, 334] width 272 height 659
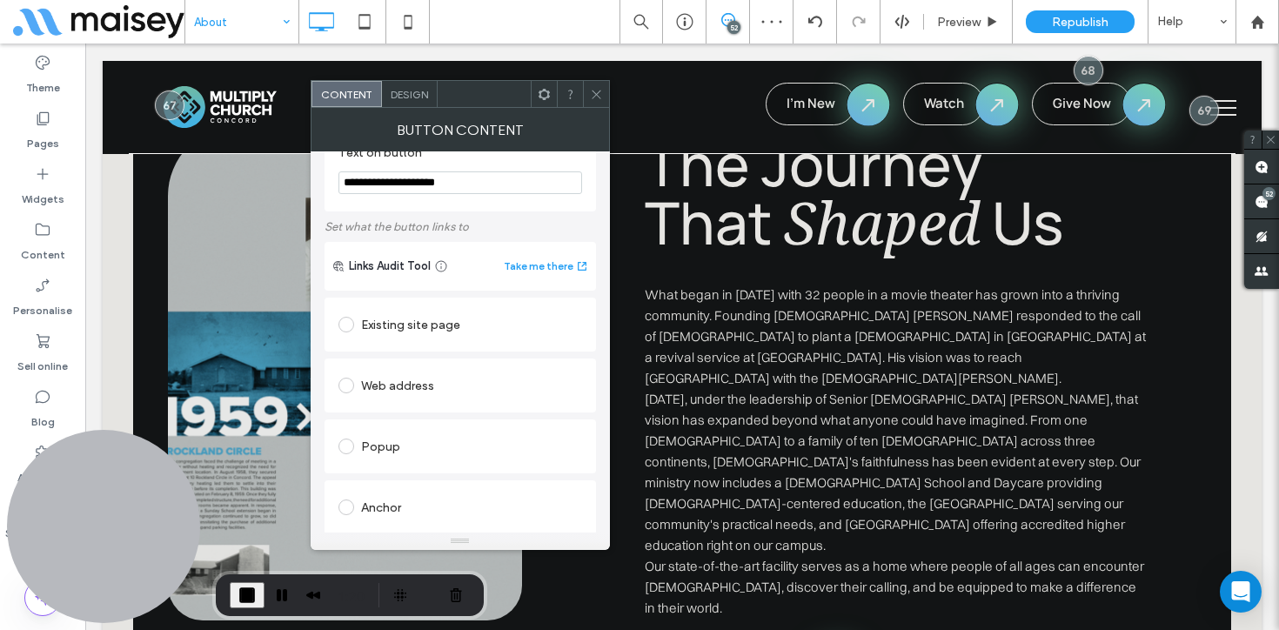
scroll to position [0, 0]
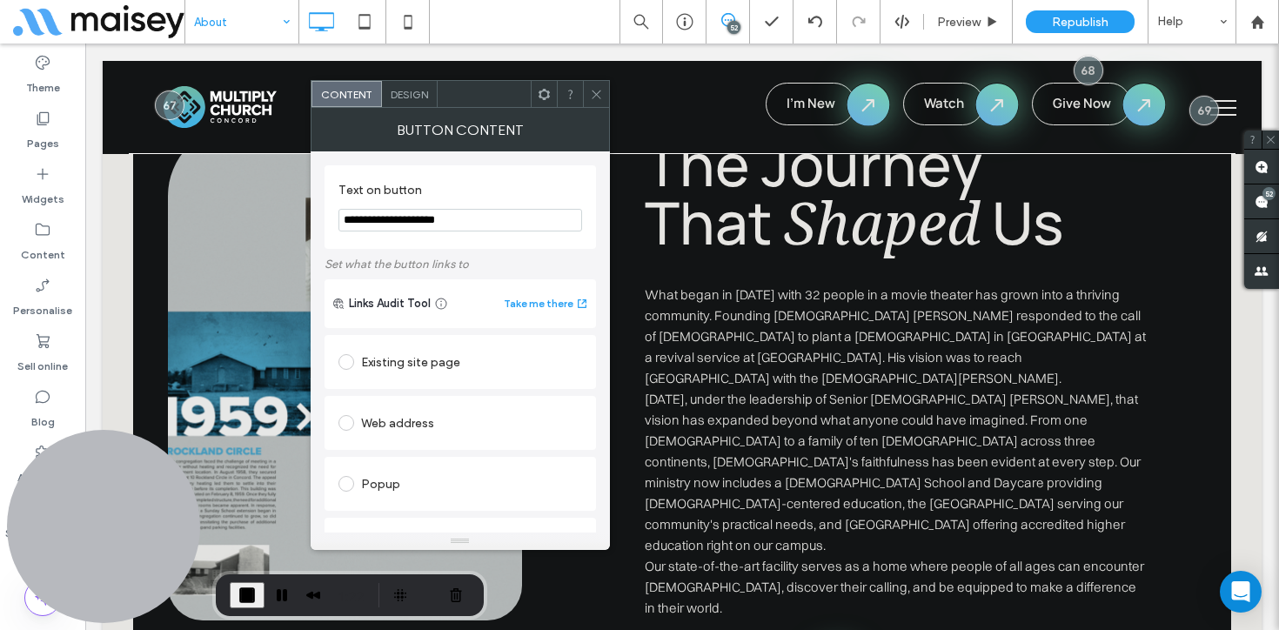
click at [425, 419] on div "Web address" at bounding box center [461, 423] width 244 height 28
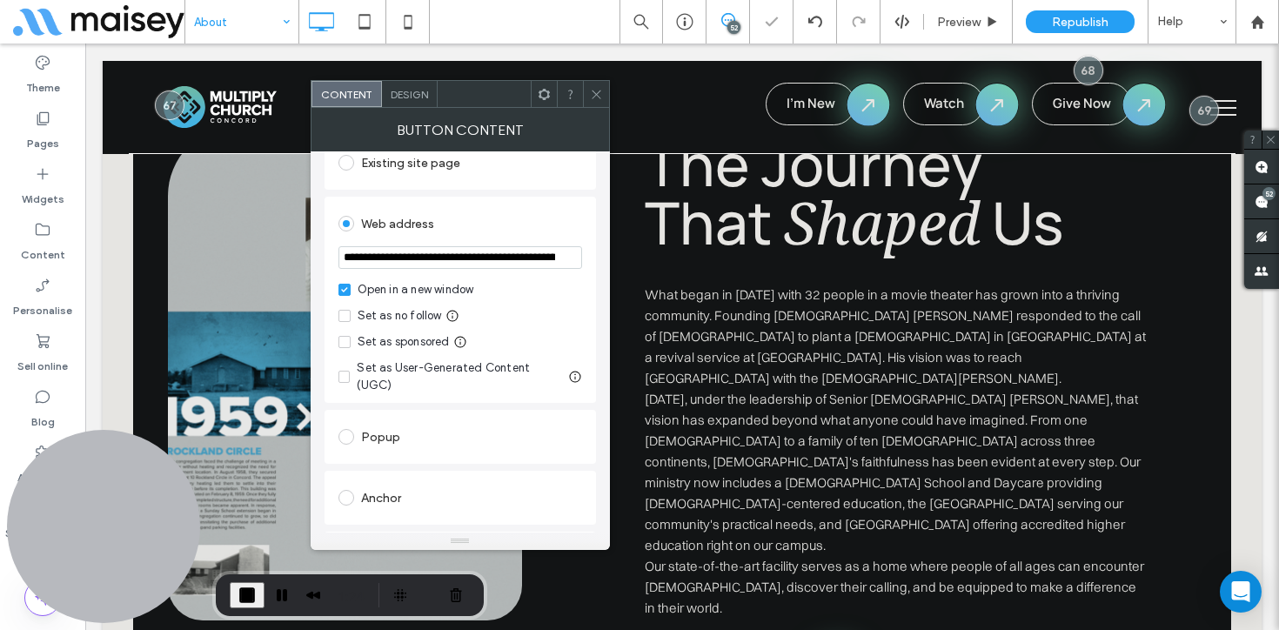
scroll to position [266, 0]
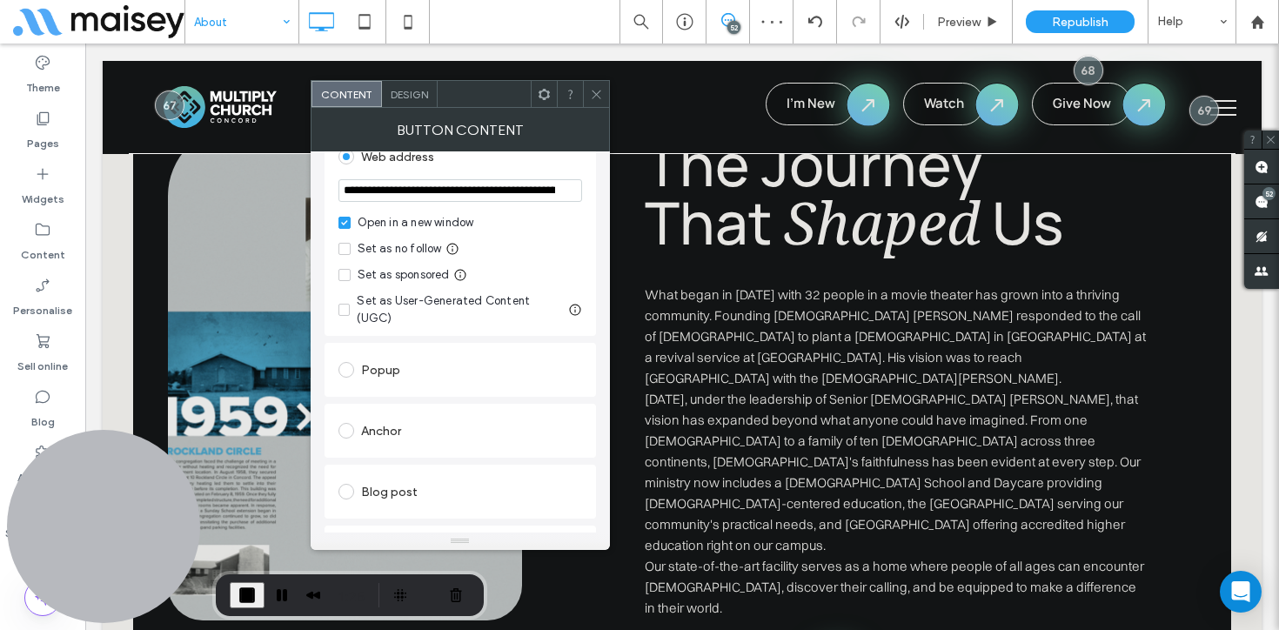
click at [597, 91] on icon at bounding box center [596, 94] width 13 height 13
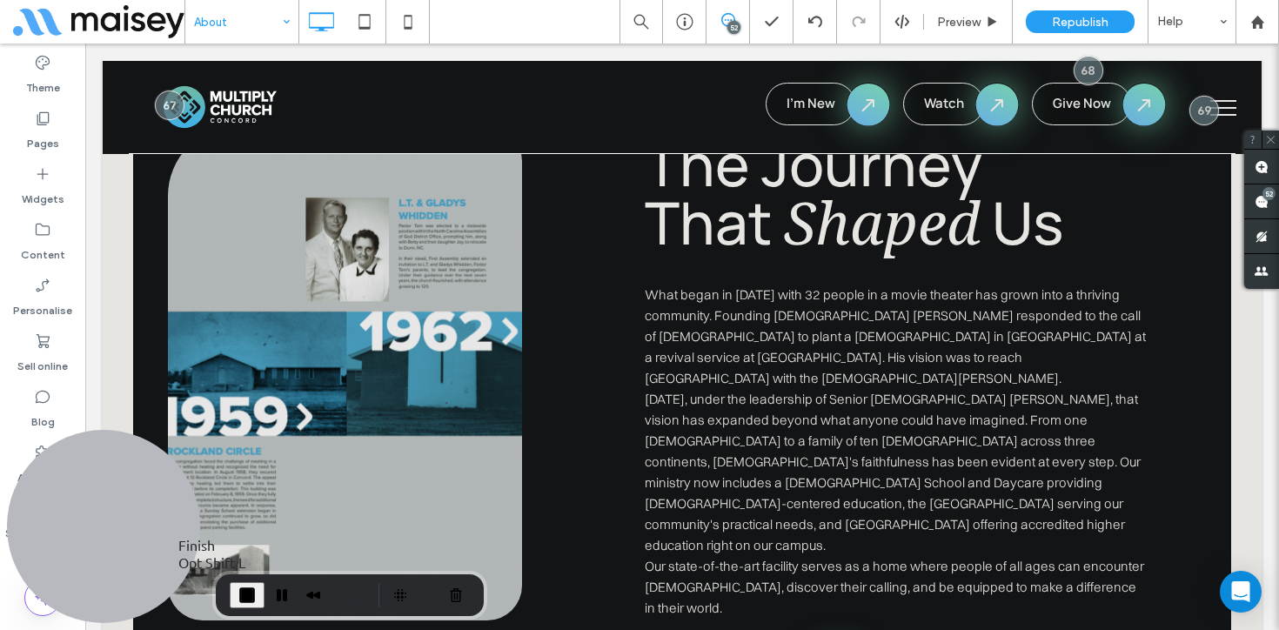
click at [247, 595] on span "End Recording" at bounding box center [247, 595] width 21 height 21
